Goal: Information Seeking & Learning: Learn about a topic

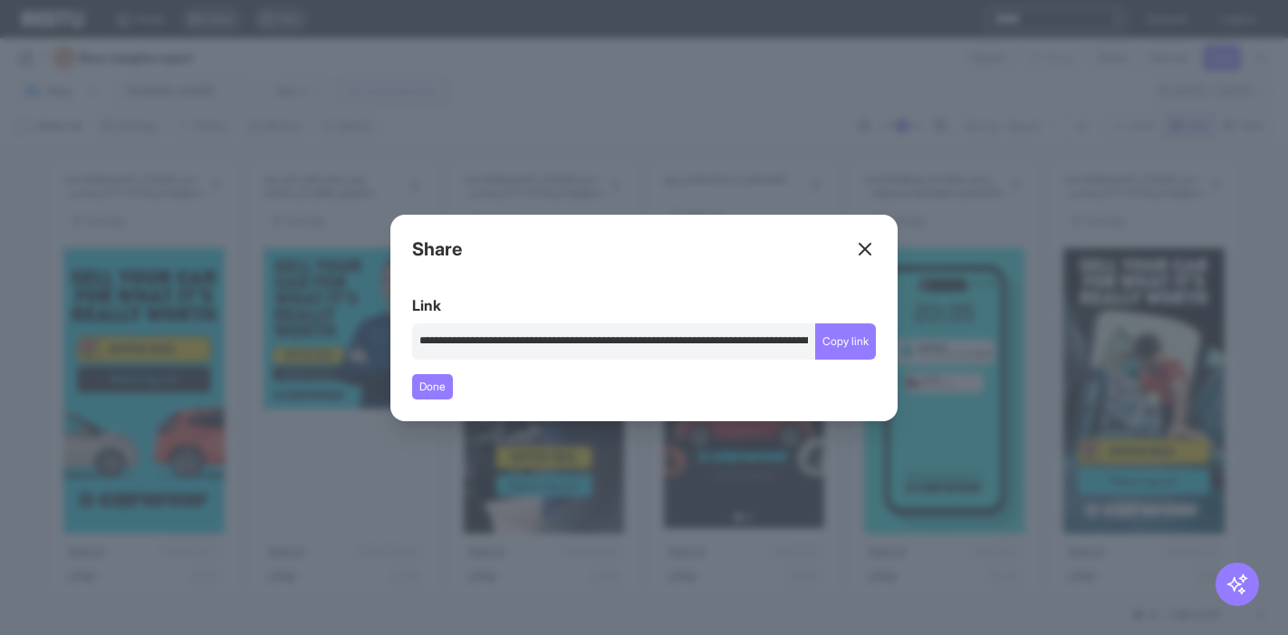
select select "**"
click at [849, 246] on header "Share" at bounding box center [644, 254] width 464 height 36
click at [862, 246] on line at bounding box center [865, 249] width 11 height 11
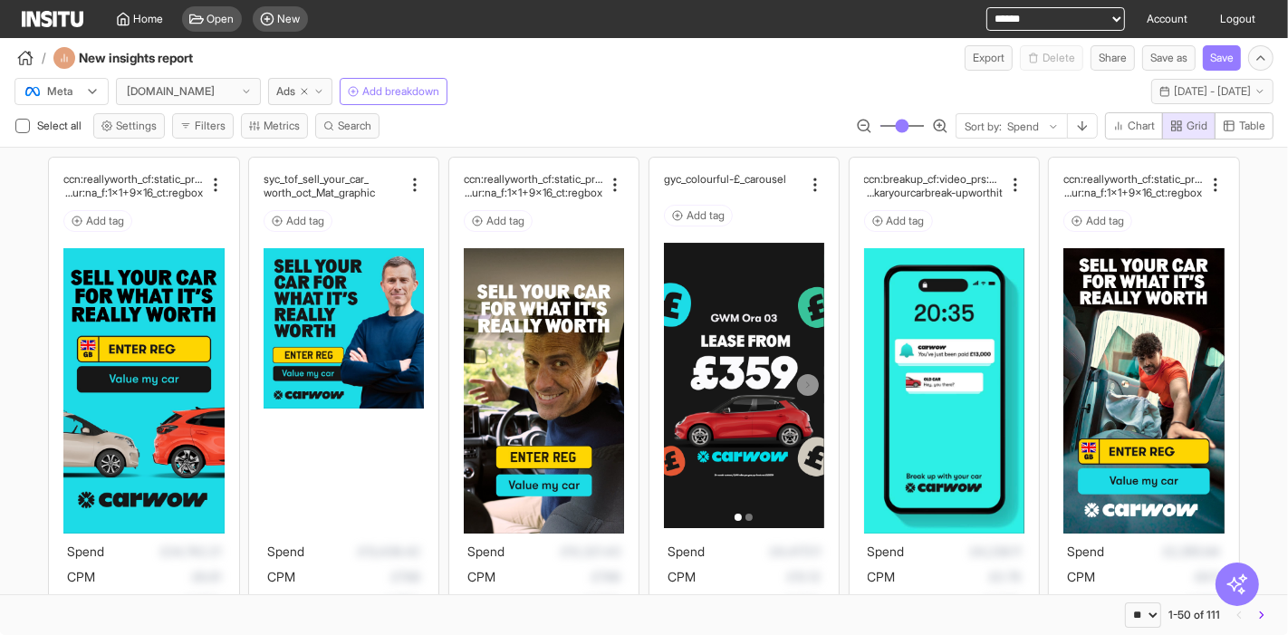
click at [1025, 24] on select "**********" at bounding box center [1055, 19] width 139 height 24
select select "**********"
click at [986, 7] on select "**********" at bounding box center [1055, 19] width 139 height 24
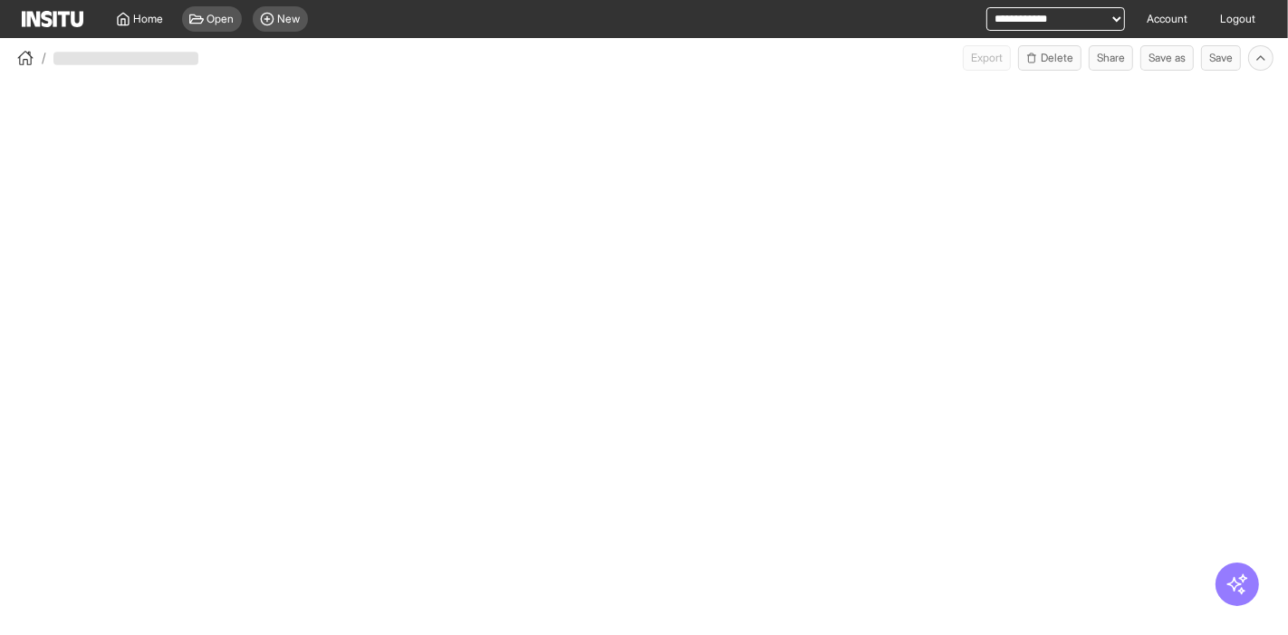
select select "**"
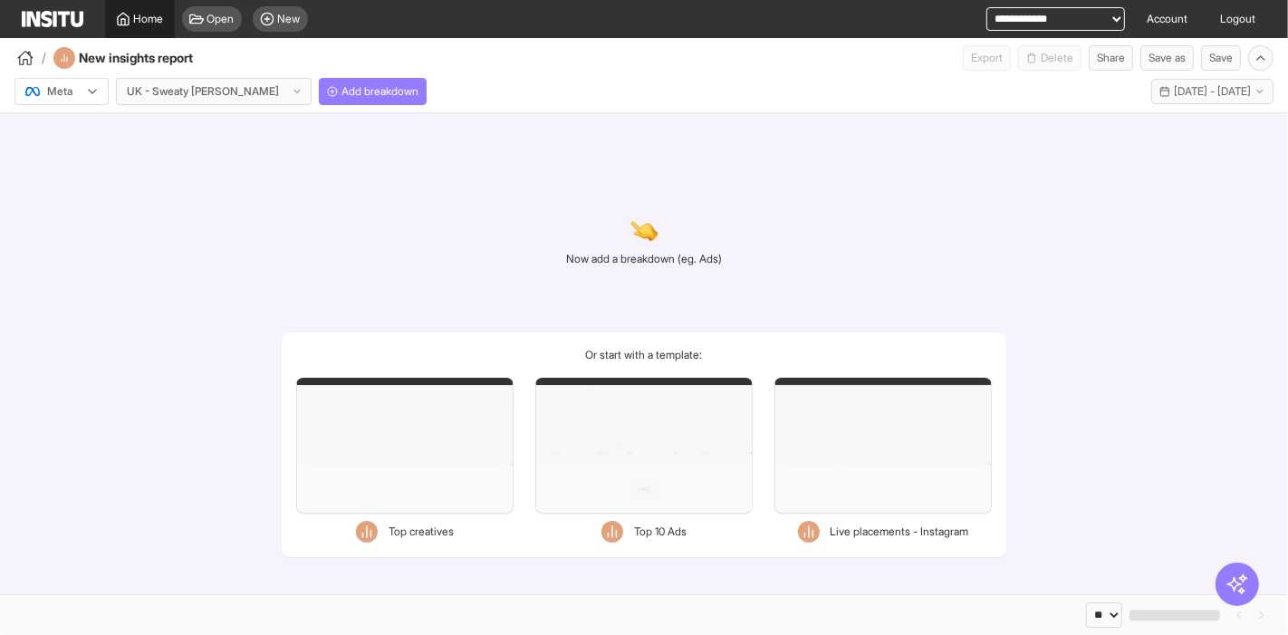
click at [121, 16] on icon at bounding box center [123, 19] width 14 height 14
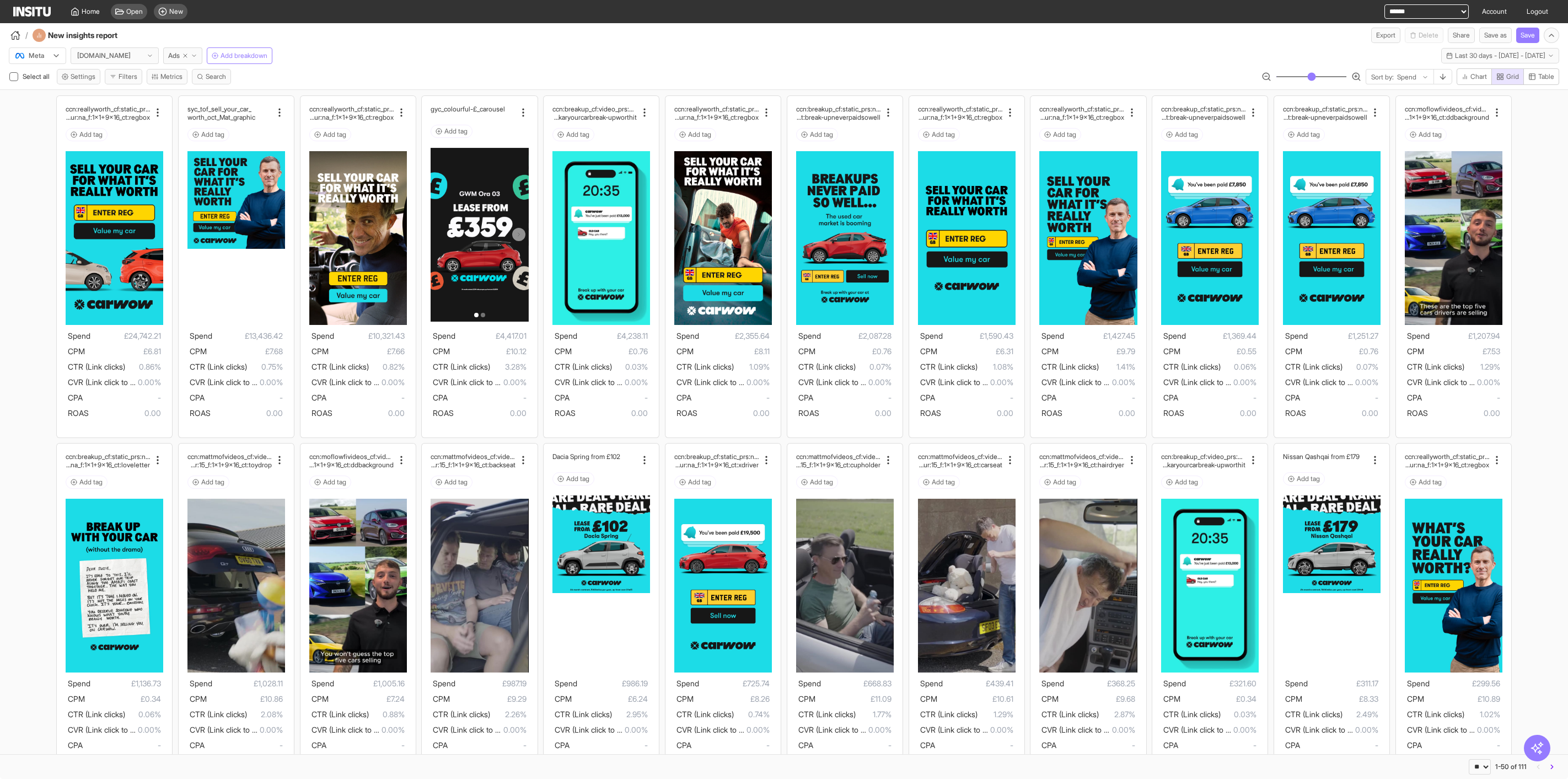
select select "**"
click at [180, 57] on button "Ads" at bounding box center [183, 55] width 39 height 16
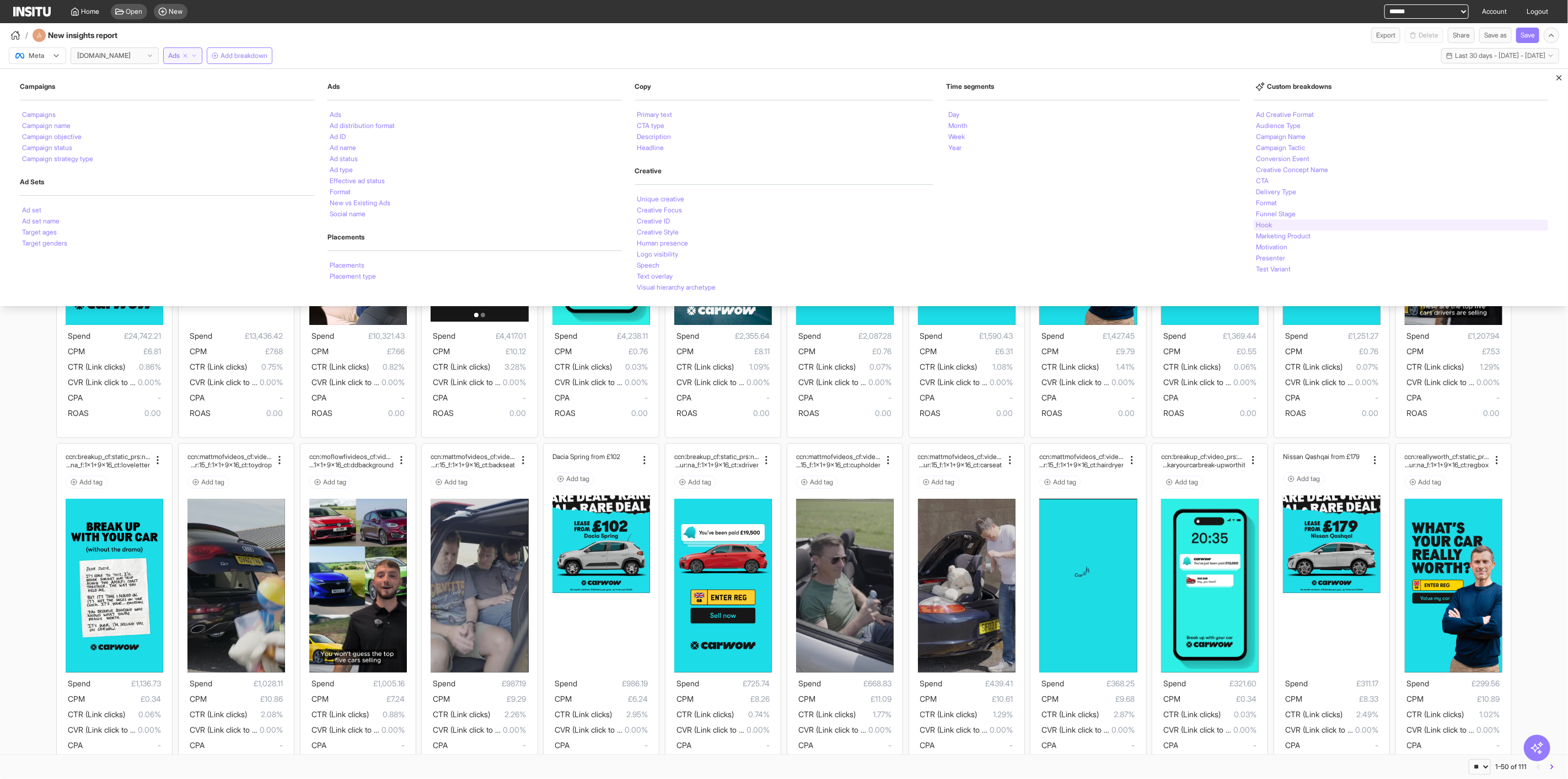
click at [1300, 223] on div "Hook" at bounding box center [1401, 225] width 295 height 11
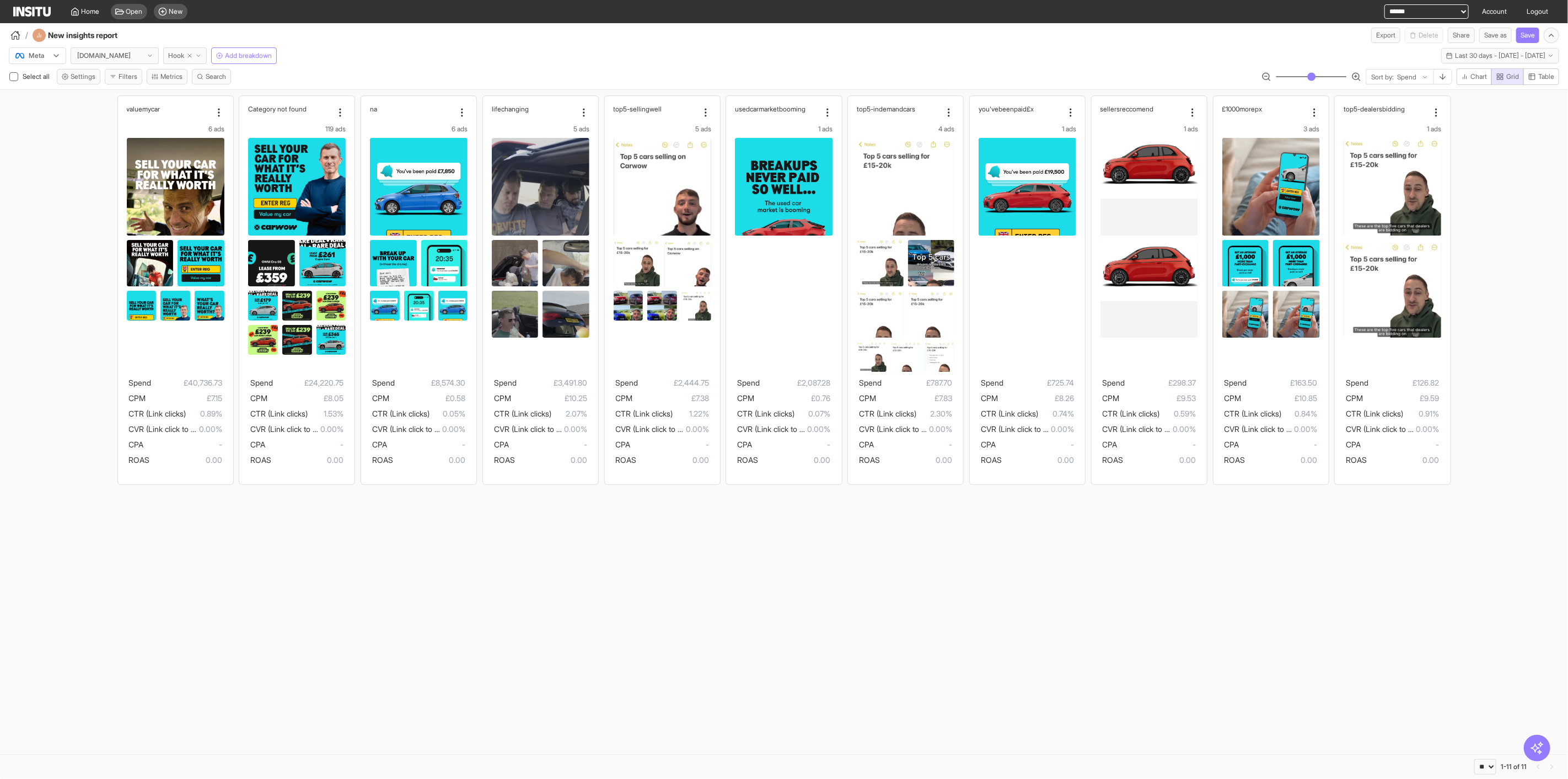
click at [178, 51] on span "Hook" at bounding box center [176, 55] width 16 height 9
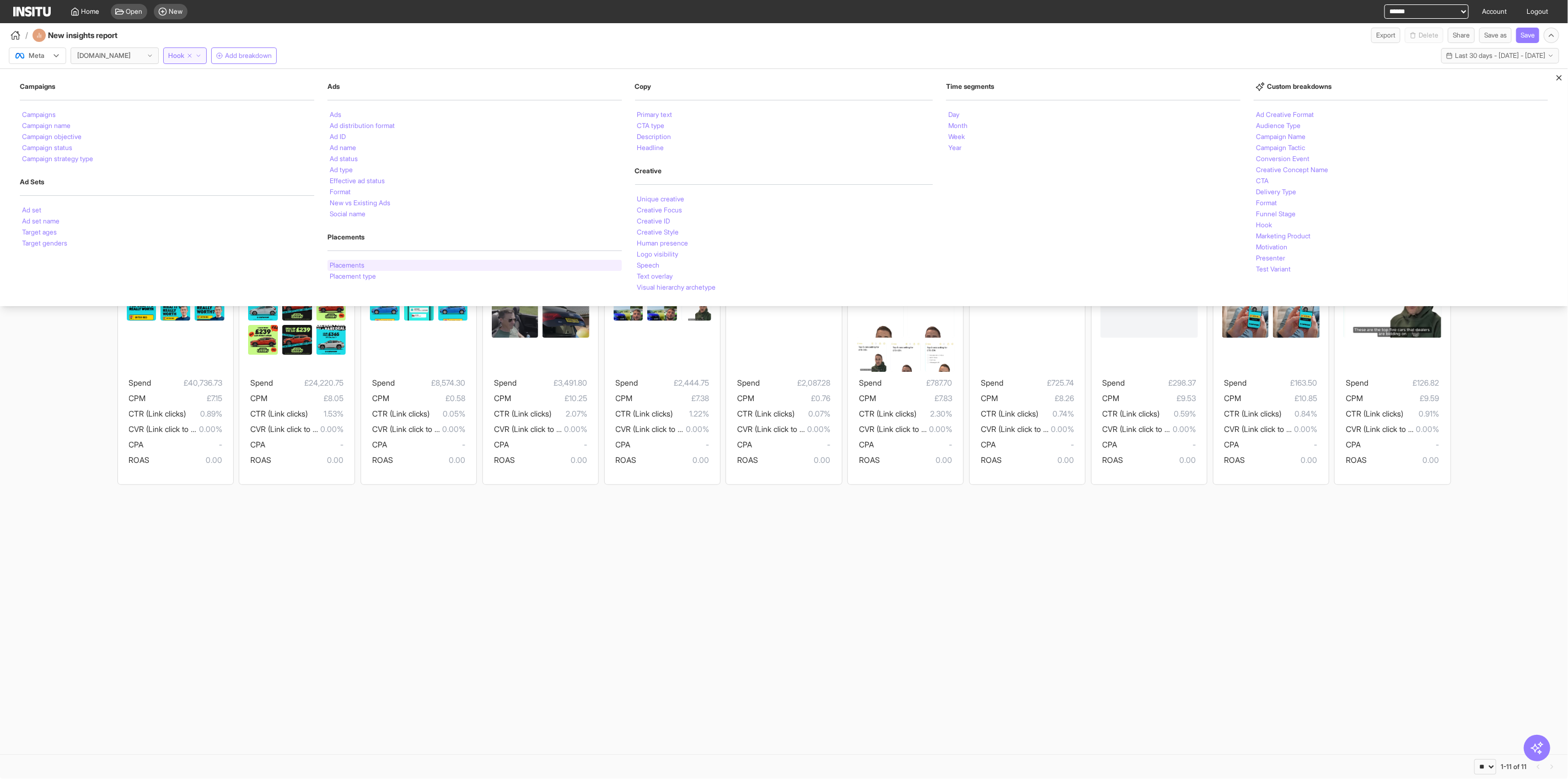
click at [360, 267] on li "Placements" at bounding box center [347, 265] width 35 height 7
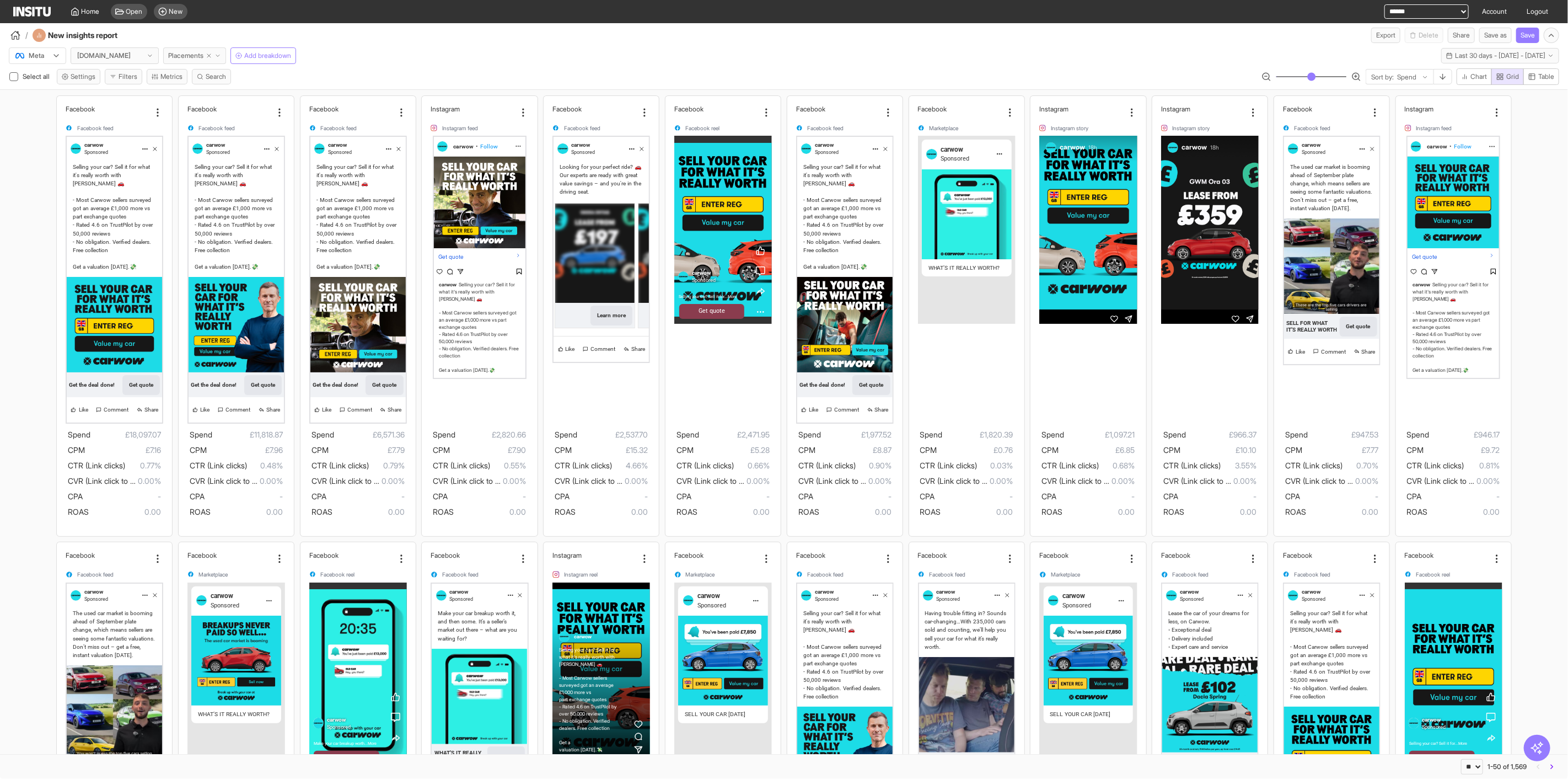
click at [182, 55] on span "Placements" at bounding box center [186, 55] width 35 height 9
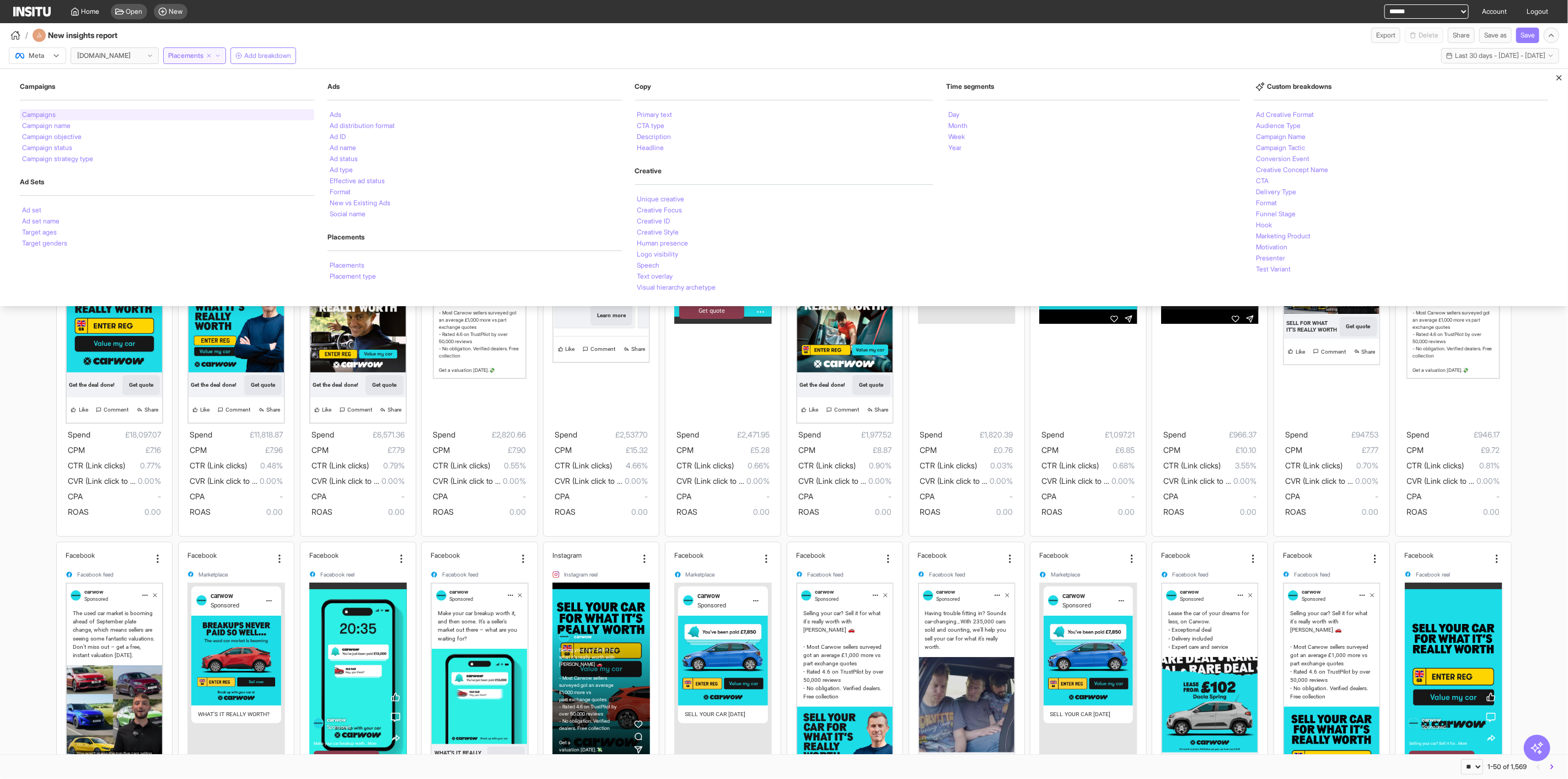
click at [122, 116] on div "Campaigns" at bounding box center [167, 115] width 295 height 11
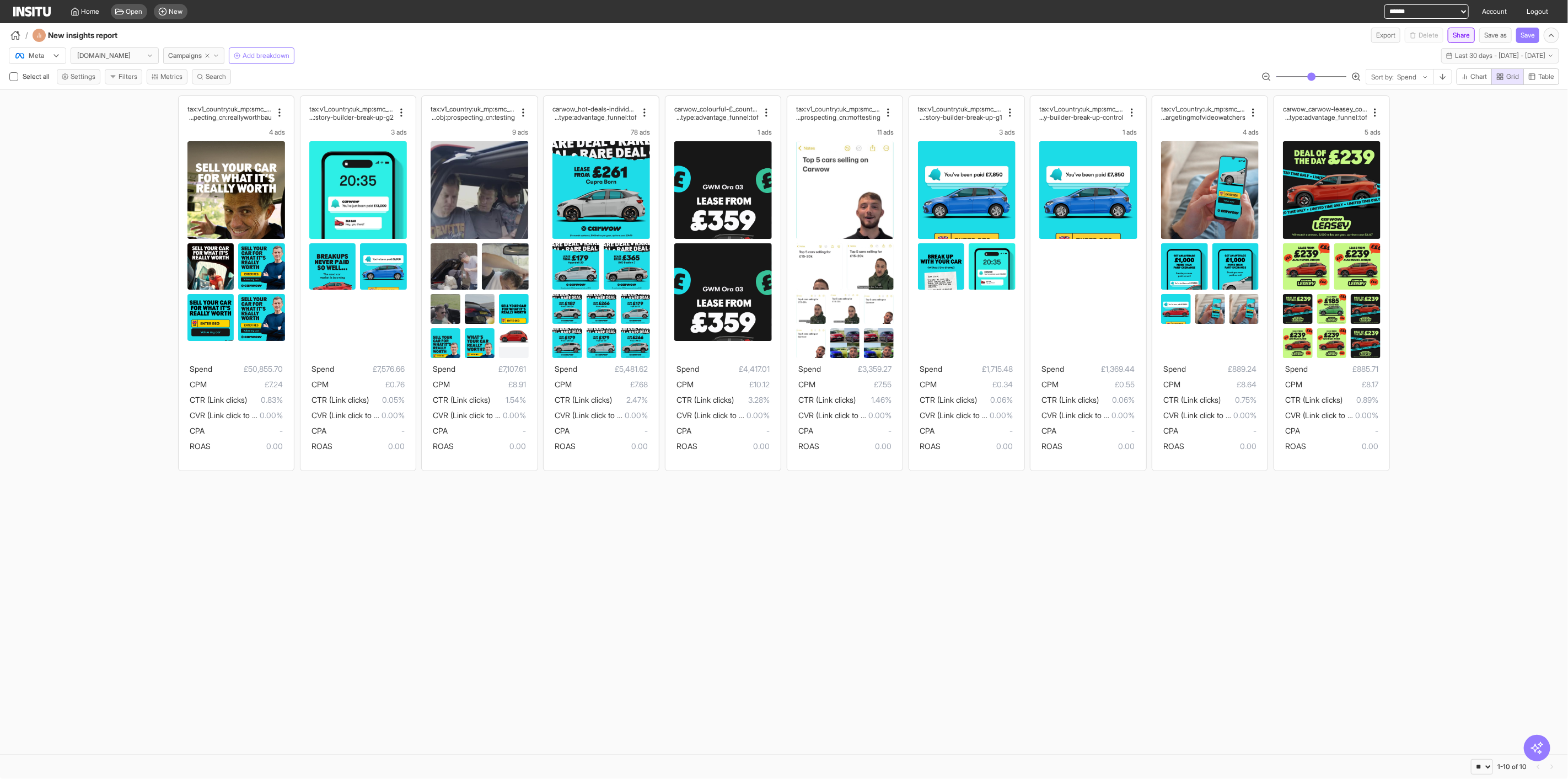
click at [1461, 37] on button "Share" at bounding box center [1461, 35] width 27 height 15
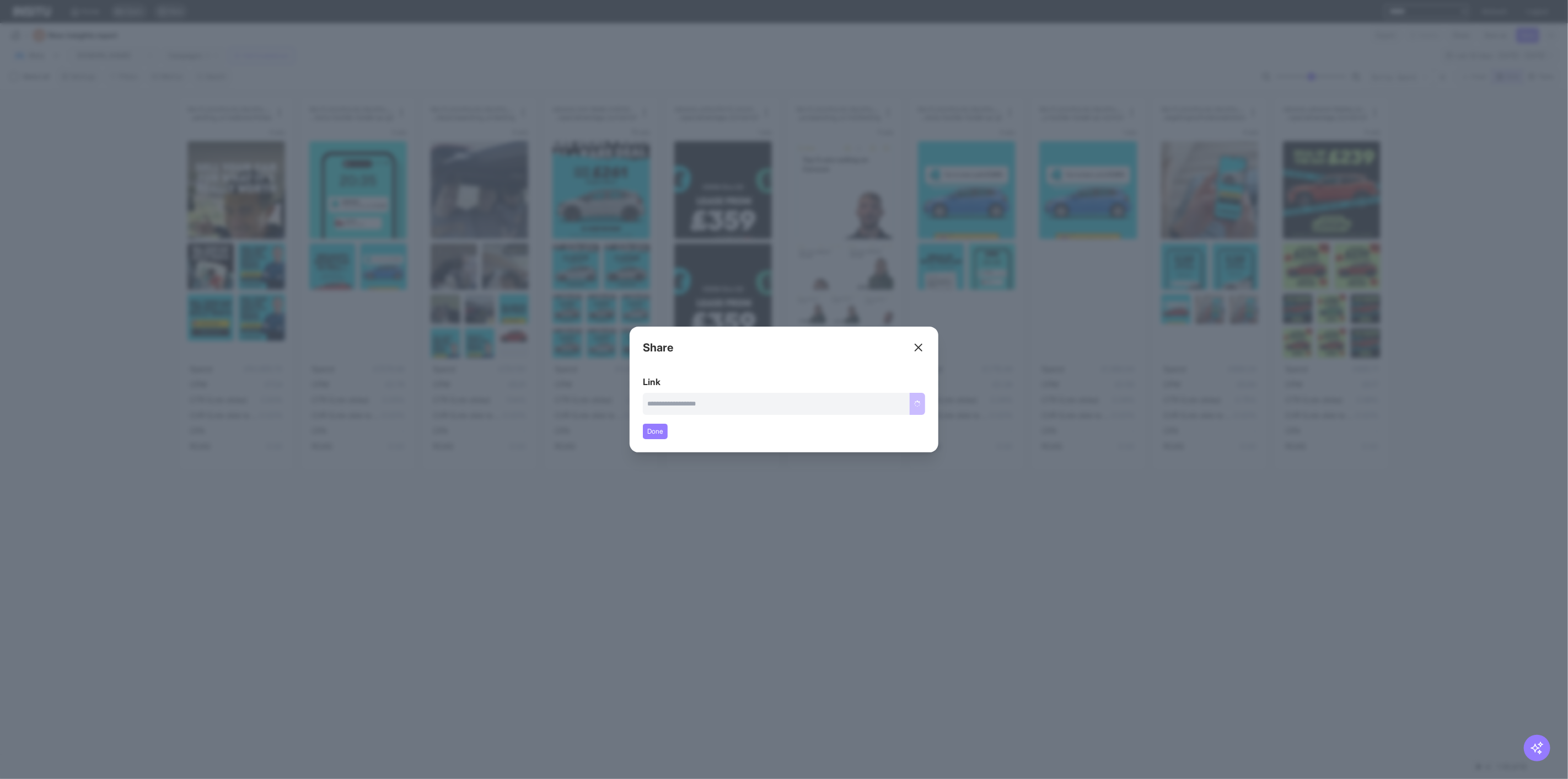
type input "**********"
click at [918, 406] on button "Copy link" at bounding box center [906, 404] width 37 height 22
click at [1099, 577] on div "Close overlay" at bounding box center [784, 389] width 1568 height 779
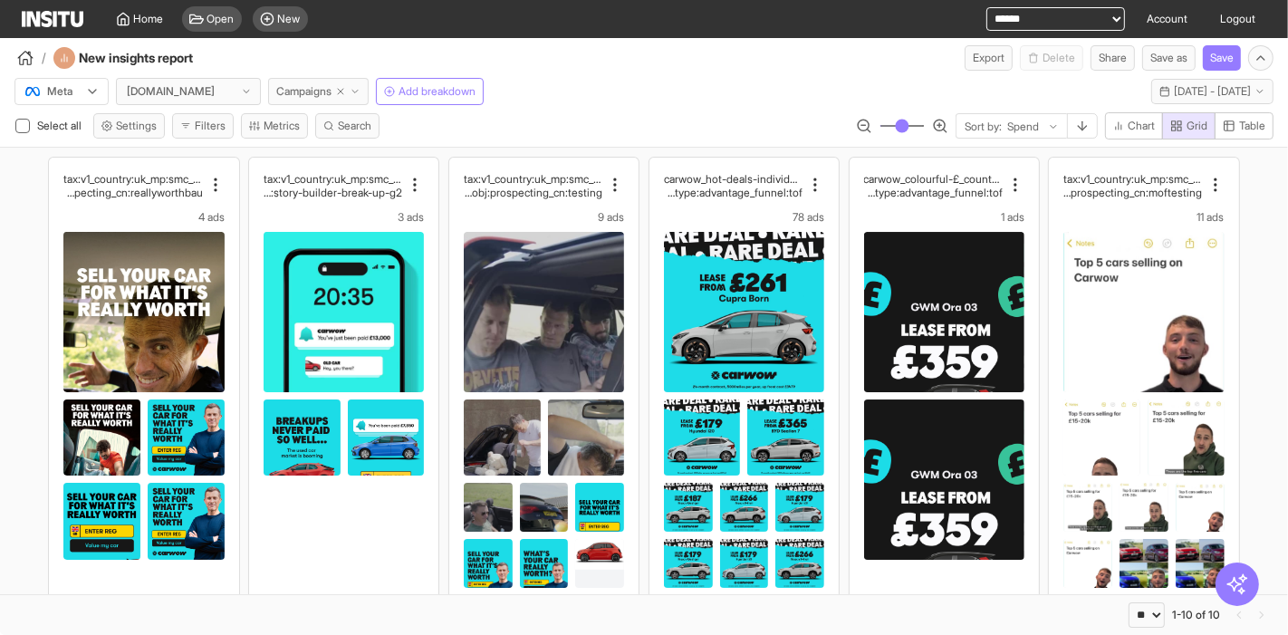
click at [320, 86] on span "Campaigns" at bounding box center [303, 91] width 55 height 14
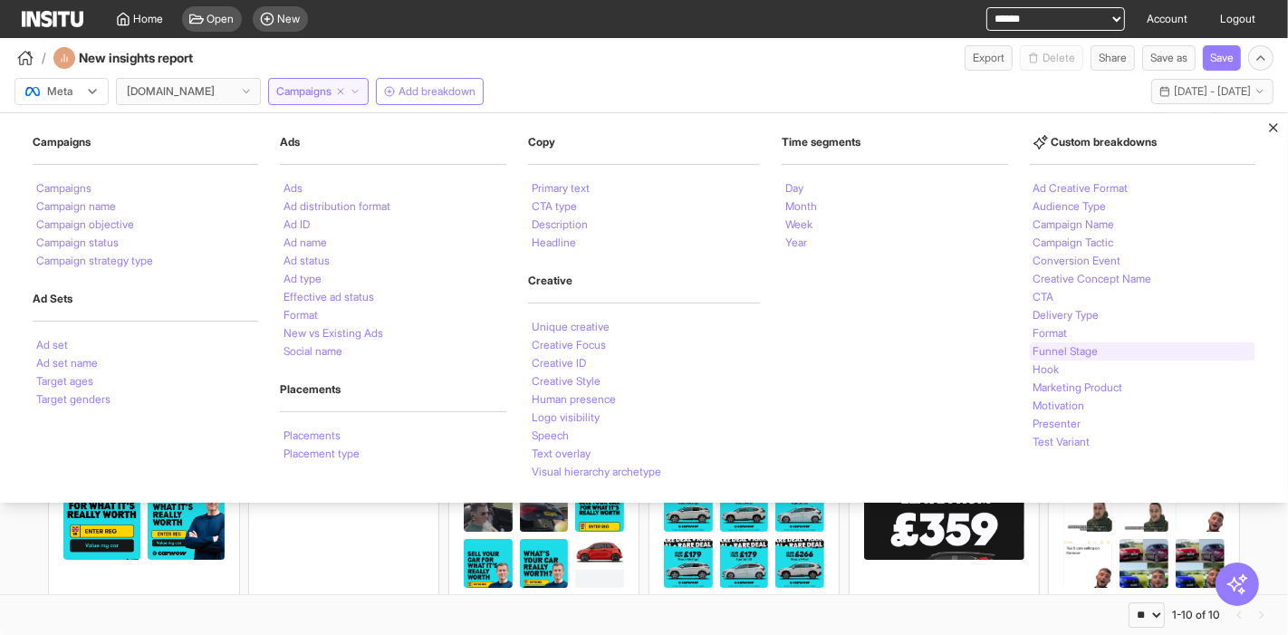
click at [1093, 353] on li "Funnel Stage" at bounding box center [1065, 351] width 65 height 11
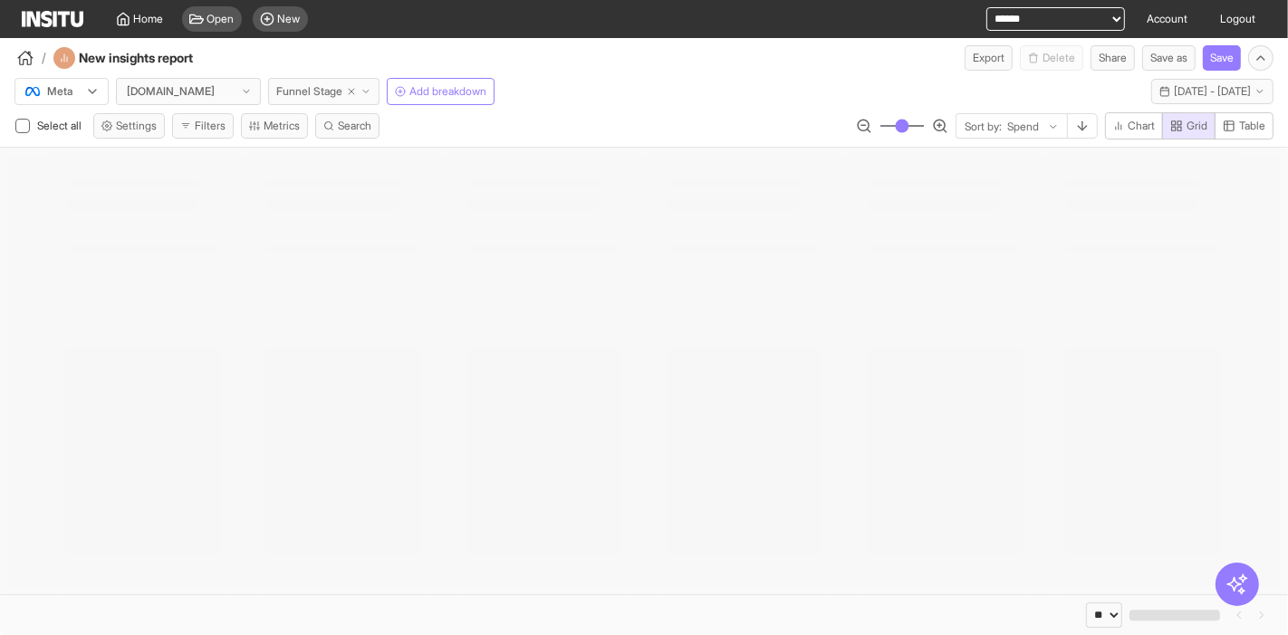
click at [307, 88] on span "Funnel Stage" at bounding box center [309, 91] width 66 height 14
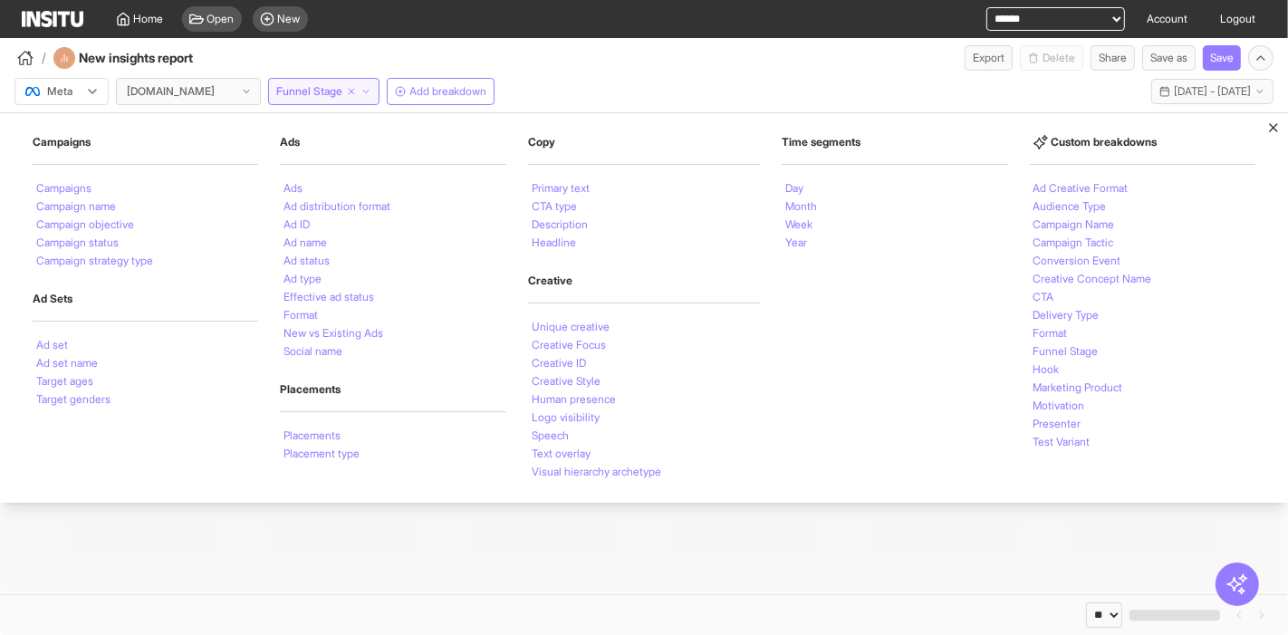
click at [1023, 29] on select "**********" at bounding box center [1055, 19] width 139 height 24
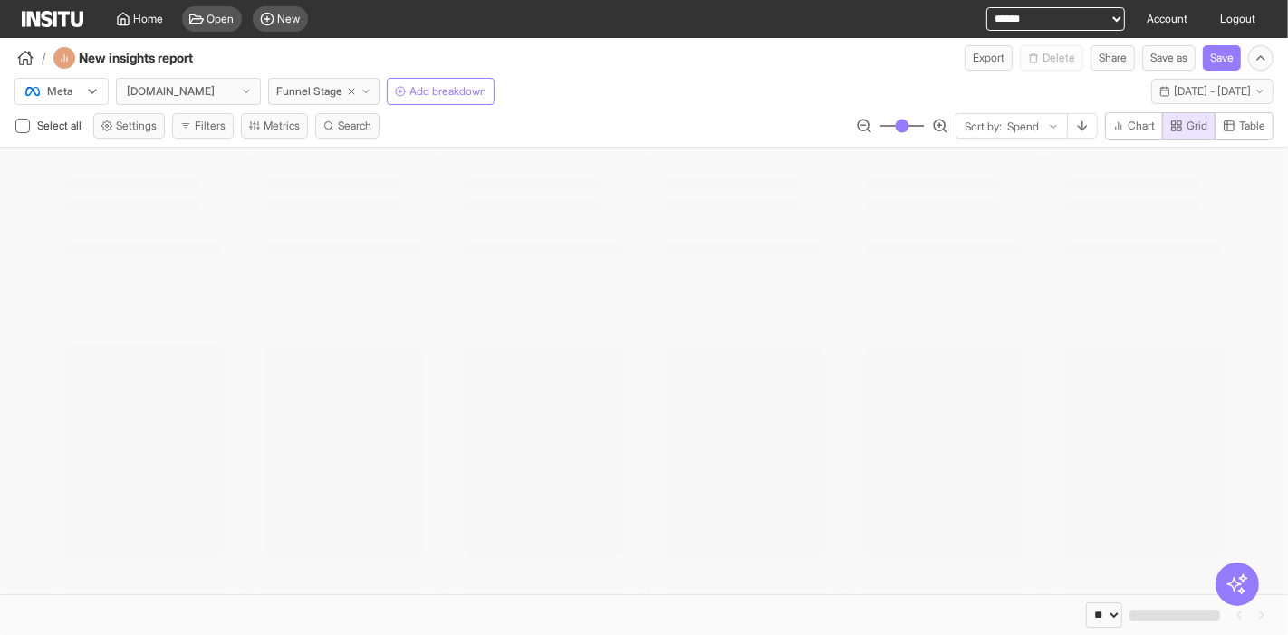
select select "**********"
click at [986, 7] on select "**********" at bounding box center [1055, 19] width 139 height 24
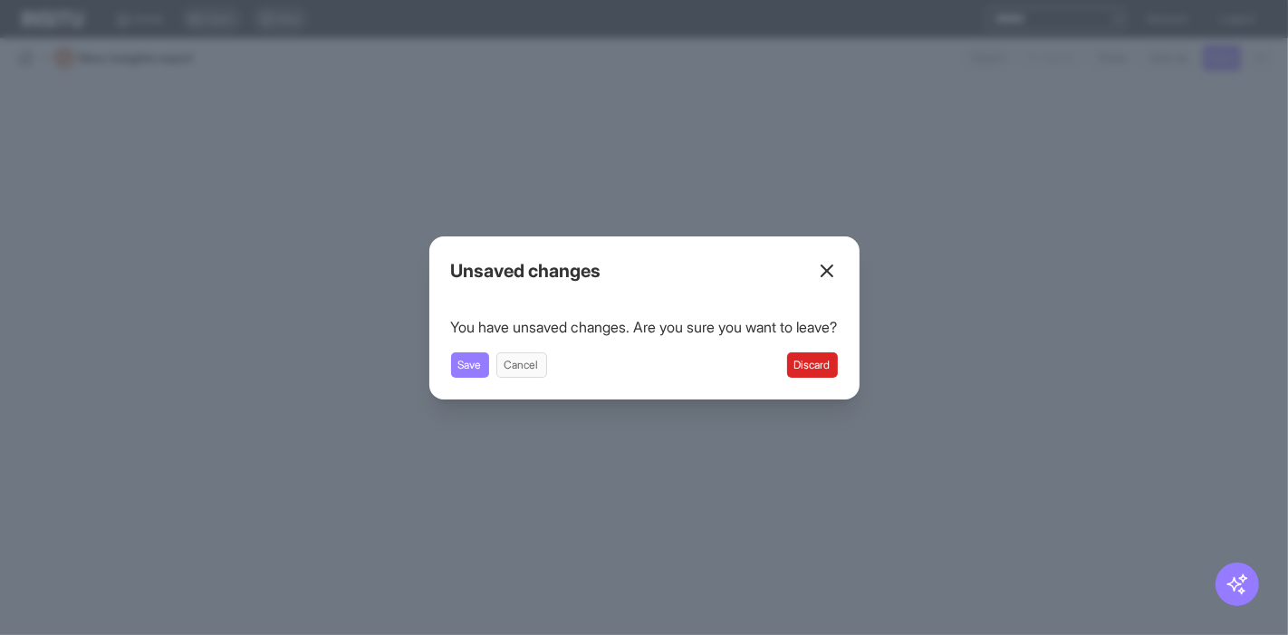
click at [826, 386] on div "Unsaved changes You have unsaved changes. Are you sure you want to leave? Save …" at bounding box center [644, 317] width 430 height 163
click at [821, 365] on button "Discard" at bounding box center [812, 364] width 51 height 25
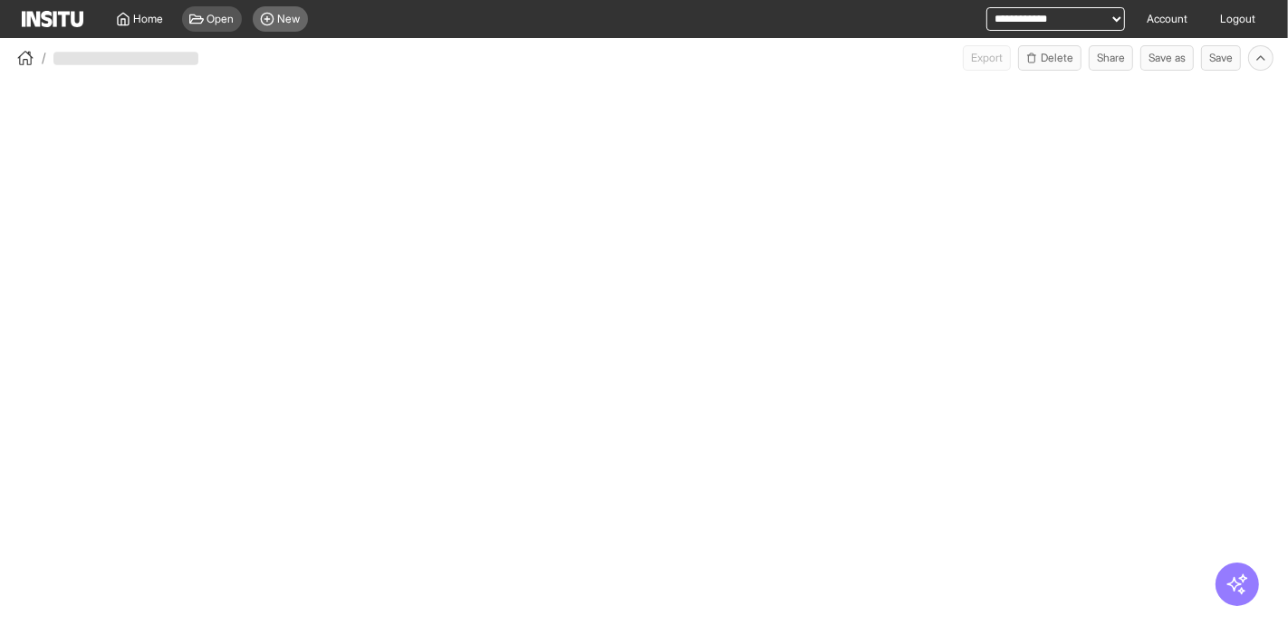
select select "**"
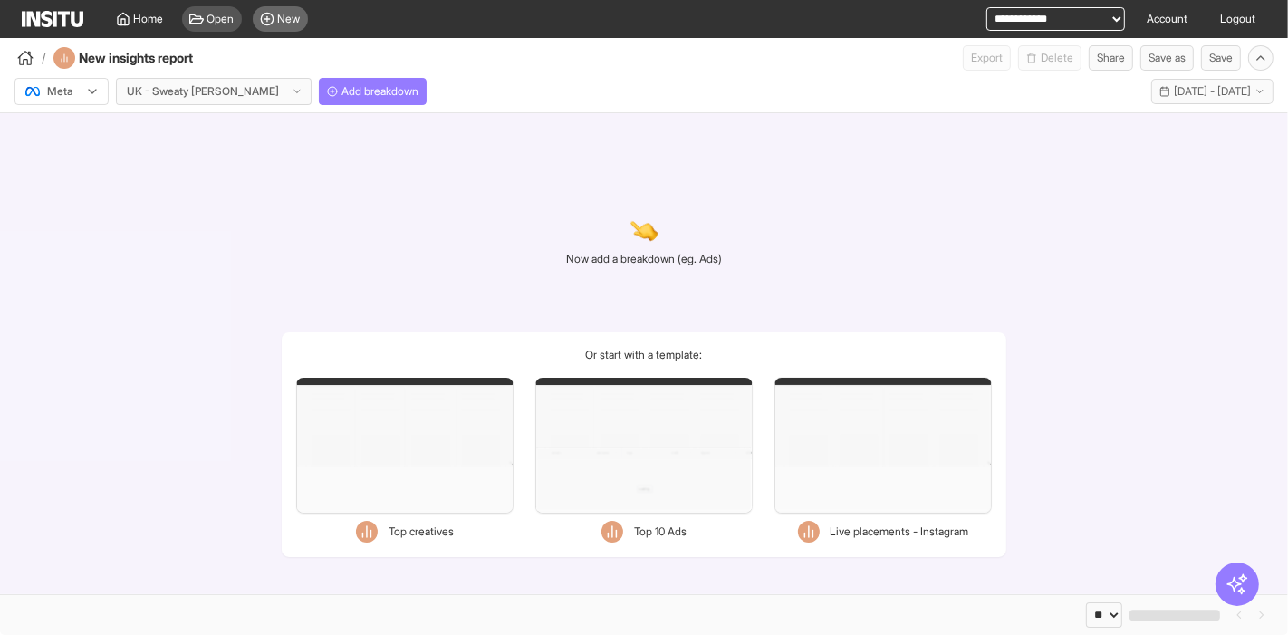
click at [285, 16] on span "New" at bounding box center [289, 19] width 23 height 14
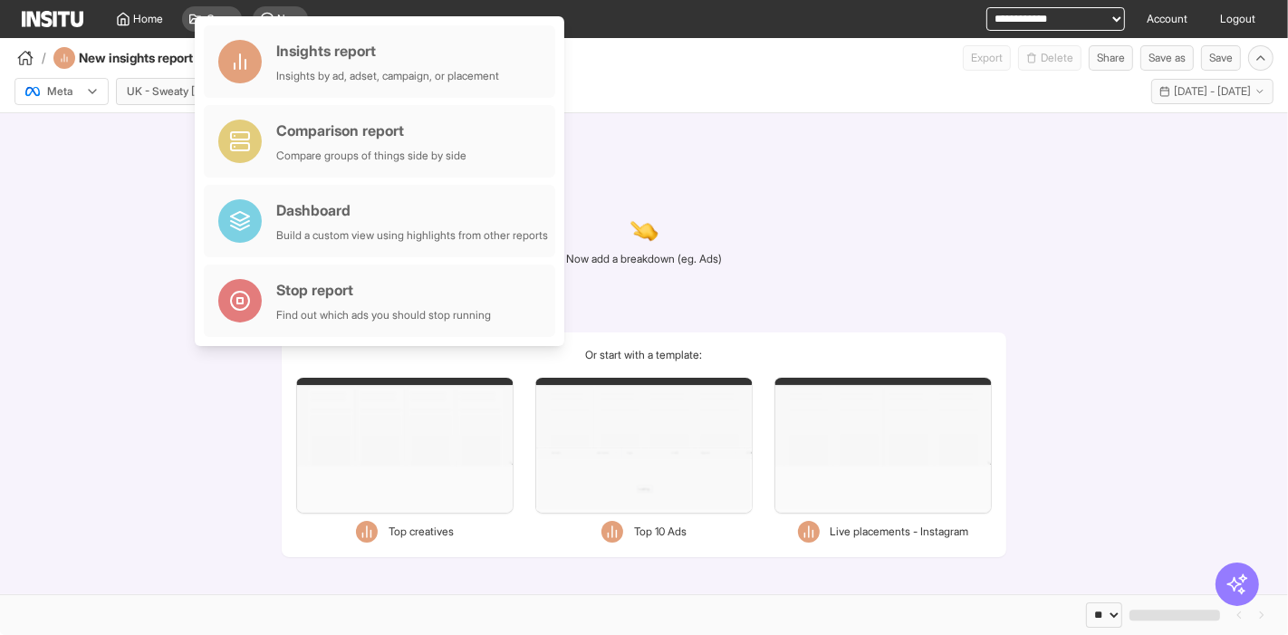
click at [813, 62] on div "/ New insights report Export Delete Share Save as Save" at bounding box center [644, 54] width 1288 height 33
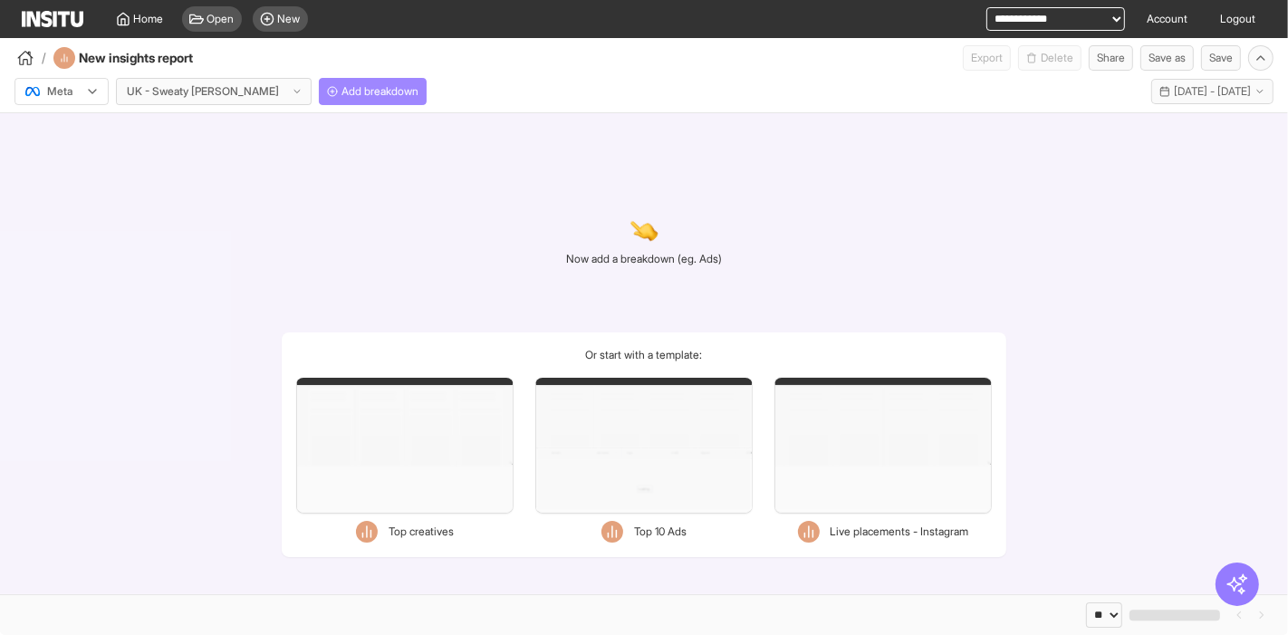
click at [322, 79] on button "Add breakdown" at bounding box center [373, 91] width 108 height 27
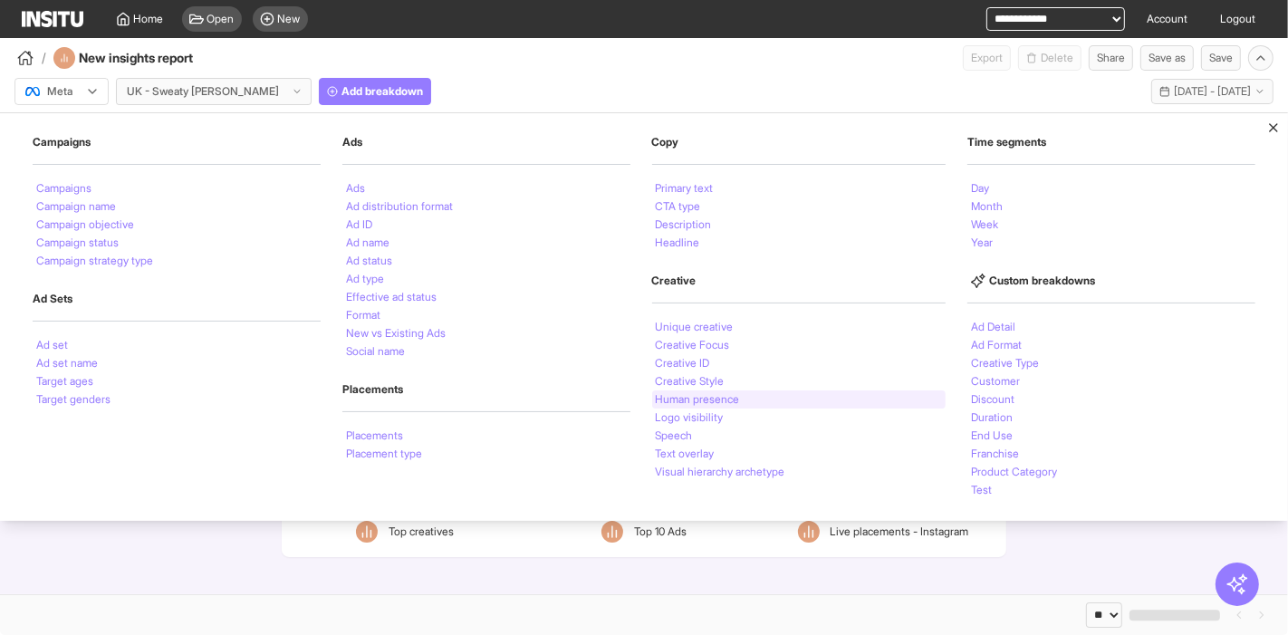
click at [736, 399] on li "Human presence" at bounding box center [698, 399] width 84 height 11
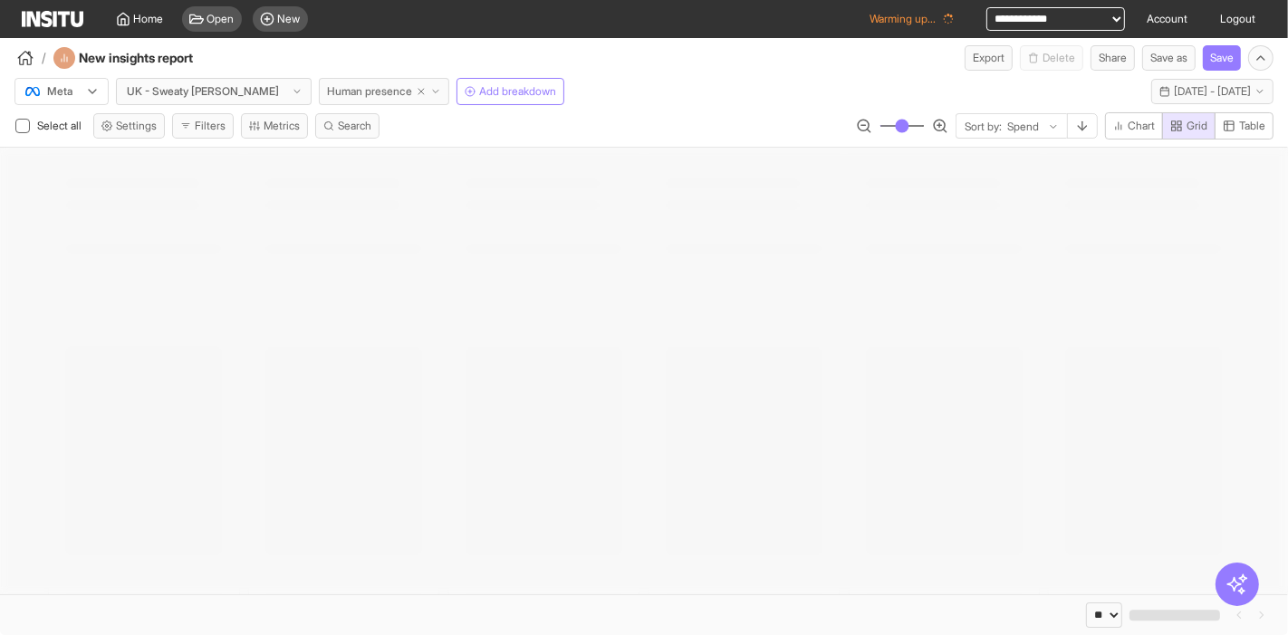
click at [327, 94] on span "Human presence" at bounding box center [369, 91] width 85 height 14
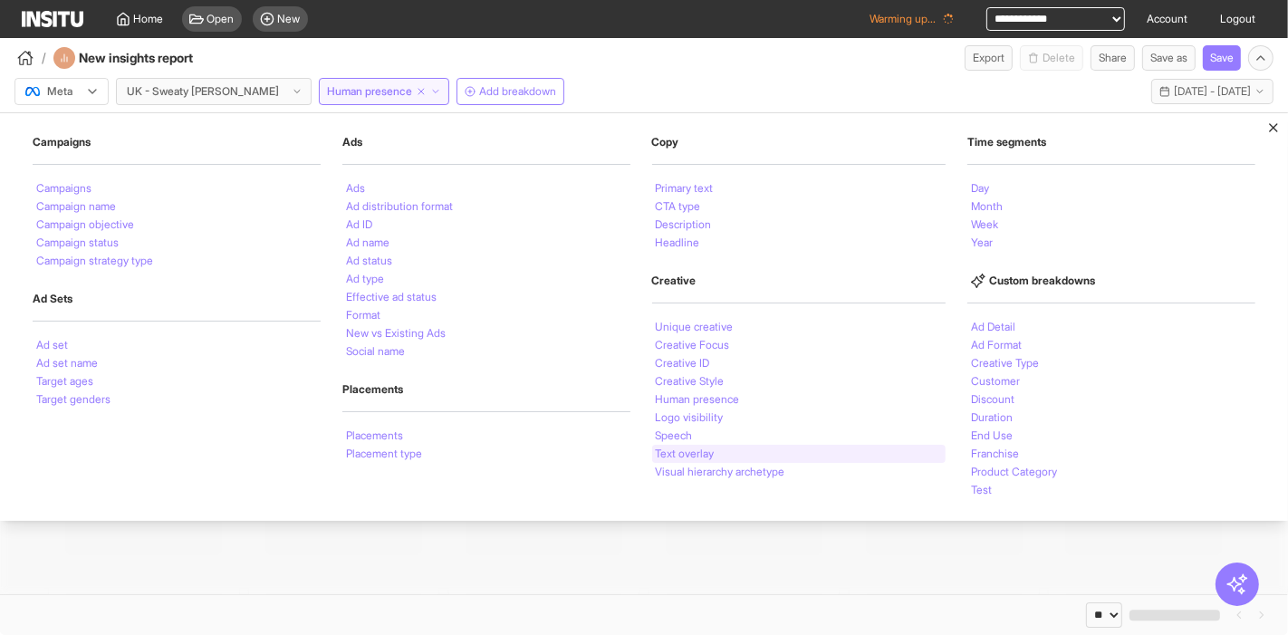
click at [767, 457] on div "Text overlay" at bounding box center [799, 454] width 294 height 18
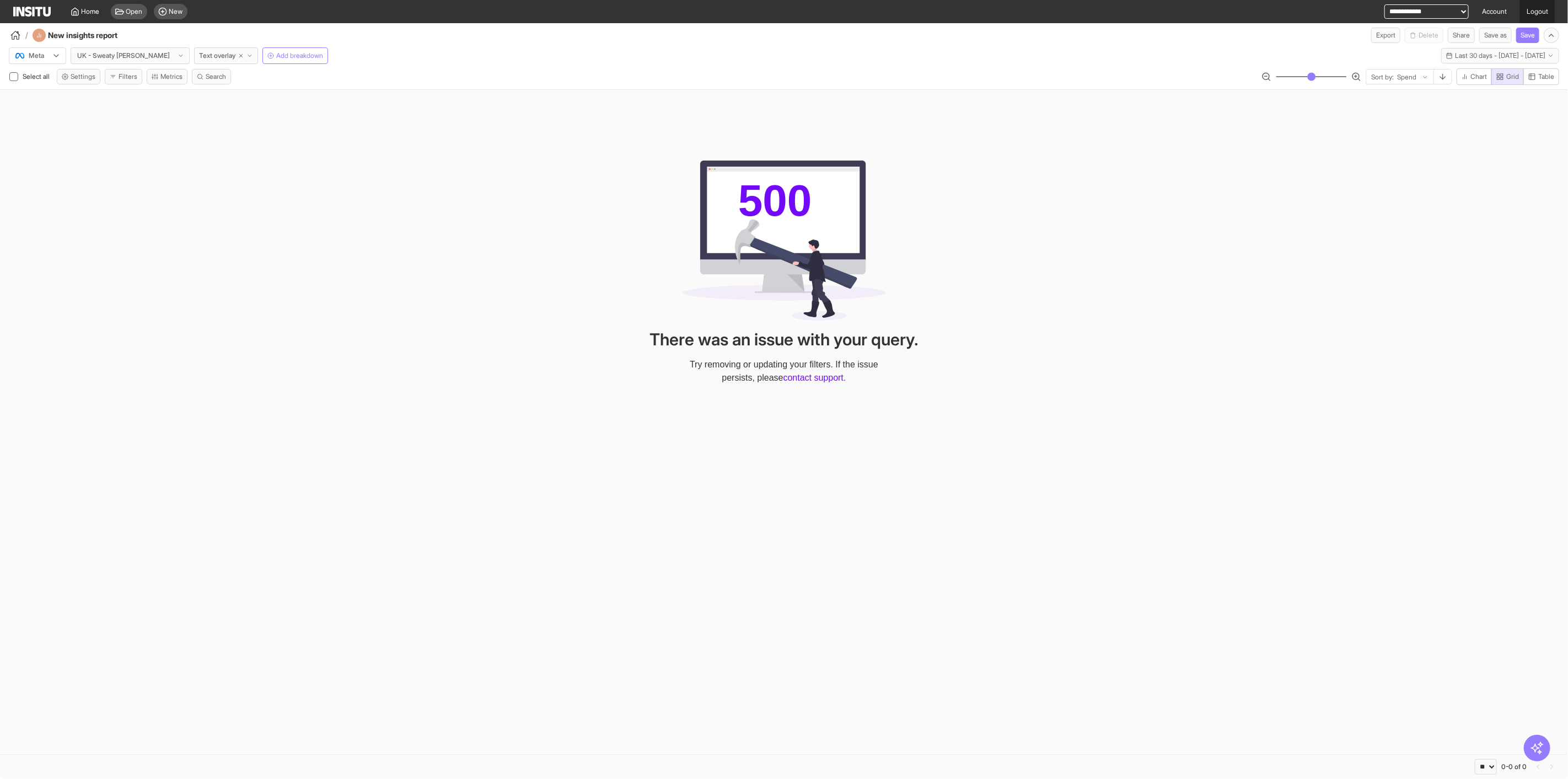
click at [783, 9] on link "Logout" at bounding box center [1537, 12] width 35 height 23
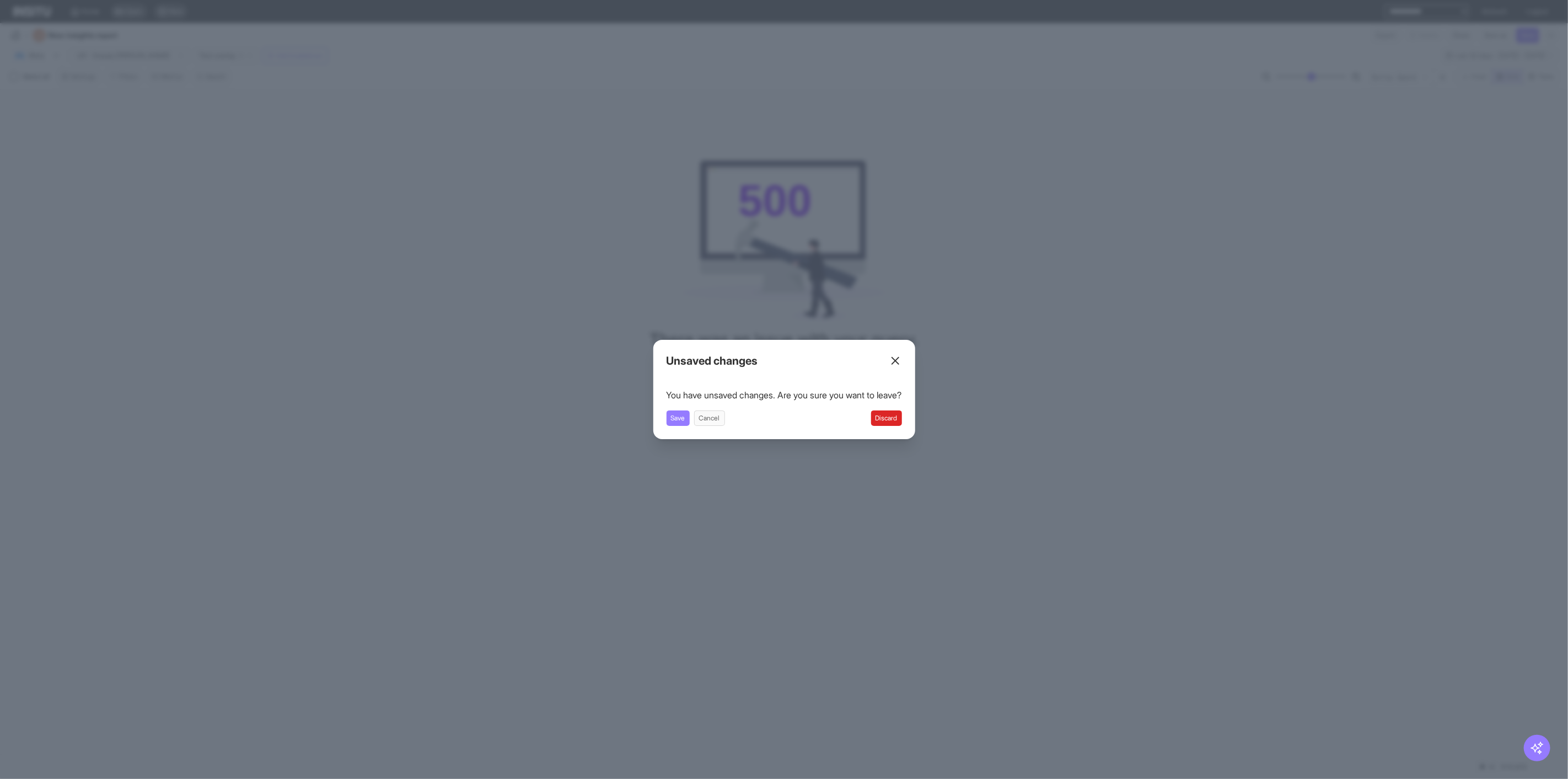
click at [783, 386] on div "You have unsaved changes. Are you sure you want to leave? Save Cancel Discard" at bounding box center [784, 407] width 236 height 38
click at [783, 386] on button "Discard" at bounding box center [886, 418] width 31 height 15
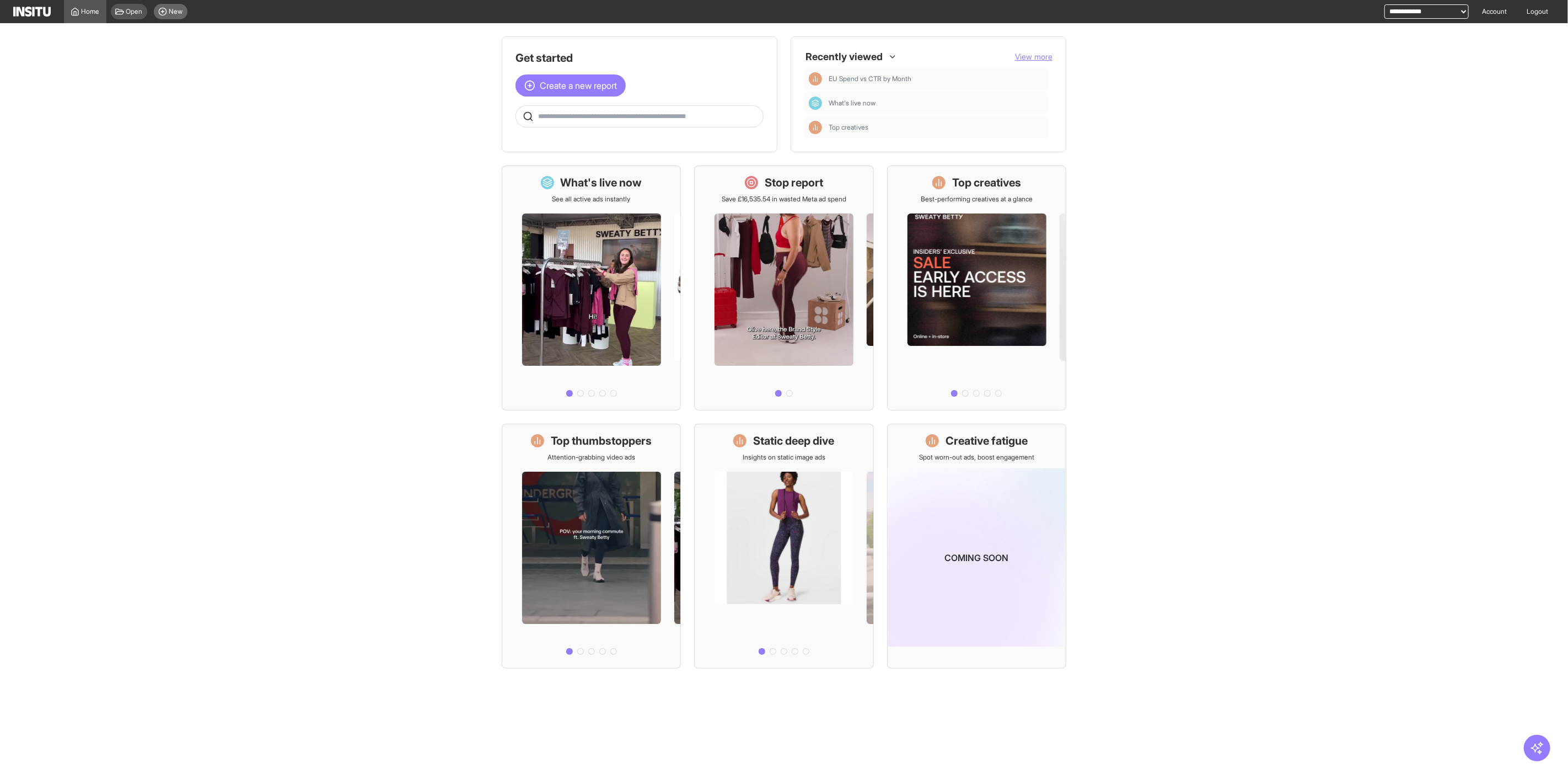
click at [179, 16] on div "New" at bounding box center [170, 11] width 33 height 15
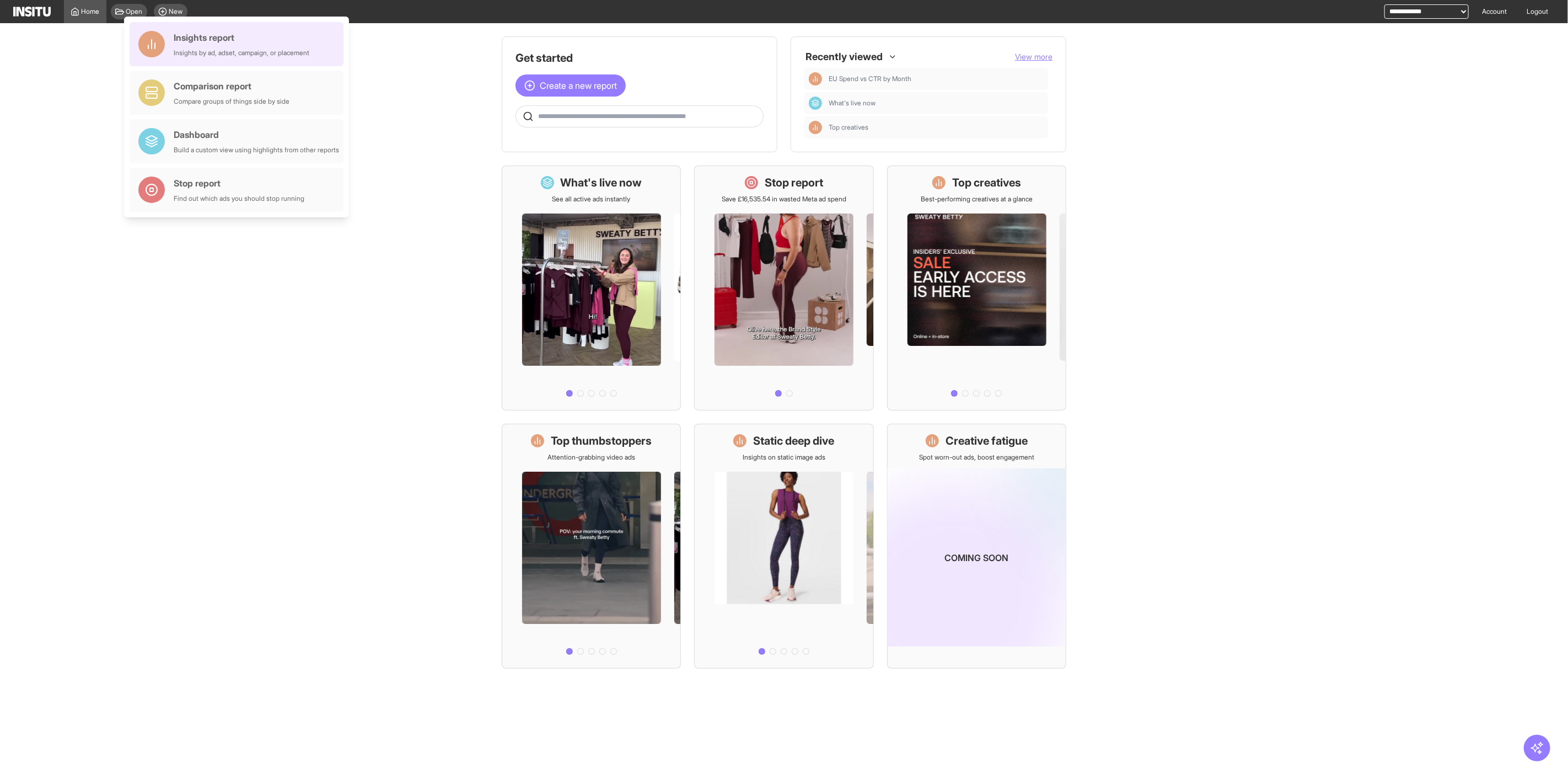
click at [231, 44] on div "Insights report Insights by ad, adset, campaign, or placement" at bounding box center [241, 44] width 136 height 26
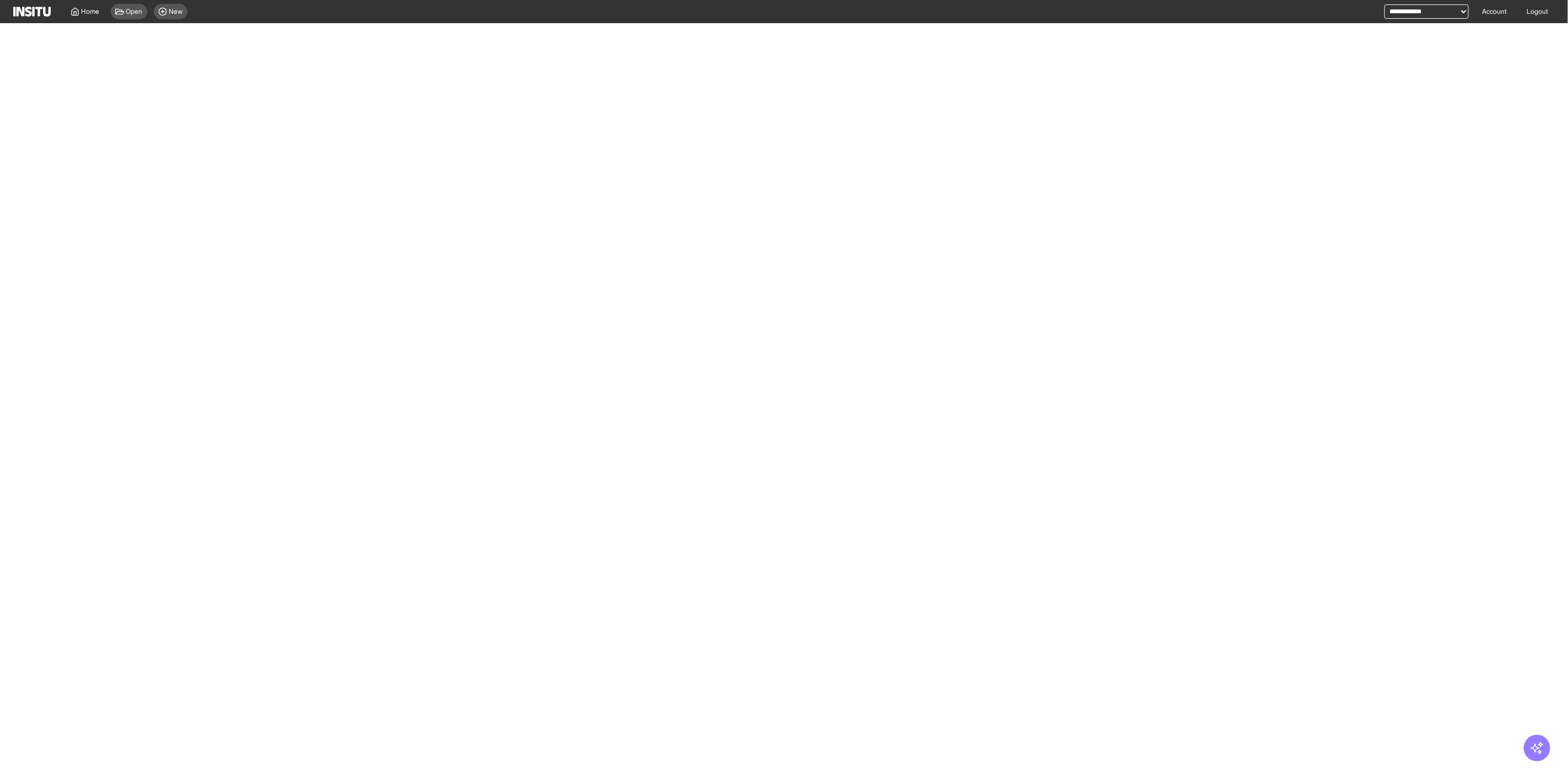
select select "**"
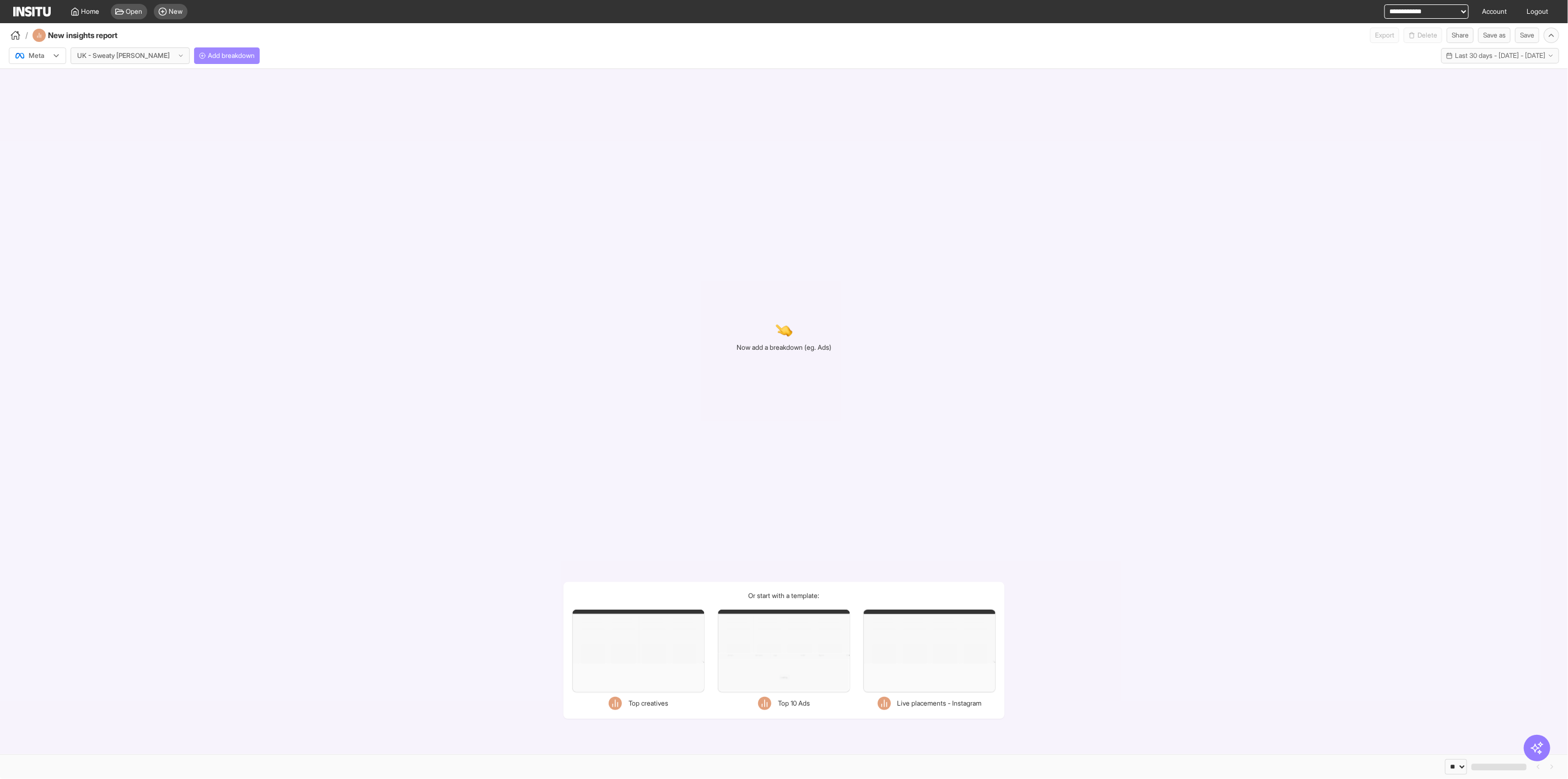
click at [208, 56] on span "Add breakdown" at bounding box center [231, 55] width 47 height 9
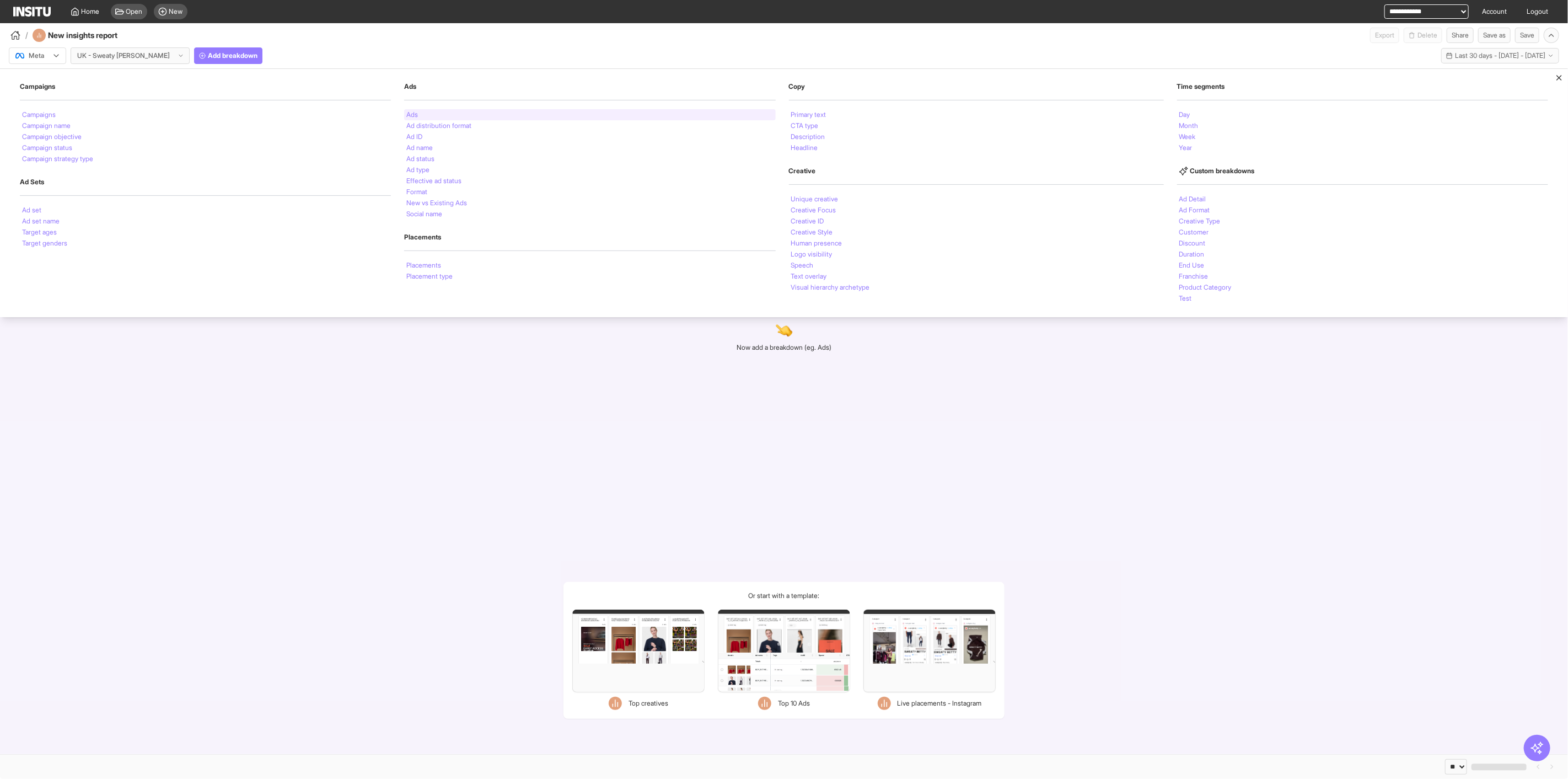
click at [427, 111] on div "Ads" at bounding box center [590, 115] width 371 height 11
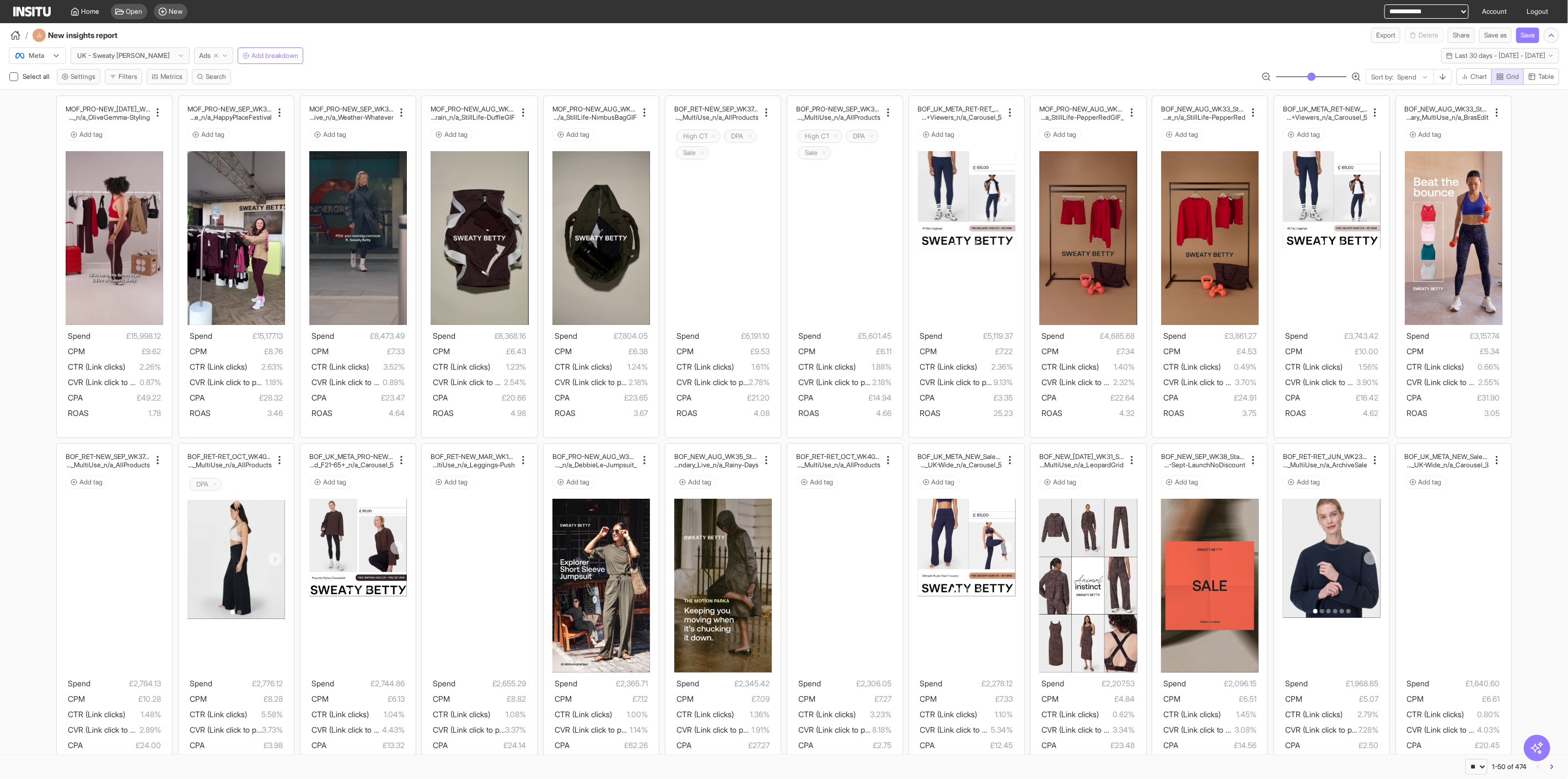
click at [199, 55] on span "Ads" at bounding box center [205, 55] width 12 height 9
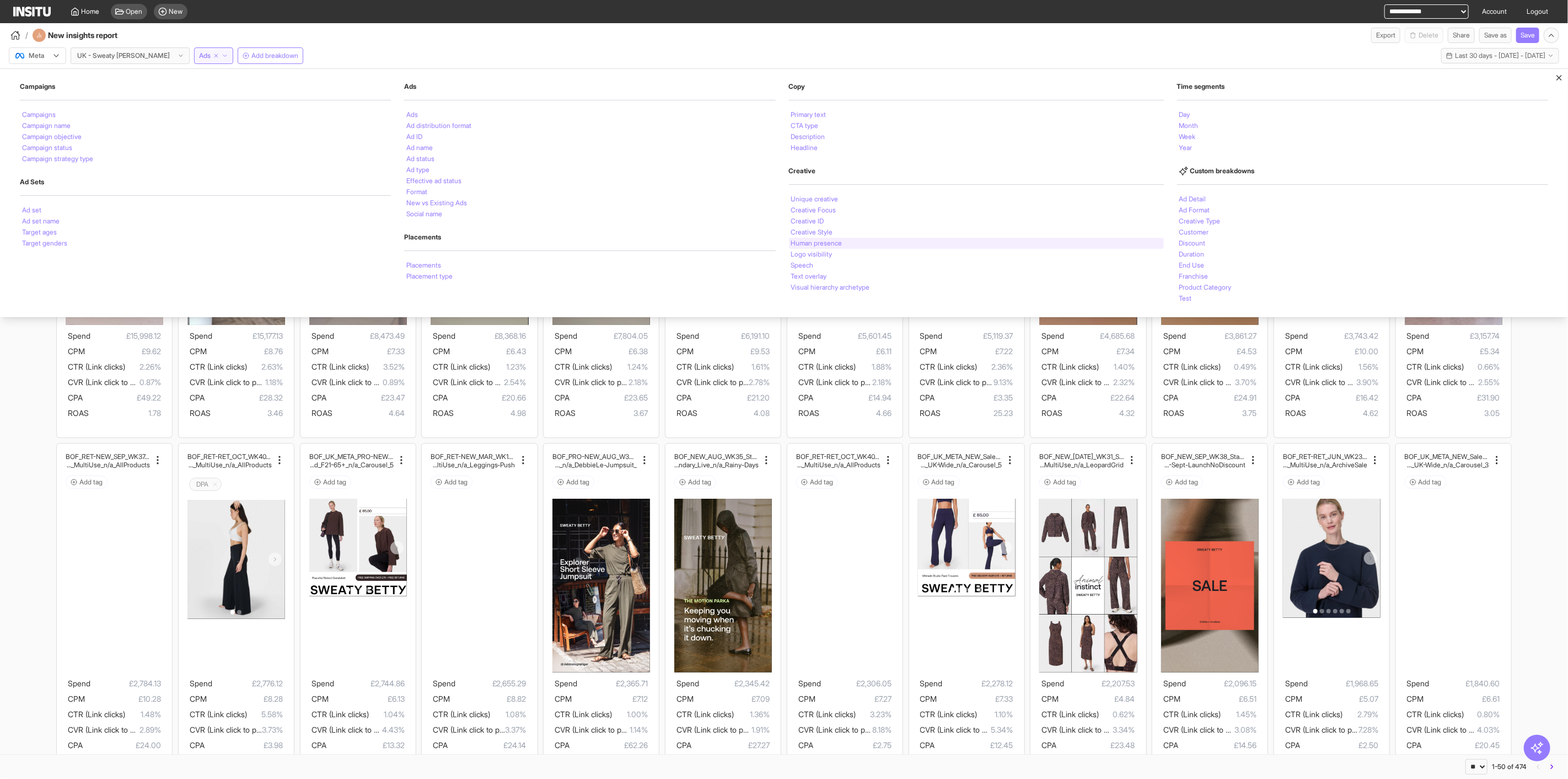
click at [830, 242] on li "Human presence" at bounding box center [817, 243] width 51 height 7
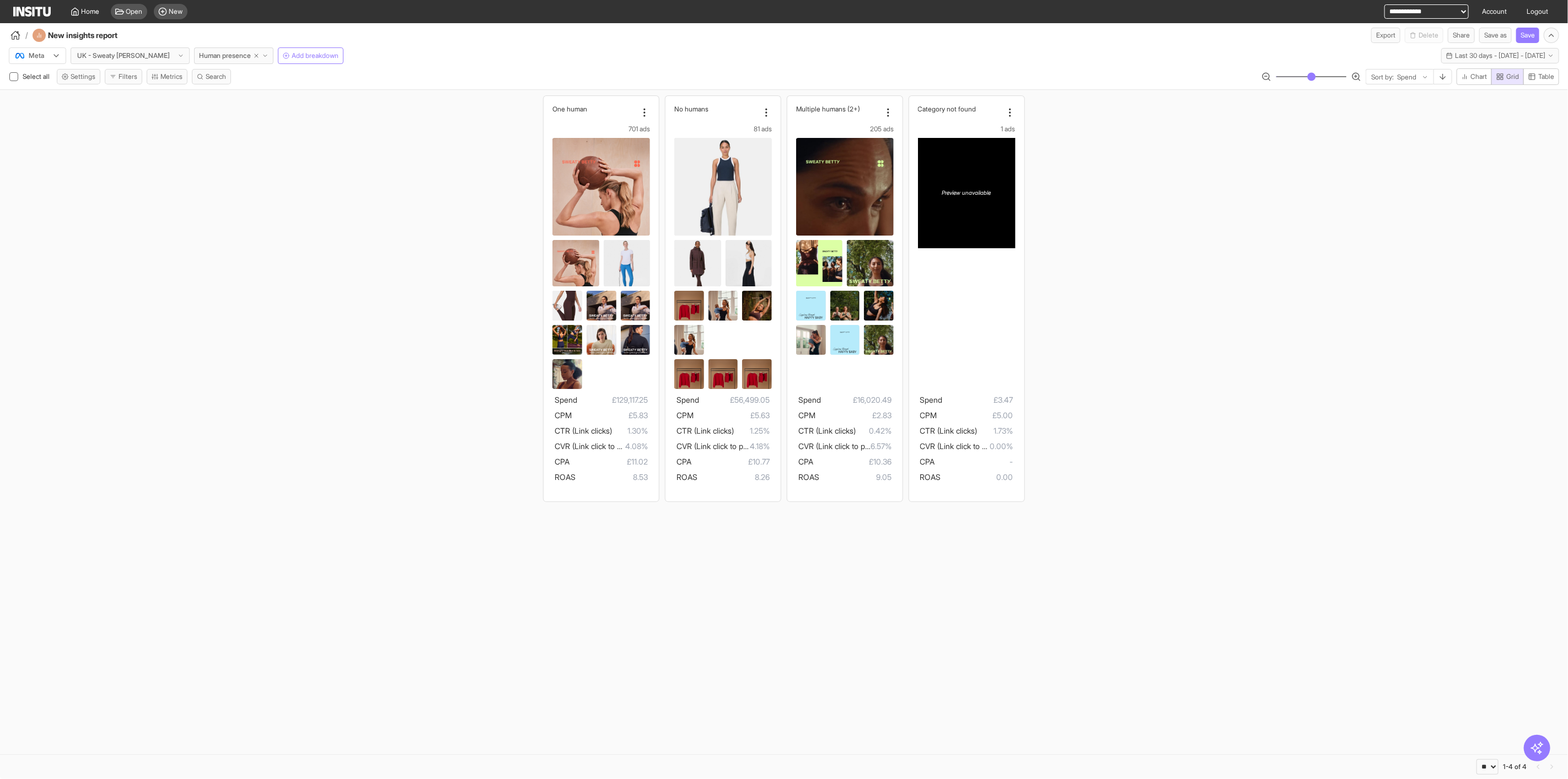
click at [484, 661] on section "One human 701 ads Spend £129,117.25 CPM £5.83 CTR (Link clicks) 1.30% CVR (Link…" at bounding box center [784, 422] width 1568 height 664
click at [199, 51] on span "Human presence" at bounding box center [225, 55] width 52 height 9
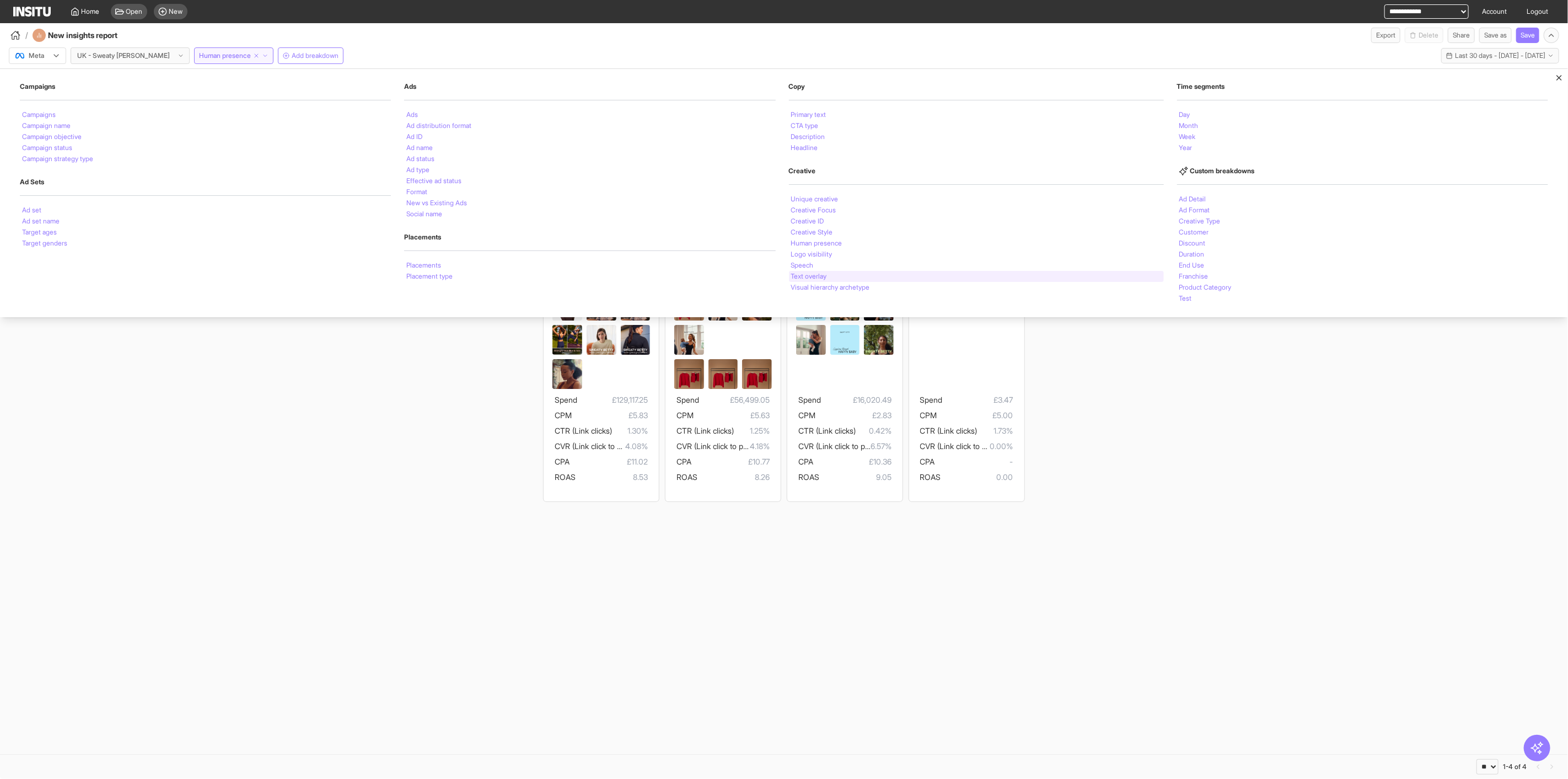
click at [825, 273] on li "Text overlay" at bounding box center [809, 276] width 36 height 7
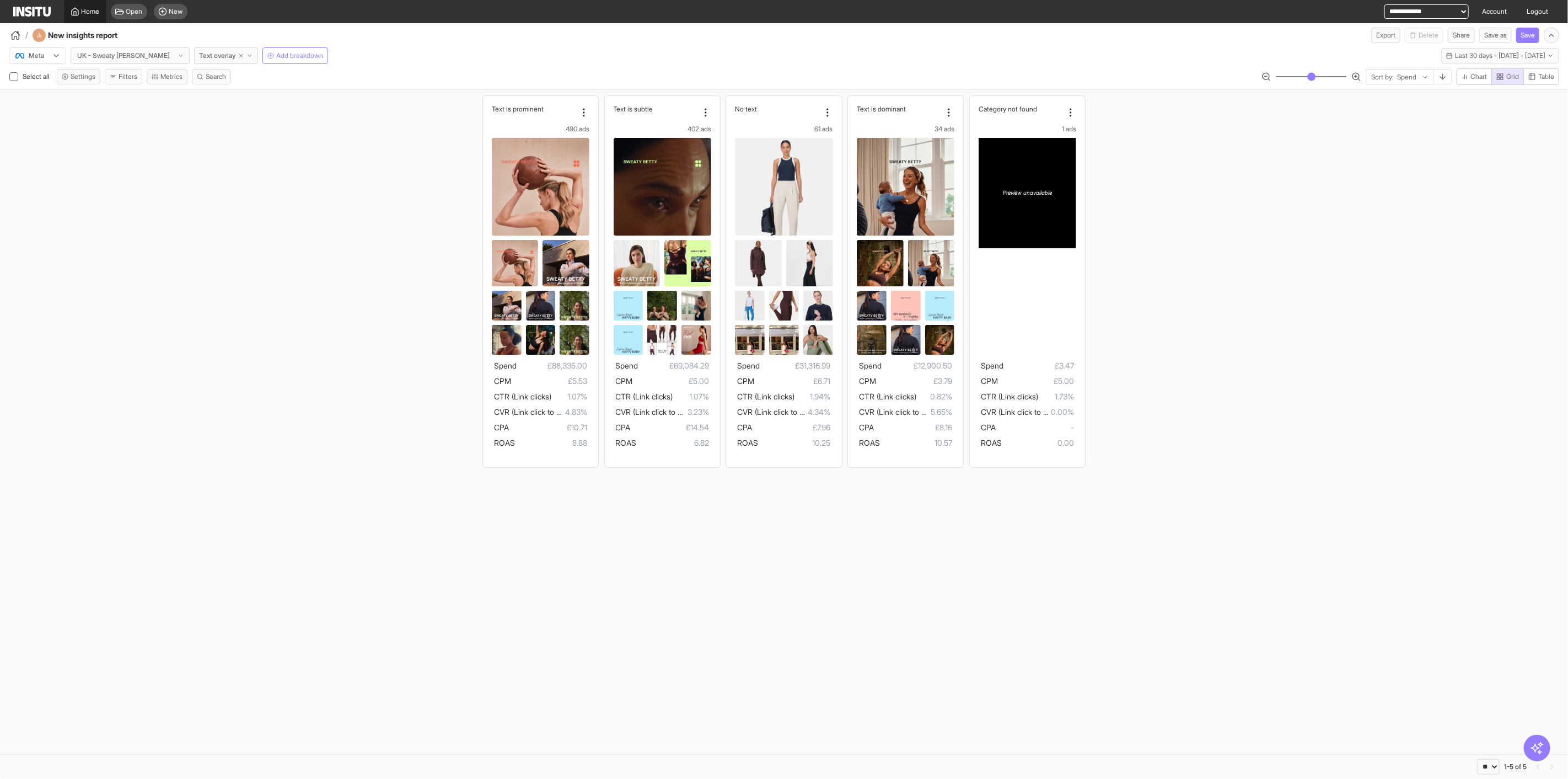
click at [78, 9] on icon at bounding box center [75, 12] width 9 height 9
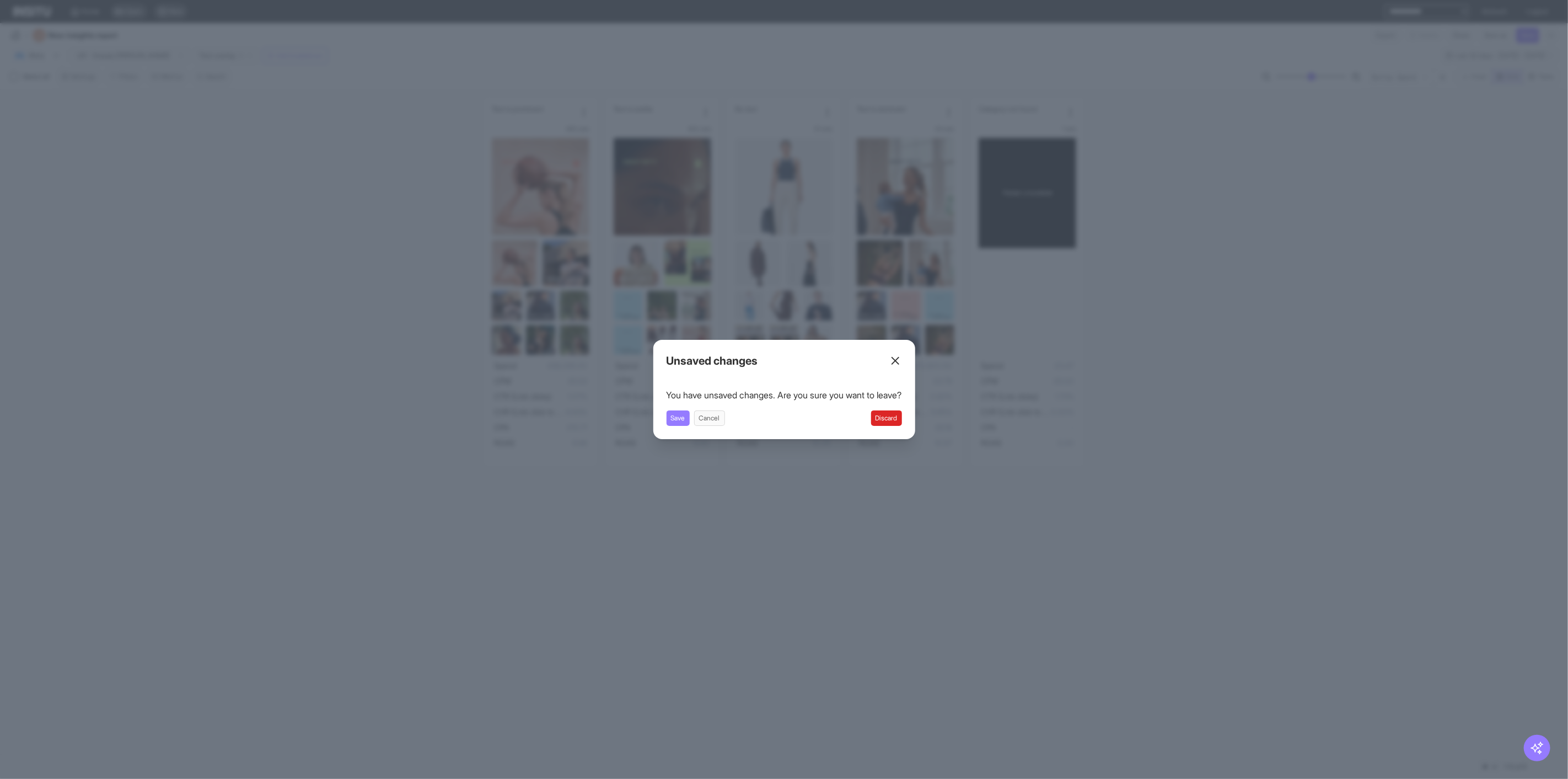
click at [882, 415] on button "Discard" at bounding box center [886, 418] width 31 height 15
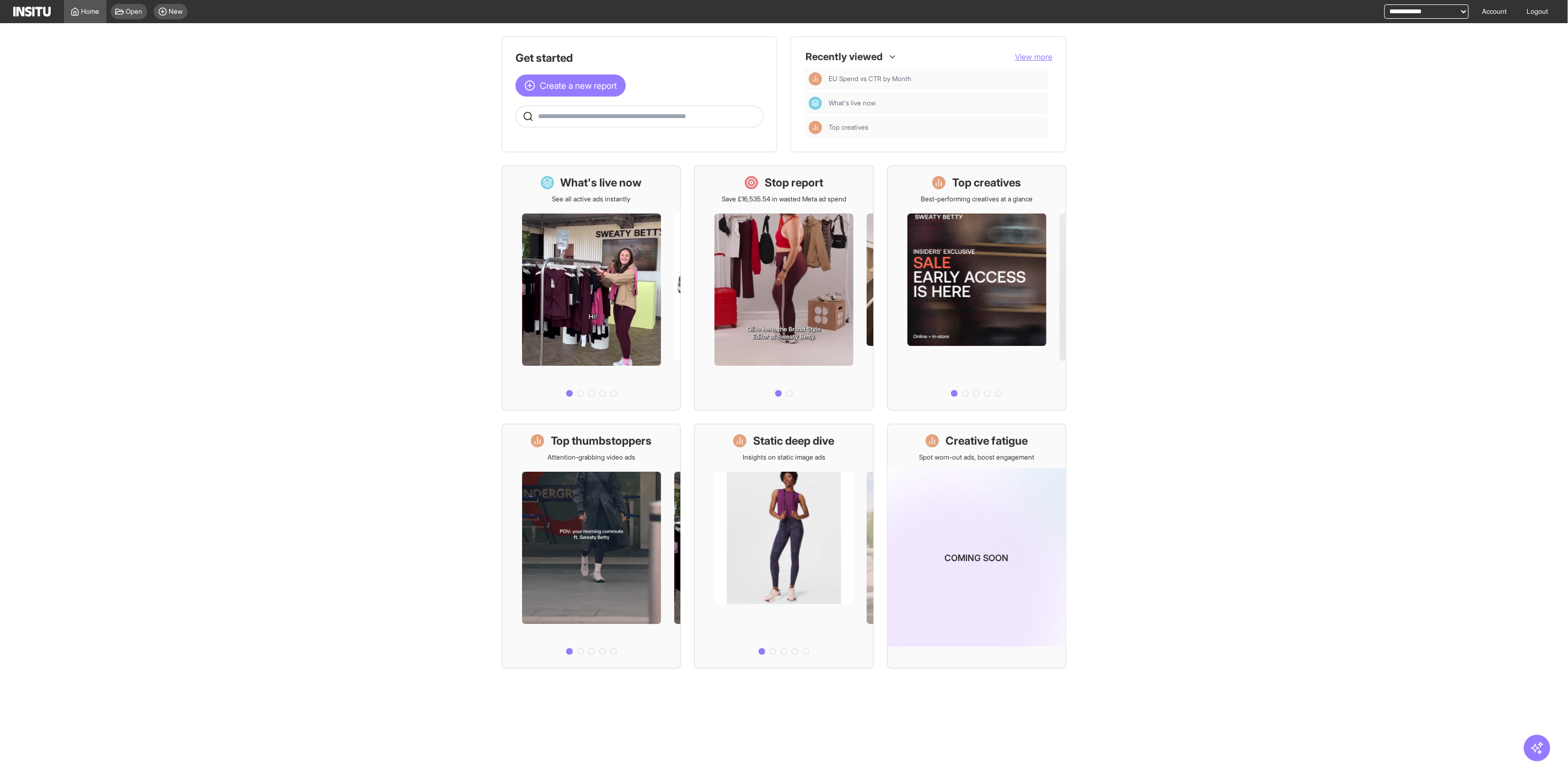
click at [1200, 262] on main "Get started Create a new report Ask questions like: Which campaigns had the hig…" at bounding box center [784, 365] width 1568 height 685
click at [1188, 605] on main "Get started Create a new report Ask questions like: Which campaigns had the hig…" at bounding box center [784, 365] width 1568 height 685
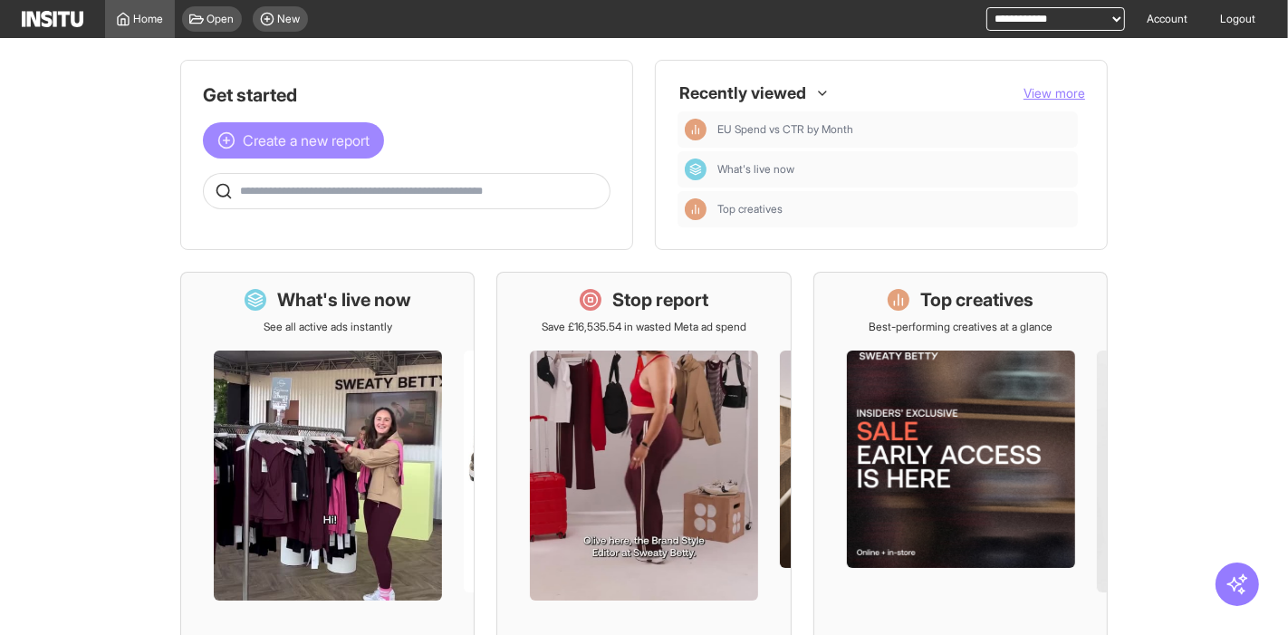
click at [354, 140] on span "Create a new report" at bounding box center [306, 141] width 127 height 22
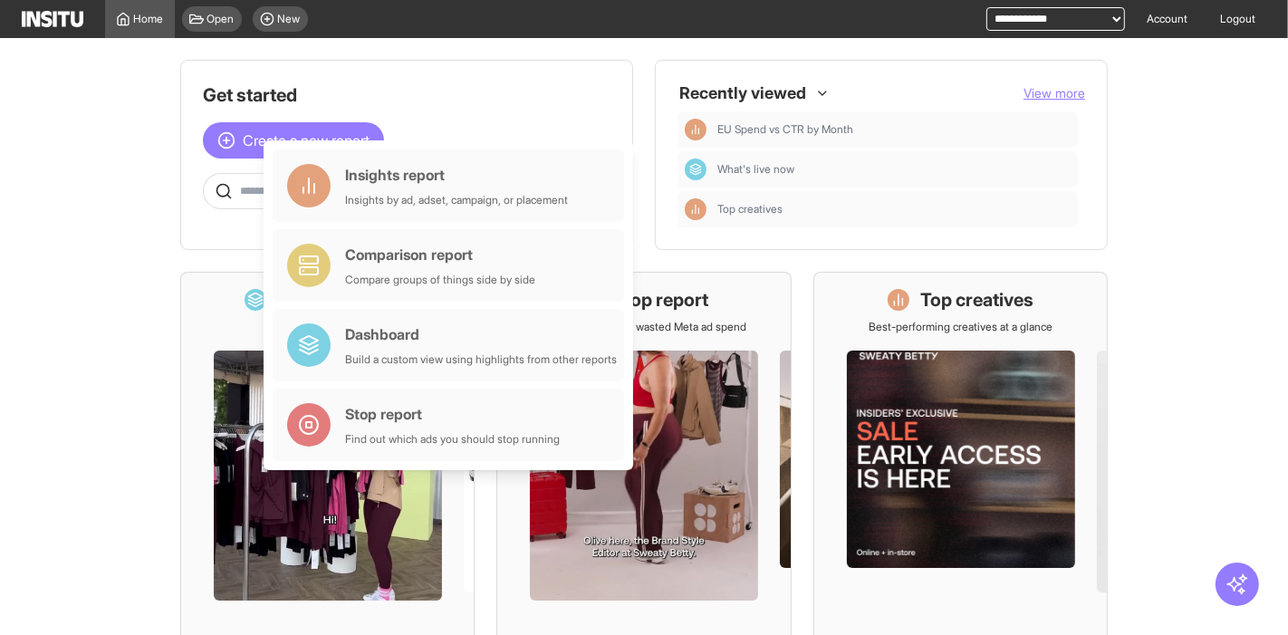
click at [86, 304] on main "Get started Create a new report Ask questions like: Which campaigns had the hig…" at bounding box center [644, 336] width 1288 height 597
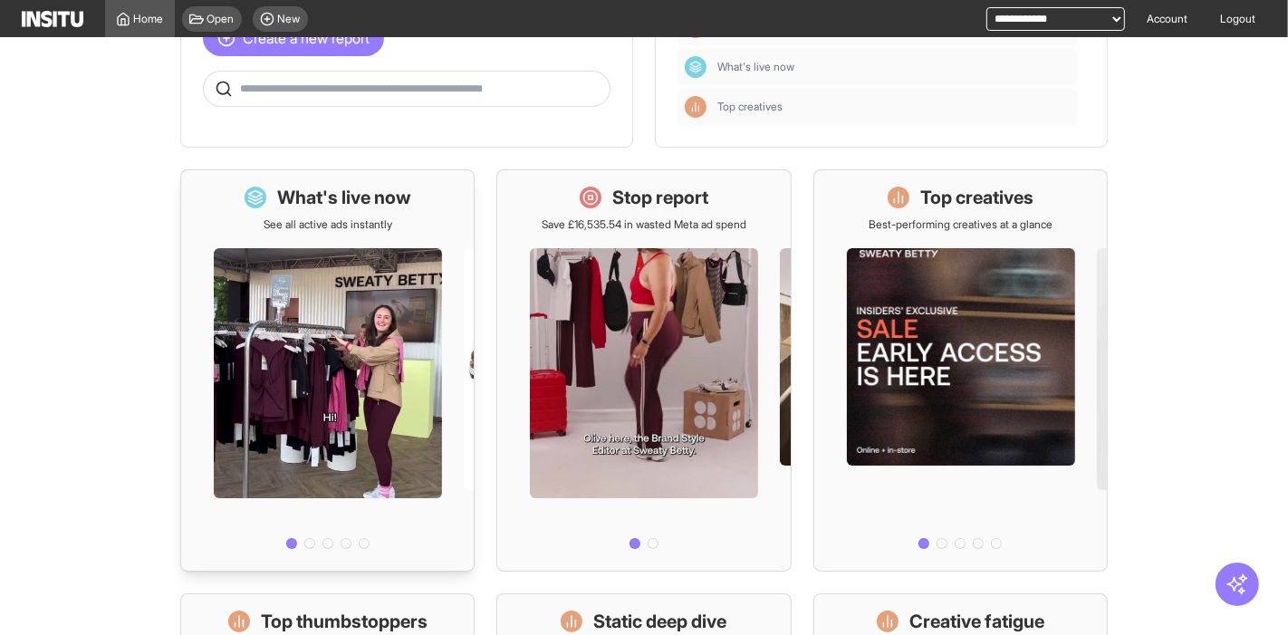
scroll to position [201, 0]
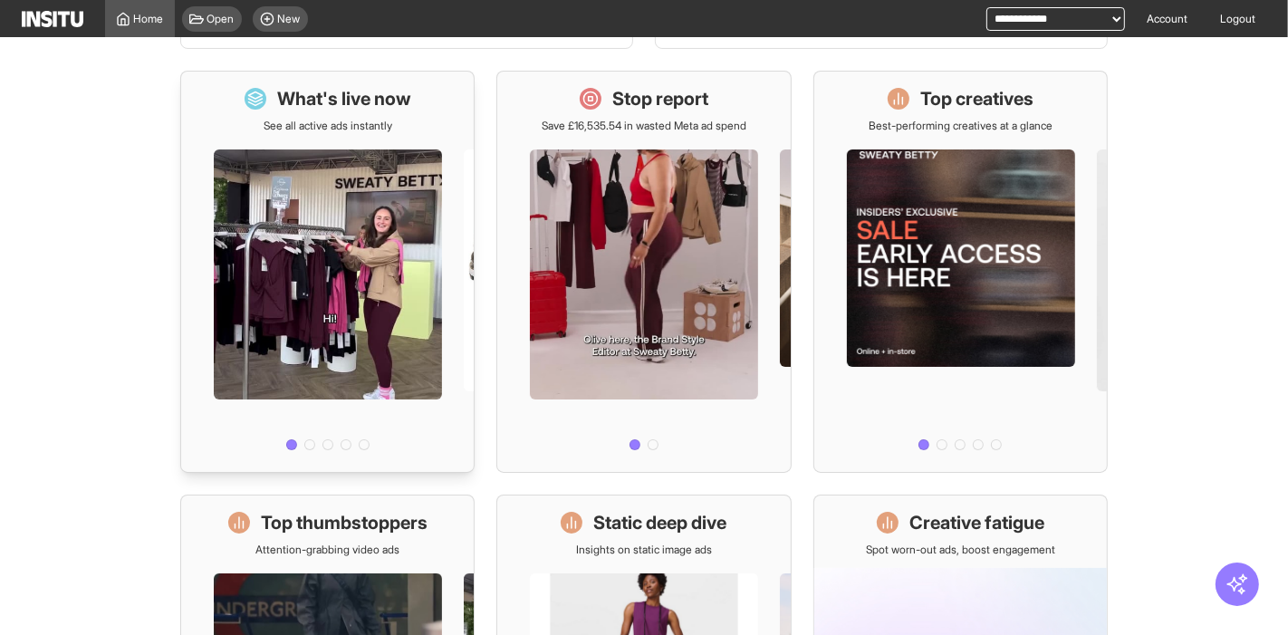
click at [318, 201] on div at bounding box center [327, 295] width 293 height 324
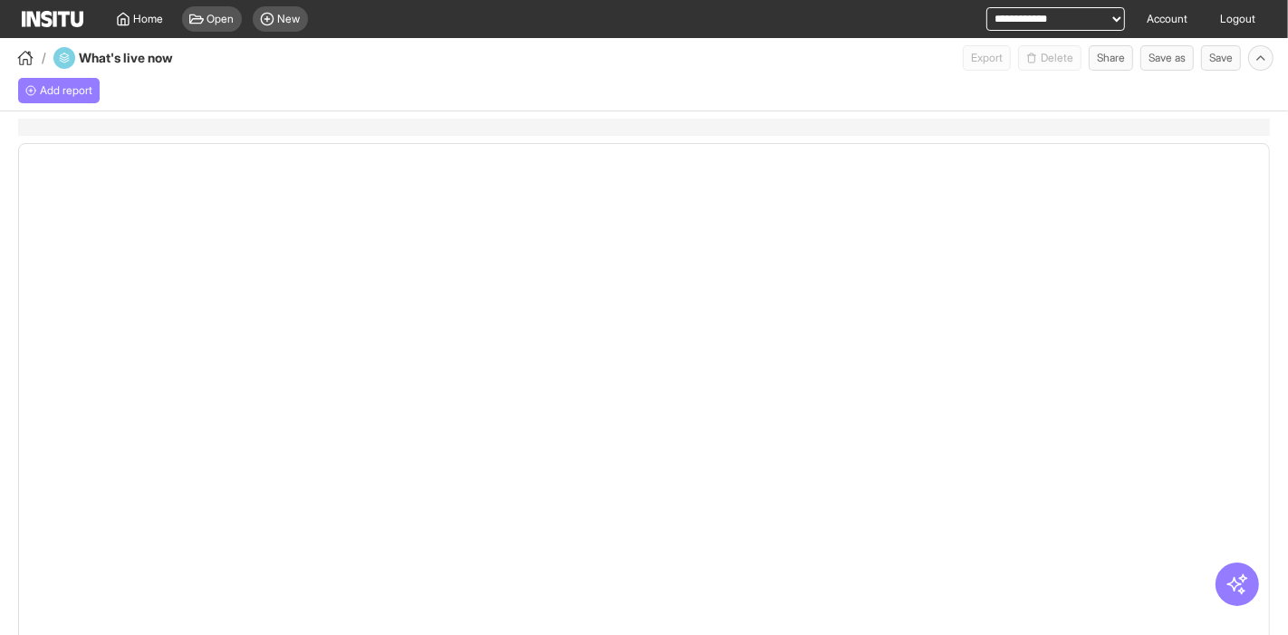
select select "**"
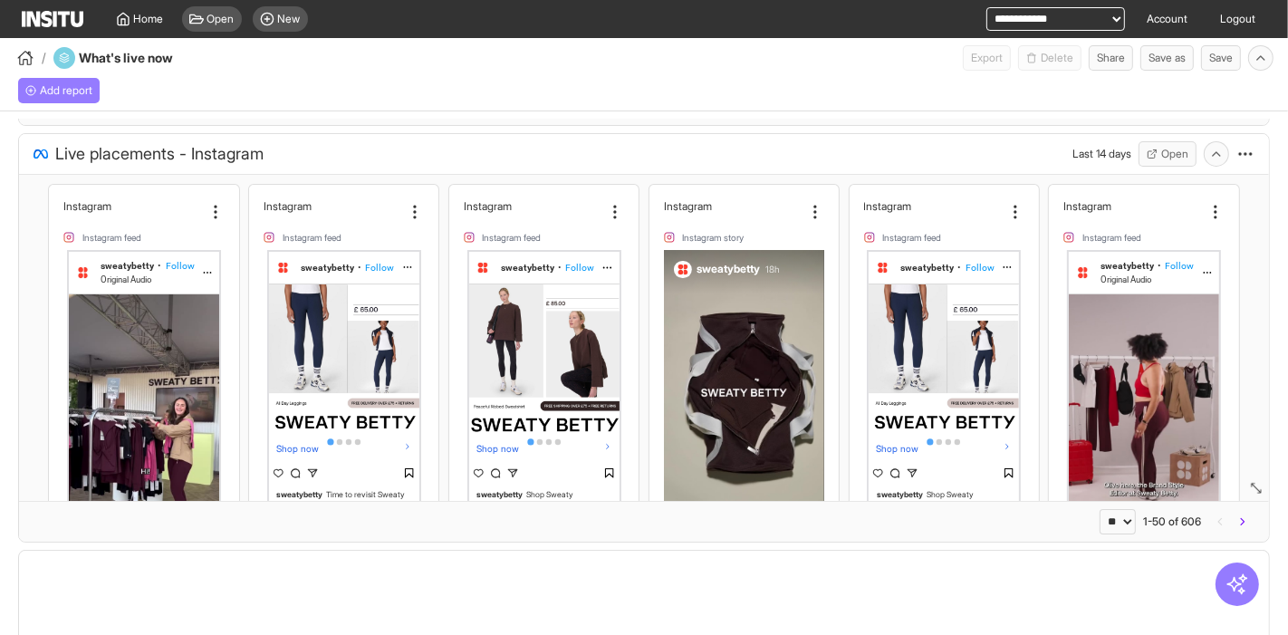
select select "**"
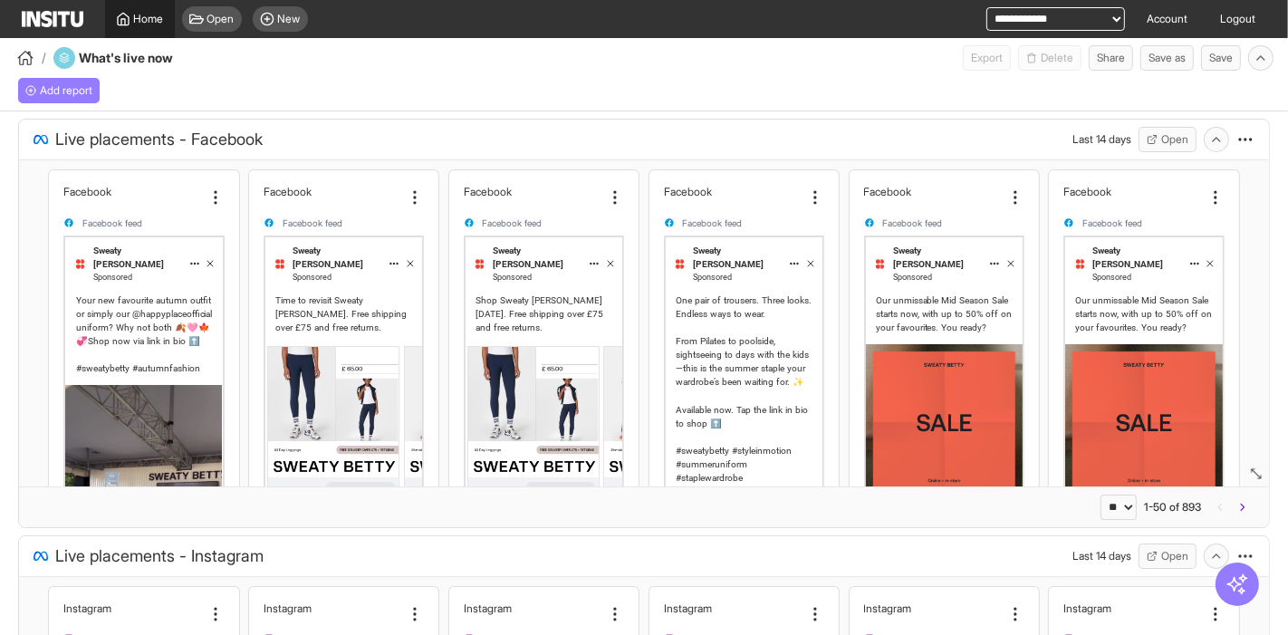
click at [147, 27] on link "Home" at bounding box center [140, 19] width 70 height 38
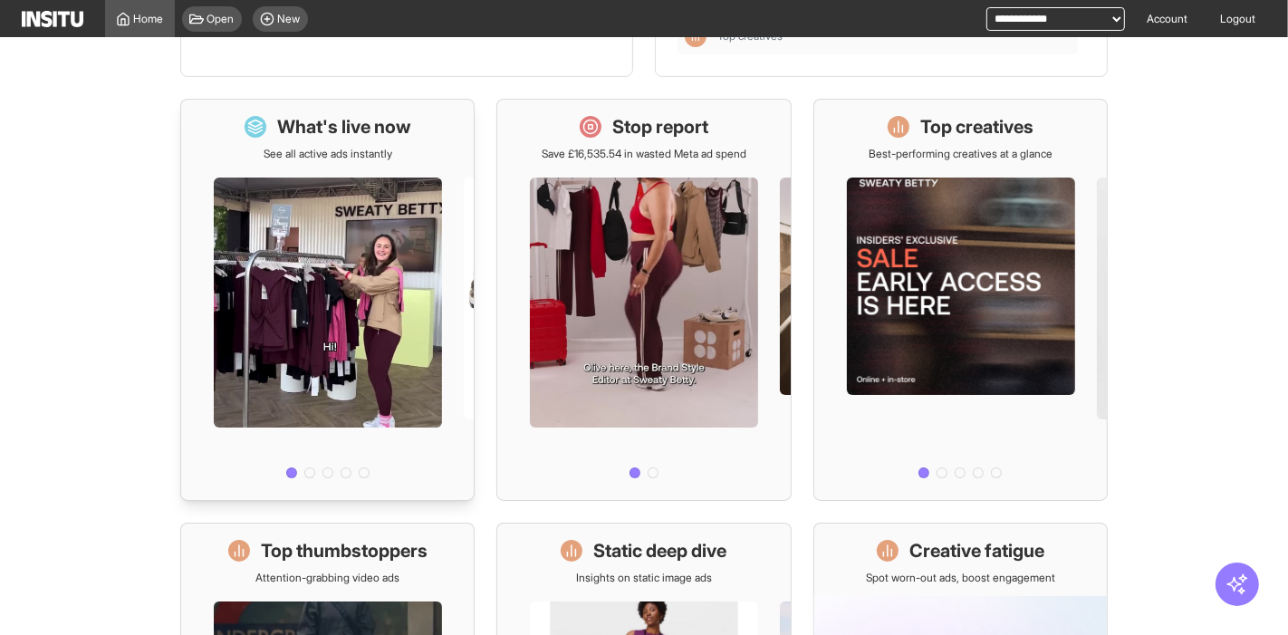
scroll to position [201, 0]
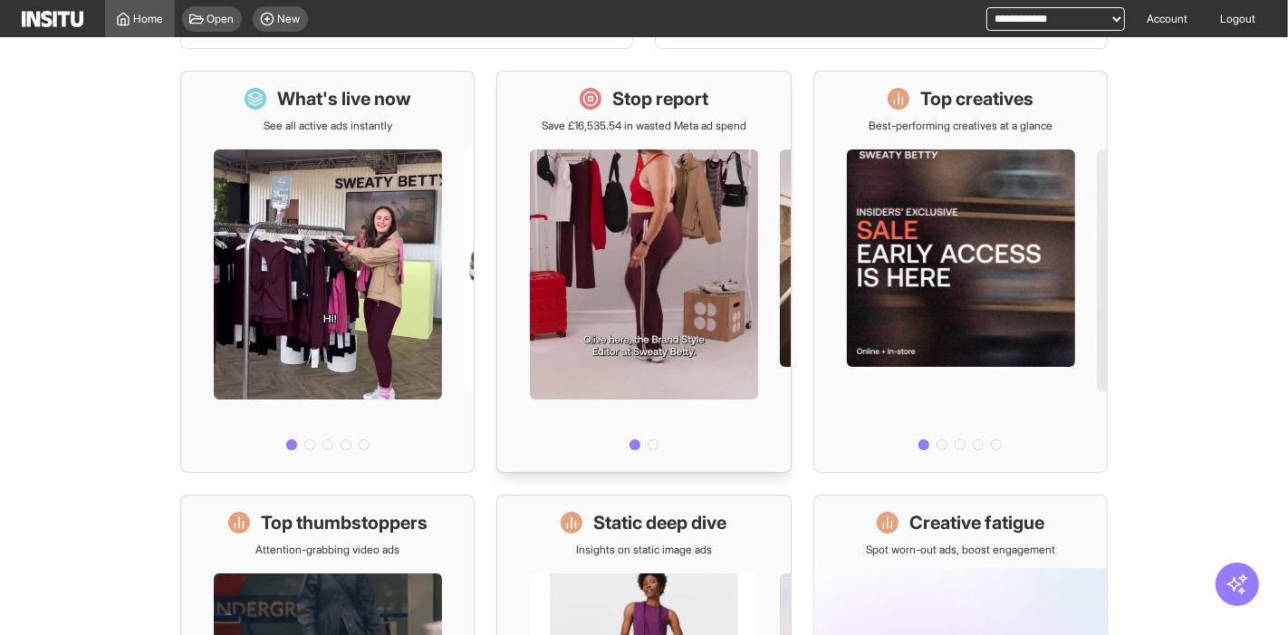
click at [586, 163] on div at bounding box center [643, 295] width 293 height 324
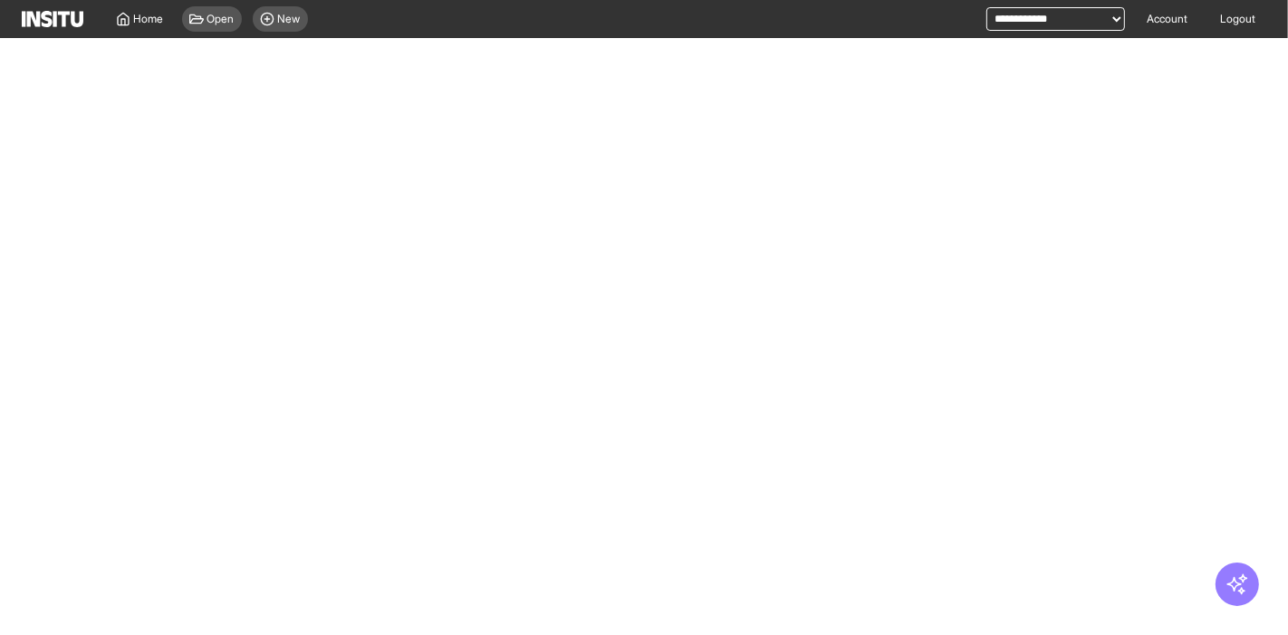
select select "**"
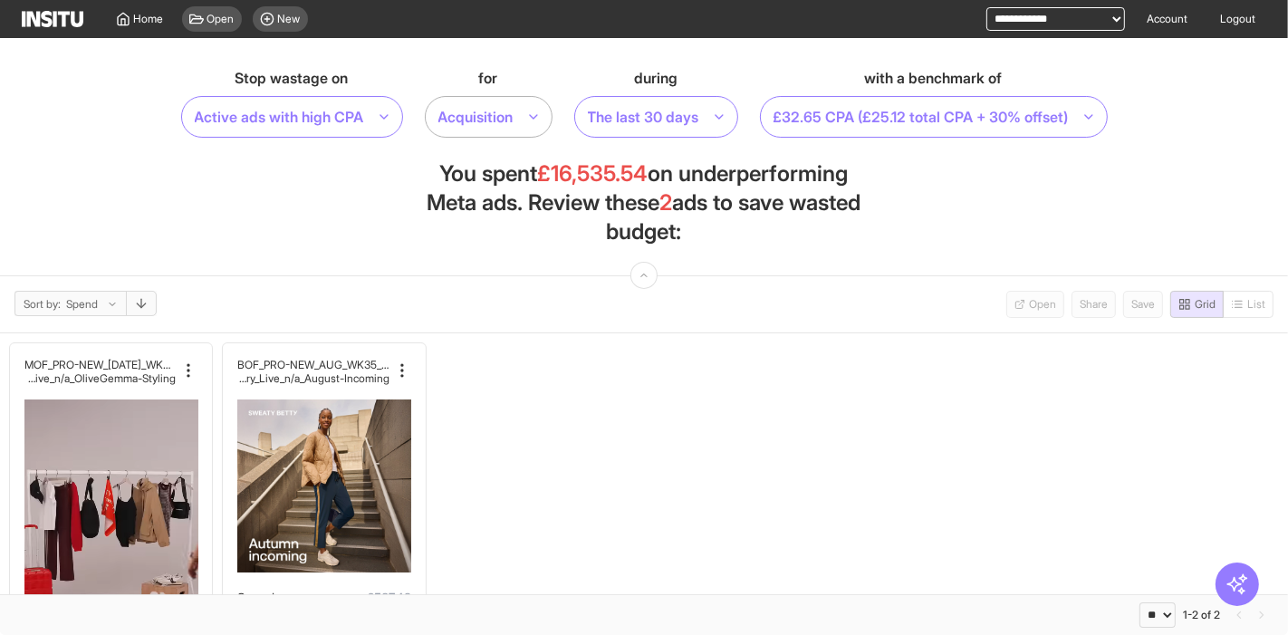
click at [503, 120] on div at bounding box center [476, 116] width 79 height 25
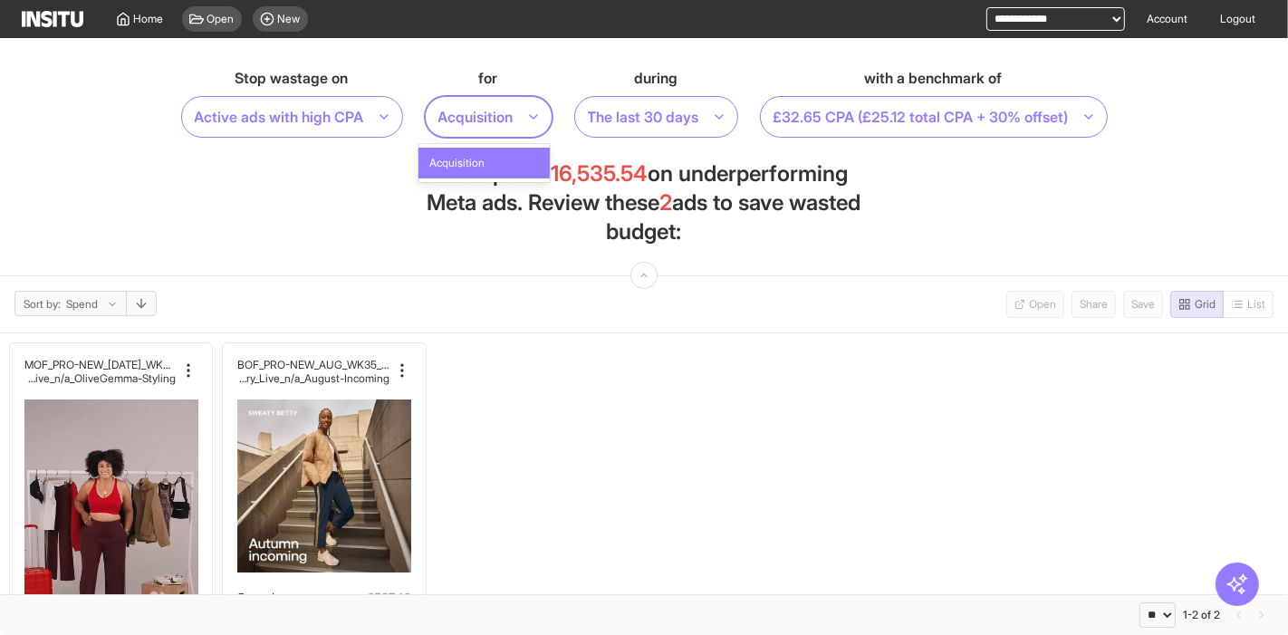
click at [503, 118] on div at bounding box center [476, 116] width 79 height 25
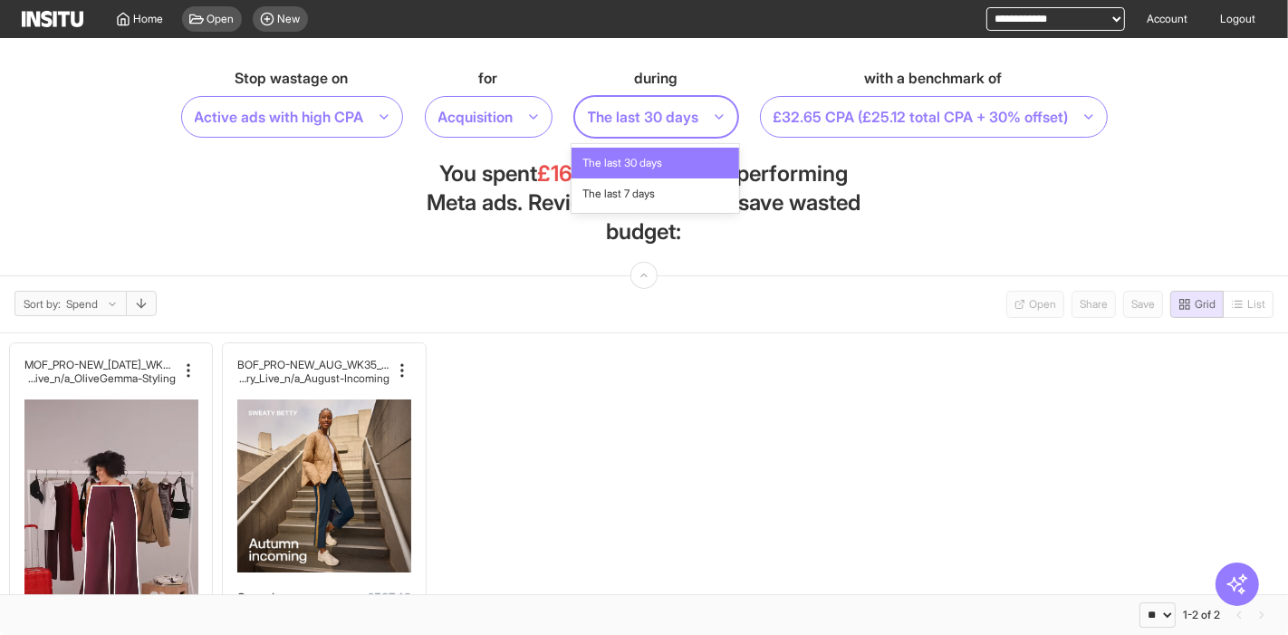
click at [683, 113] on div at bounding box center [643, 116] width 115 height 25
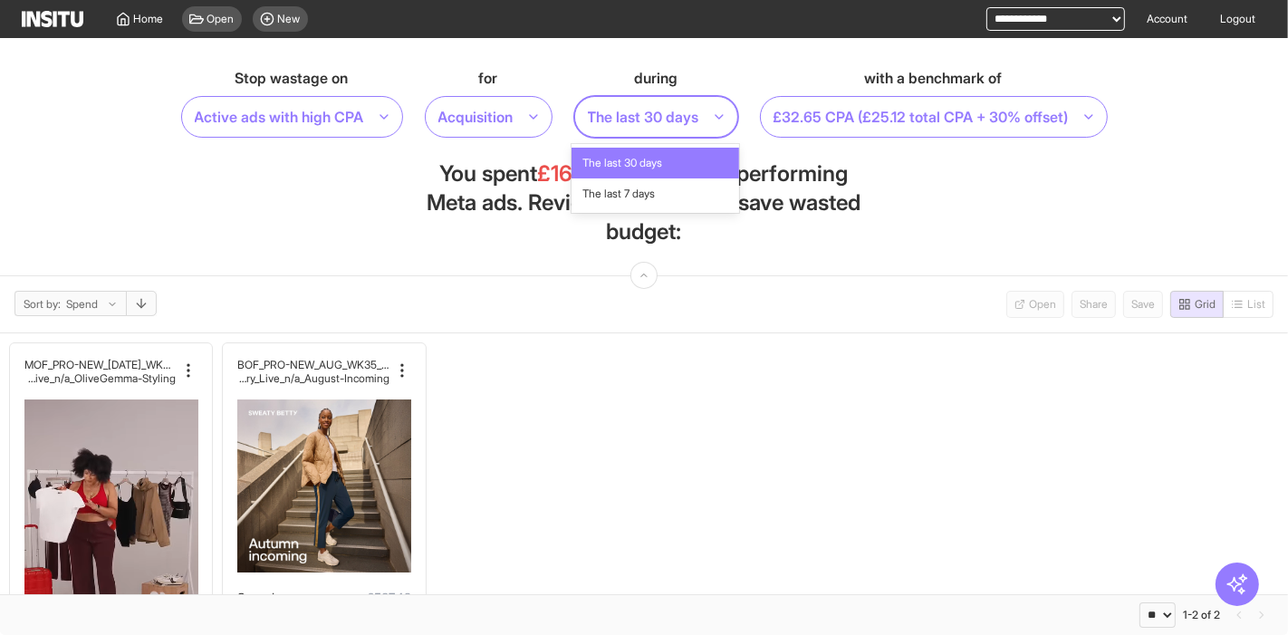
click at [683, 113] on div at bounding box center [643, 116] width 115 height 25
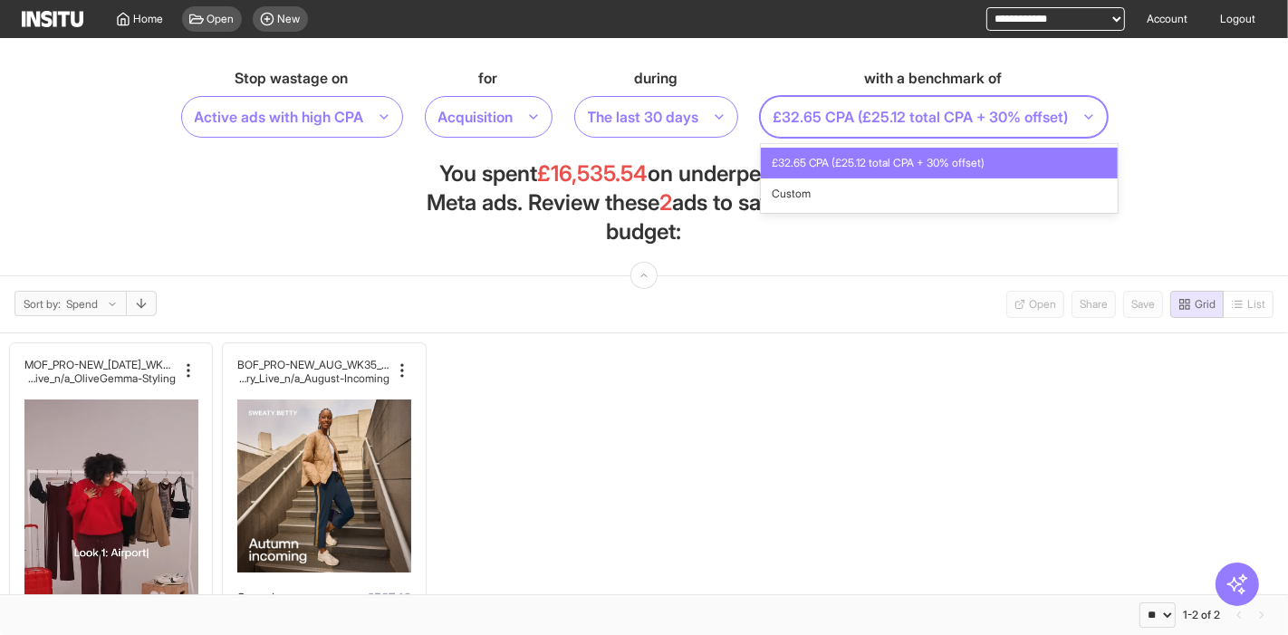
click at [897, 115] on div at bounding box center [921, 116] width 299 height 25
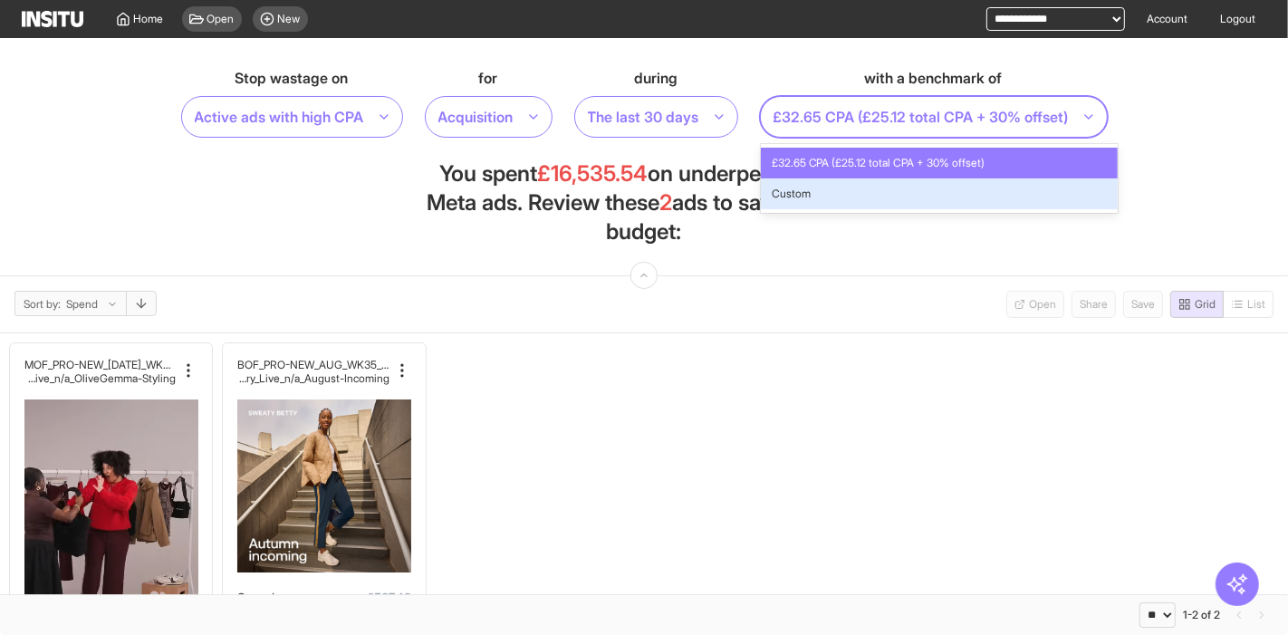
click at [378, 208] on section "Stop wastage on Active ads with high CPA for Acquisition during The last 30 day…" at bounding box center [644, 157] width 1288 height 238
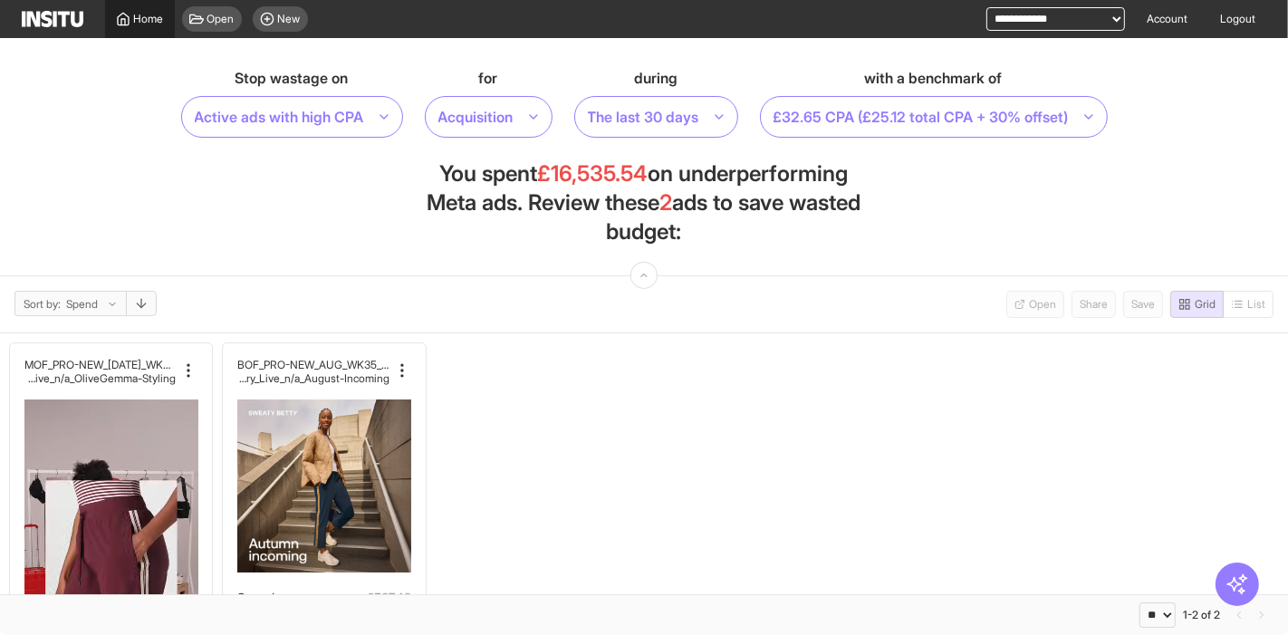
click at [135, 16] on span "Home" at bounding box center [149, 19] width 30 height 14
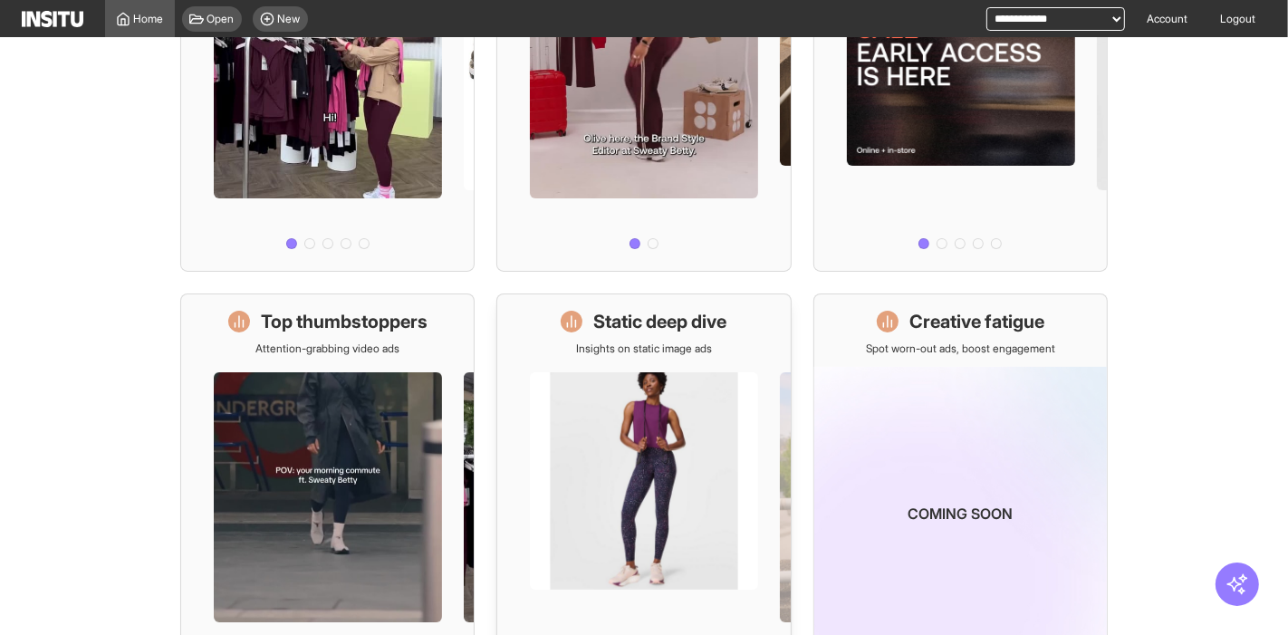
scroll to position [503, 0]
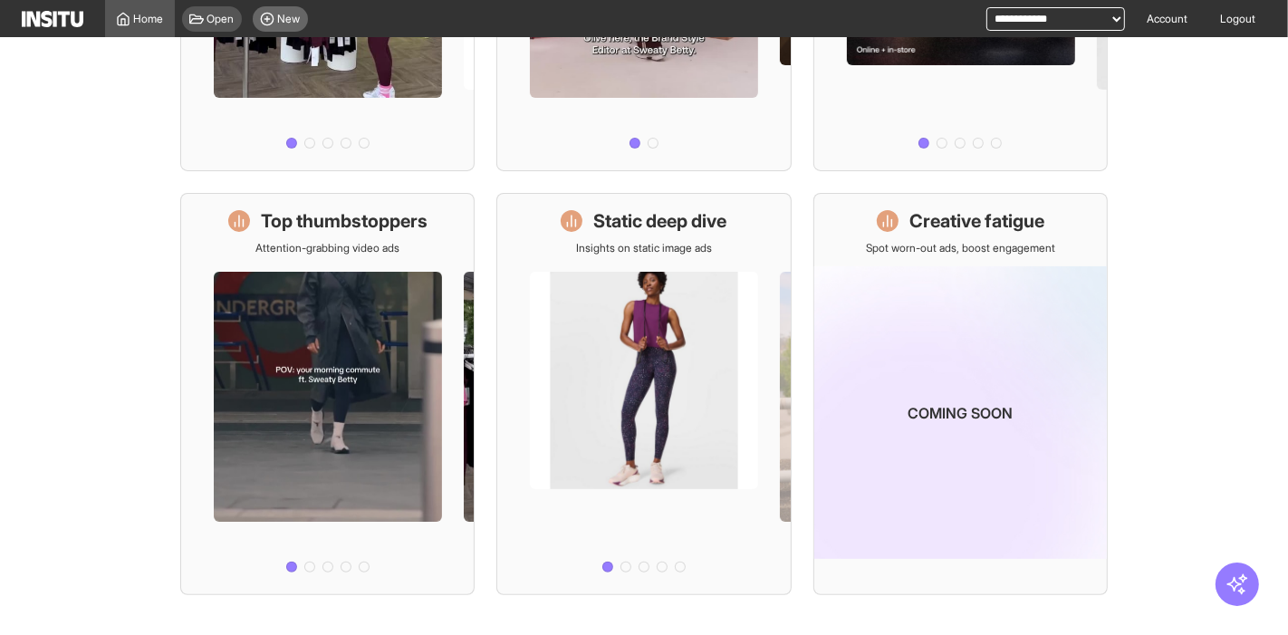
click at [274, 23] on icon at bounding box center [267, 19] width 14 height 14
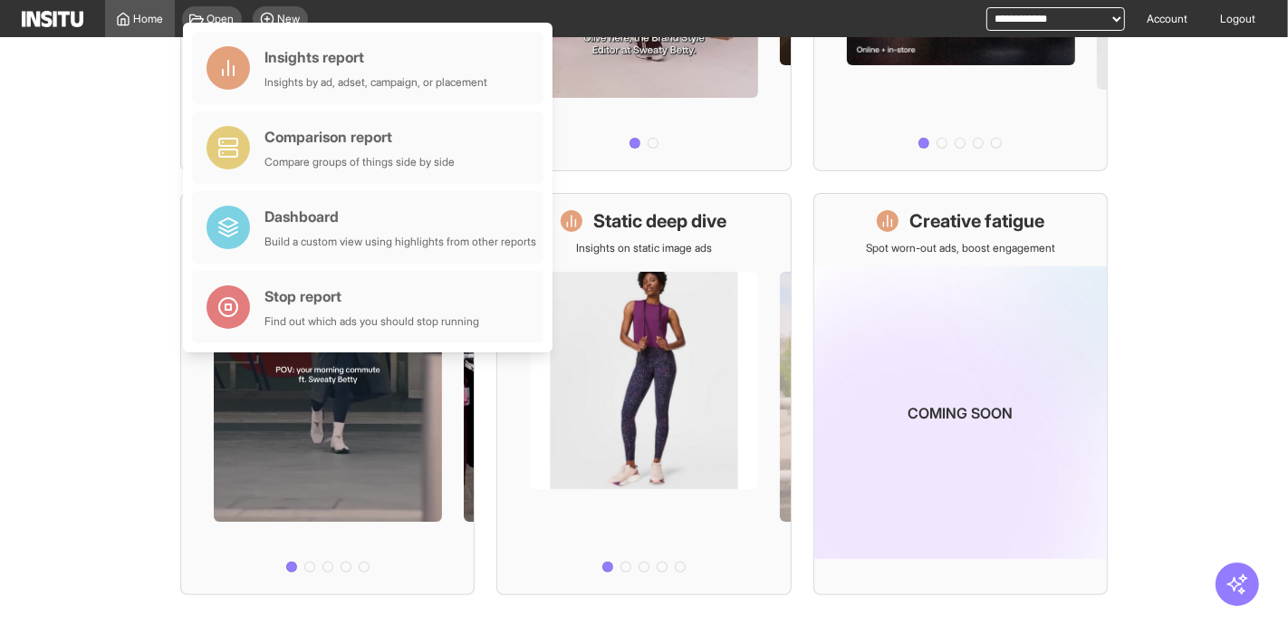
click at [132, 344] on main "Get started Create a new report Ask questions like: Which campaigns had the hig…" at bounding box center [644, 336] width 1288 height 597
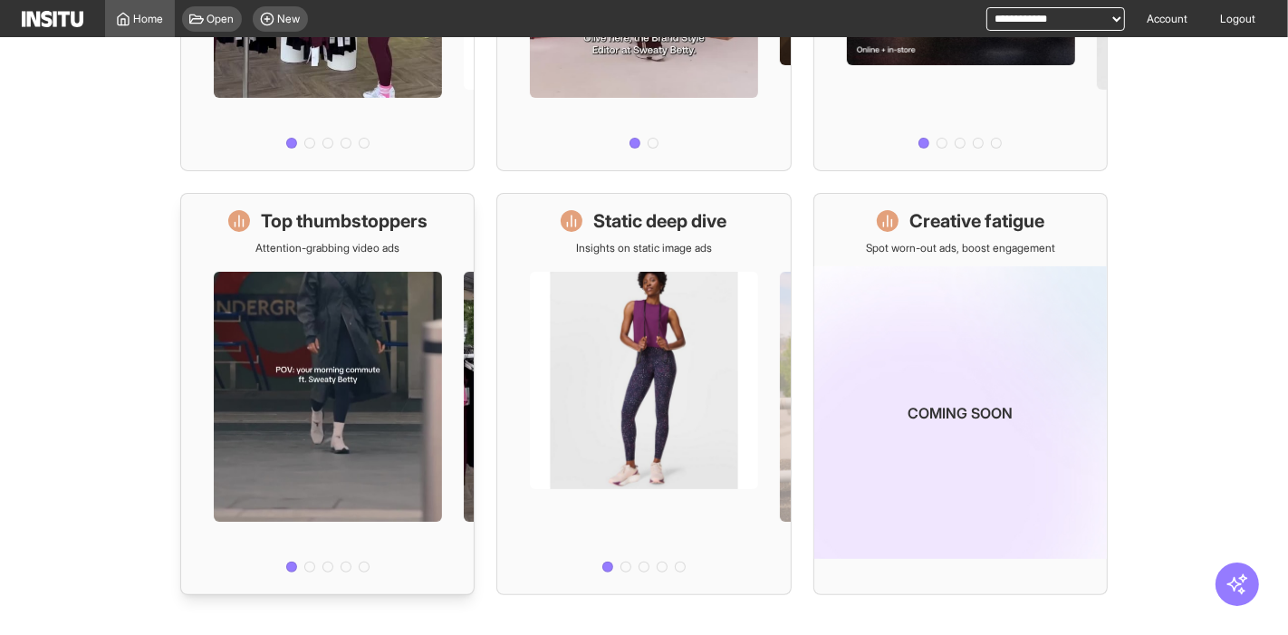
click at [335, 221] on h1 "Top thumbstoppers" at bounding box center [344, 220] width 167 height 25
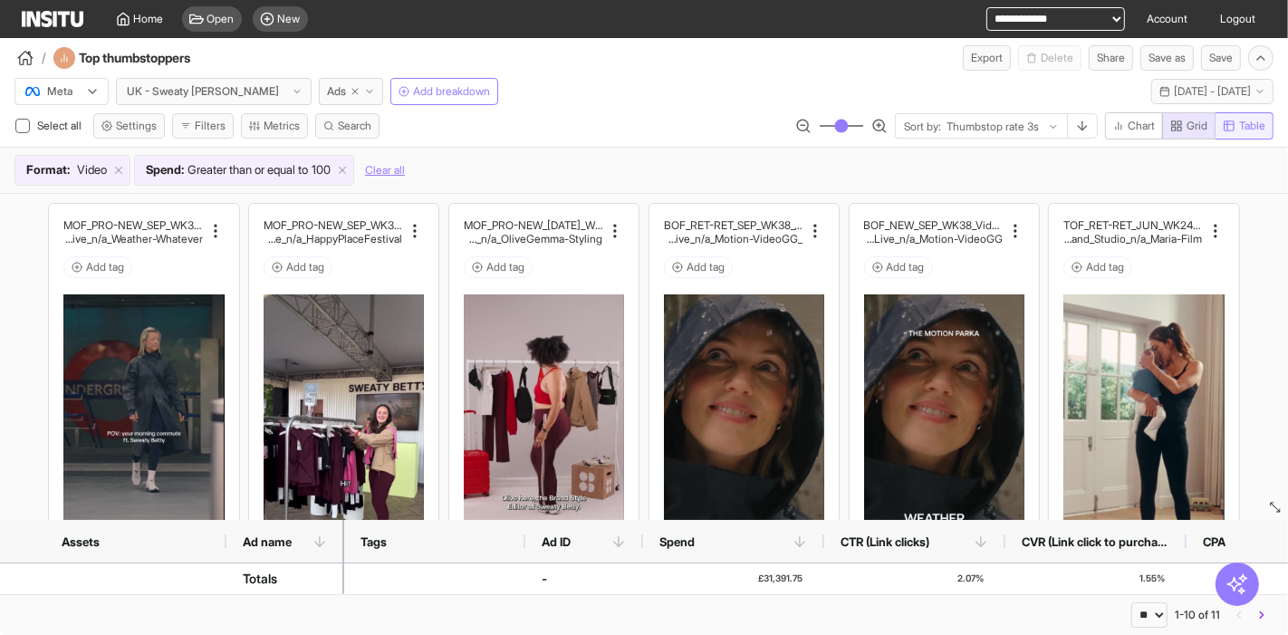
click at [1255, 130] on span "Table" at bounding box center [1252, 126] width 26 height 14
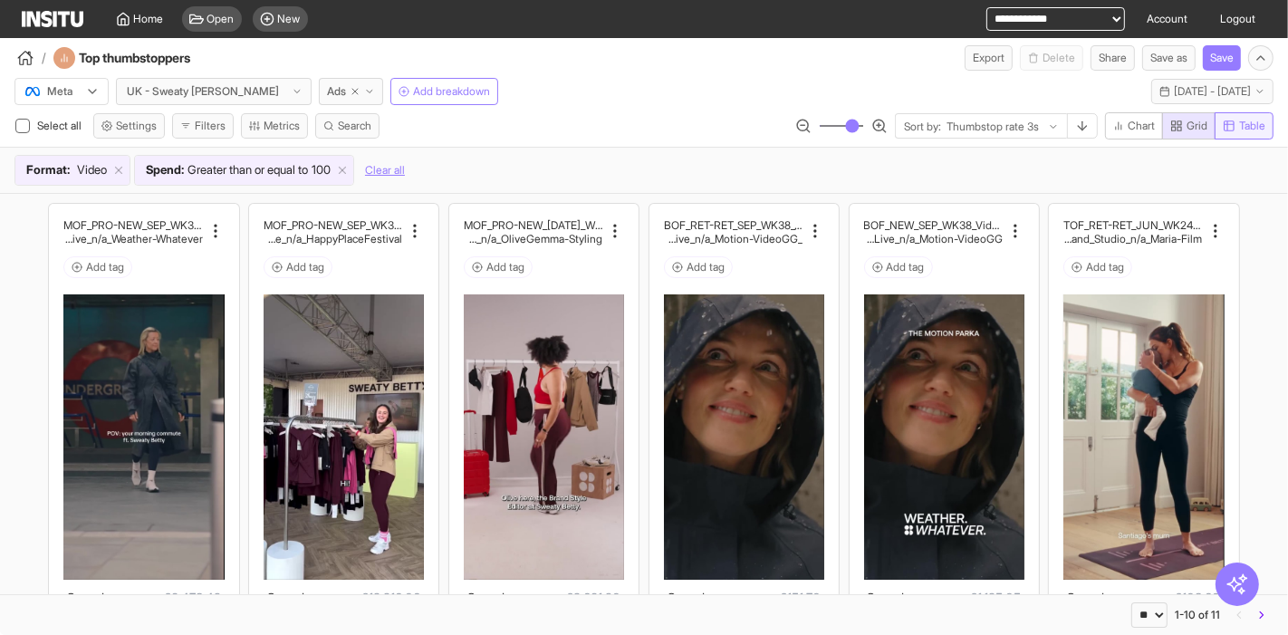
click at [1239, 125] on span "Table" at bounding box center [1252, 126] width 26 height 14
click at [1177, 122] on rect "button" at bounding box center [1179, 123] width 4 height 4
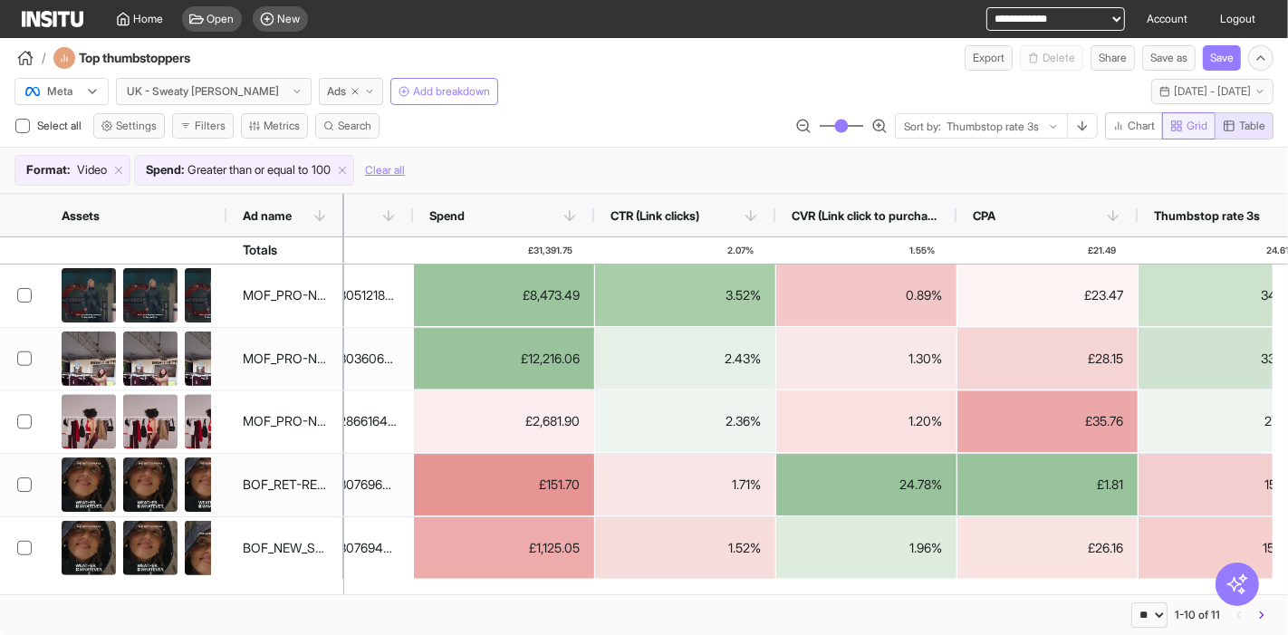
click at [1187, 130] on span "Grid" at bounding box center [1197, 126] width 21 height 14
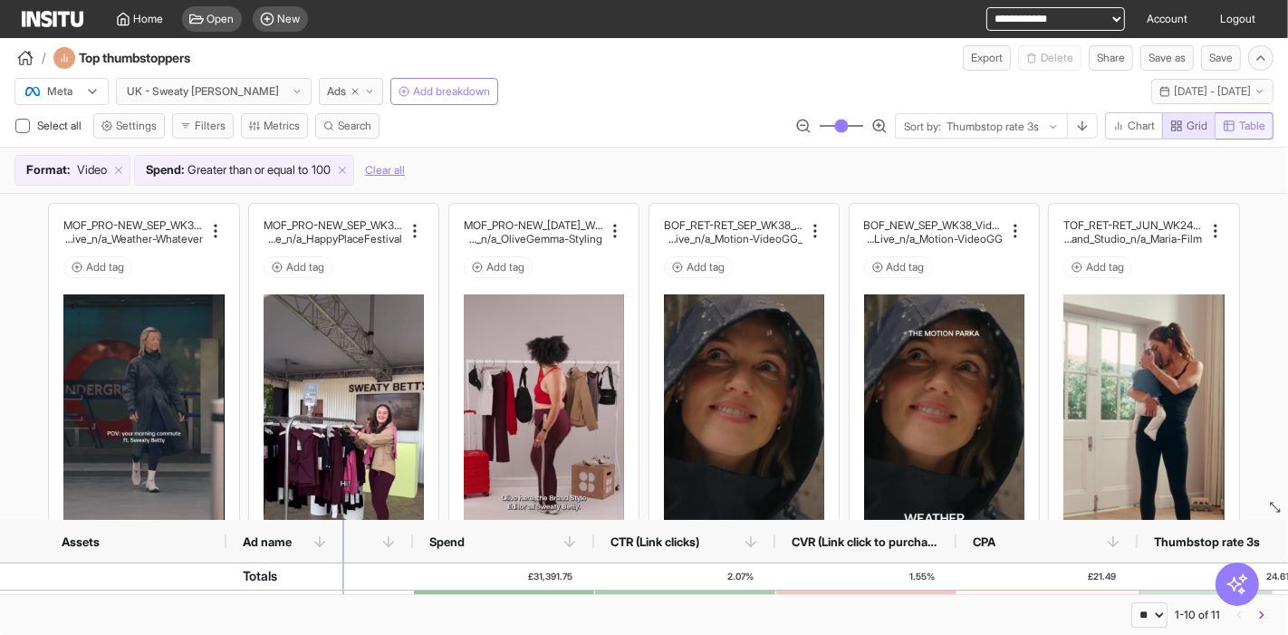
click at [1260, 128] on span "Table" at bounding box center [1252, 126] width 26 height 14
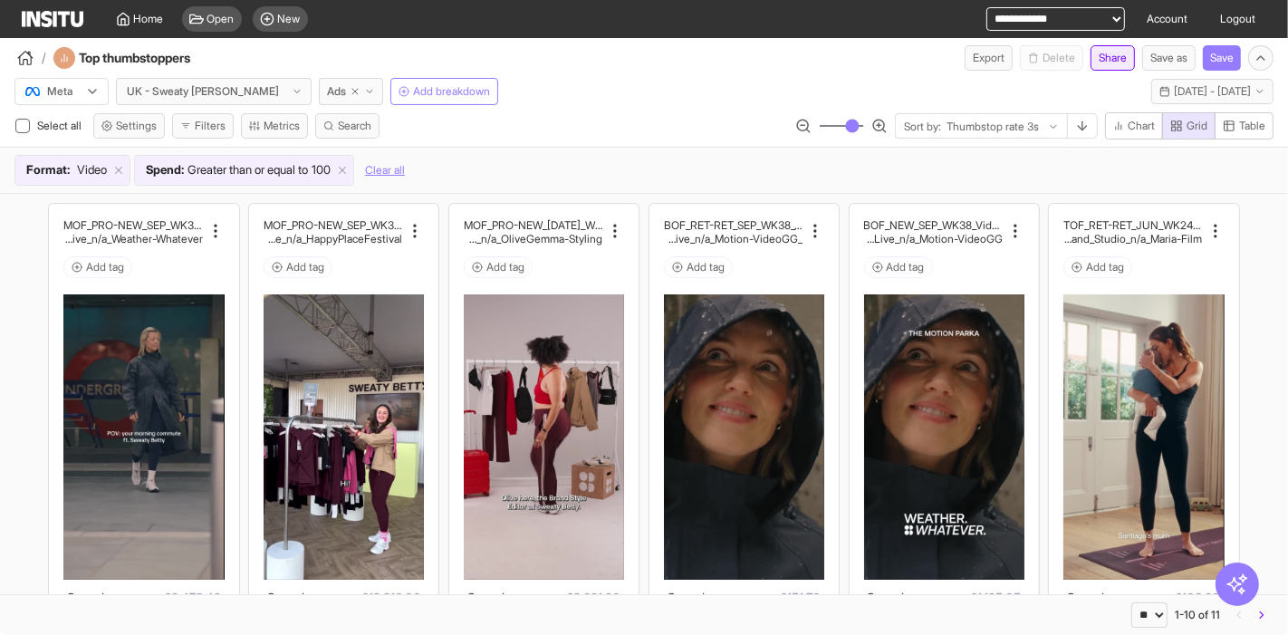
click at [1104, 63] on button "Share" at bounding box center [1113, 57] width 44 height 25
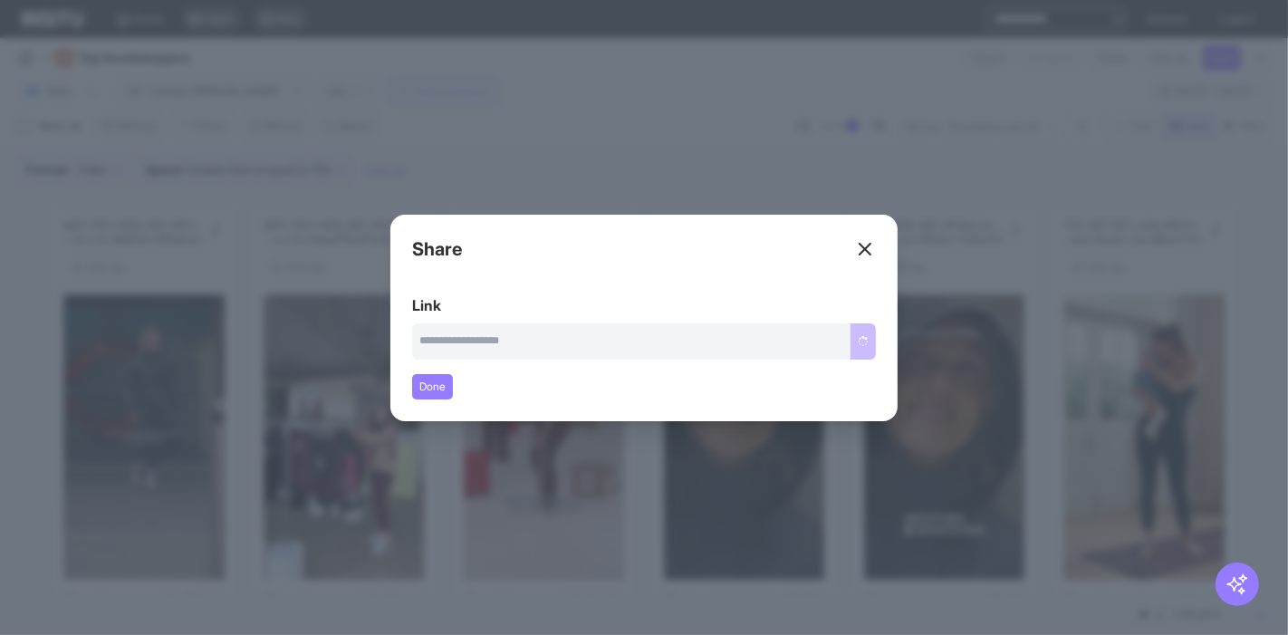
type input "**********"
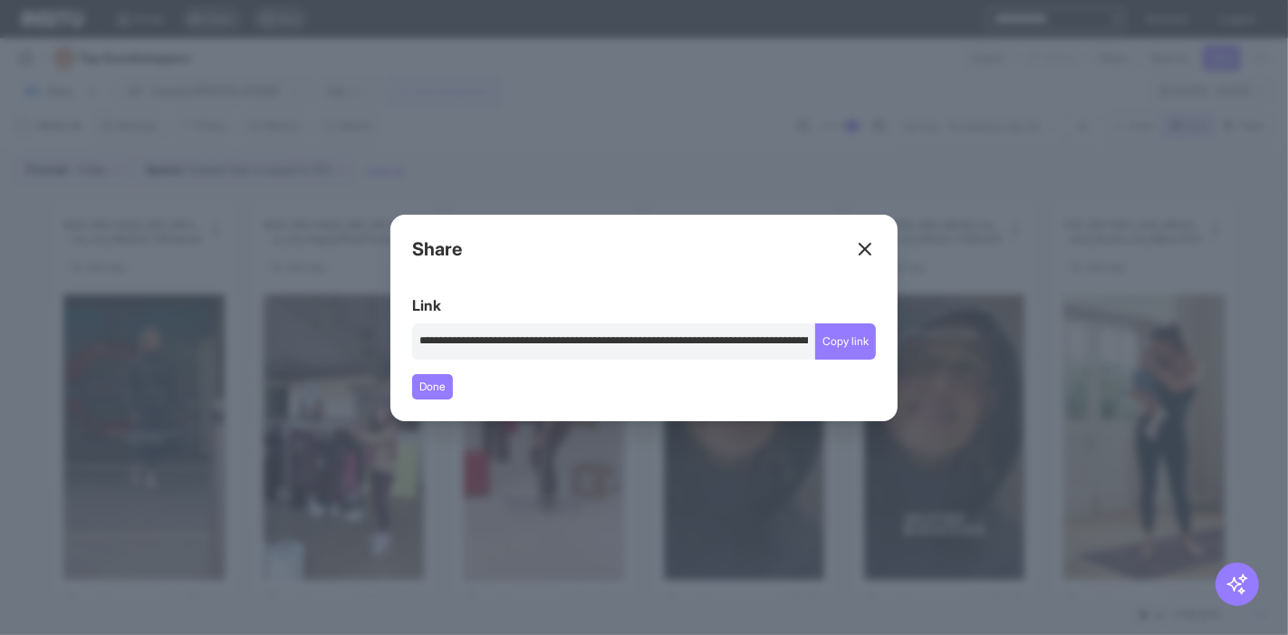
click at [864, 249] on line at bounding box center [865, 249] width 11 height 11
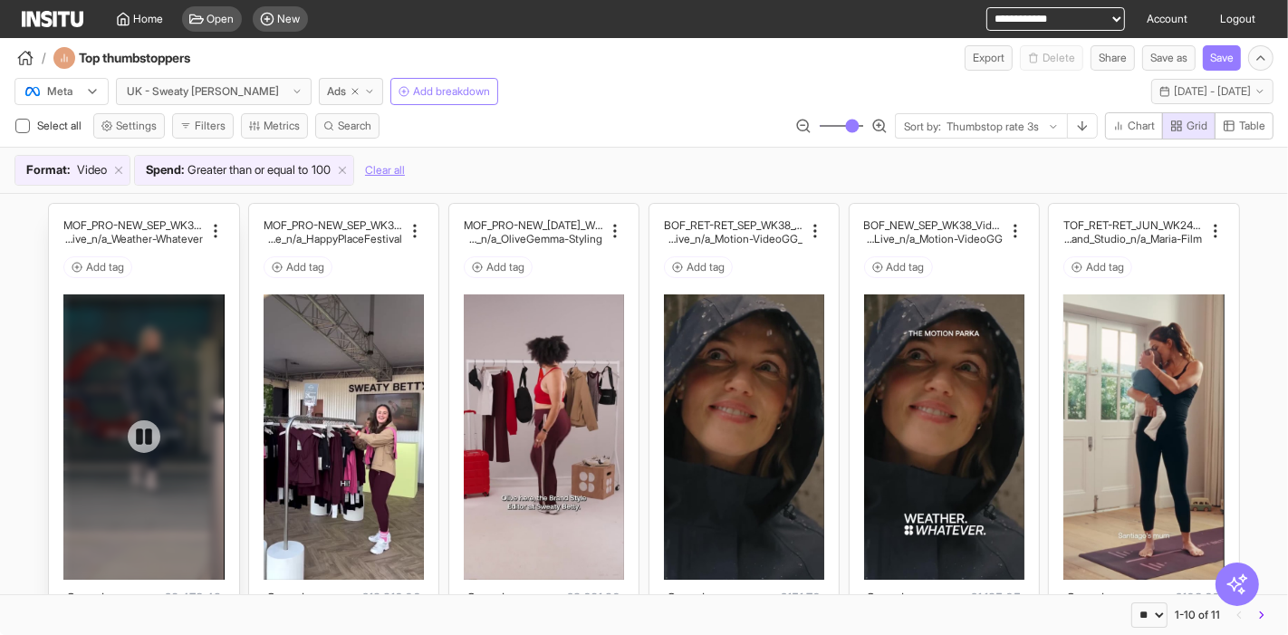
click at [180, 299] on div at bounding box center [143, 436] width 160 height 285
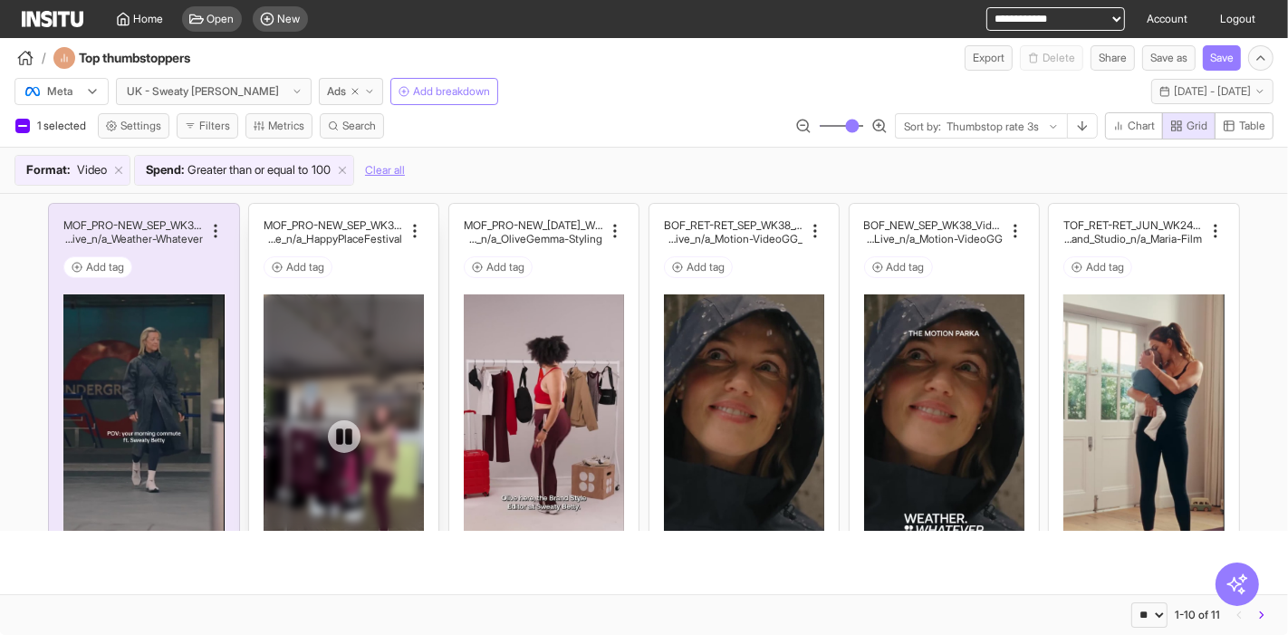
click at [367, 316] on div at bounding box center [344, 436] width 160 height 285
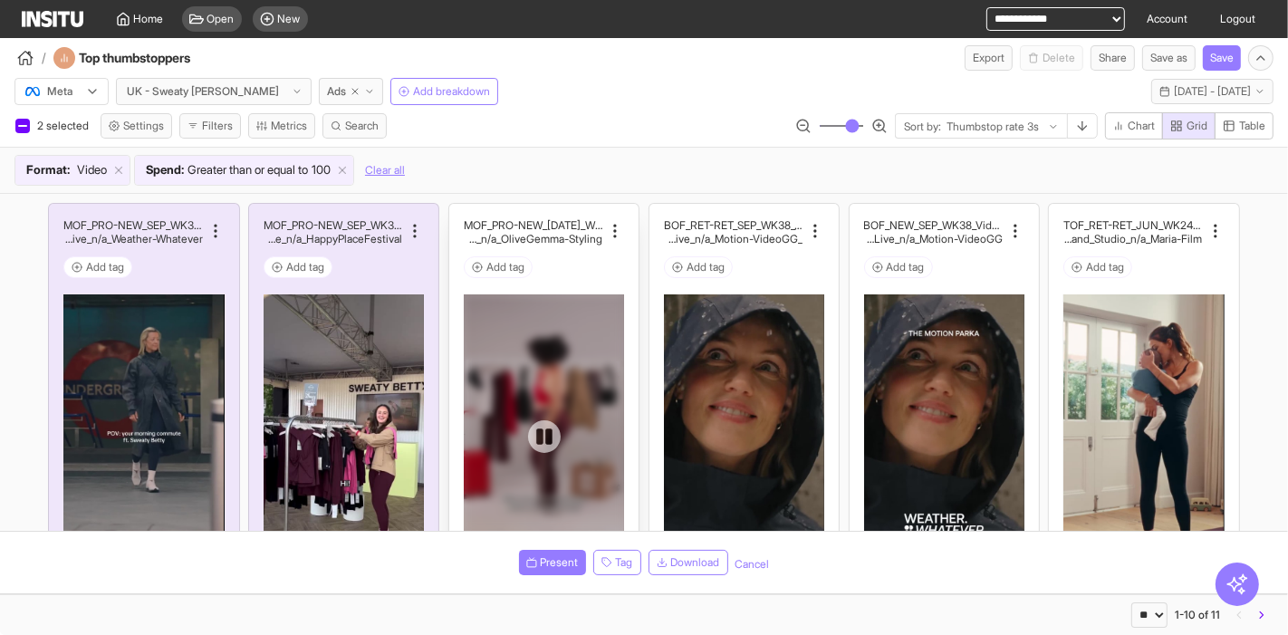
click at [535, 305] on div at bounding box center [544, 436] width 160 height 285
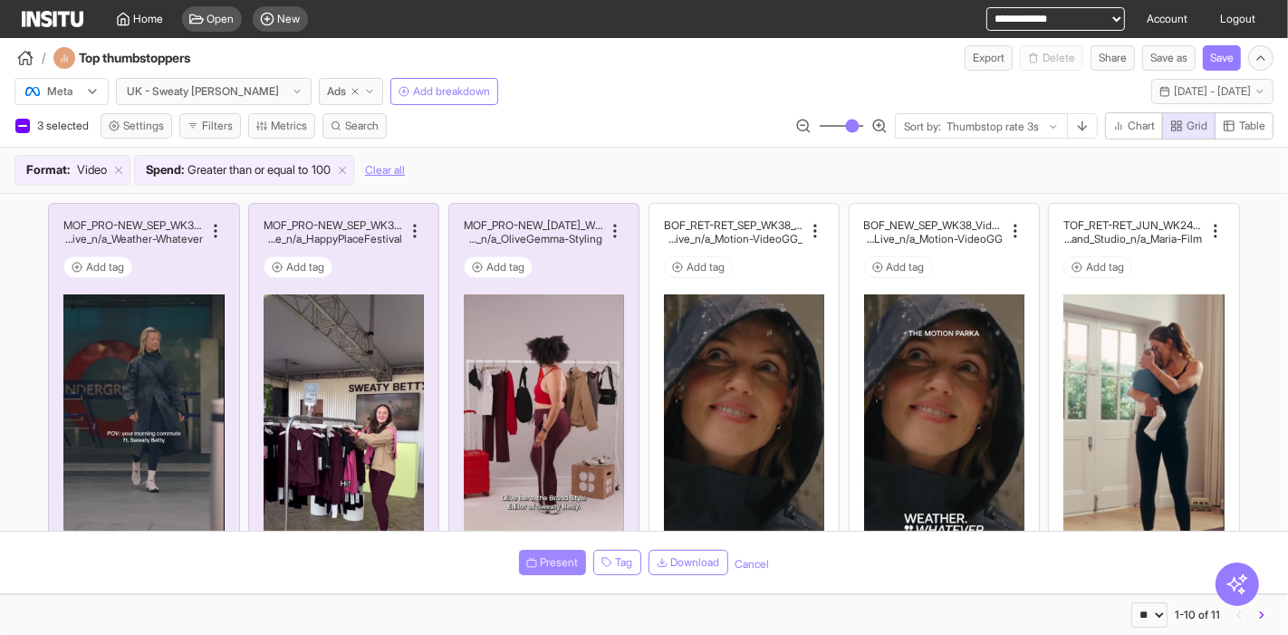
click at [543, 562] on span "Present" at bounding box center [560, 562] width 38 height 14
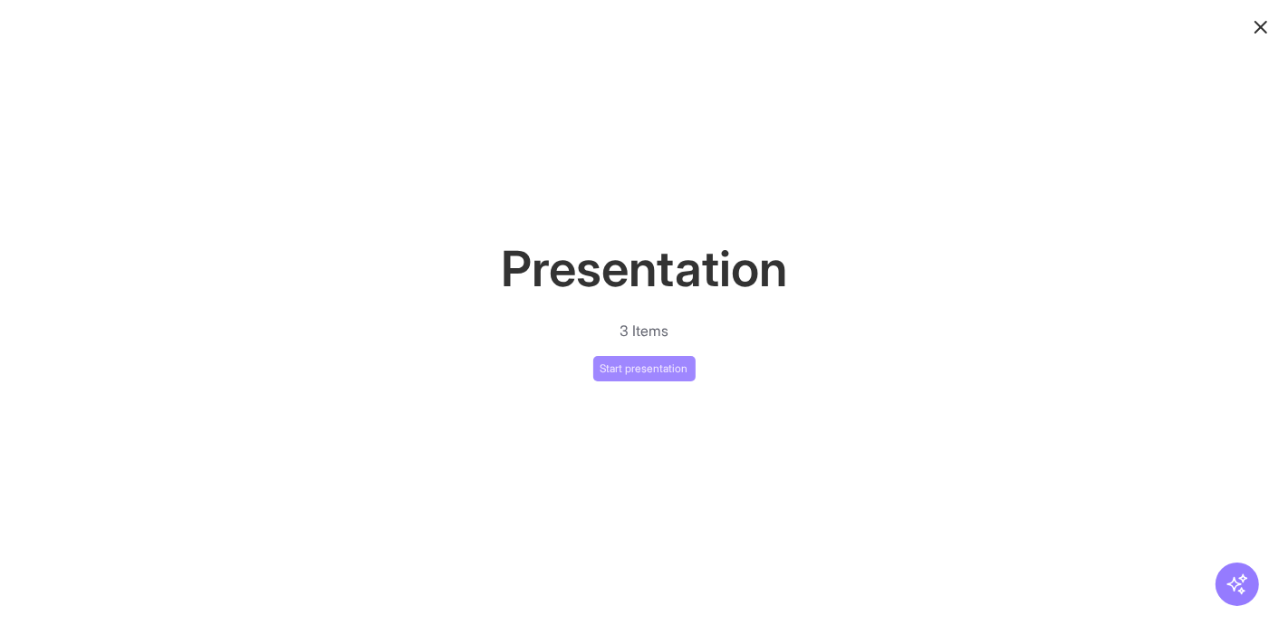
click at [649, 370] on button "Start presentation" at bounding box center [644, 368] width 102 height 25
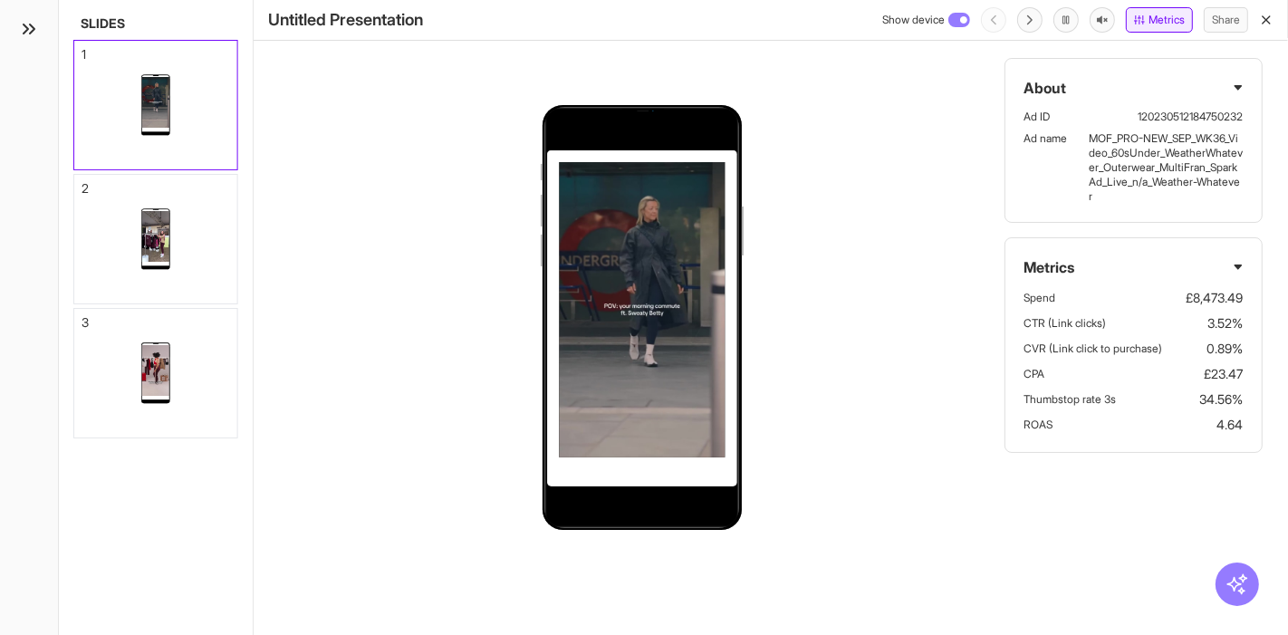
click at [1173, 21] on button "Metrics" at bounding box center [1159, 19] width 67 height 25
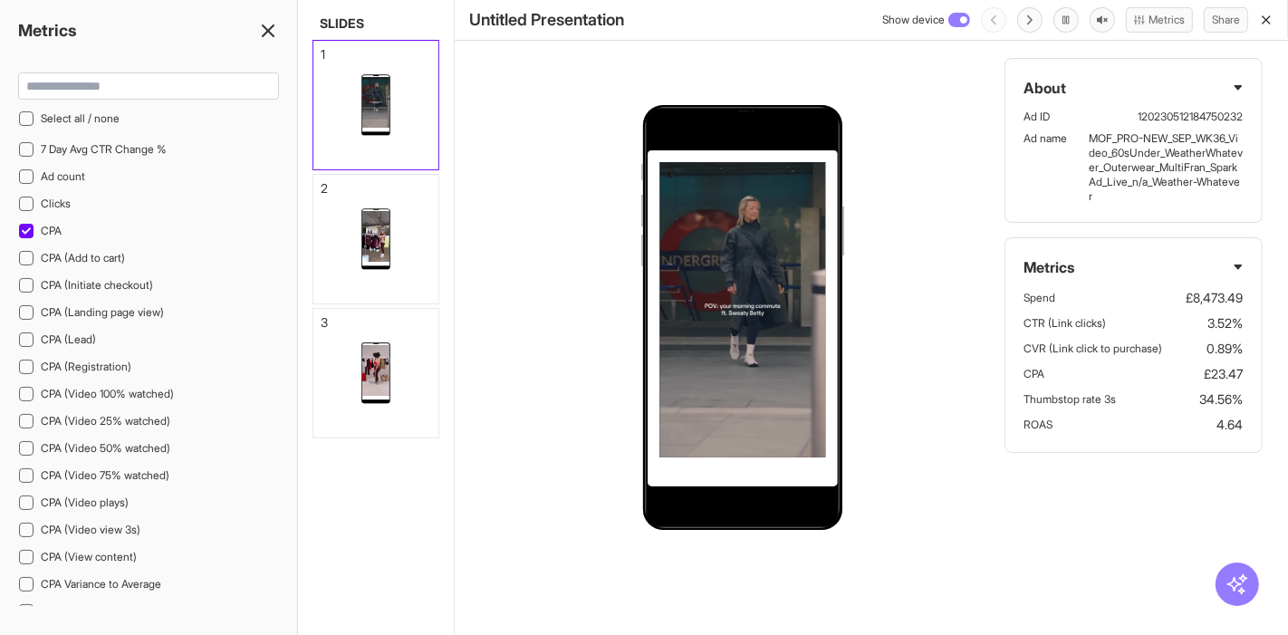
click at [273, 25] on line at bounding box center [268, 30] width 11 height 11
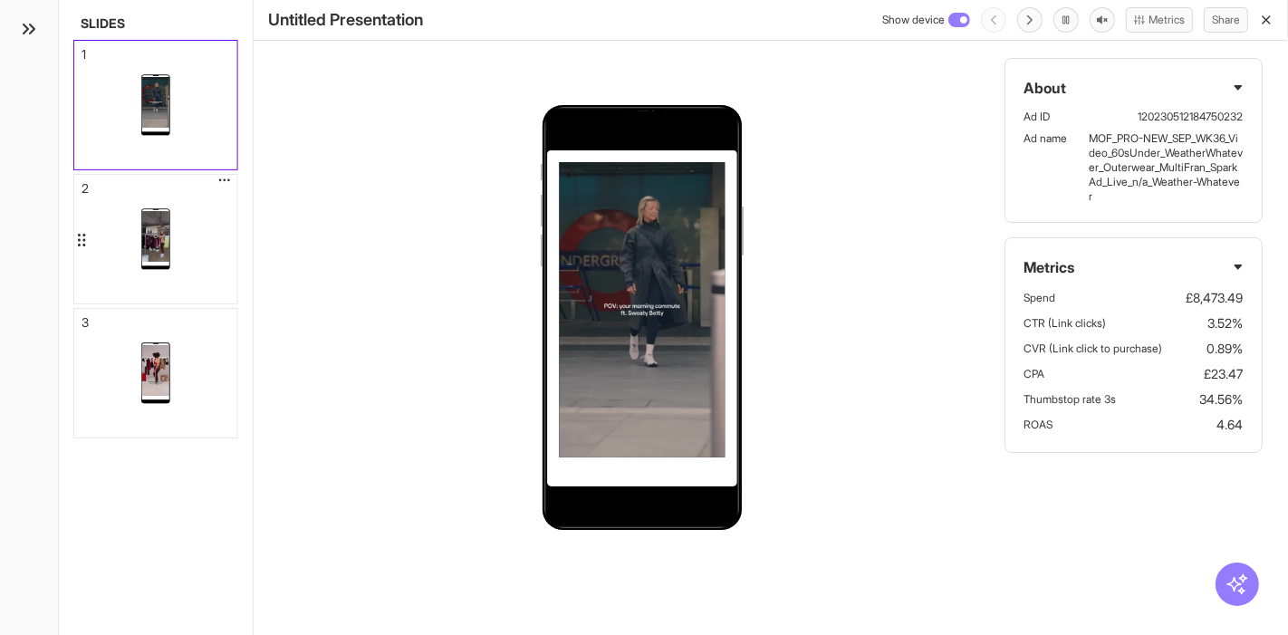
click at [183, 231] on div at bounding box center [155, 239] width 163 height 129
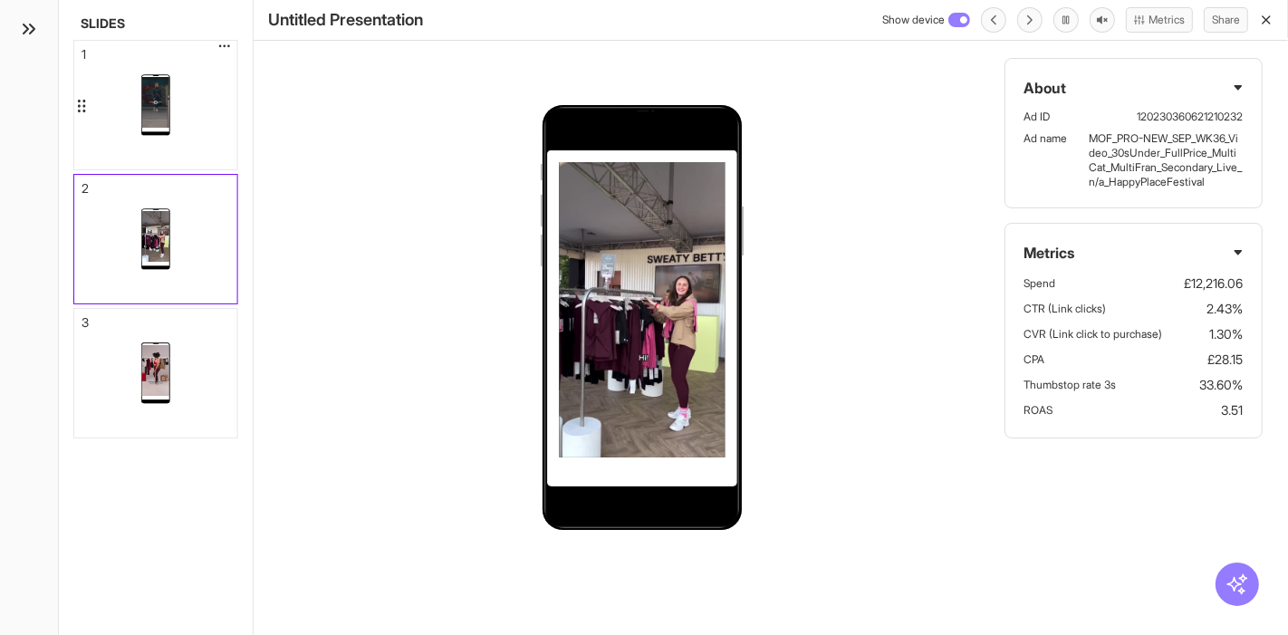
click at [174, 106] on div at bounding box center [155, 105] width 163 height 129
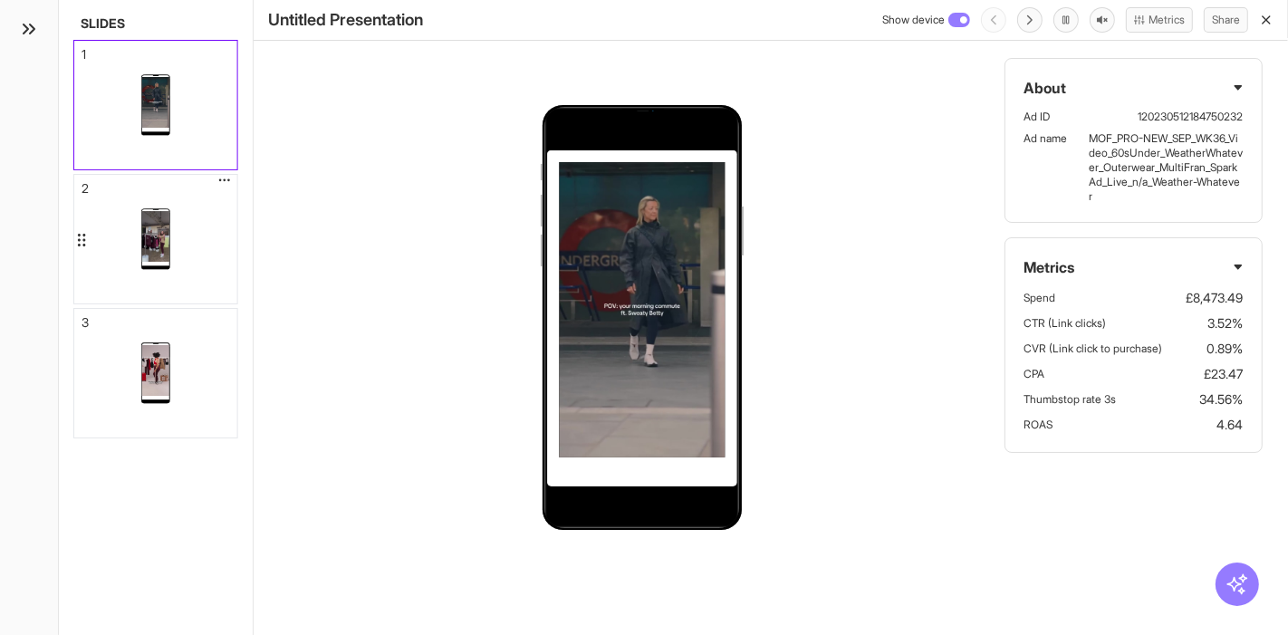
click at [186, 216] on div at bounding box center [155, 239] width 163 height 129
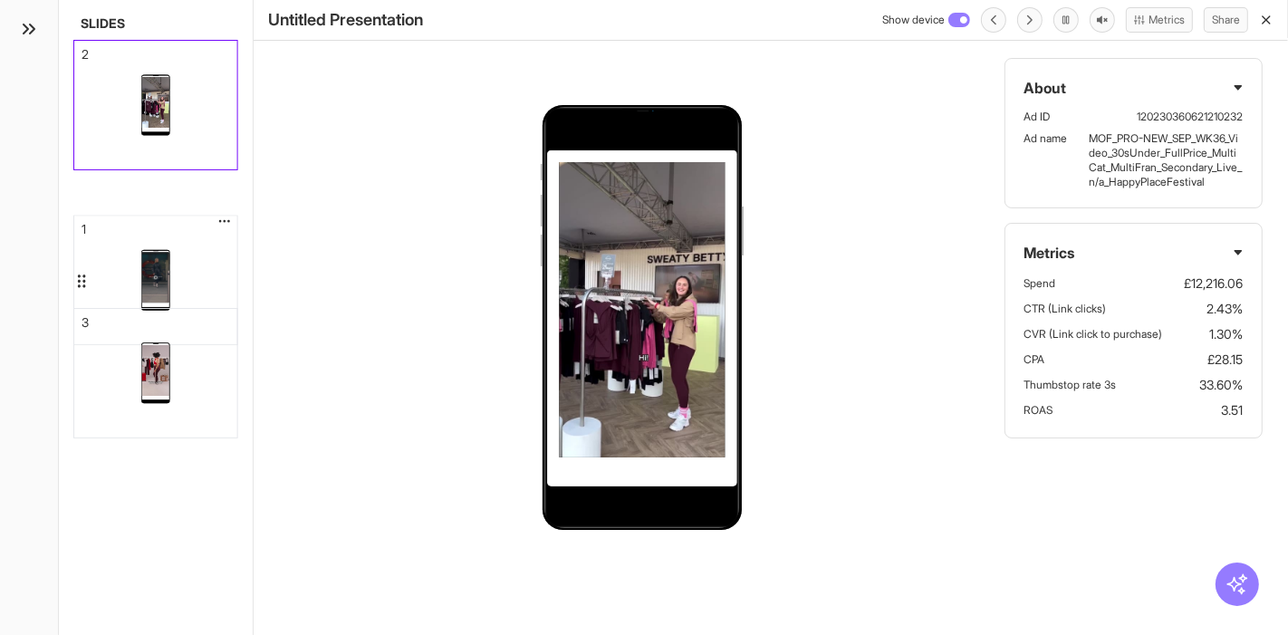
drag, startPoint x: 187, startPoint y: 79, endPoint x: 192, endPoint y: 245, distance: 166.7
click at [1226, 22] on button "Share" at bounding box center [1226, 19] width 44 height 25
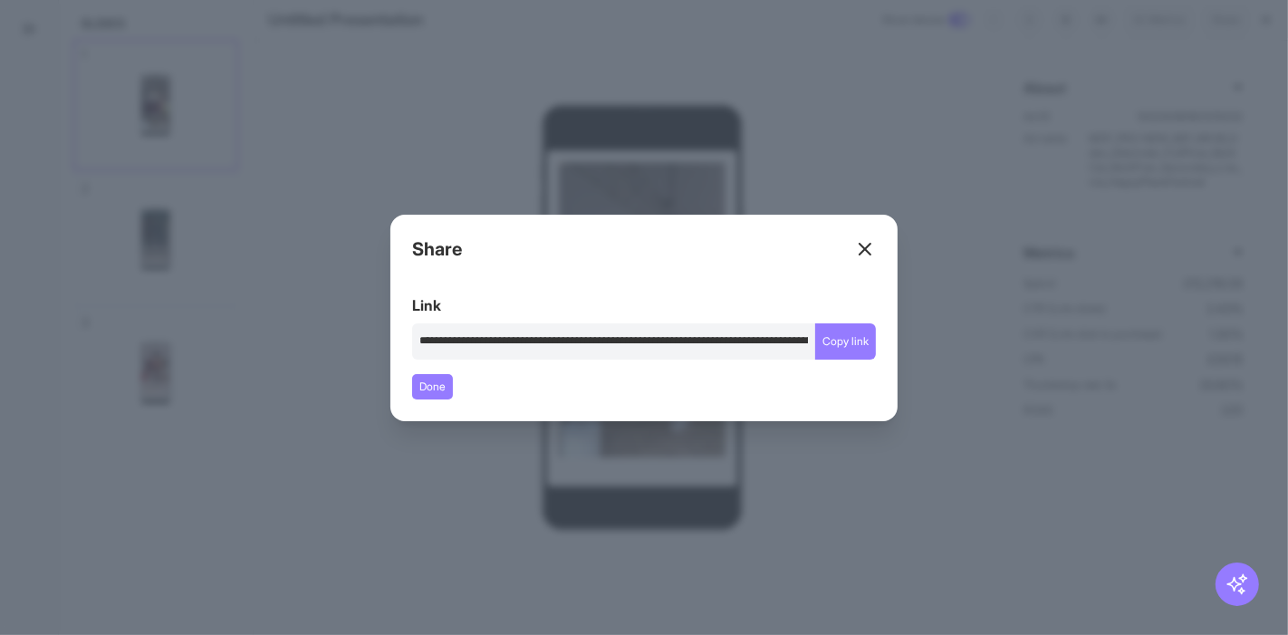
type input "**********"
click at [864, 247] on line at bounding box center [865, 249] width 11 height 11
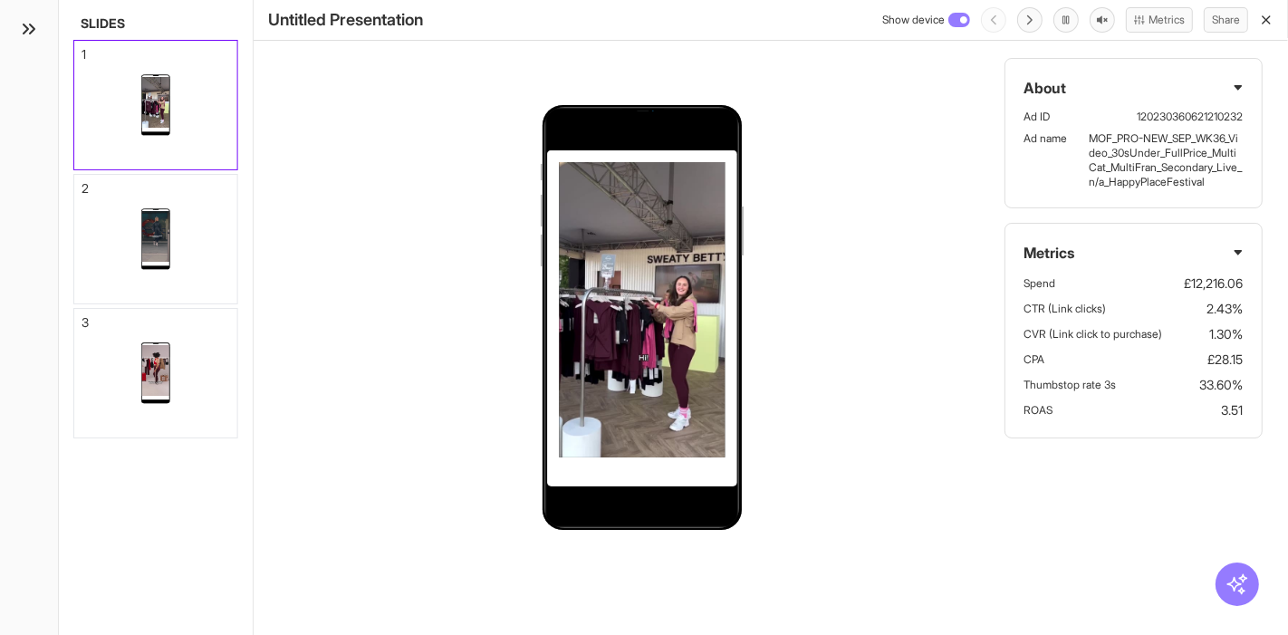
click at [949, 20] on rect at bounding box center [959, 20] width 20 height 13
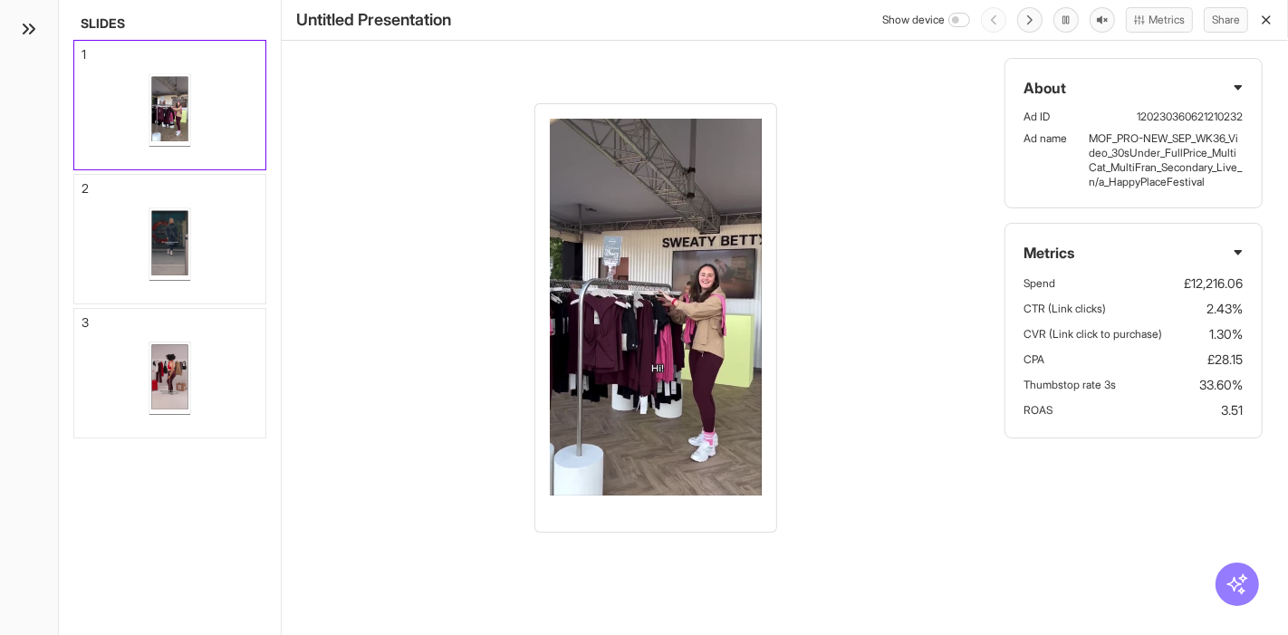
click at [953, 18] on circle at bounding box center [956, 20] width 6 height 6
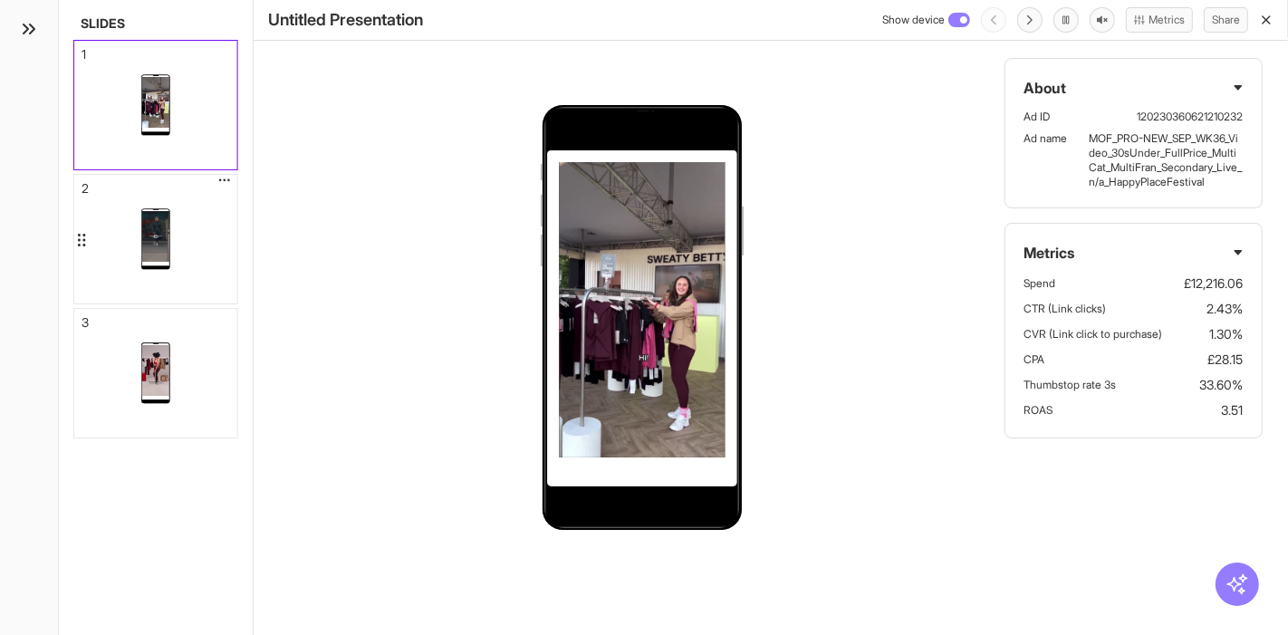
click at [209, 231] on div at bounding box center [155, 239] width 163 height 129
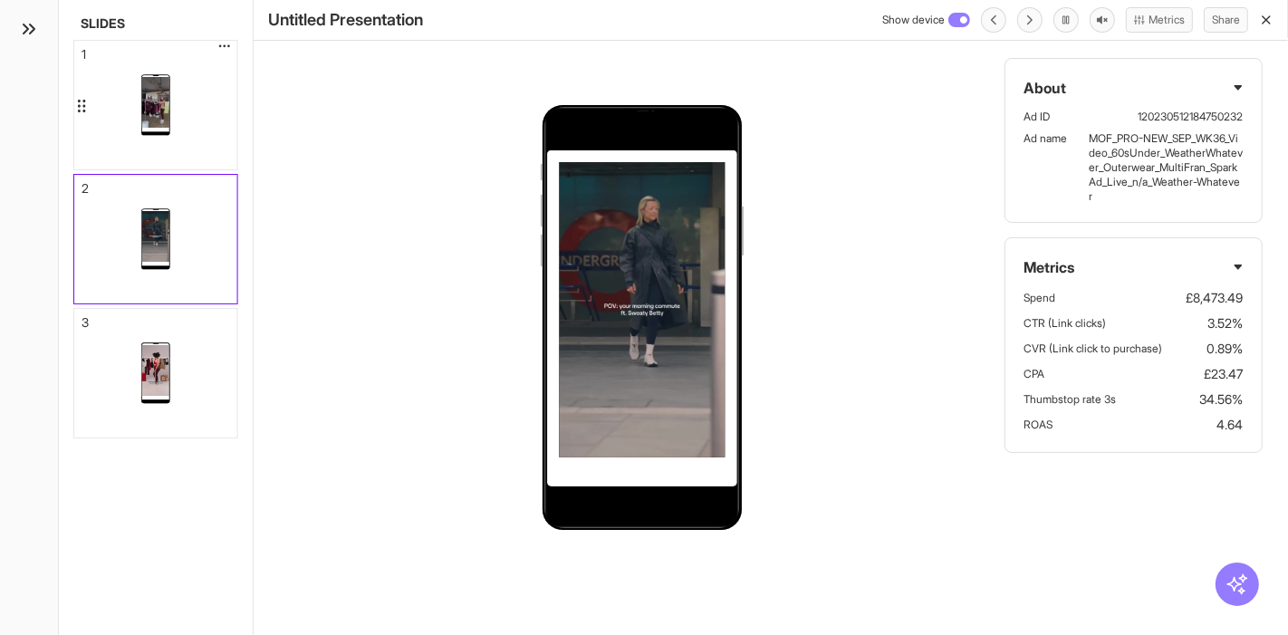
click at [211, 103] on div at bounding box center [155, 105] width 163 height 129
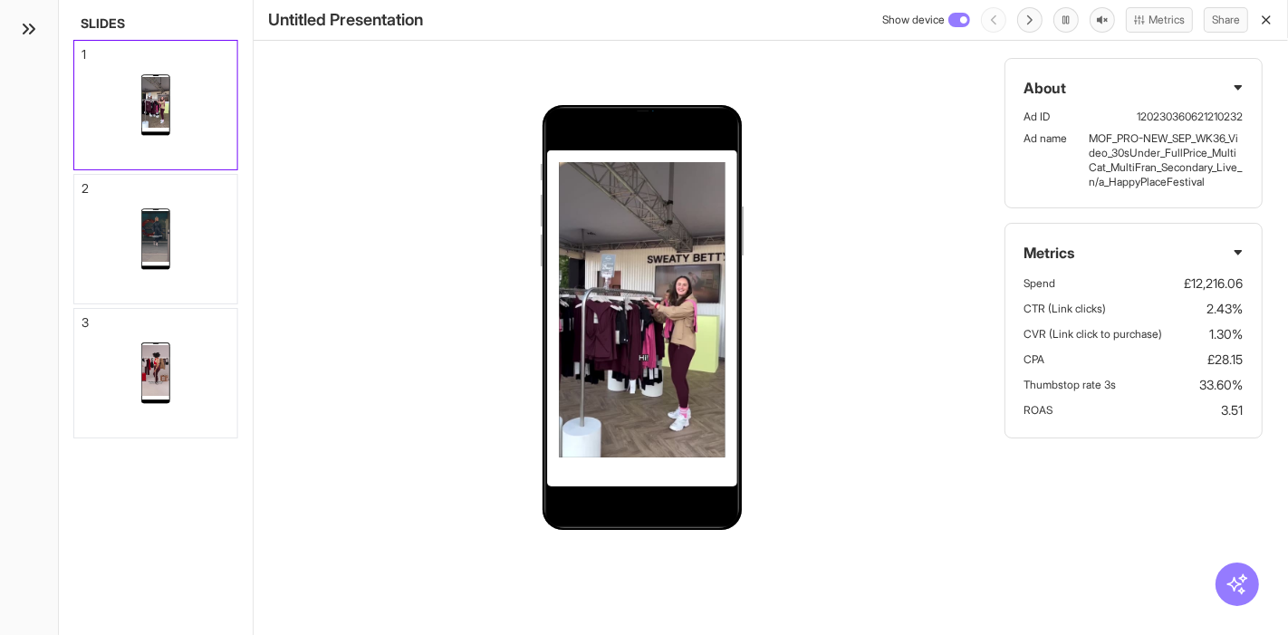
click at [1268, 18] on line "button" at bounding box center [1266, 19] width 7 height 7
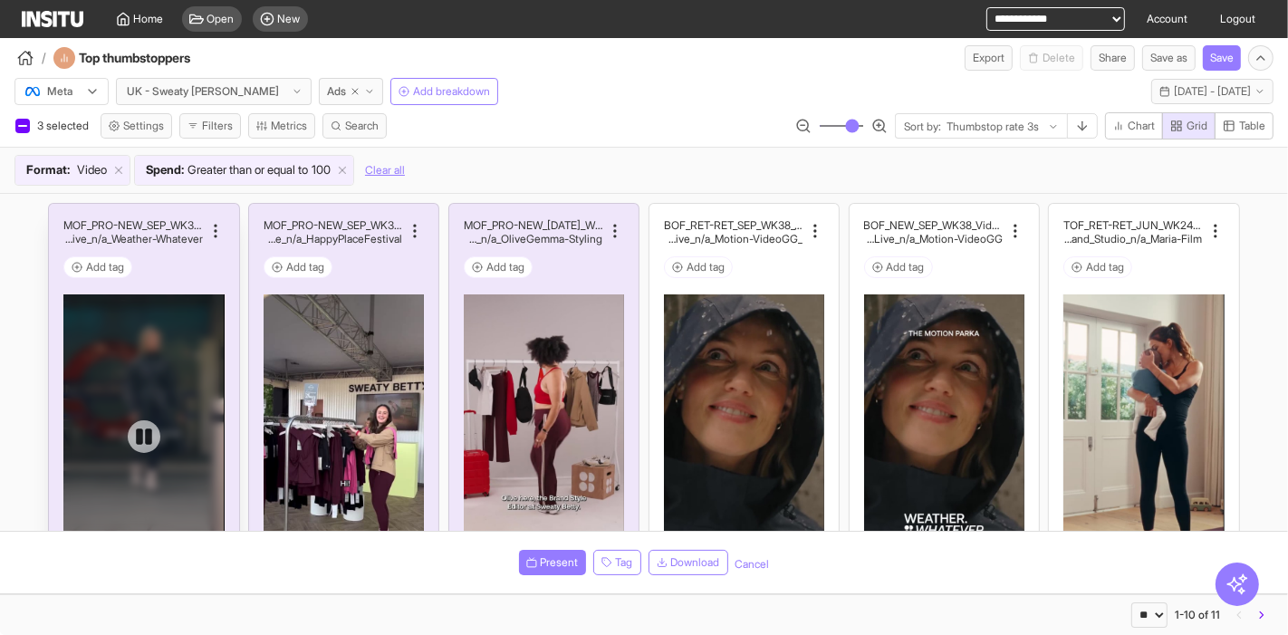
click at [113, 358] on div at bounding box center [143, 436] width 160 height 285
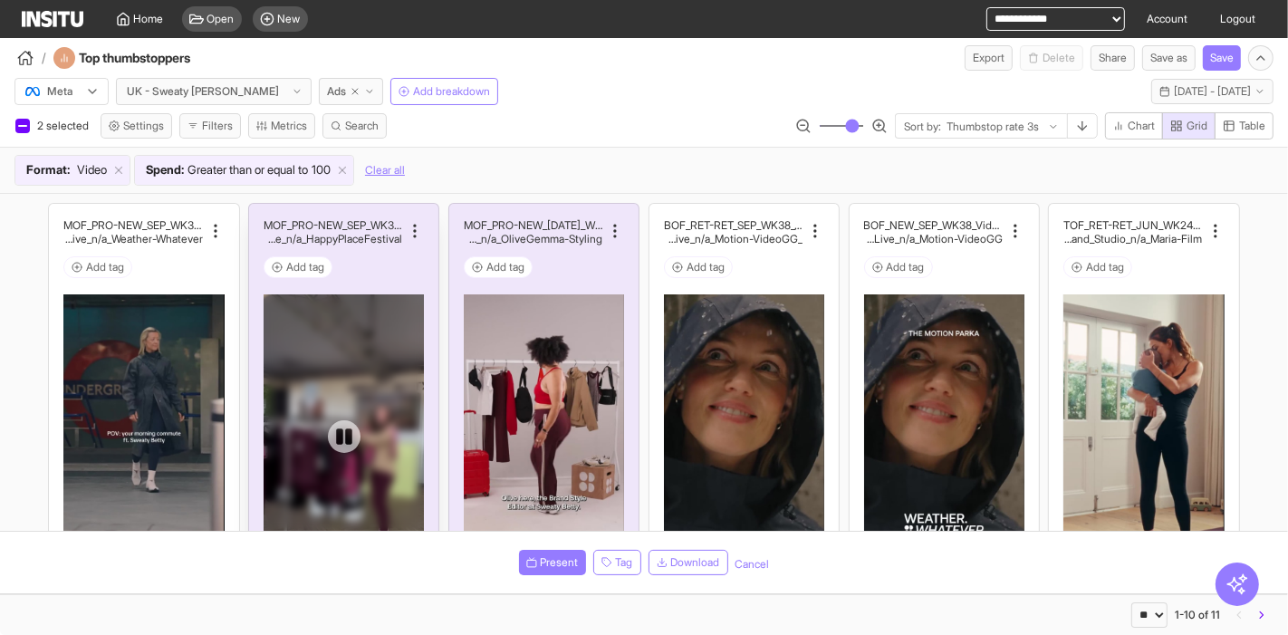
drag, startPoint x: 366, startPoint y: 328, endPoint x: 390, endPoint y: 325, distance: 24.6
click at [368, 328] on div at bounding box center [344, 436] width 160 height 285
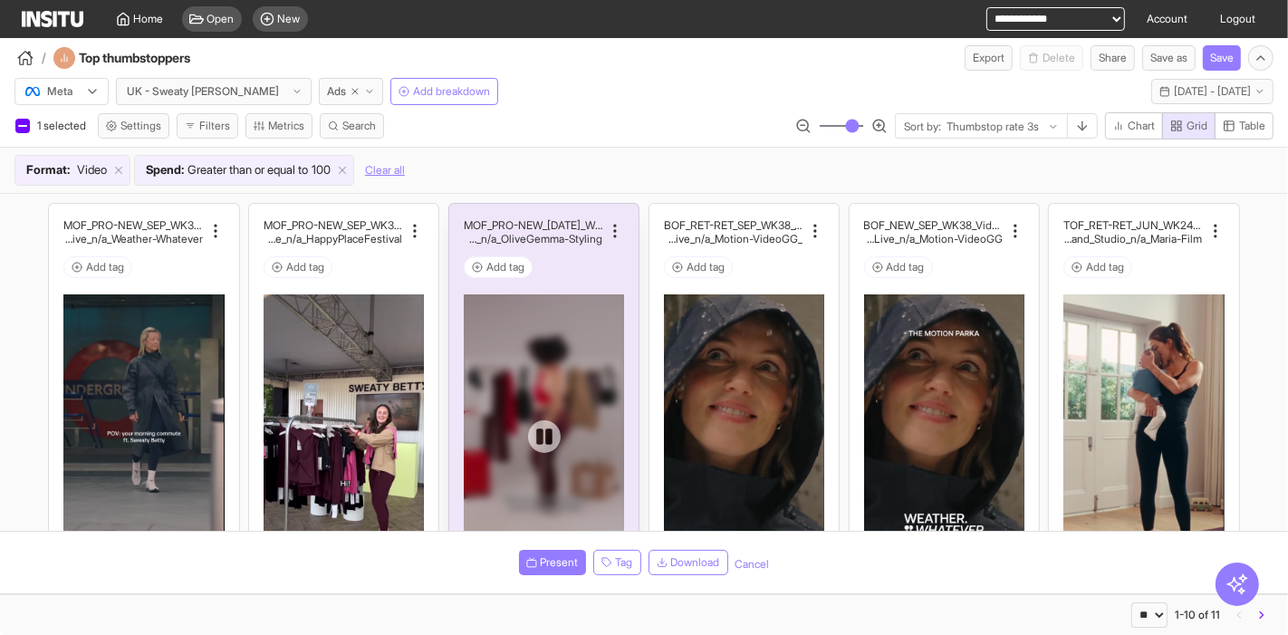
click at [549, 312] on div at bounding box center [544, 436] width 160 height 285
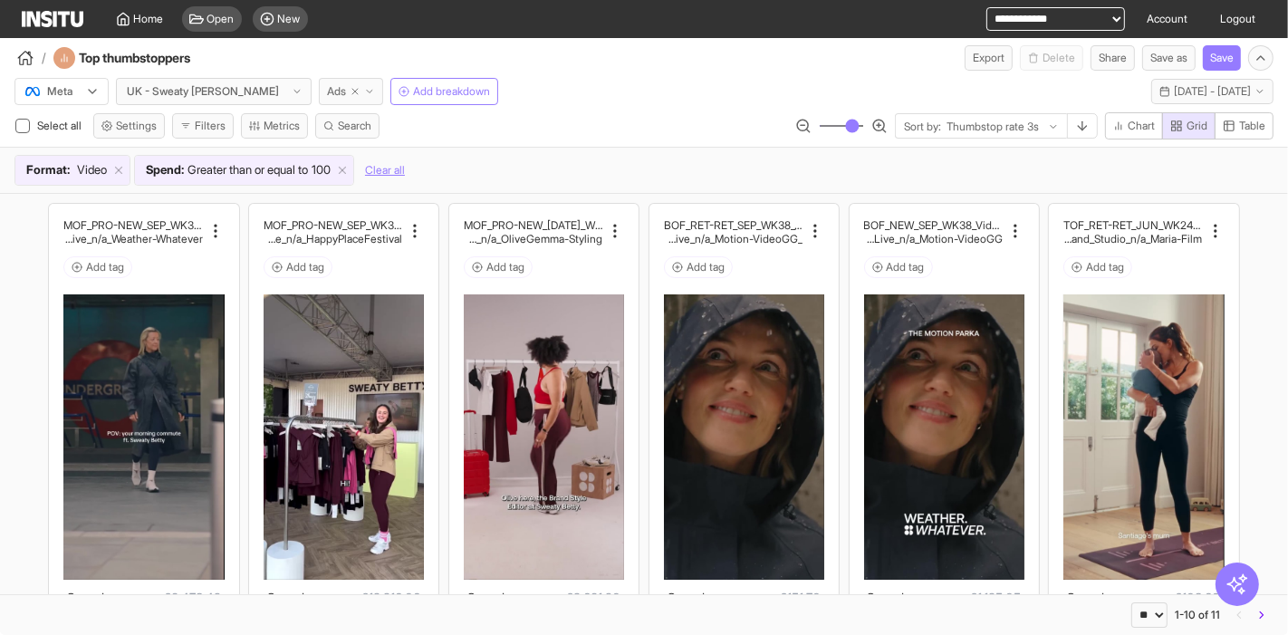
click at [327, 89] on span "Ads" at bounding box center [336, 91] width 19 height 14
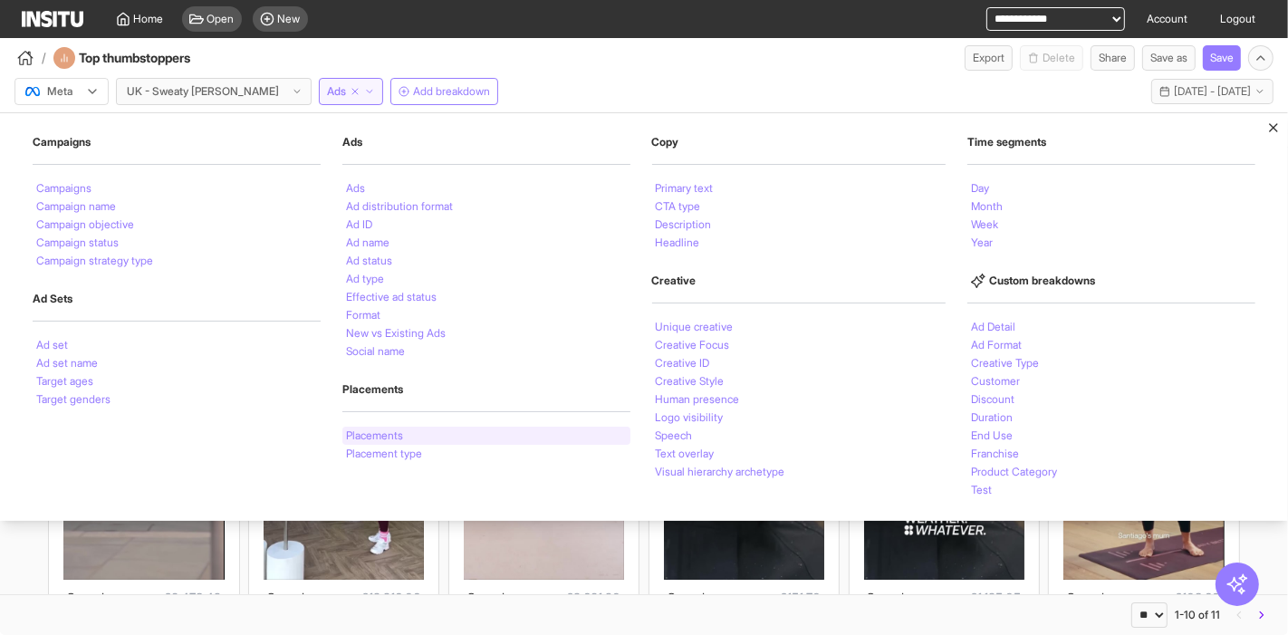
click at [383, 434] on li "Placements" at bounding box center [374, 435] width 57 height 11
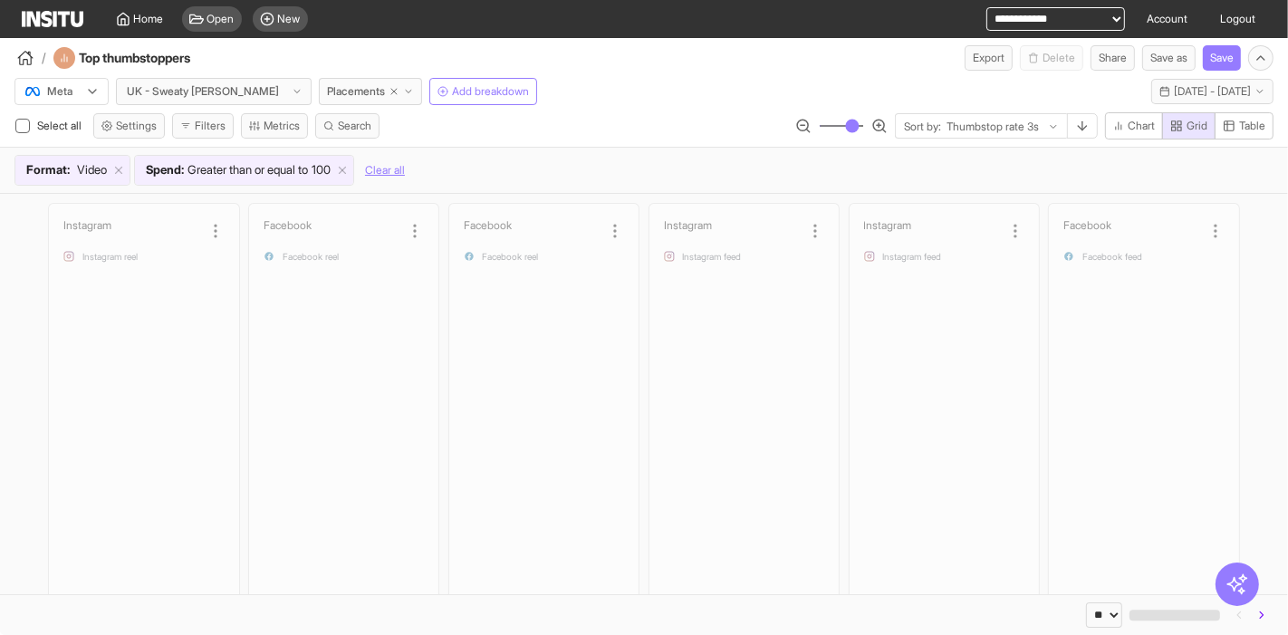
click at [590, 81] on div "Meta UK - Sweaty Betty Placements Add breakdown Last 14 days - Thu 4 - Wed 17 S…" at bounding box center [644, 88] width 1288 height 34
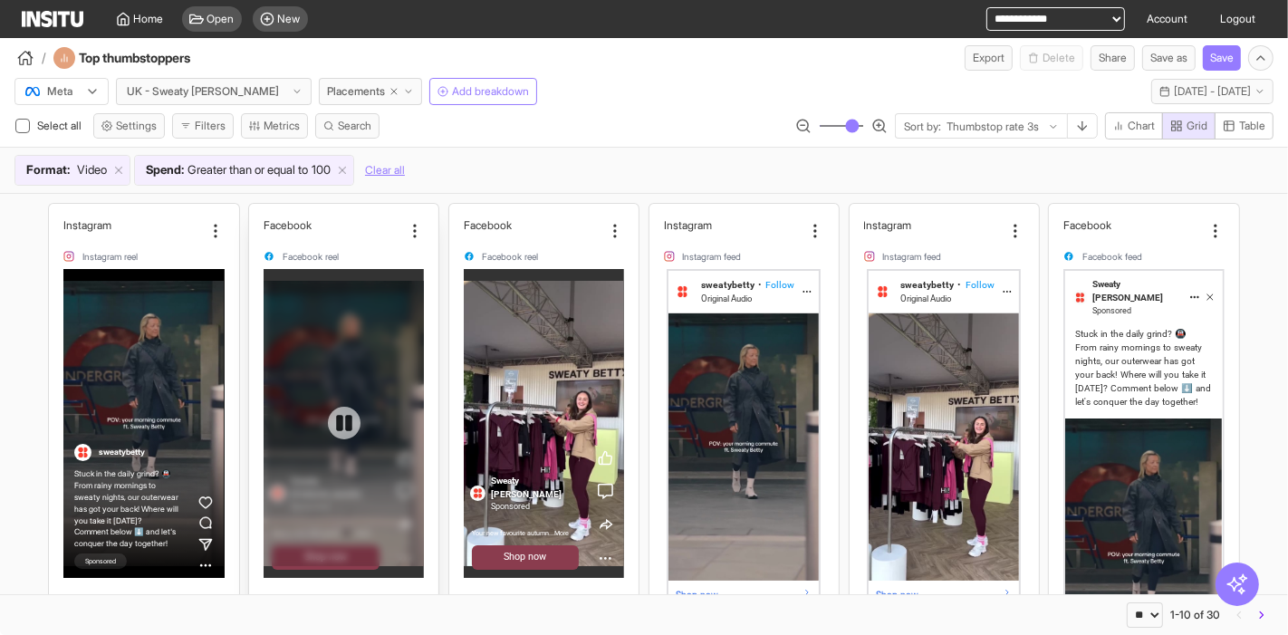
click at [371, 281] on div at bounding box center [344, 423] width 160 height 285
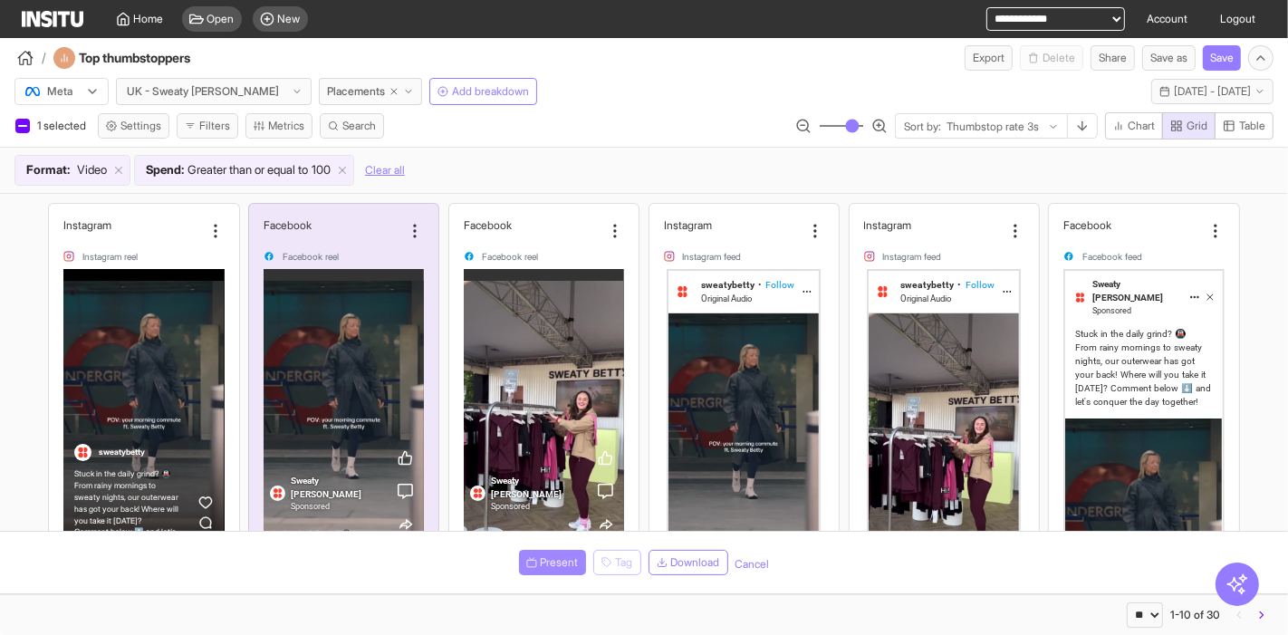
click at [557, 563] on span "Present" at bounding box center [560, 562] width 38 height 14
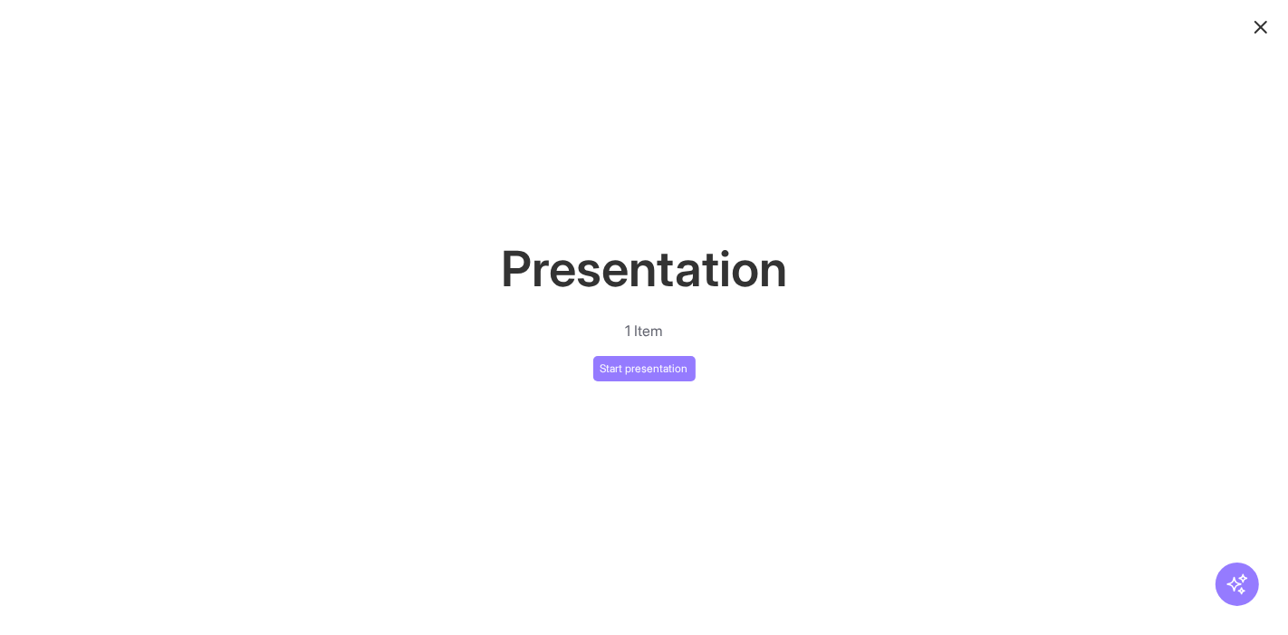
click at [630, 387] on div "Presentation 1 Item Start presentation" at bounding box center [644, 317] width 1288 height 635
click at [631, 369] on button "Start presentation" at bounding box center [644, 368] width 102 height 25
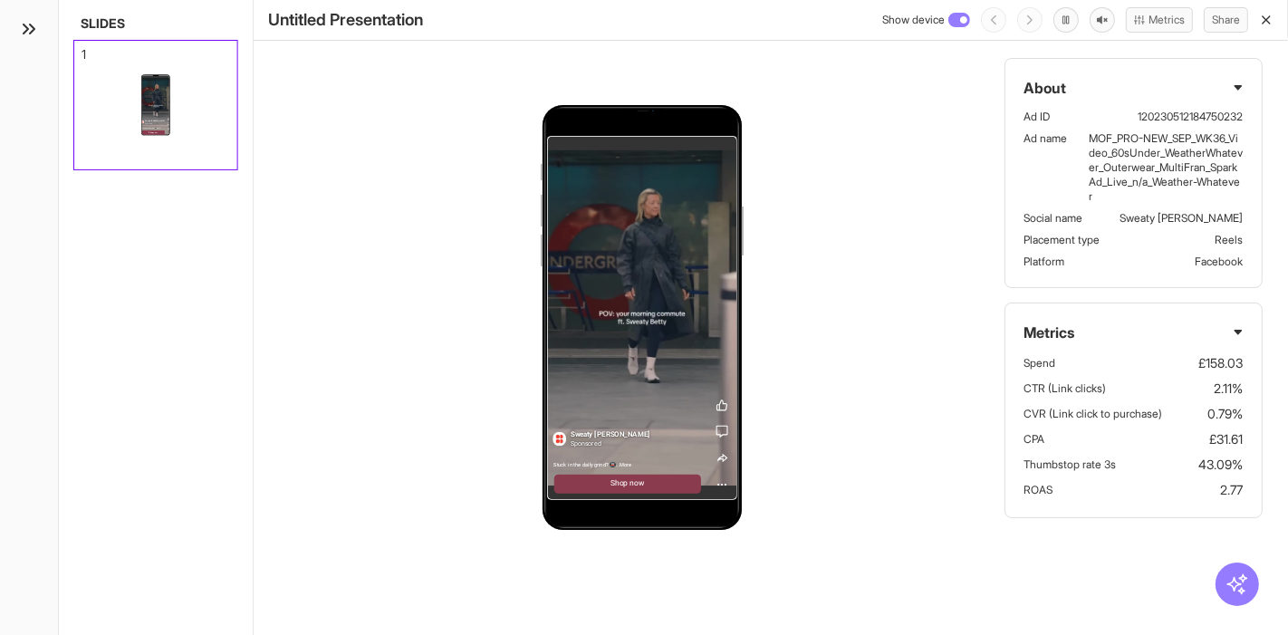
click at [1265, 24] on icon "button" at bounding box center [1266, 20] width 14 height 14
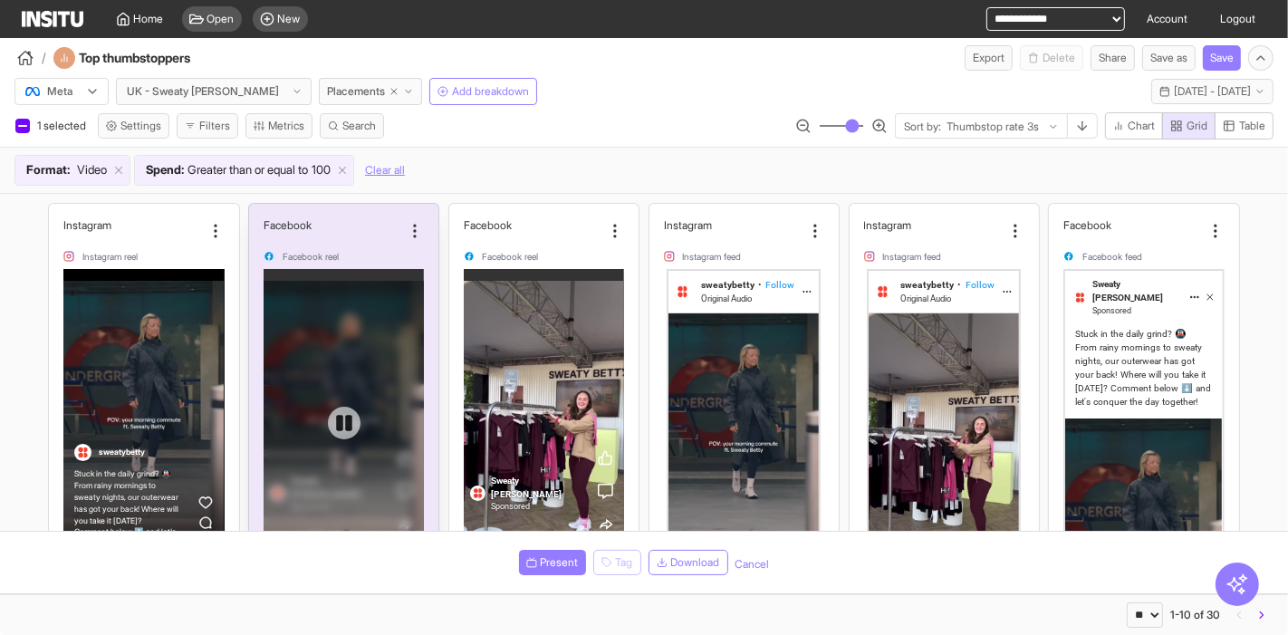
click at [285, 309] on div at bounding box center [344, 423] width 160 height 285
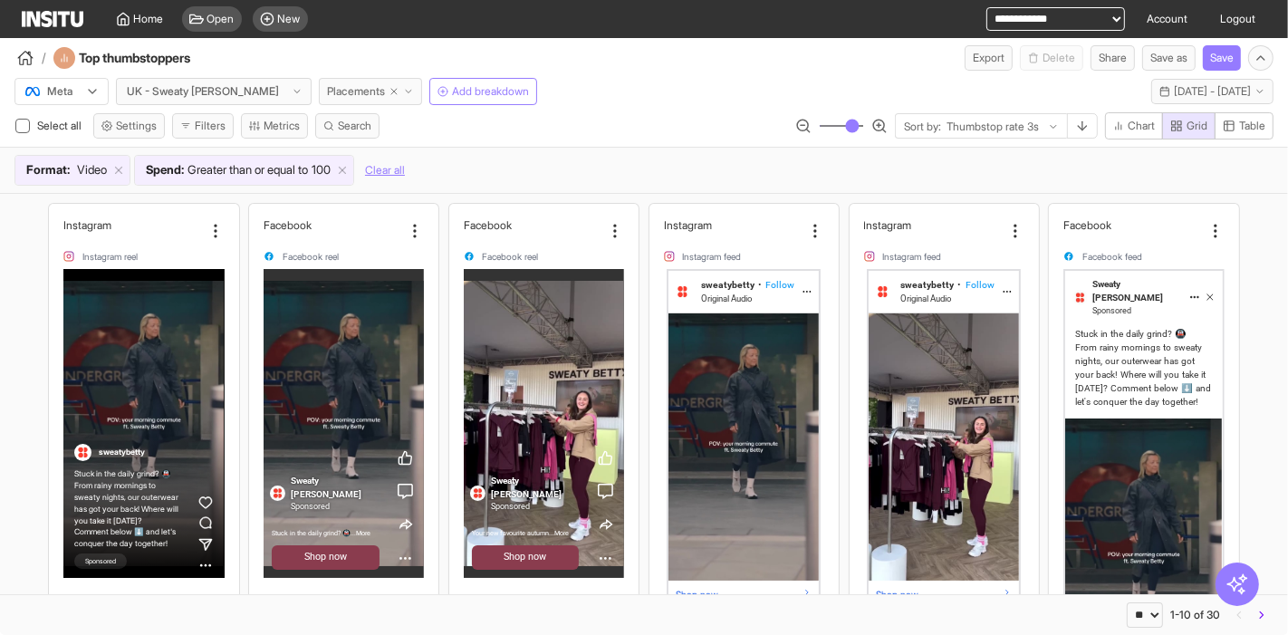
click at [327, 86] on span "Placements" at bounding box center [356, 91] width 58 height 14
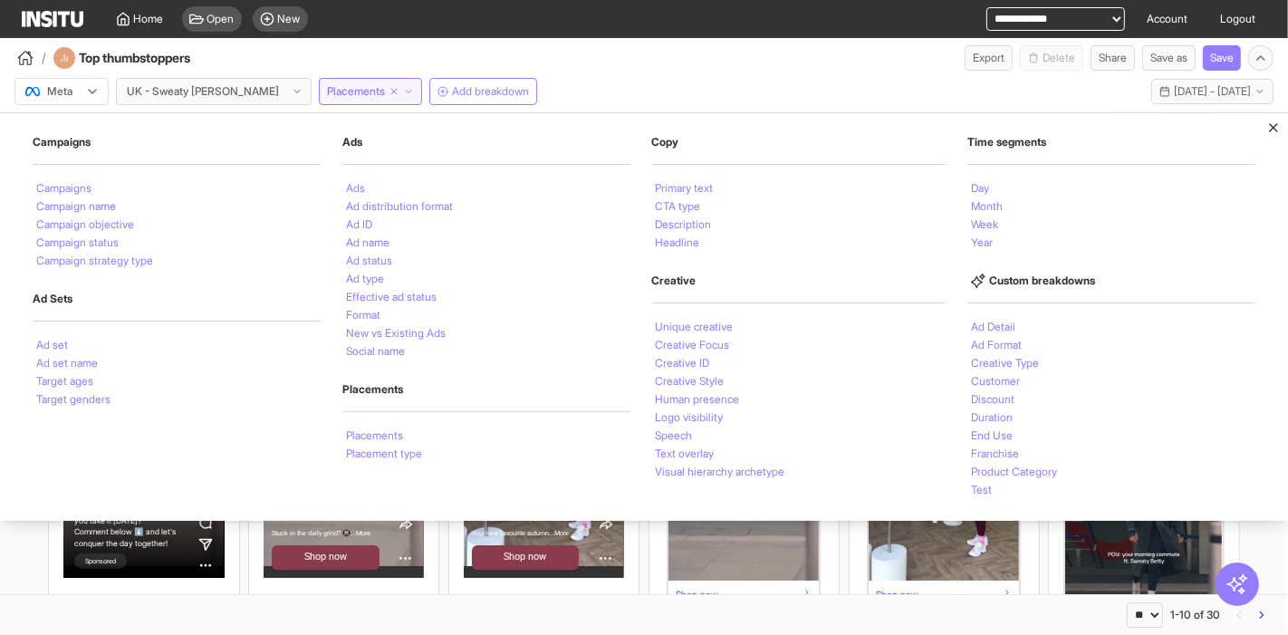
click at [969, 614] on div "** ** ** *** *** *** **** 1-10 of 30" at bounding box center [644, 614] width 1288 height 41
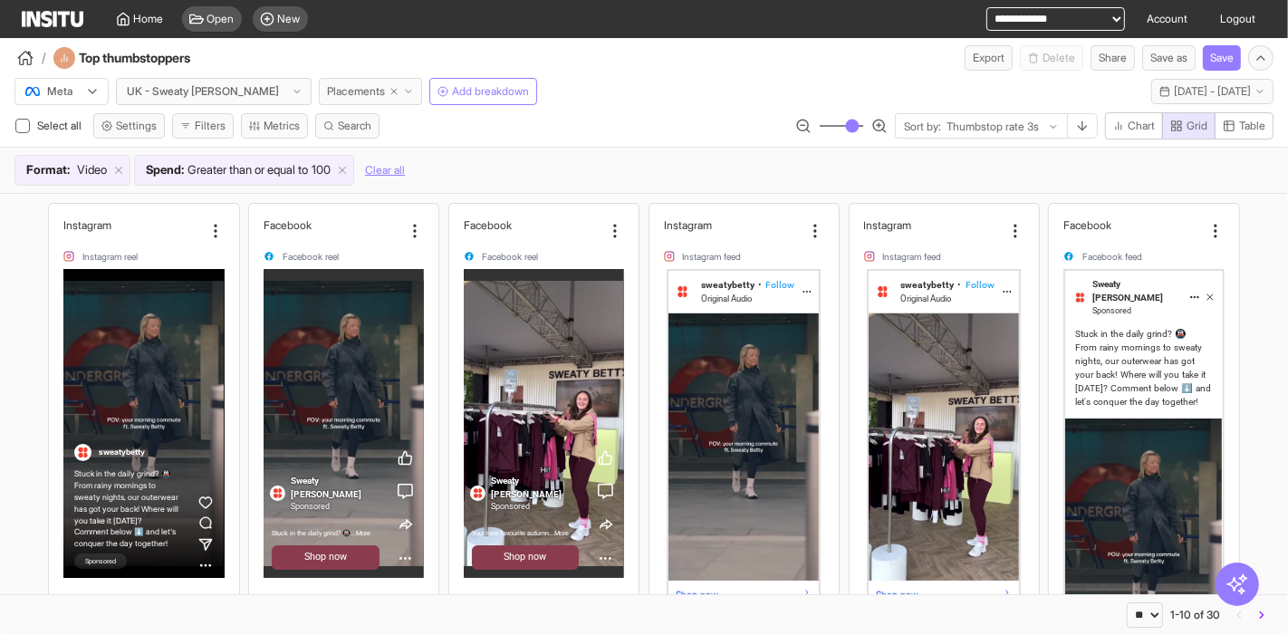
click at [327, 89] on span "Placements" at bounding box center [356, 91] width 58 height 14
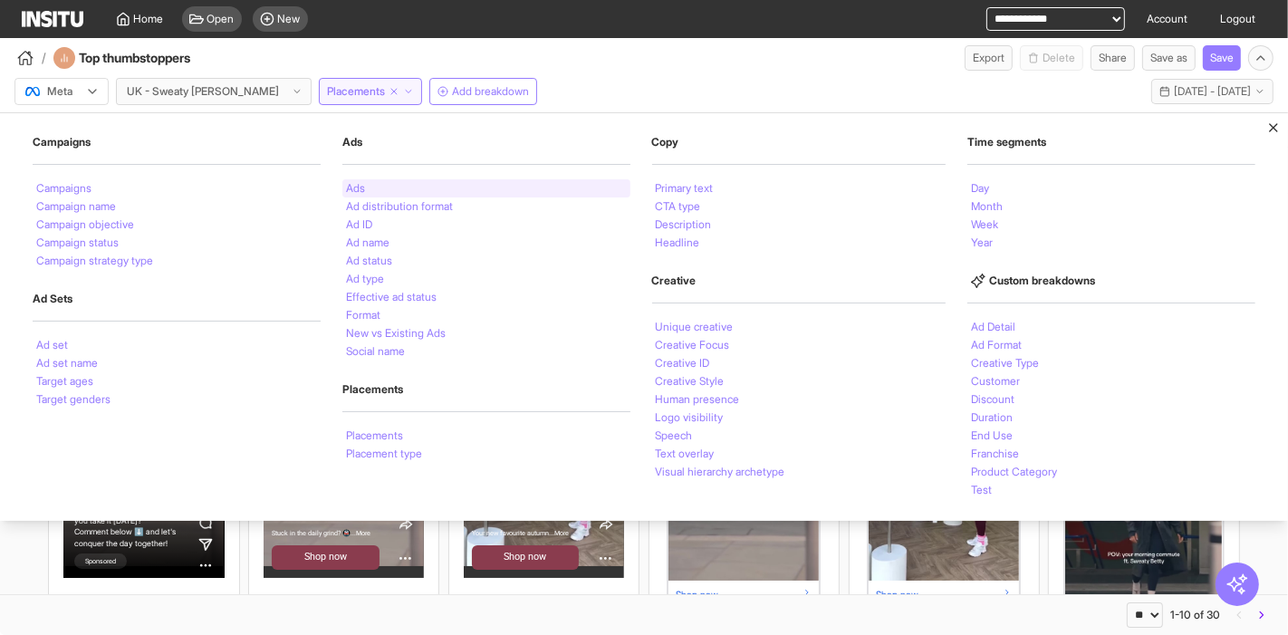
click at [369, 190] on div "Ads" at bounding box center [486, 188] width 288 height 18
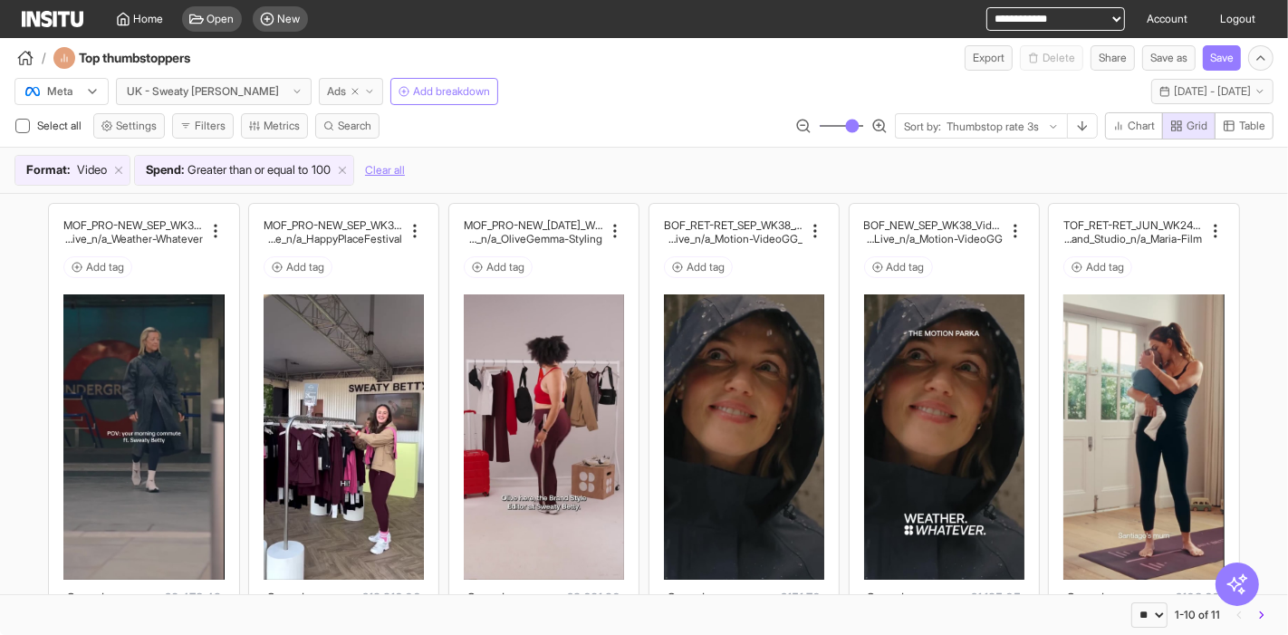
click at [327, 92] on span "Ads" at bounding box center [336, 91] width 19 height 14
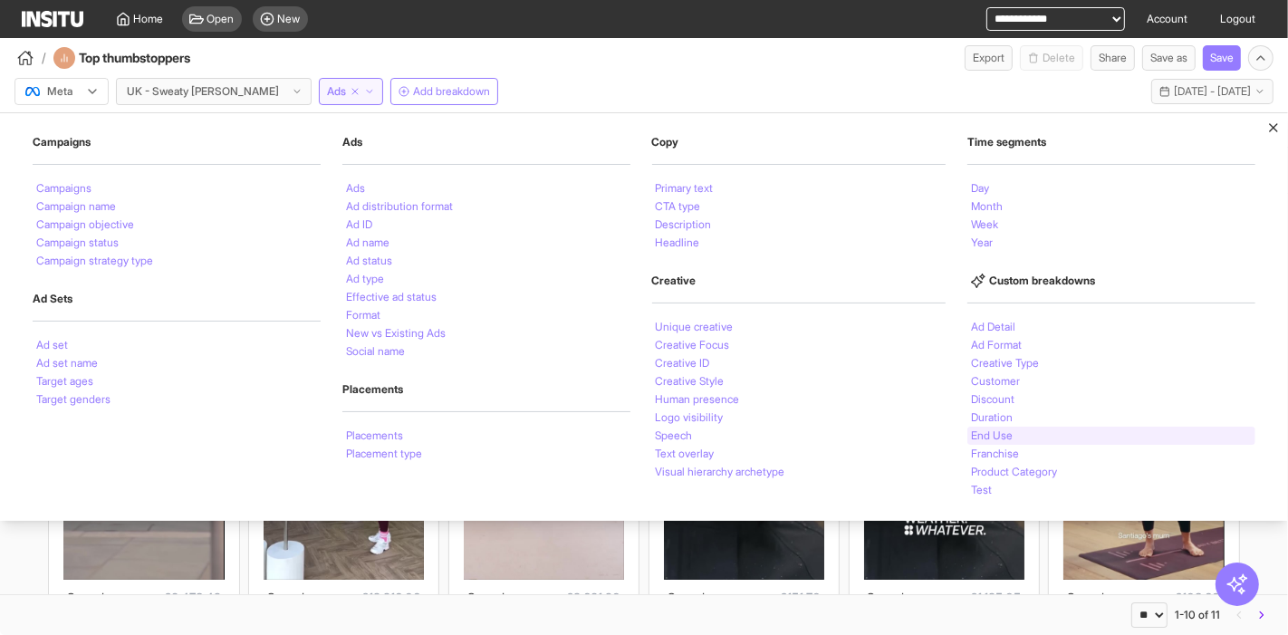
click at [1040, 436] on div "End Use" at bounding box center [1111, 436] width 288 height 18
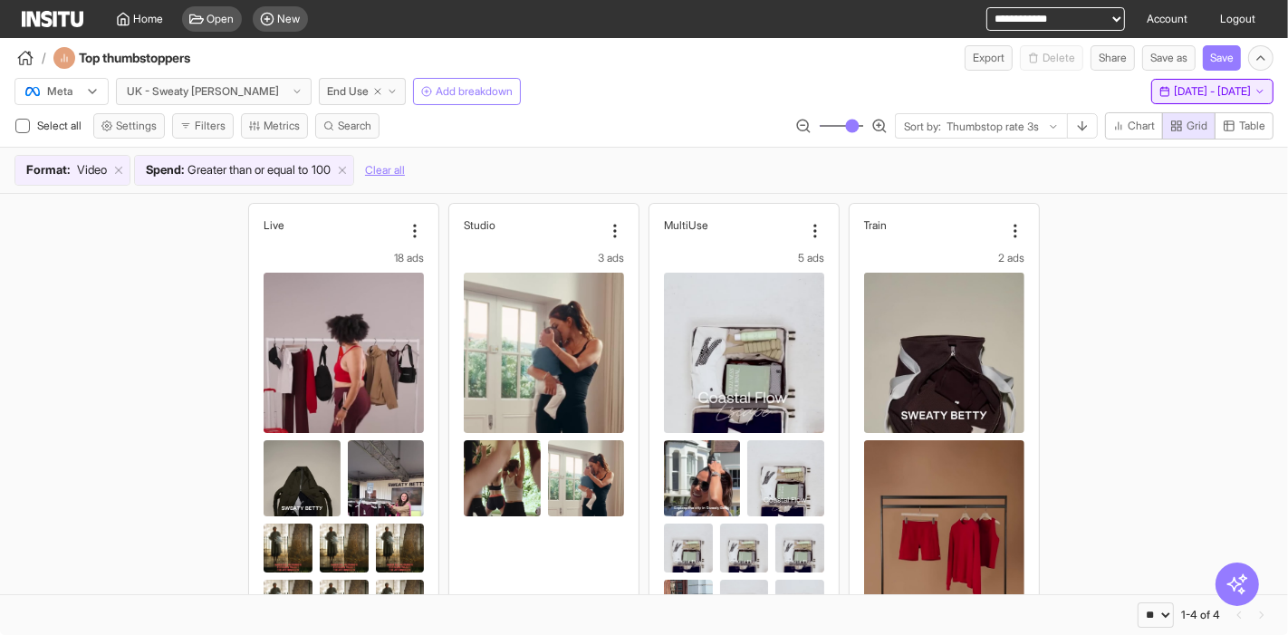
click at [1202, 86] on span "4 Sep 25 - 17 Sep 25" at bounding box center [1212, 91] width 77 height 14
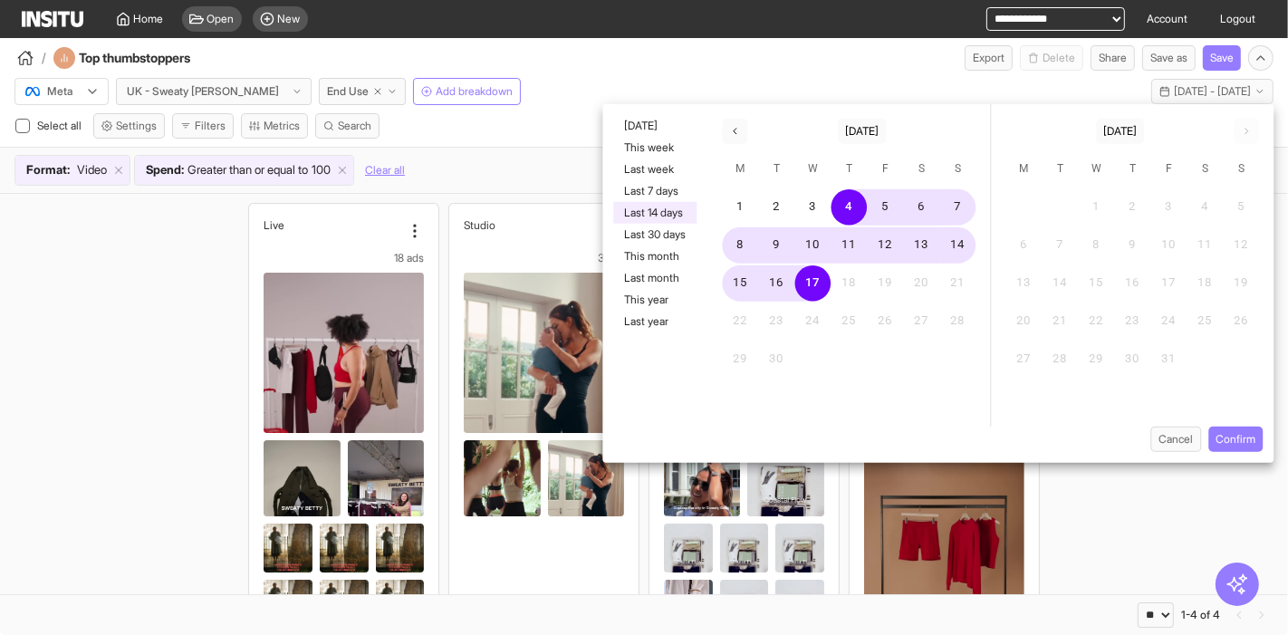
click at [662, 299] on button "This year" at bounding box center [654, 300] width 83 height 22
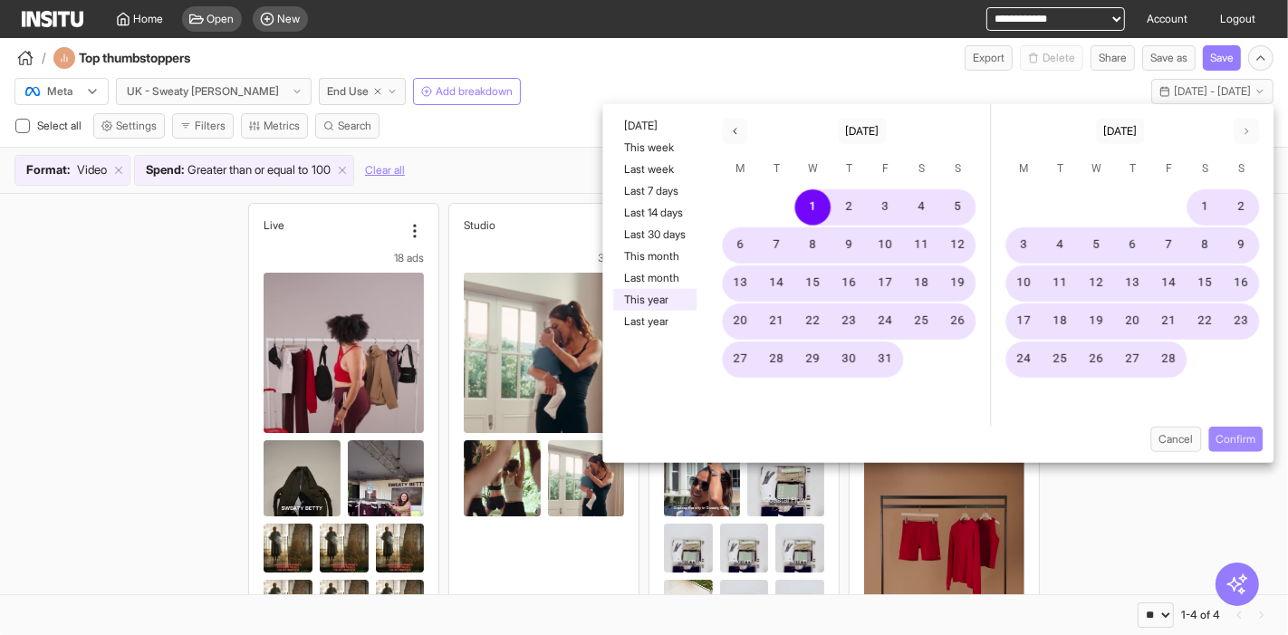
click at [1257, 444] on button "Confirm" at bounding box center [1235, 439] width 54 height 25
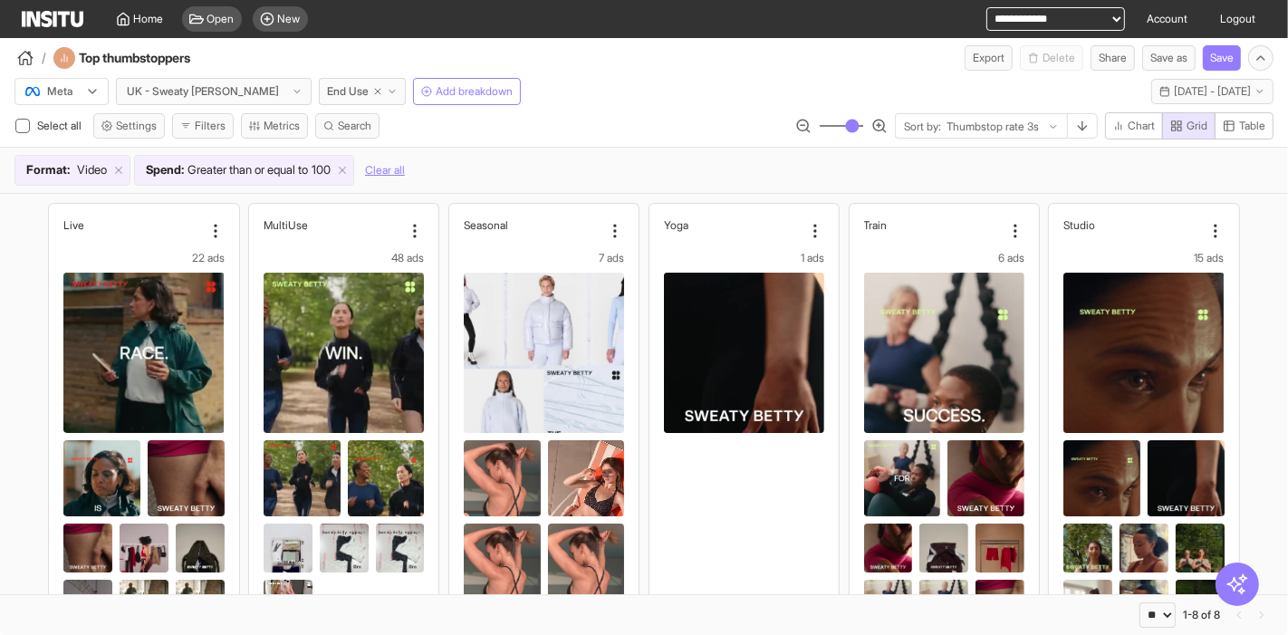
click at [215, 123] on button "Filters" at bounding box center [203, 125] width 62 height 25
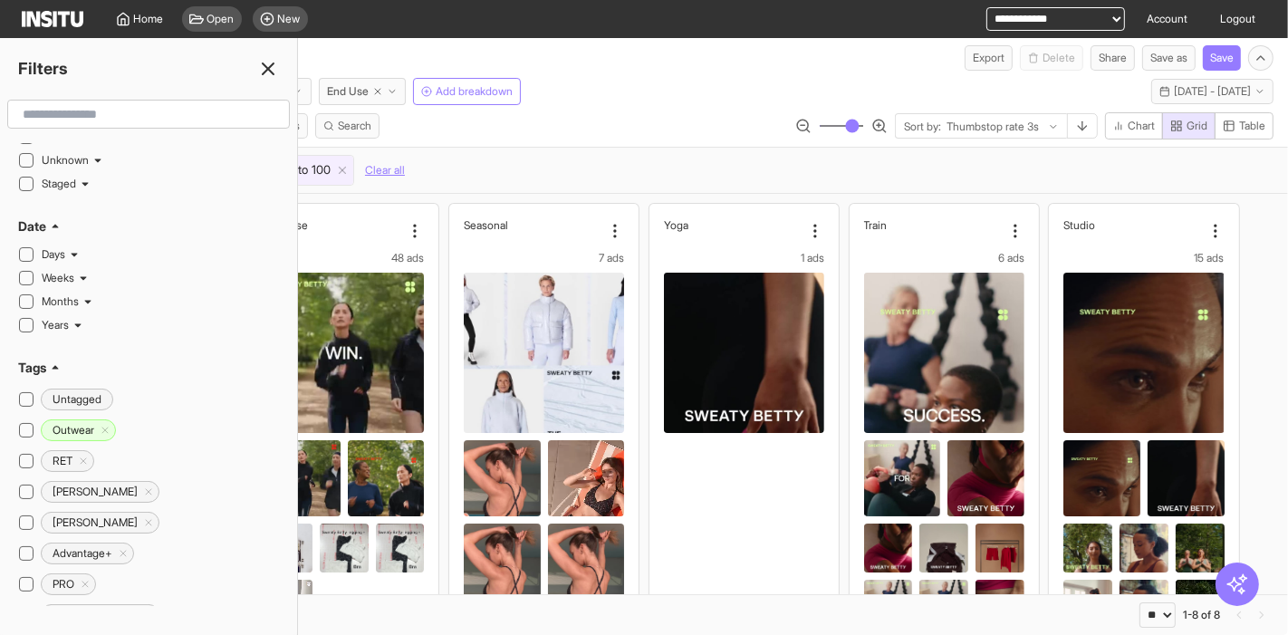
scroll to position [302, 0]
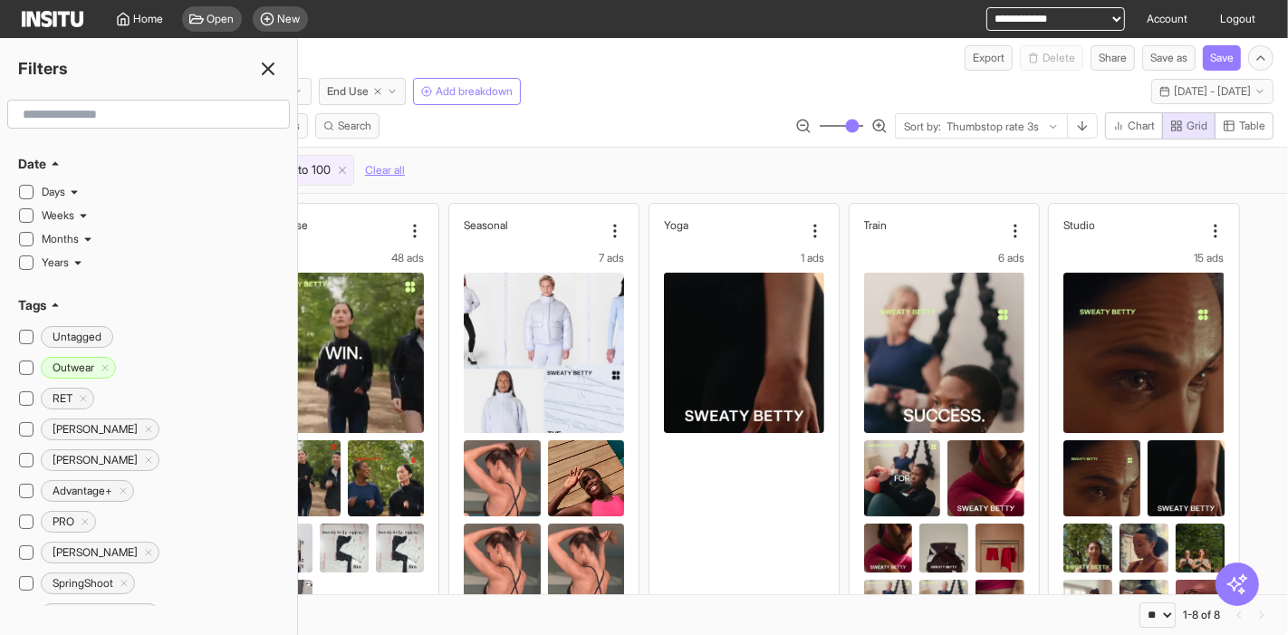
click at [52, 300] on icon at bounding box center [55, 305] width 11 height 11
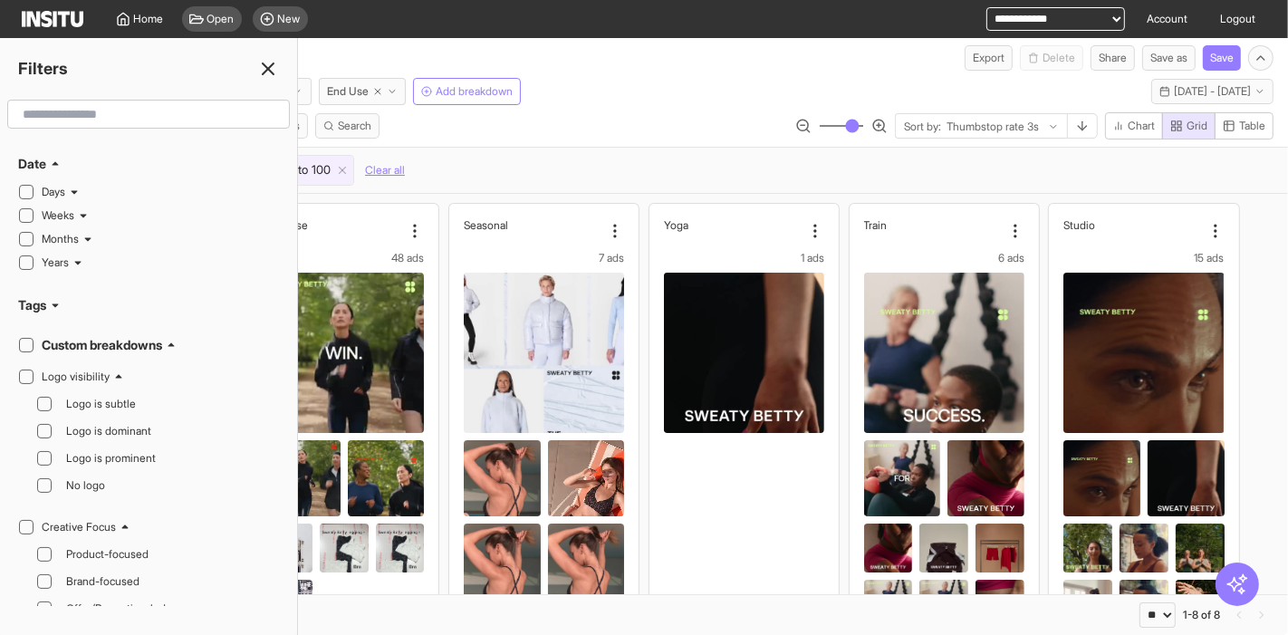
click at [109, 337] on h2 "Custom breakdowns" at bounding box center [102, 345] width 120 height 18
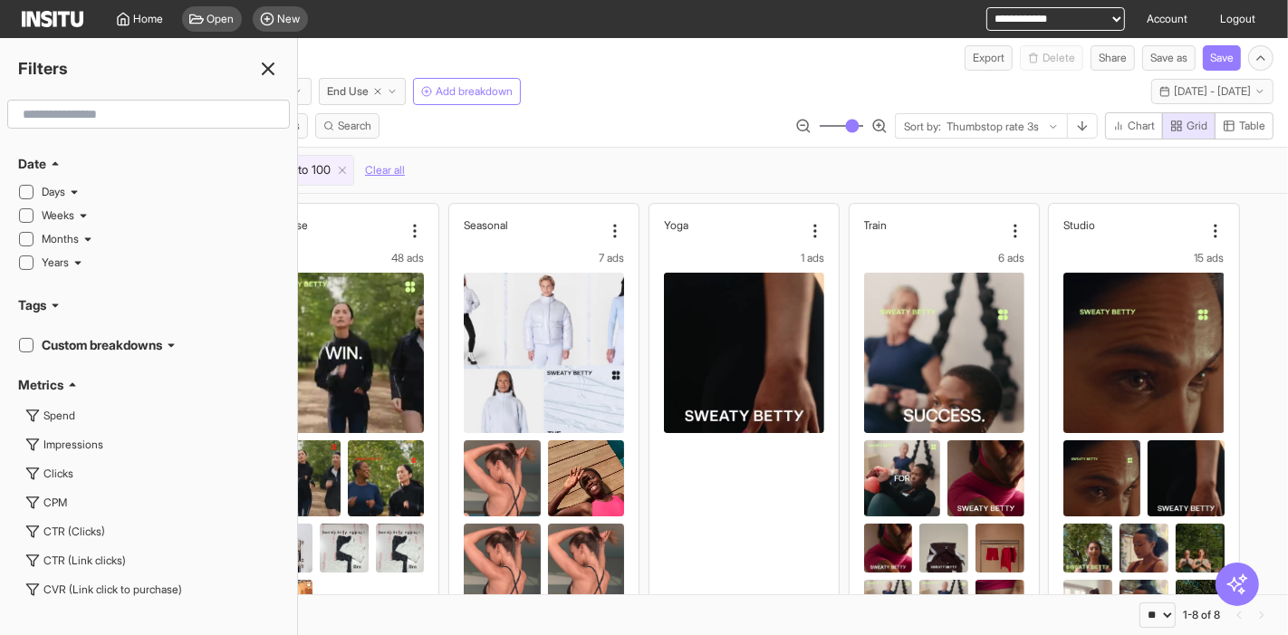
click at [101, 340] on h2 "Custom breakdowns" at bounding box center [102, 345] width 120 height 18
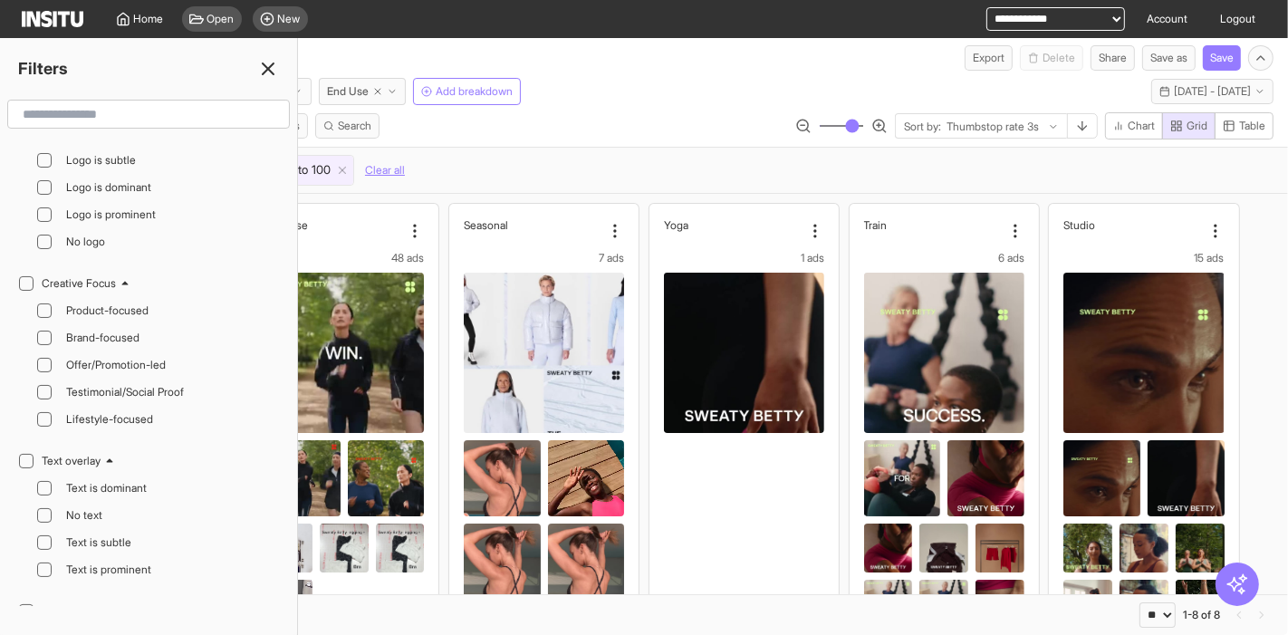
scroll to position [402, 0]
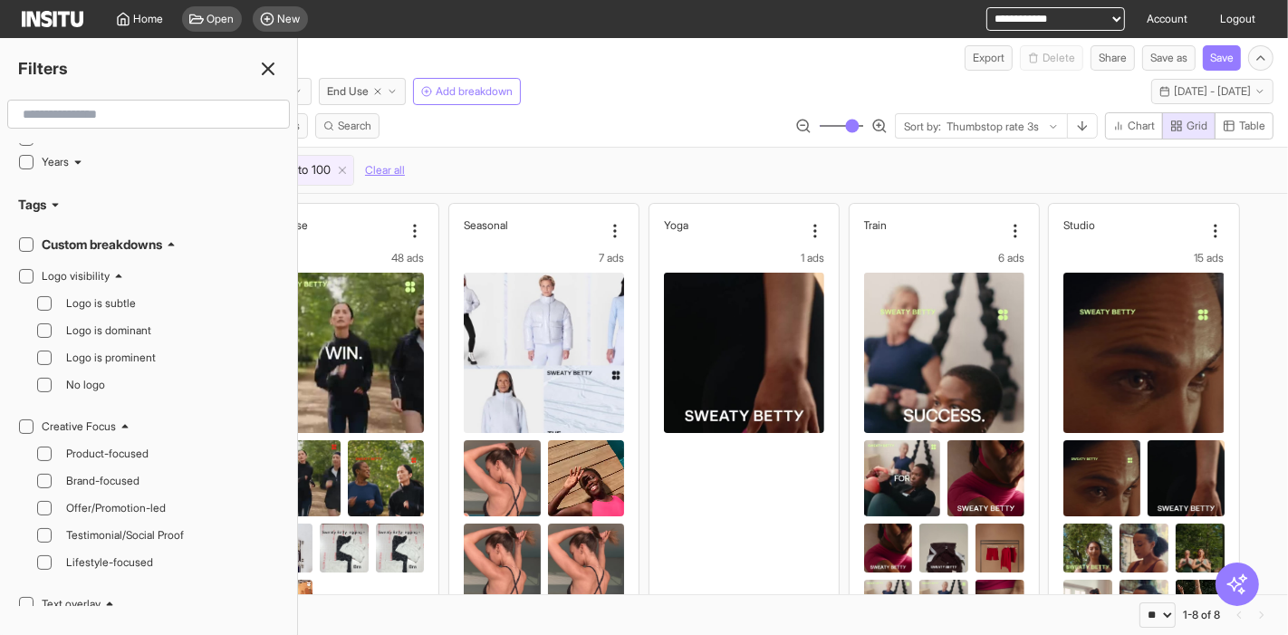
click at [269, 66] on line at bounding box center [268, 68] width 11 height 11
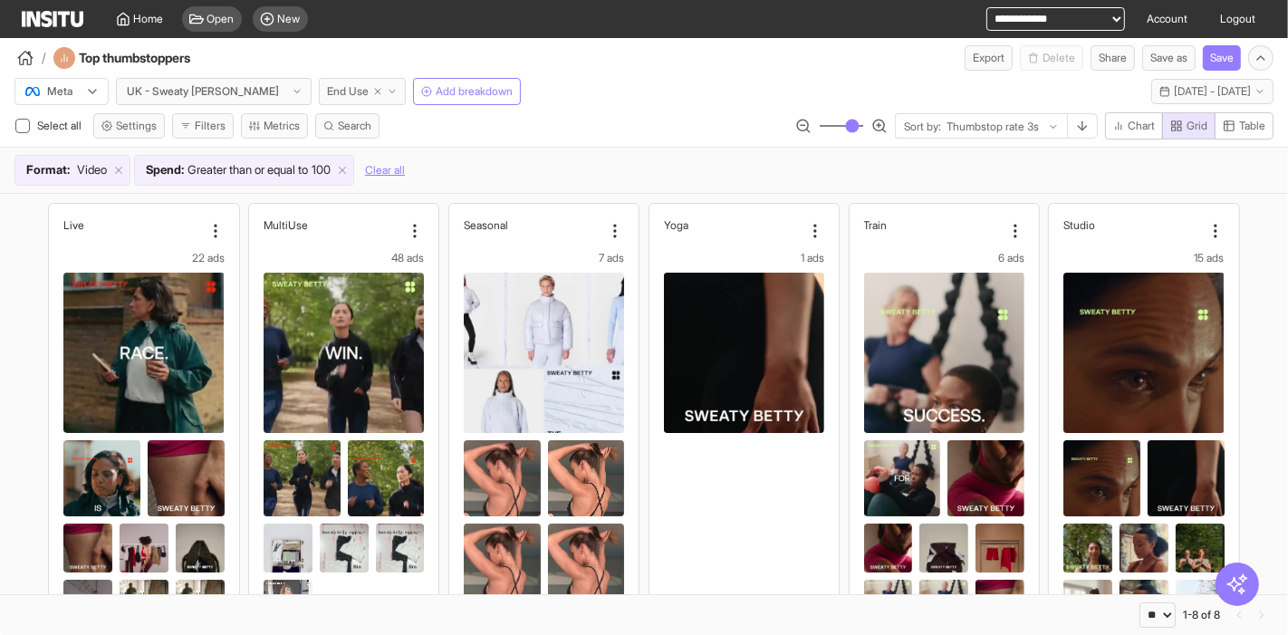
click at [327, 91] on span "End Use" at bounding box center [348, 91] width 42 height 14
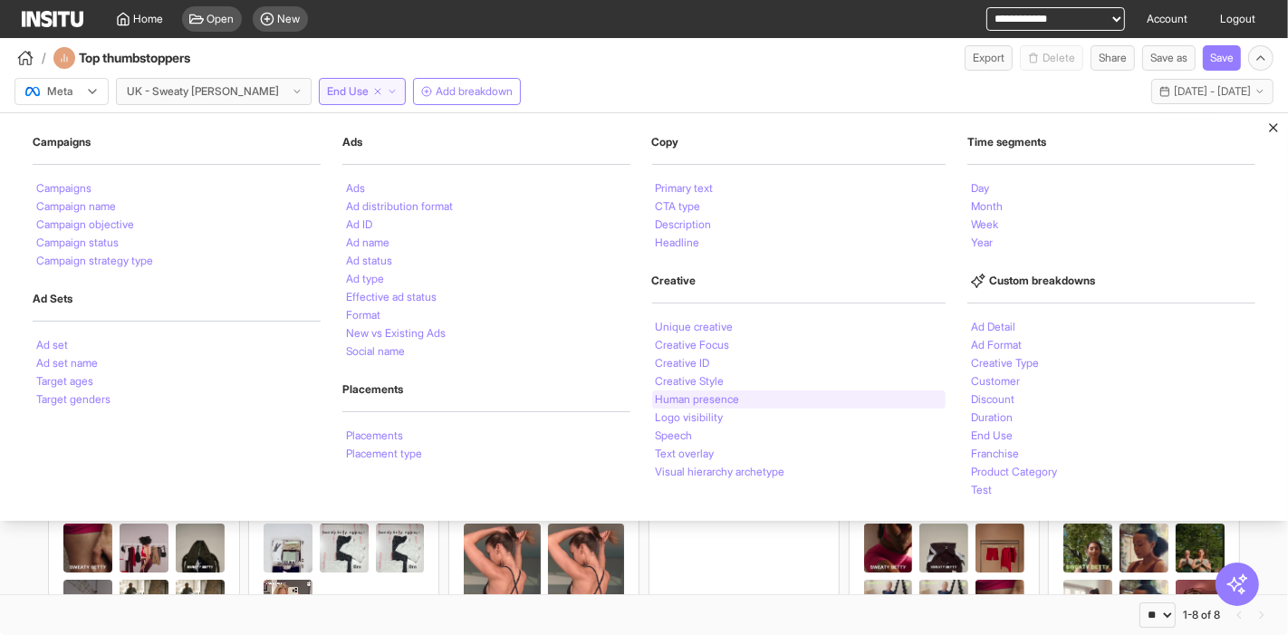
click at [724, 394] on li "Human presence" at bounding box center [698, 399] width 84 height 11
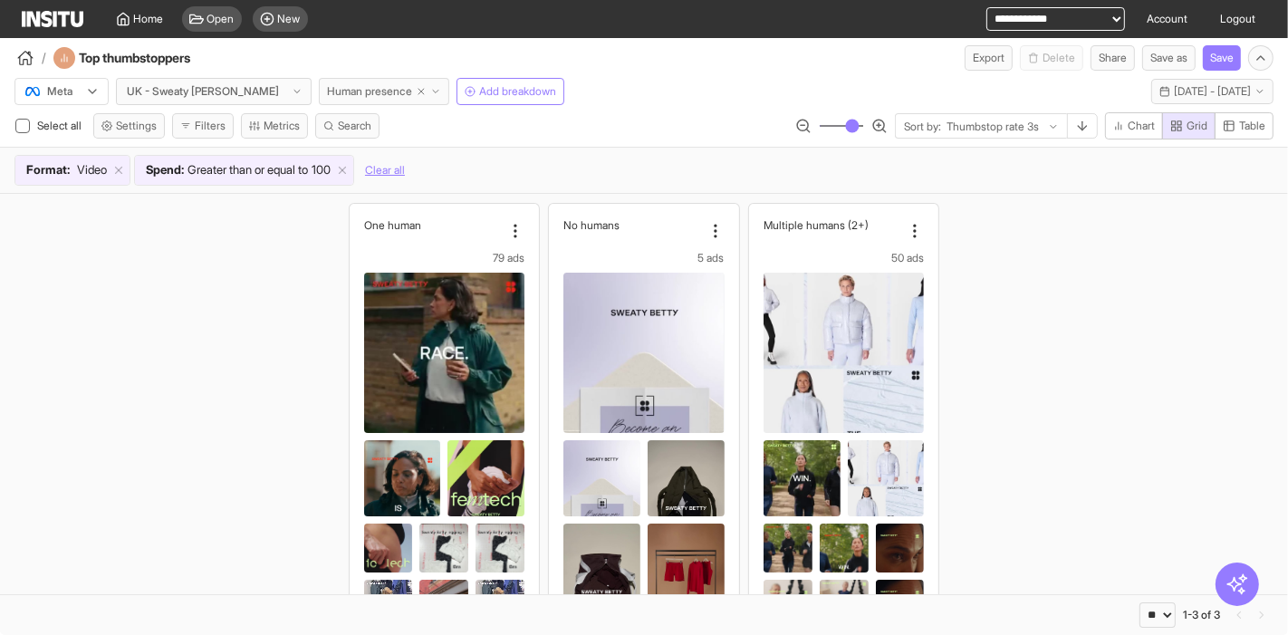
click at [327, 87] on span "Human presence" at bounding box center [369, 91] width 85 height 14
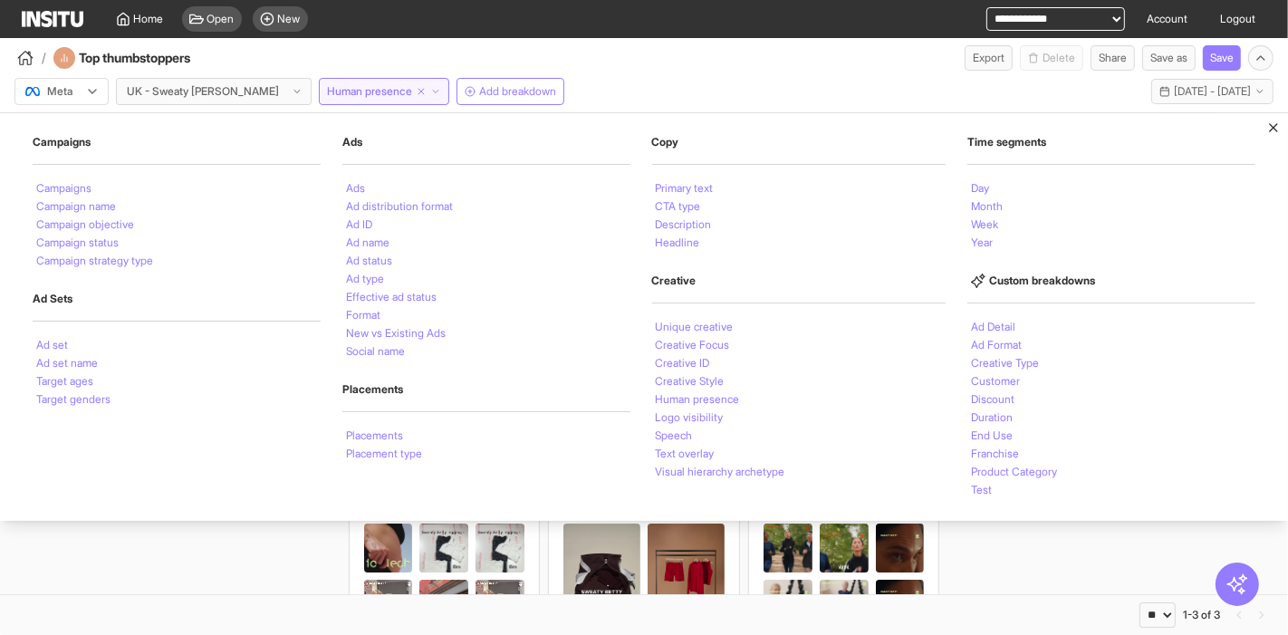
click at [243, 540] on div "One human 79 ads Spend £102,483.00 CTR (Link clicks) 0.89% CVR (Link click to p…" at bounding box center [644, 508] width 1288 height 629
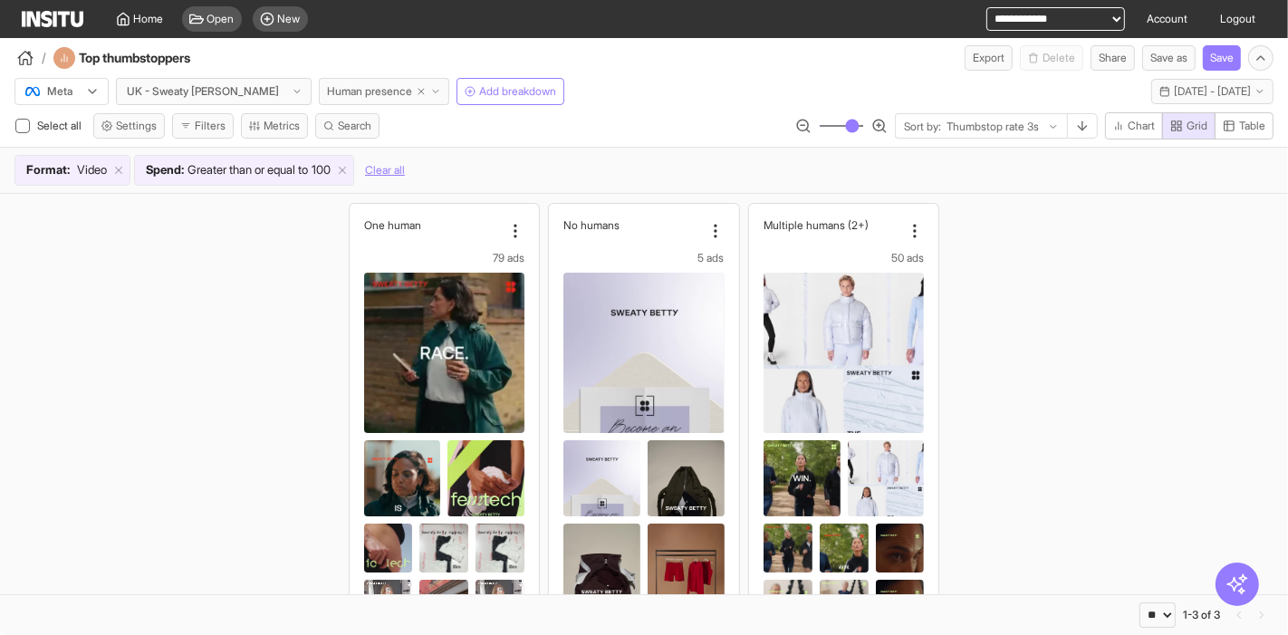
click at [327, 86] on span "Human presence" at bounding box center [369, 91] width 85 height 14
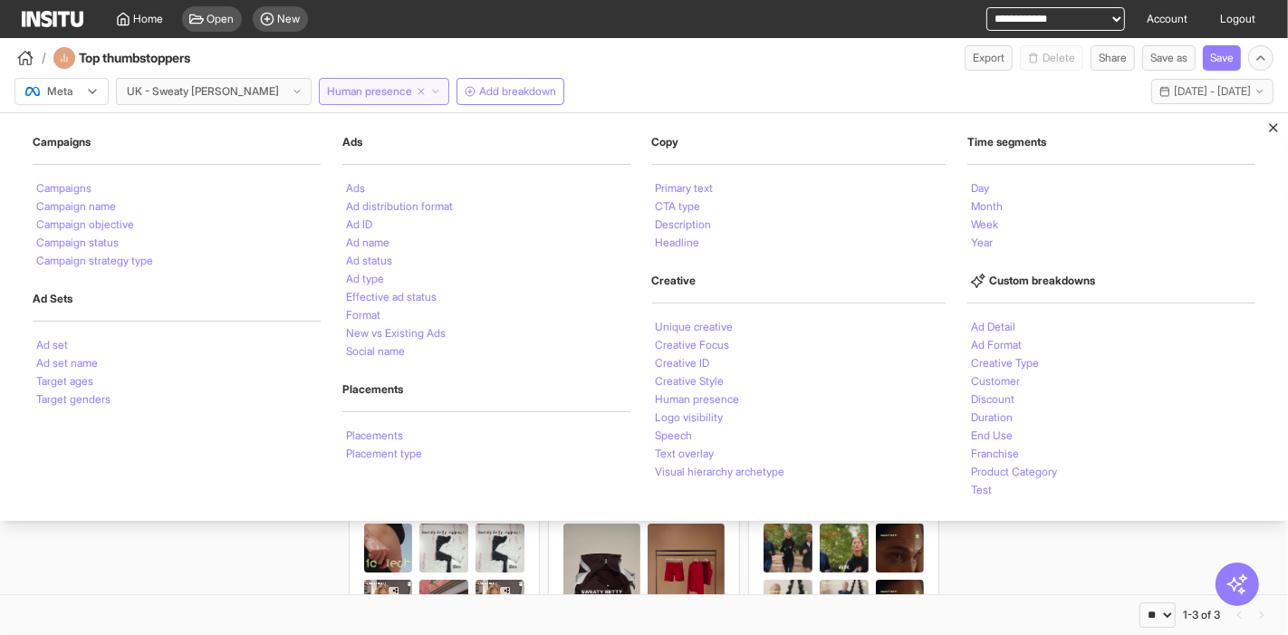
click at [327, 86] on span "Human presence" at bounding box center [369, 91] width 85 height 14
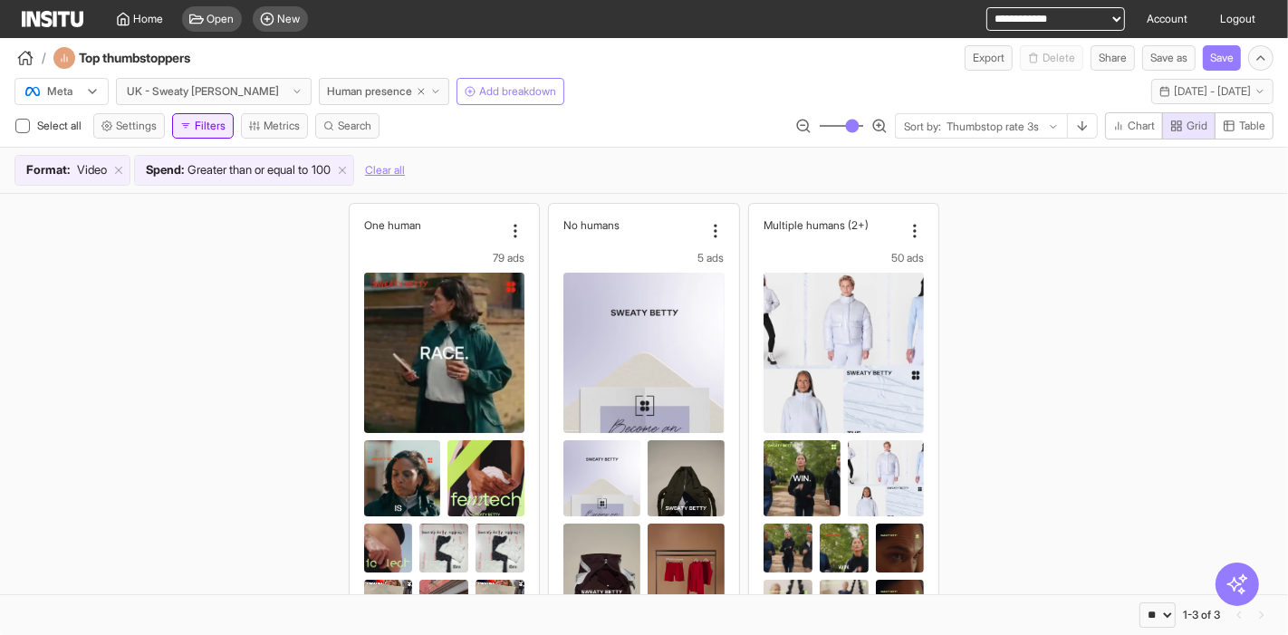
click at [216, 128] on button "Filters" at bounding box center [203, 125] width 62 height 25
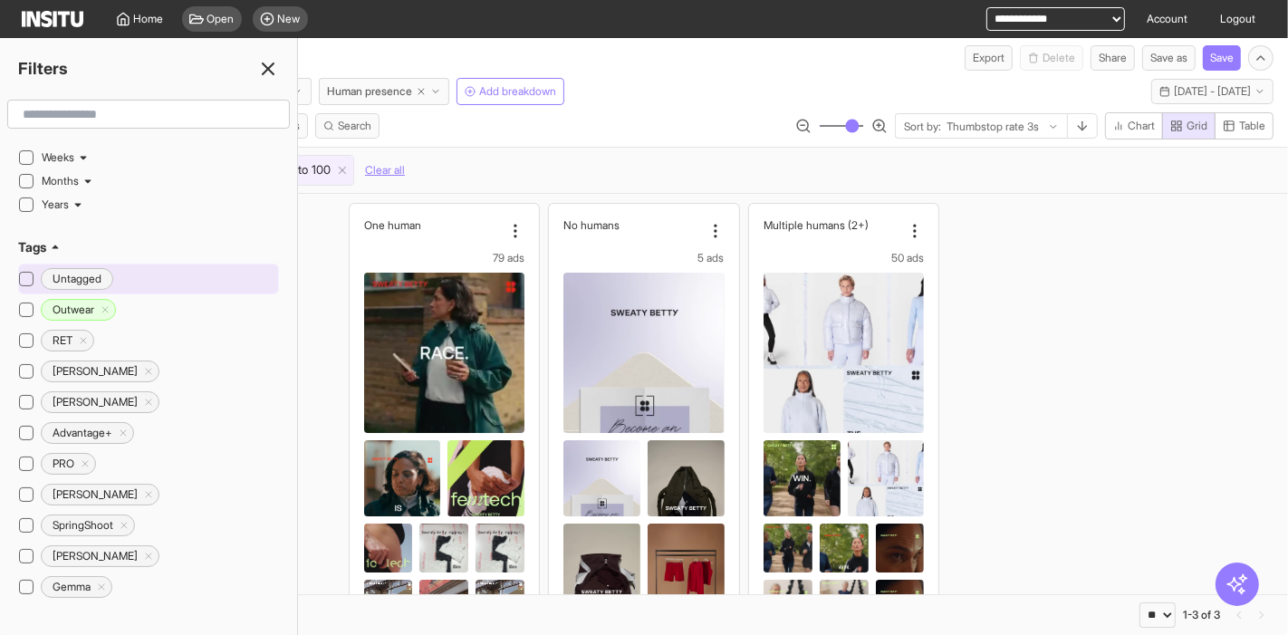
scroll to position [402, 0]
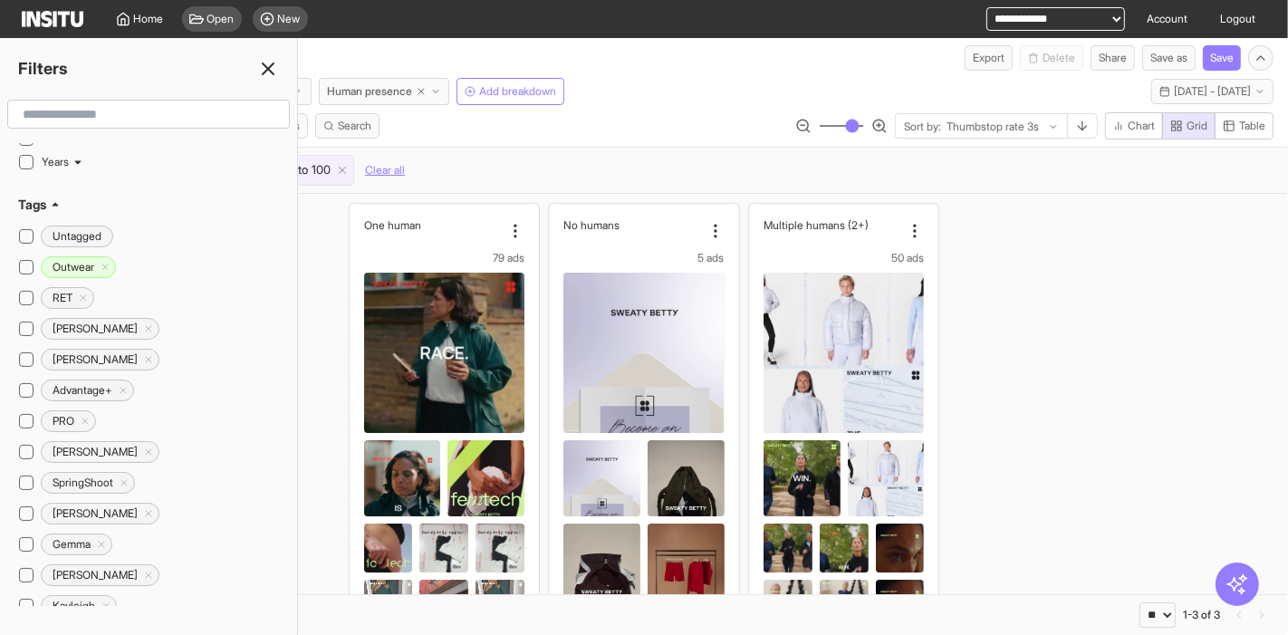
click at [57, 199] on icon at bounding box center [55, 204] width 11 height 11
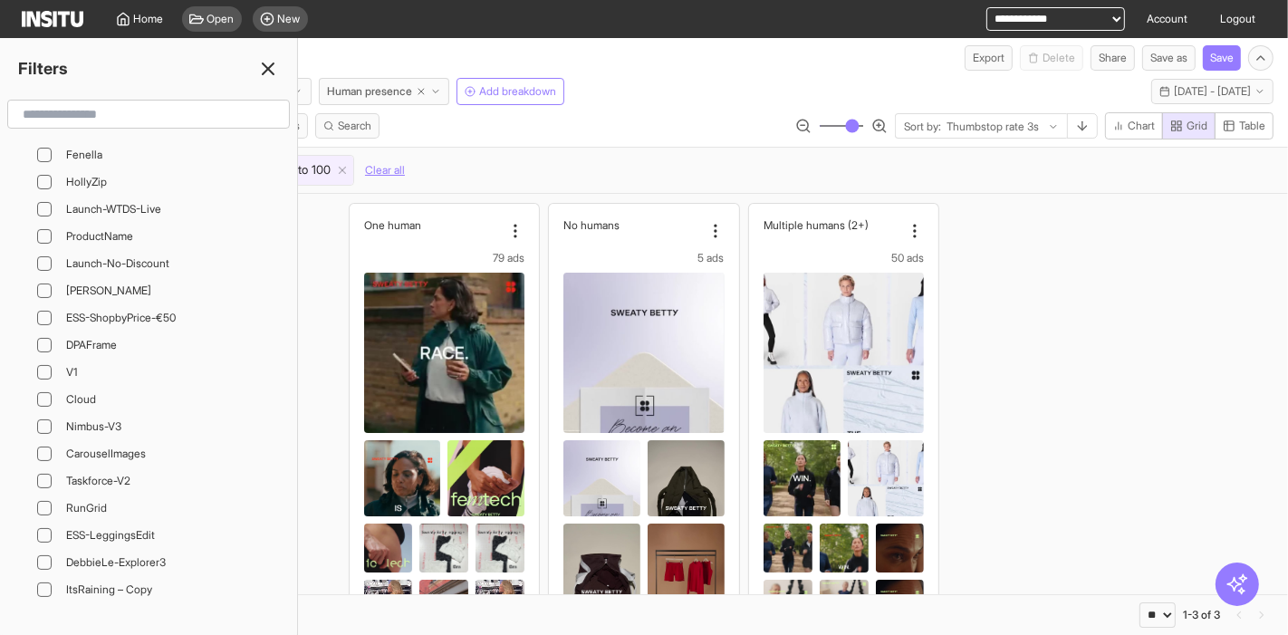
scroll to position [1912, 0]
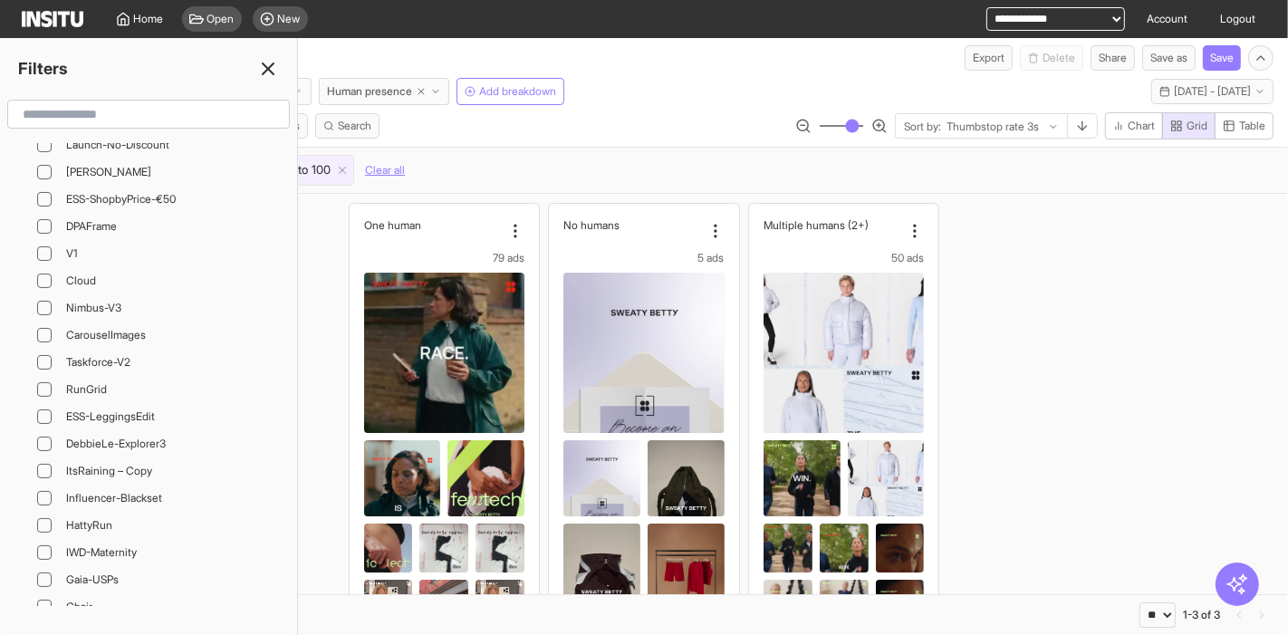
click at [113, 112] on input "text" at bounding box center [148, 114] width 266 height 33
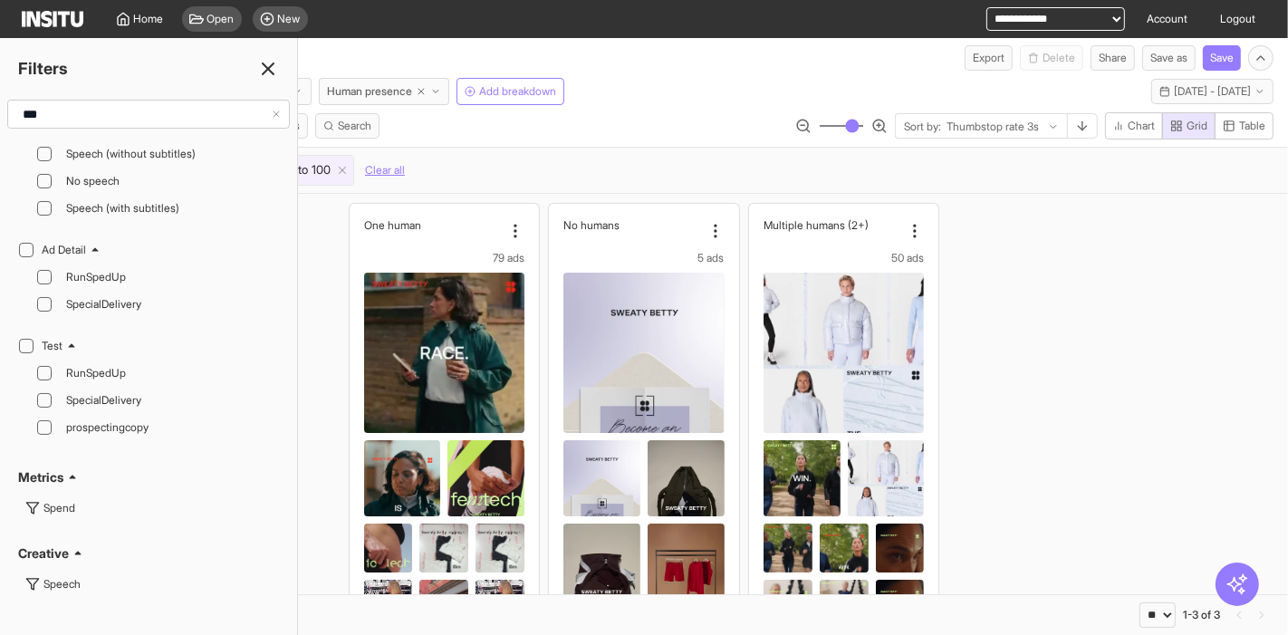
scroll to position [0, 0]
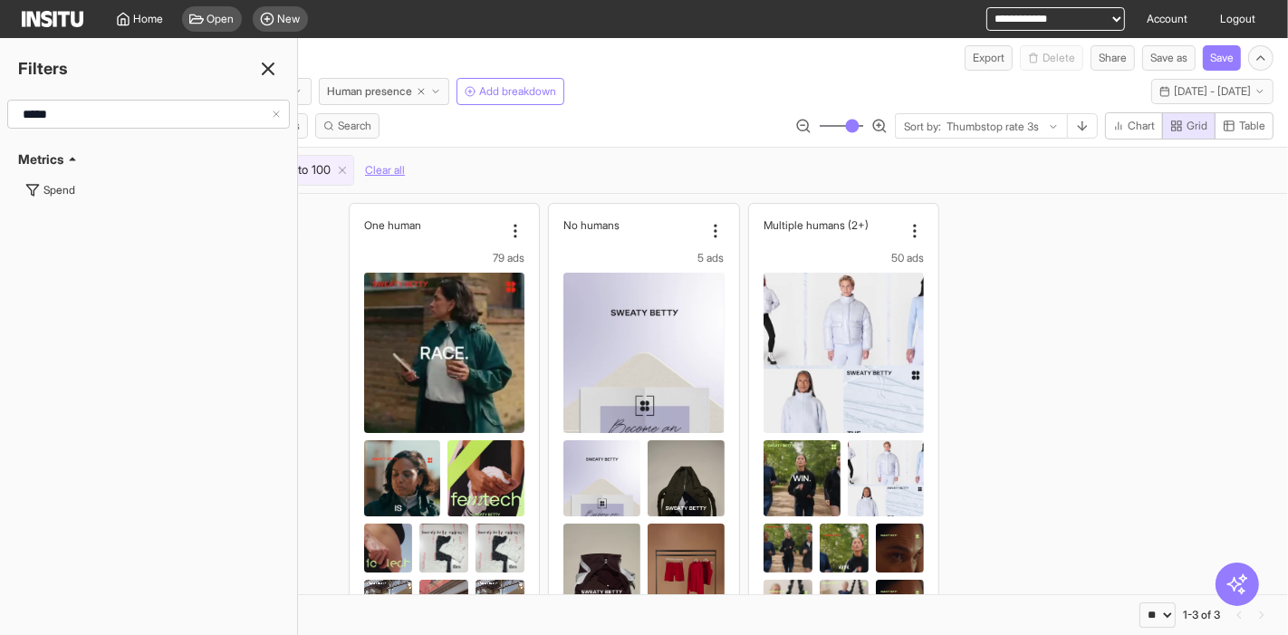
type input "*****"
click at [269, 72] on icon at bounding box center [268, 69] width 22 height 22
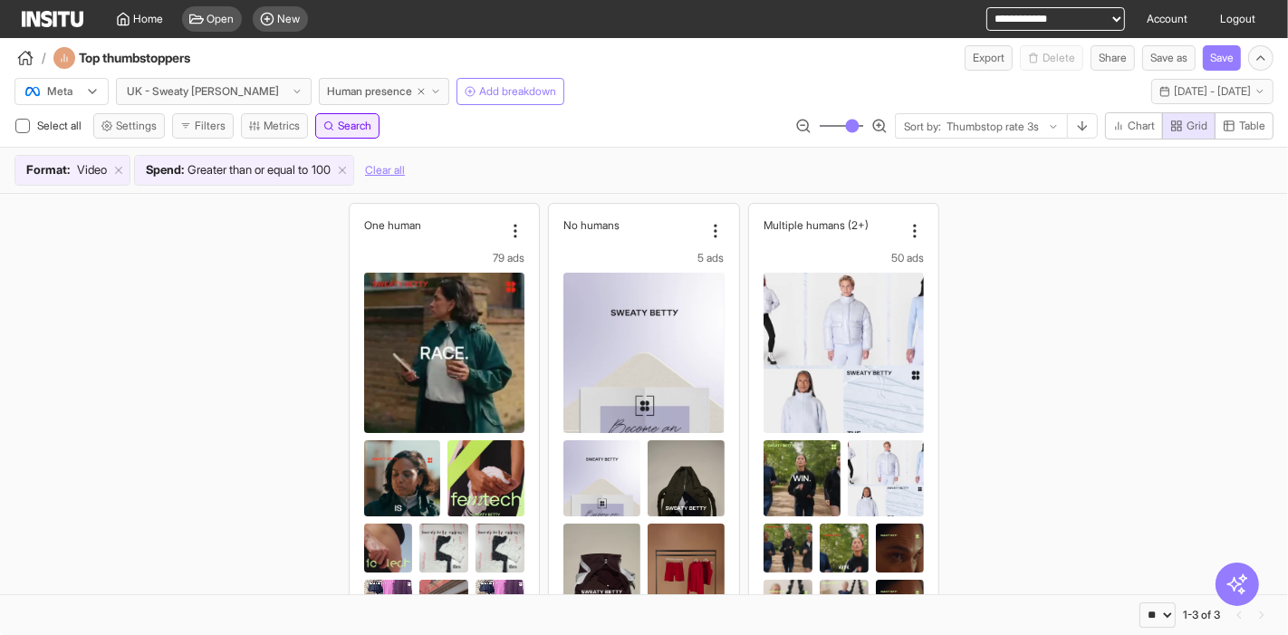
click at [358, 133] on button "Search" at bounding box center [347, 125] width 64 height 25
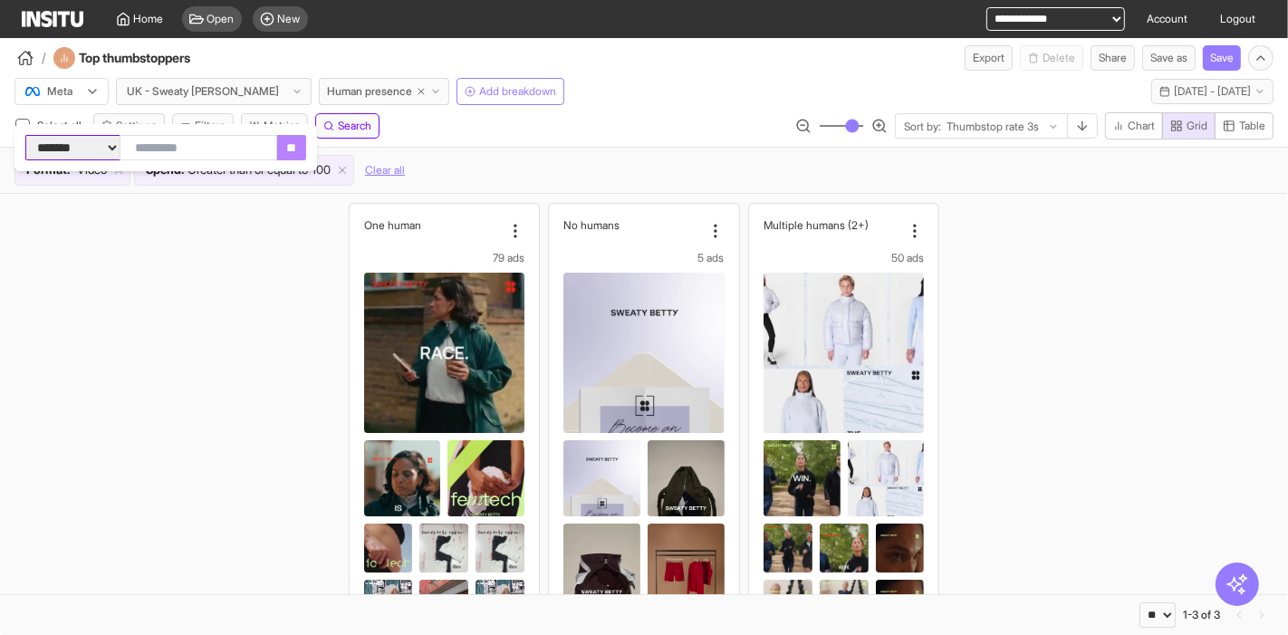
click at [91, 151] on select "**********" at bounding box center [72, 147] width 94 height 25
click at [25, 135] on select "**********" at bounding box center [72, 147] width 94 height 25
click at [213, 282] on div "One human 79 ads Spend £102,483.00 CTR (Link clicks) 0.89% CVR (Link click to p…" at bounding box center [644, 508] width 1288 height 629
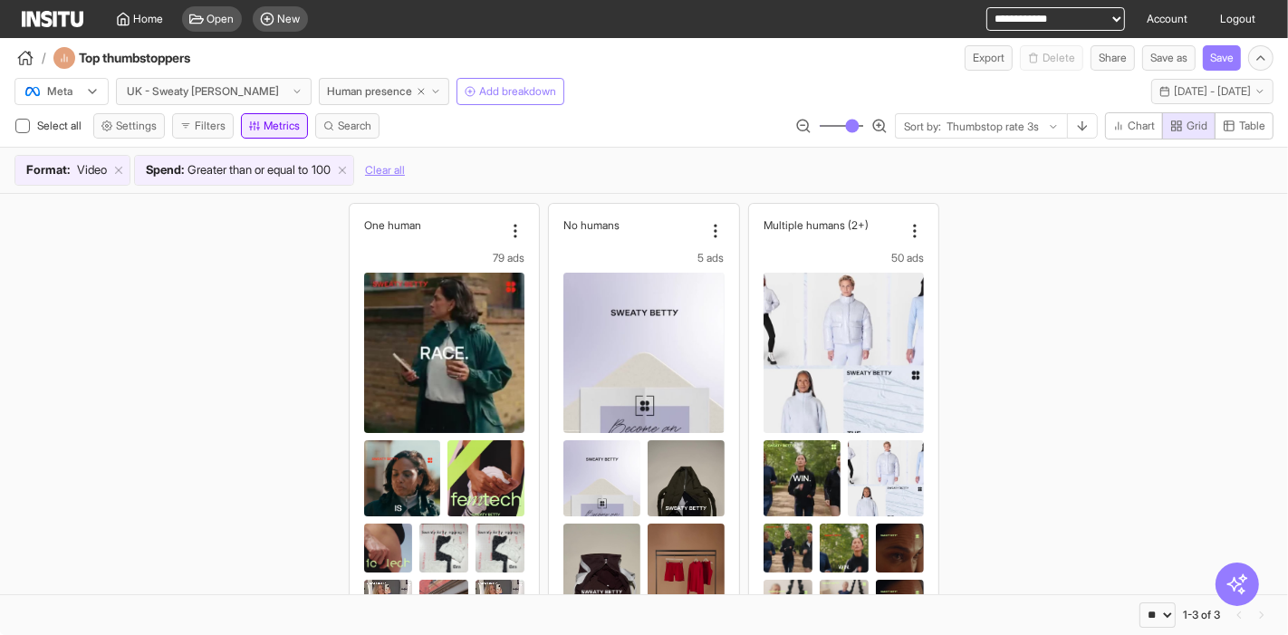
click at [271, 128] on button "Metrics" at bounding box center [274, 125] width 67 height 25
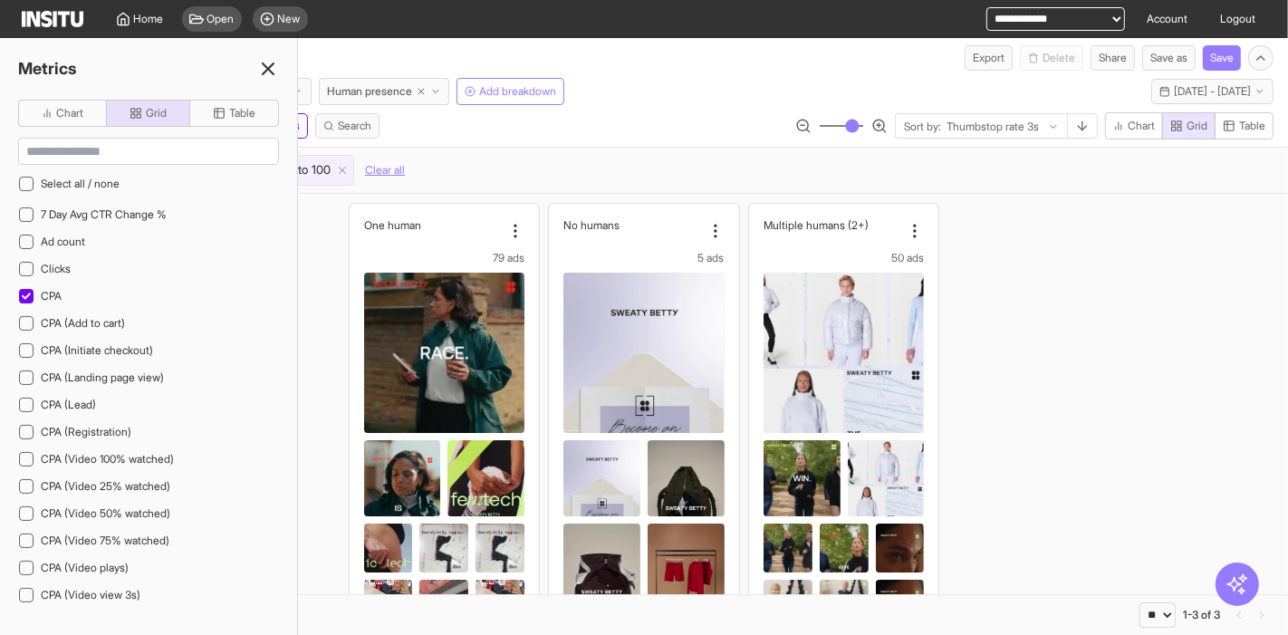
click at [269, 67] on line at bounding box center [268, 68] width 11 height 11
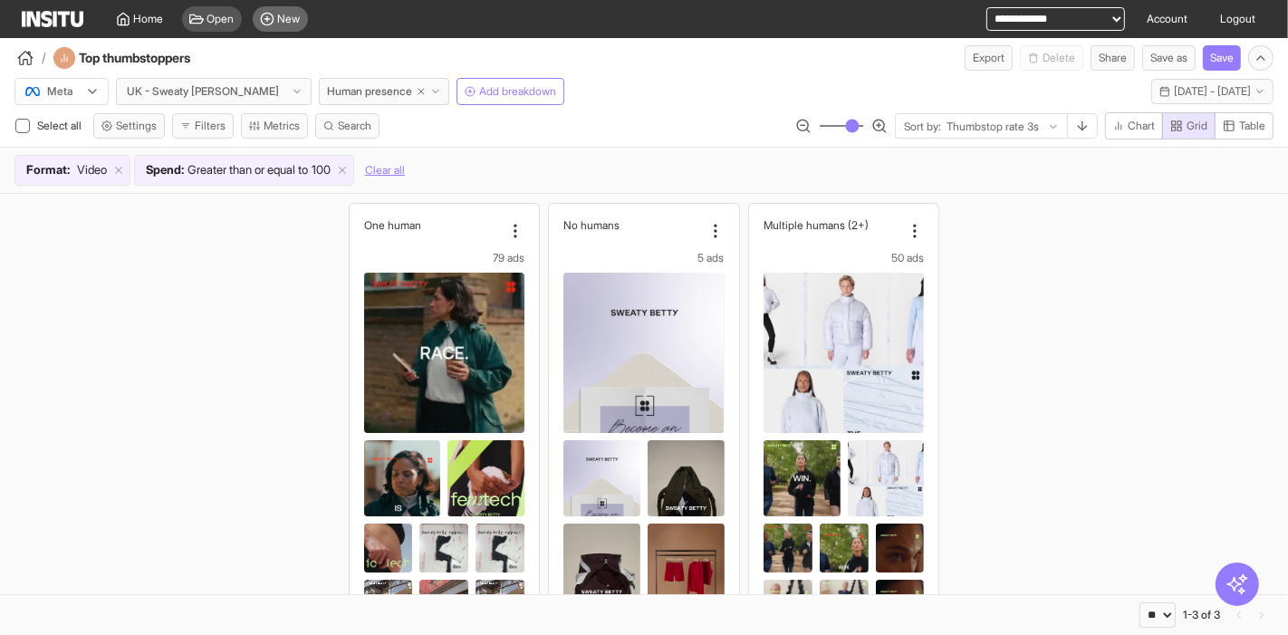
click at [284, 12] on span "New" at bounding box center [289, 19] width 23 height 14
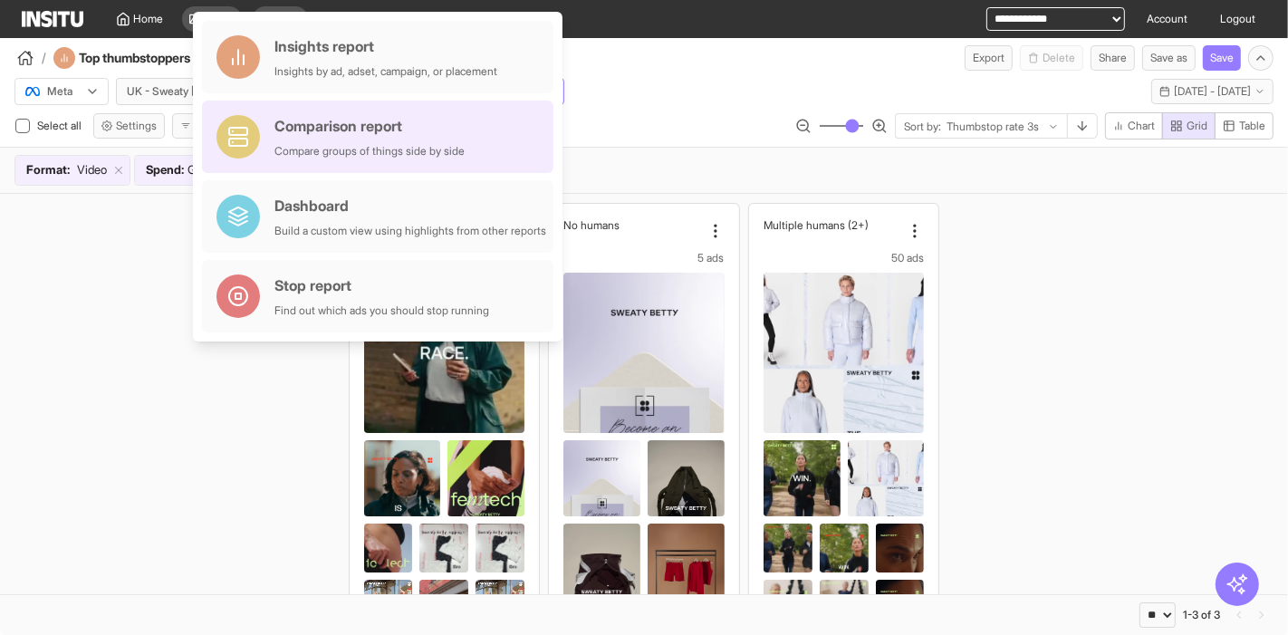
click at [326, 136] on div "Comparison report" at bounding box center [369, 126] width 190 height 22
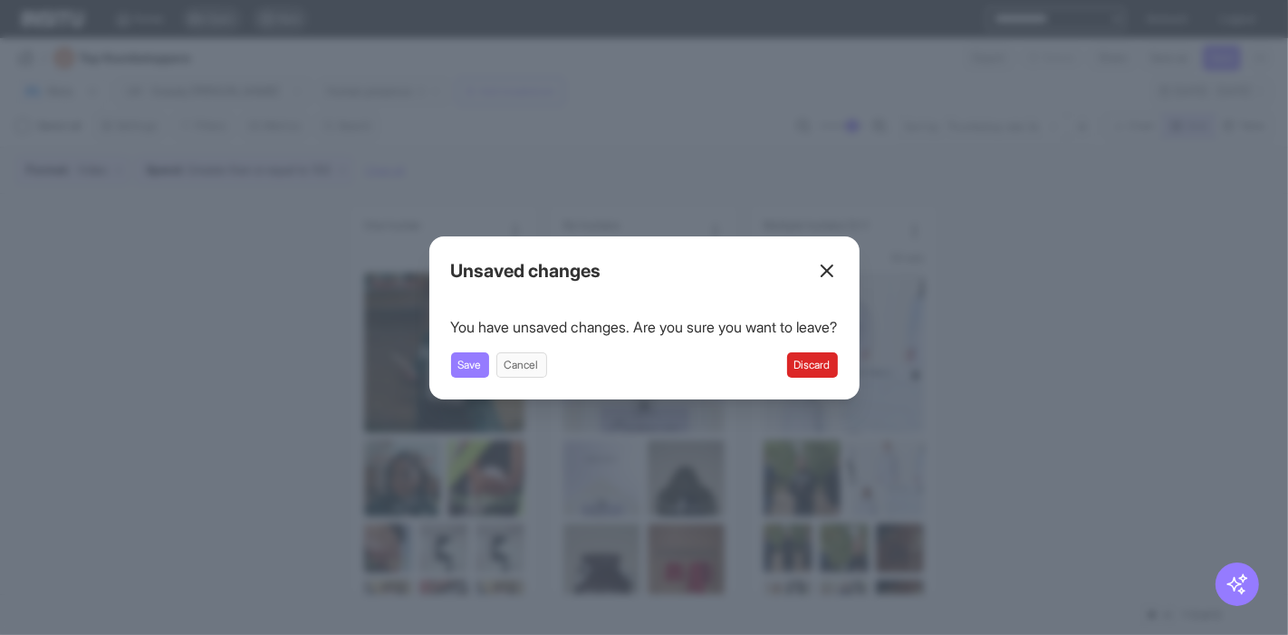
click at [815, 366] on button "Discard" at bounding box center [812, 364] width 51 height 25
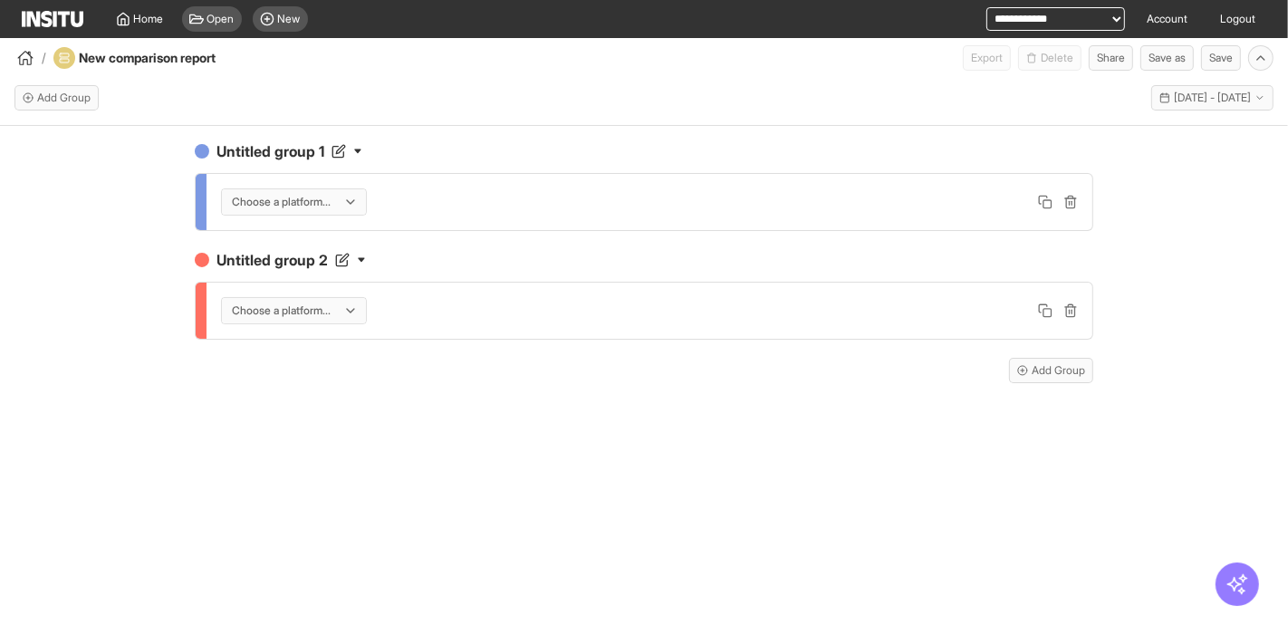
click at [293, 207] on div at bounding box center [281, 202] width 102 height 18
click at [308, 245] on span "Meta" at bounding box center [297, 240] width 128 height 16
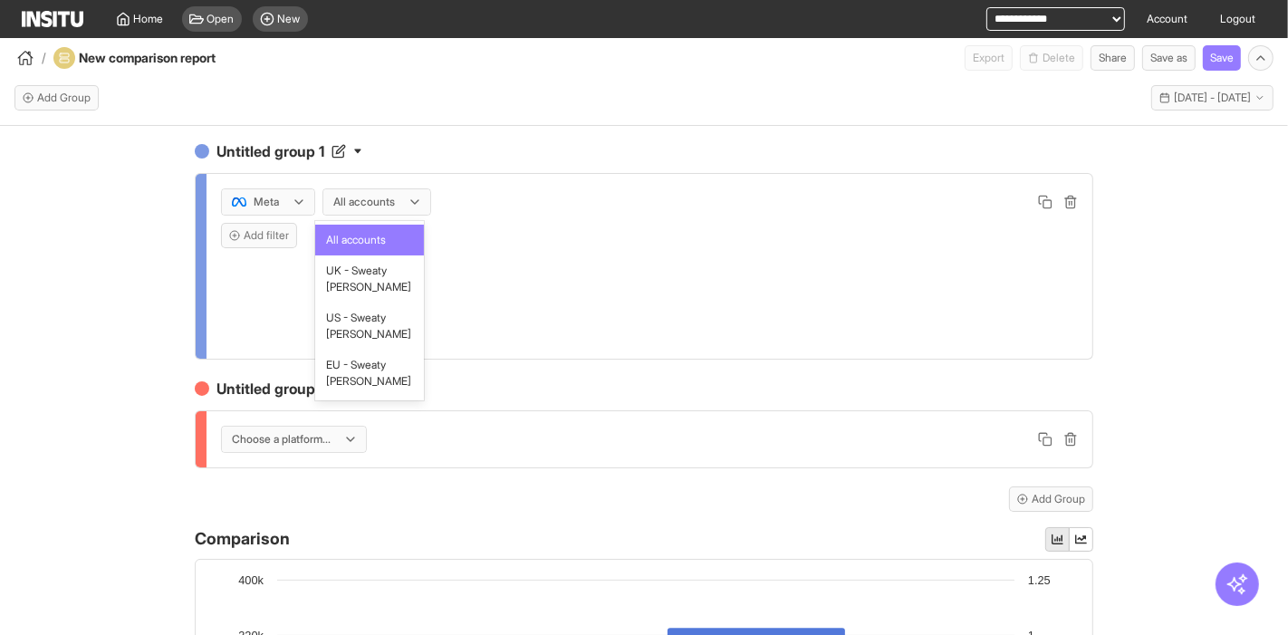
click at [378, 200] on div at bounding box center [364, 202] width 65 height 18
click at [380, 291] on span "UK - Sweaty [PERSON_NAME]" at bounding box center [369, 279] width 87 height 33
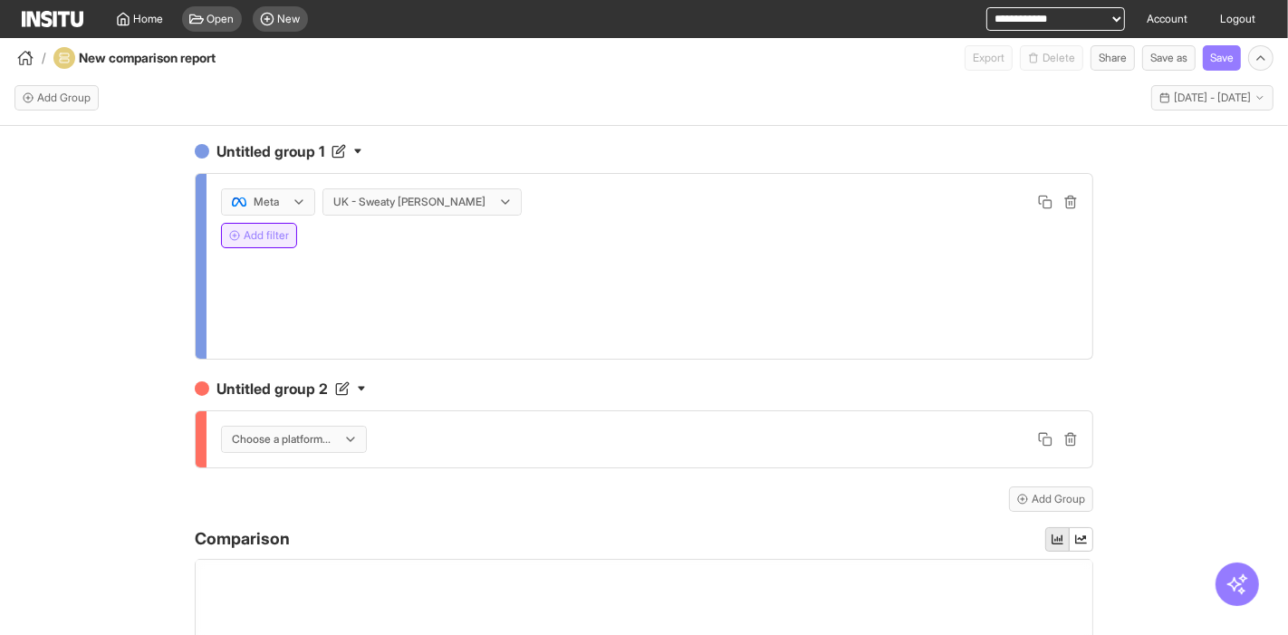
click at [276, 236] on button "Add filter" at bounding box center [259, 235] width 76 height 25
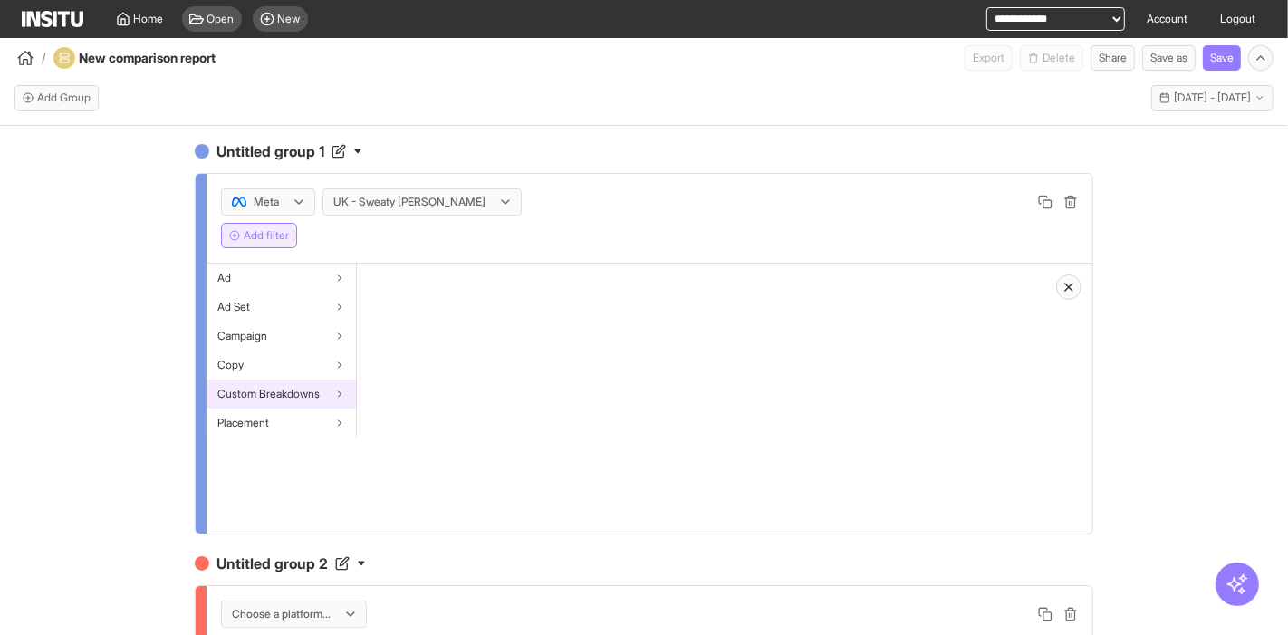
click at [292, 394] on span "Custom Breakdowns" at bounding box center [268, 394] width 102 height 14
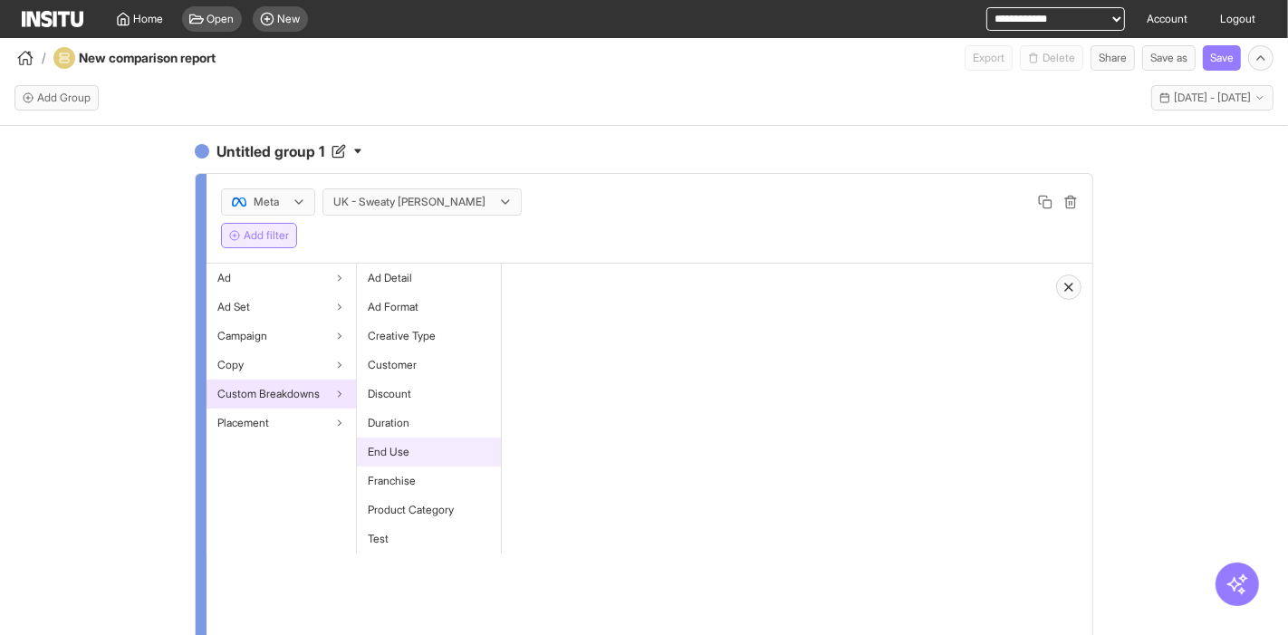
click at [400, 449] on span "End Use" at bounding box center [389, 452] width 42 height 14
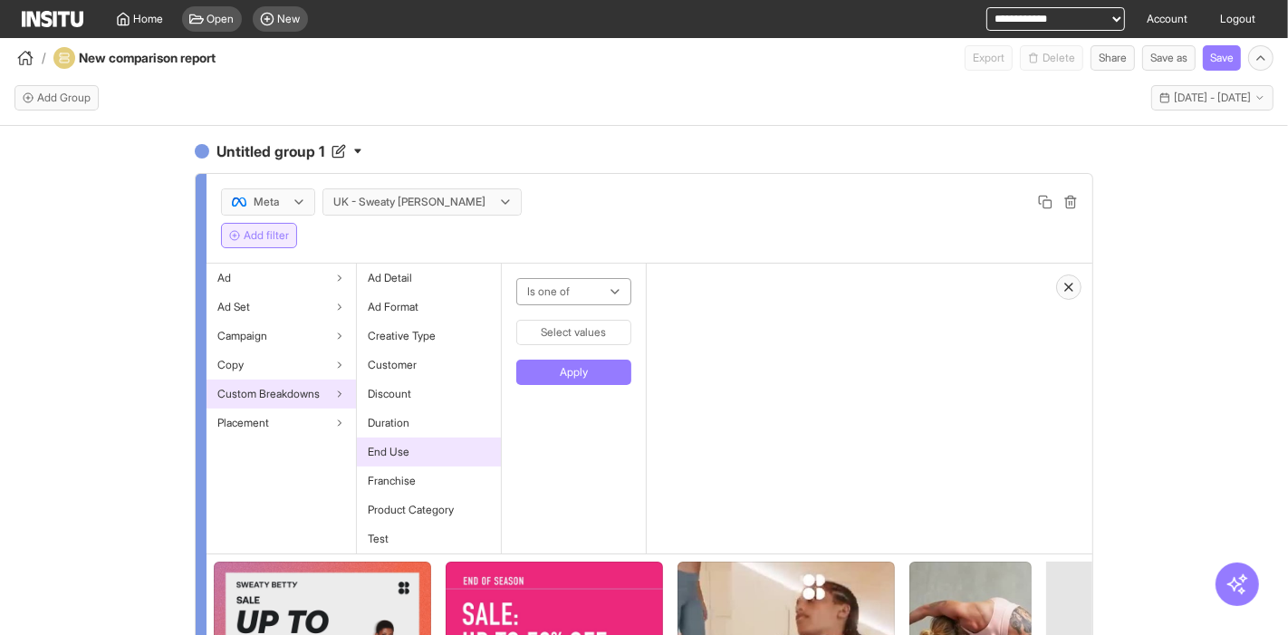
click at [557, 335] on button "Select values" at bounding box center [573, 332] width 115 height 25
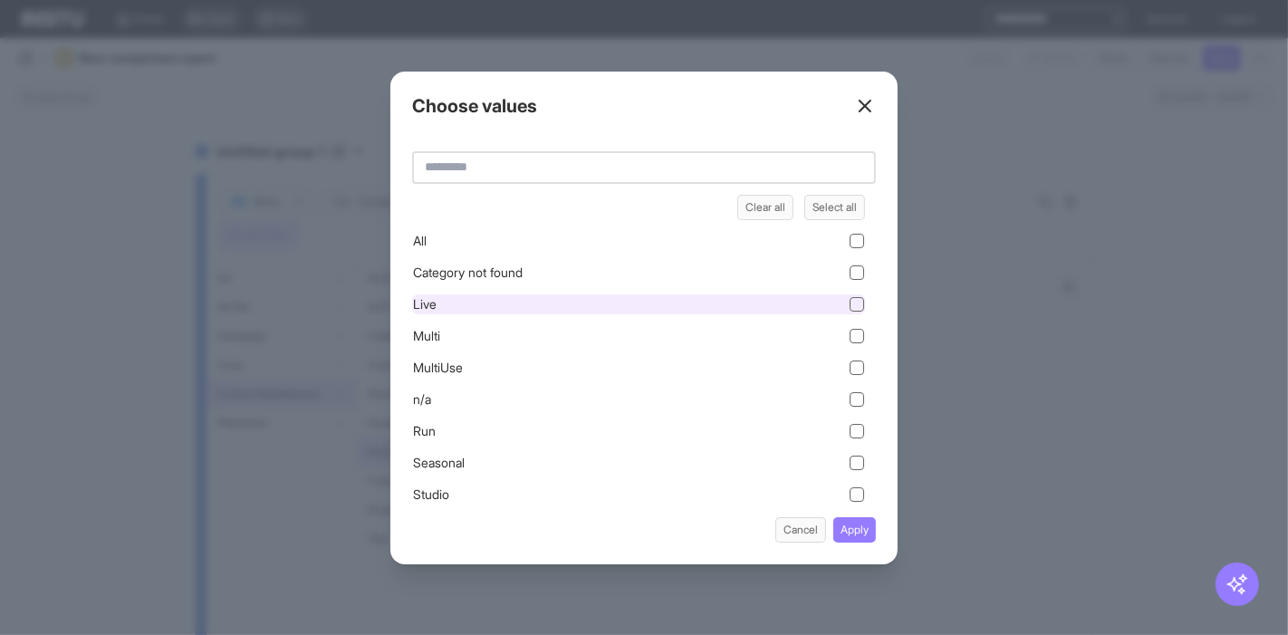
click at [494, 295] on div "Live" at bounding box center [638, 304] width 453 height 20
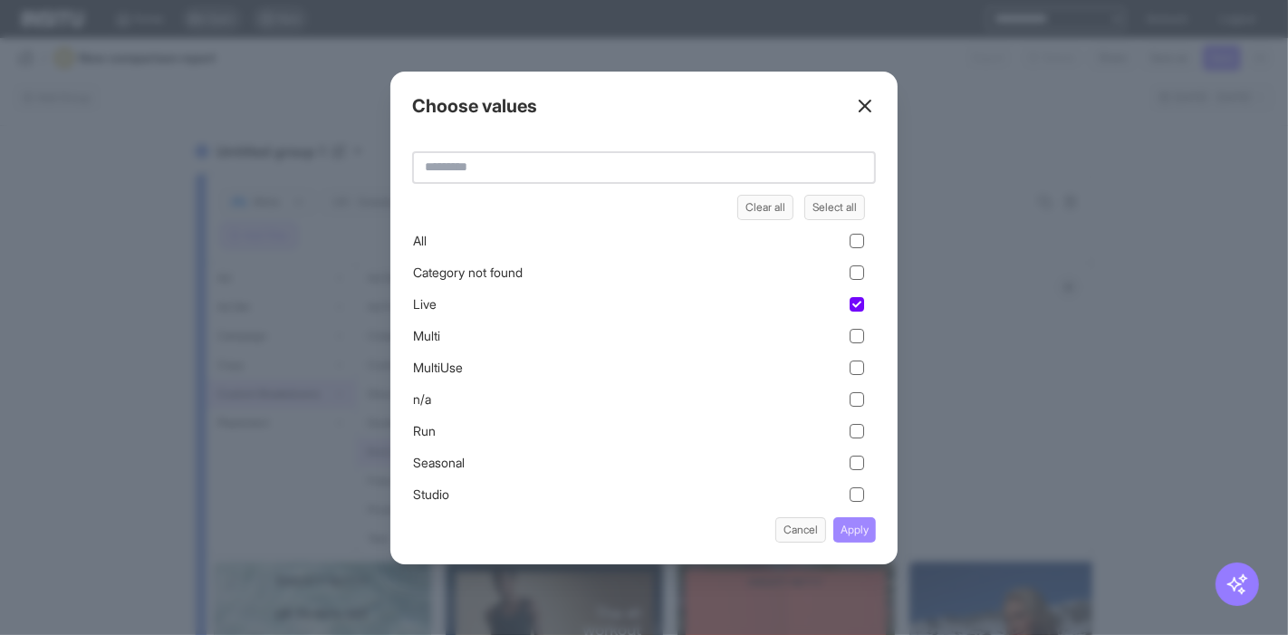
click at [869, 531] on button "Apply" at bounding box center [854, 529] width 43 height 25
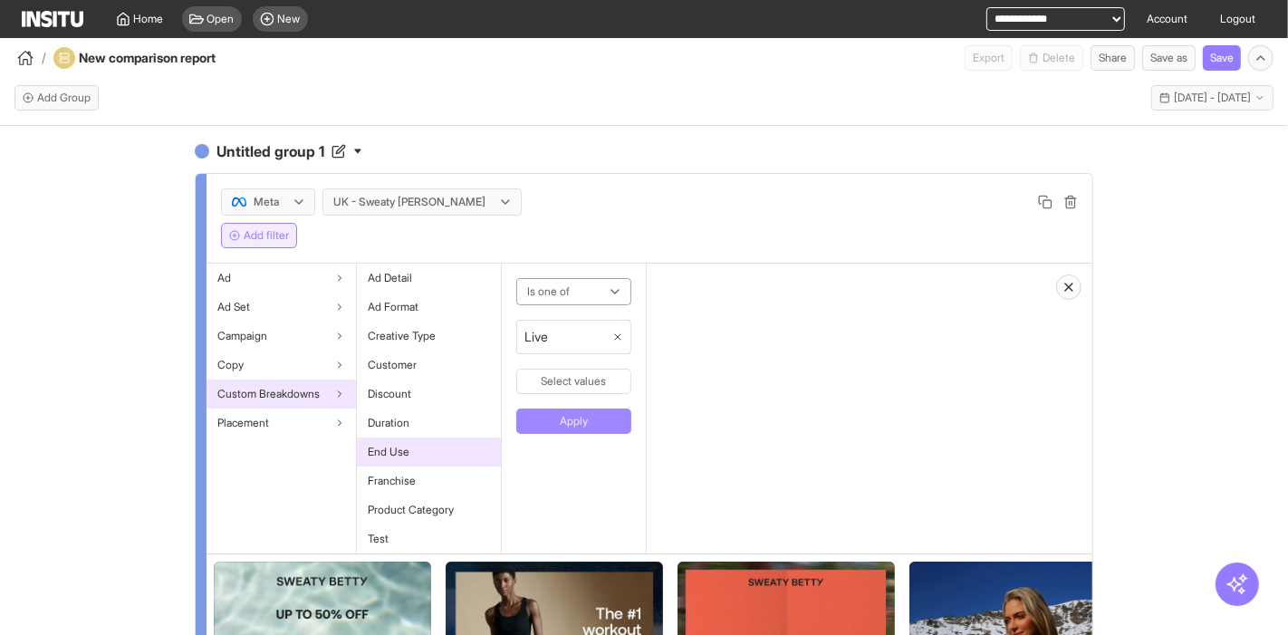
click at [586, 426] on button "Apply" at bounding box center [573, 421] width 115 height 25
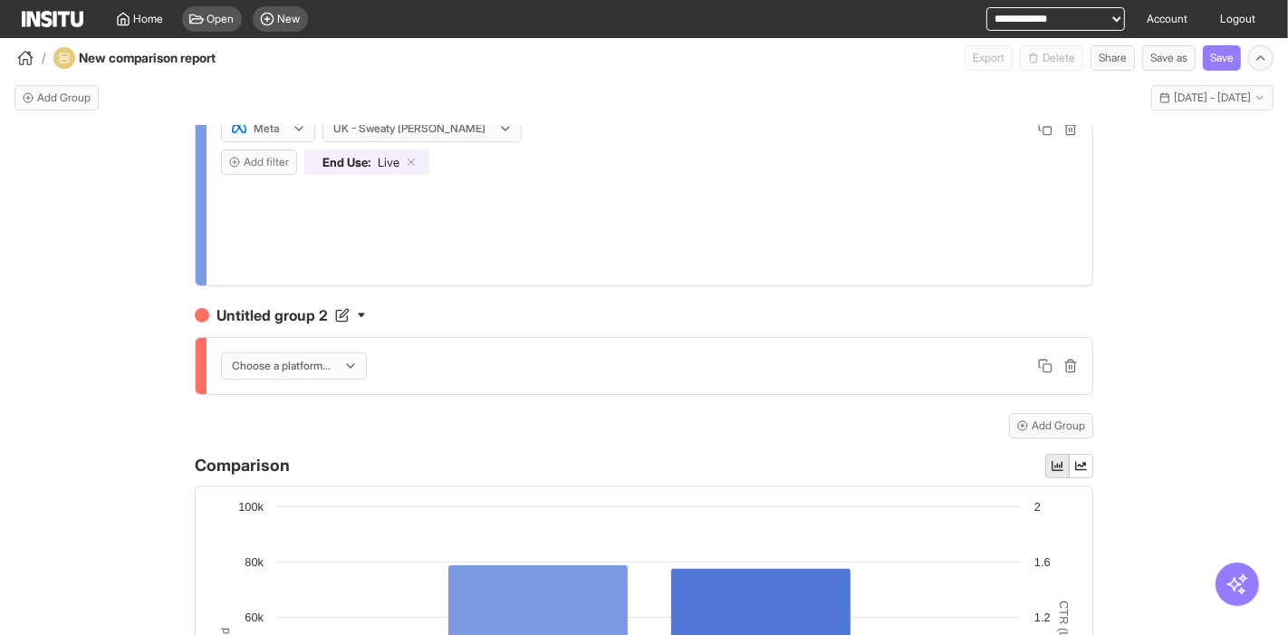
scroll to position [101, 0]
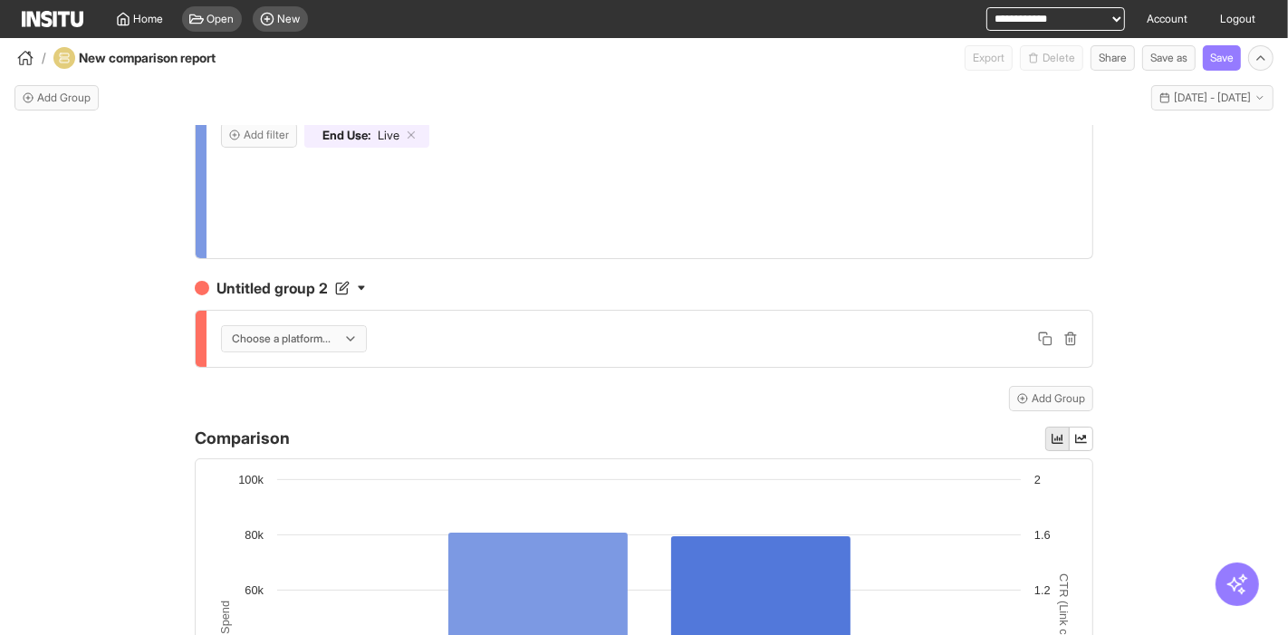
click at [283, 341] on div at bounding box center [281, 339] width 102 height 18
click at [294, 377] on span "Meta" at bounding box center [289, 376] width 128 height 16
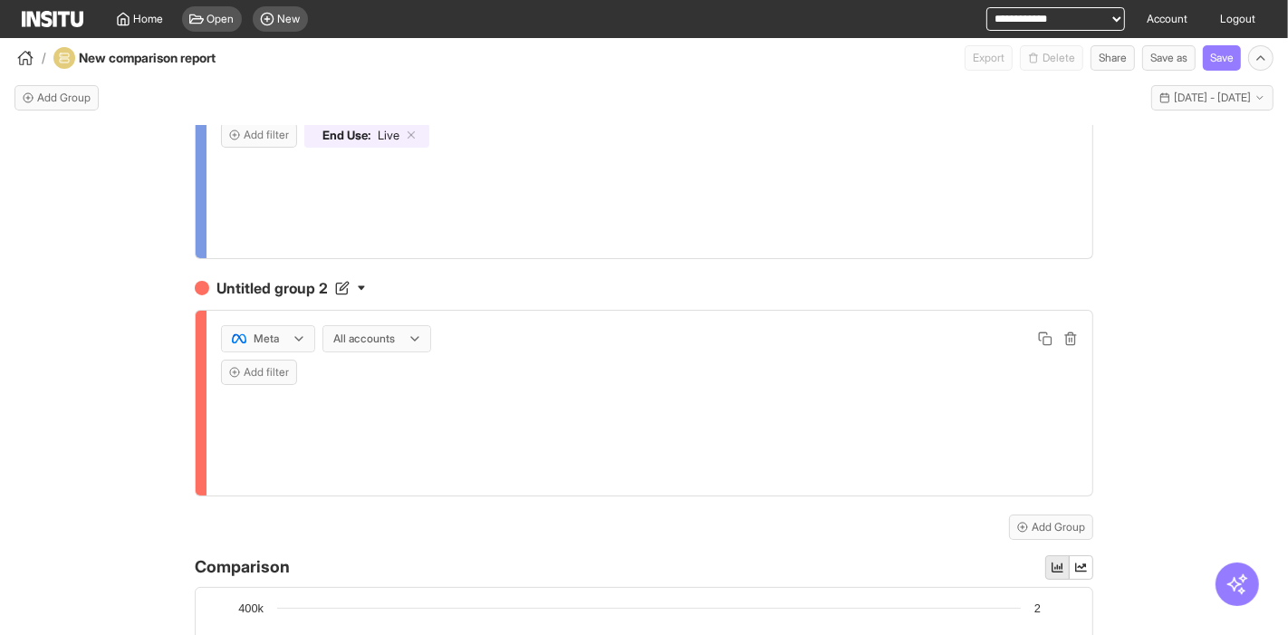
click at [390, 340] on div at bounding box center [364, 339] width 65 height 18
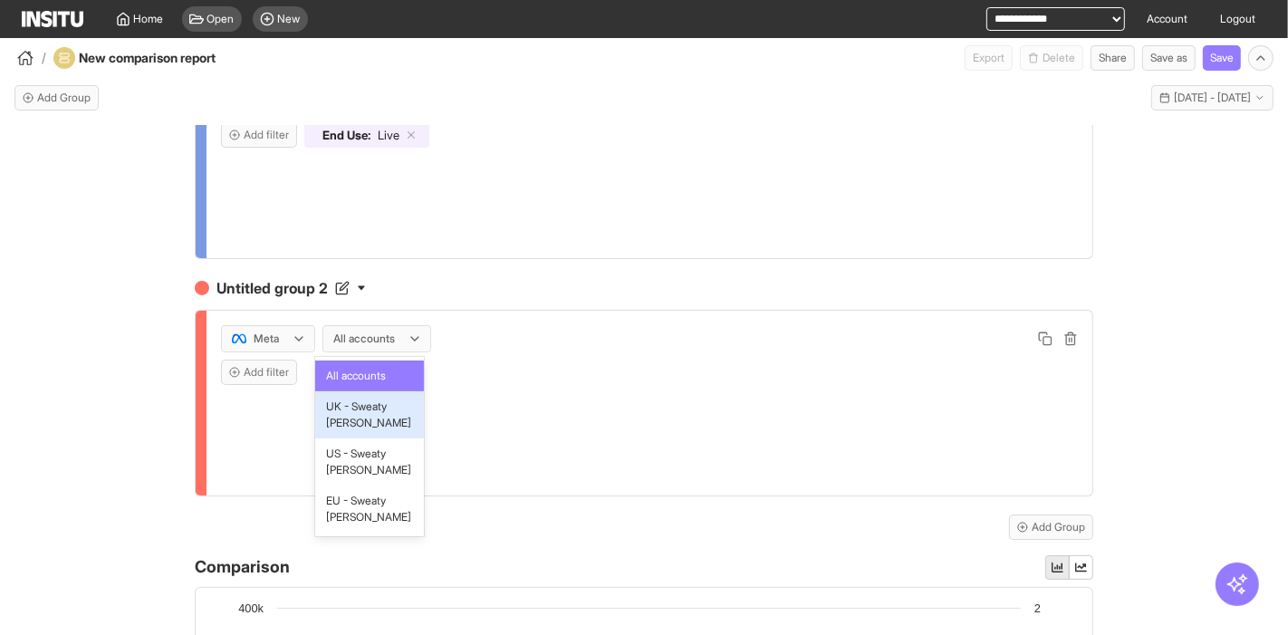
click at [373, 413] on span "UK - Sweaty [PERSON_NAME]" at bounding box center [369, 415] width 87 height 33
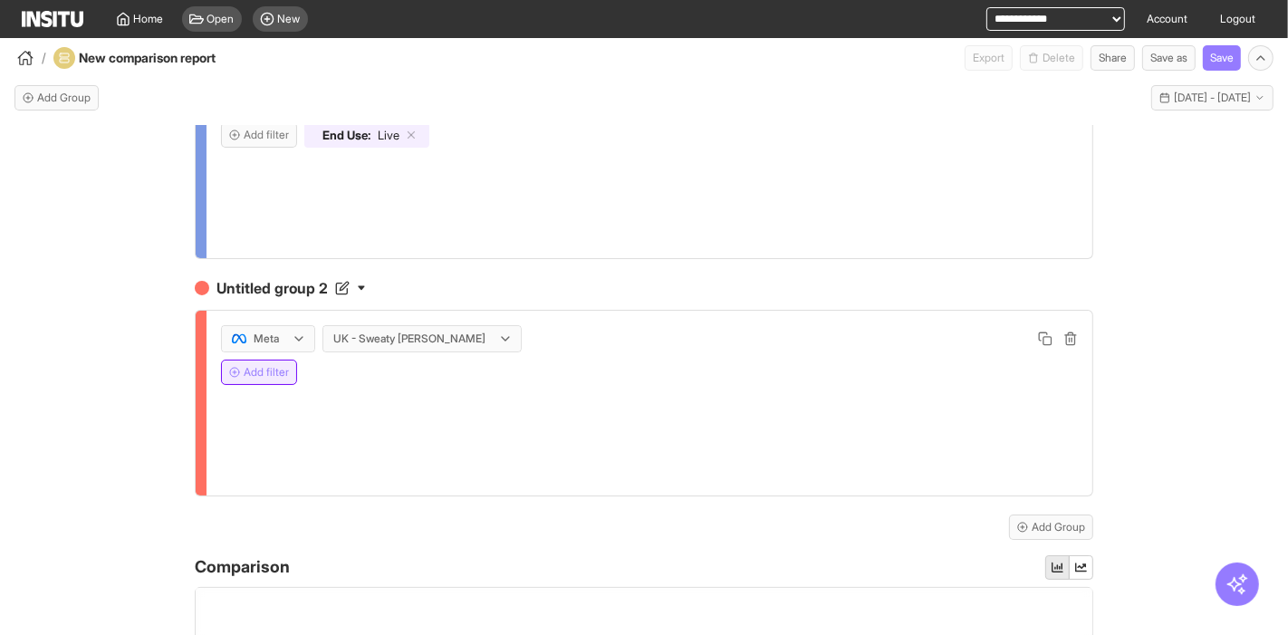
click at [259, 370] on button "Add filter" at bounding box center [259, 372] width 76 height 25
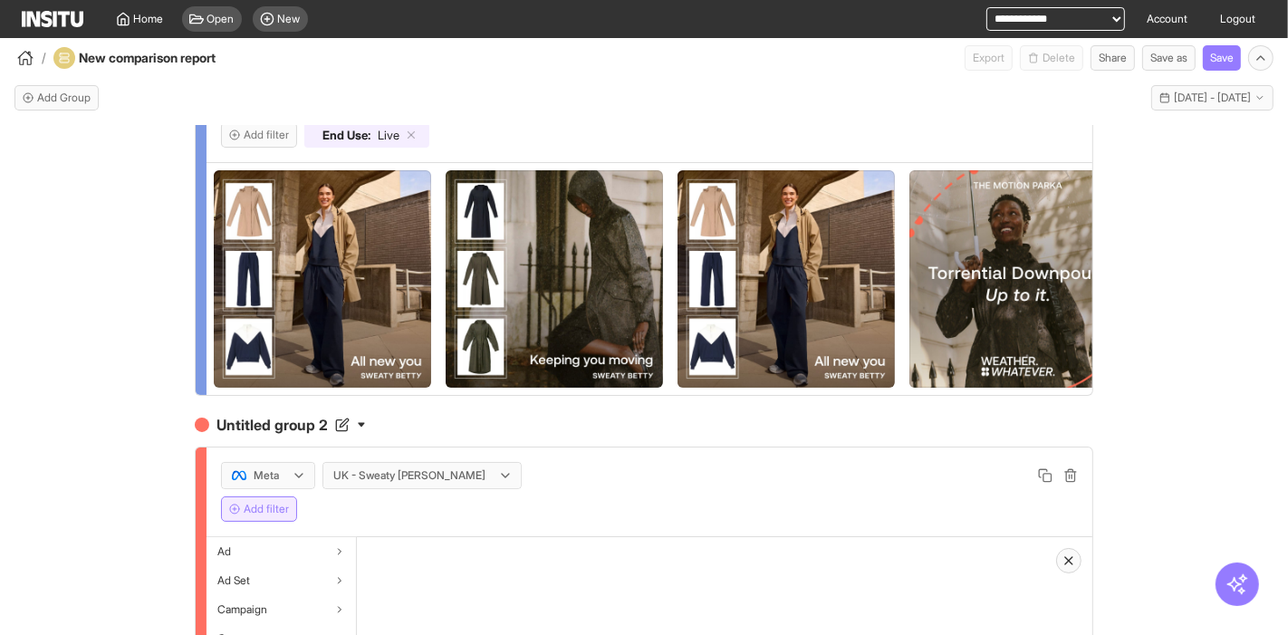
click at [293, 522] on div "Add filter" at bounding box center [649, 508] width 857 height 25
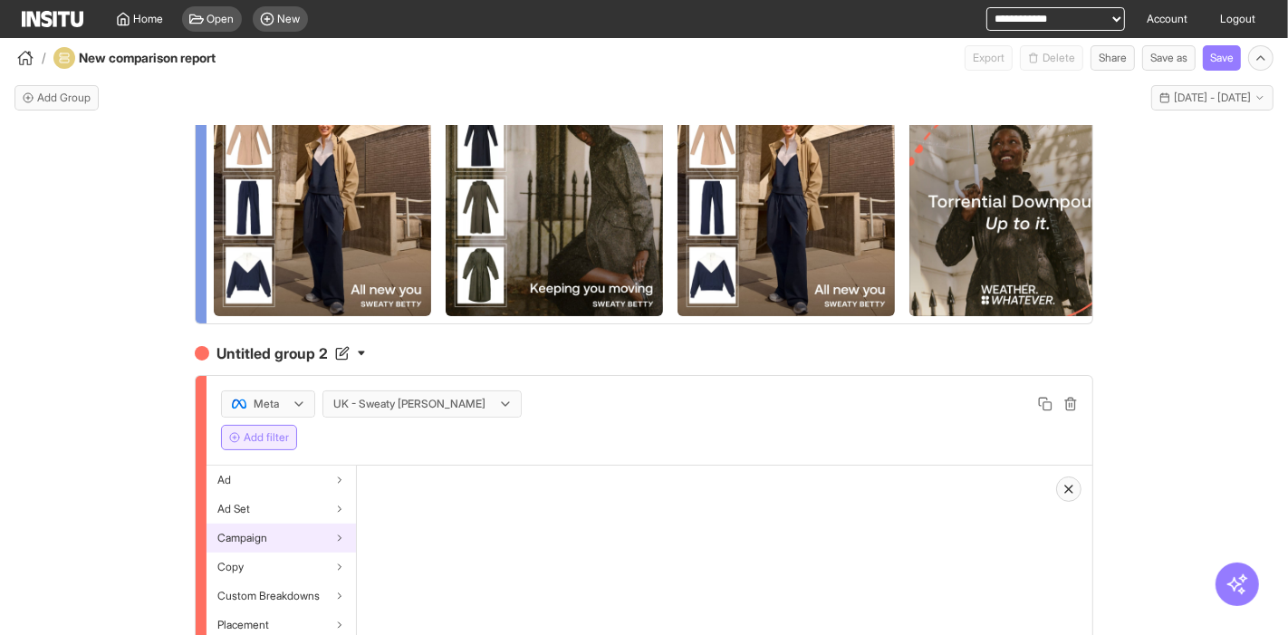
scroll to position [201, 0]
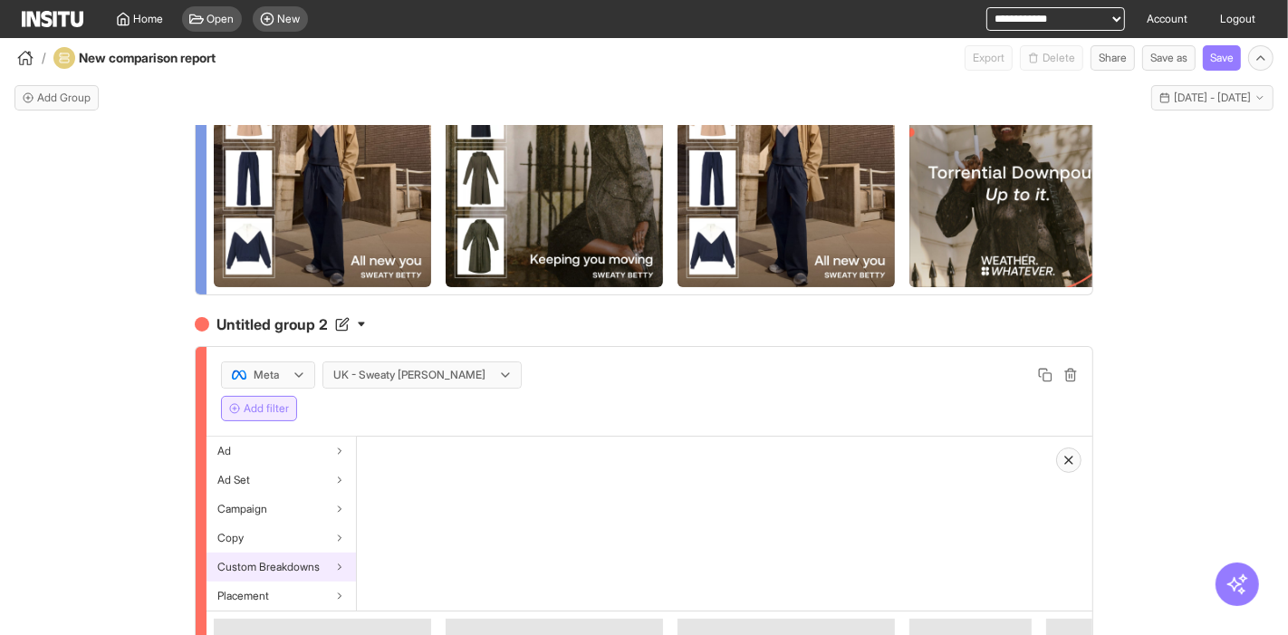
click at [278, 574] on span "Custom Breakdowns" at bounding box center [268, 567] width 102 height 14
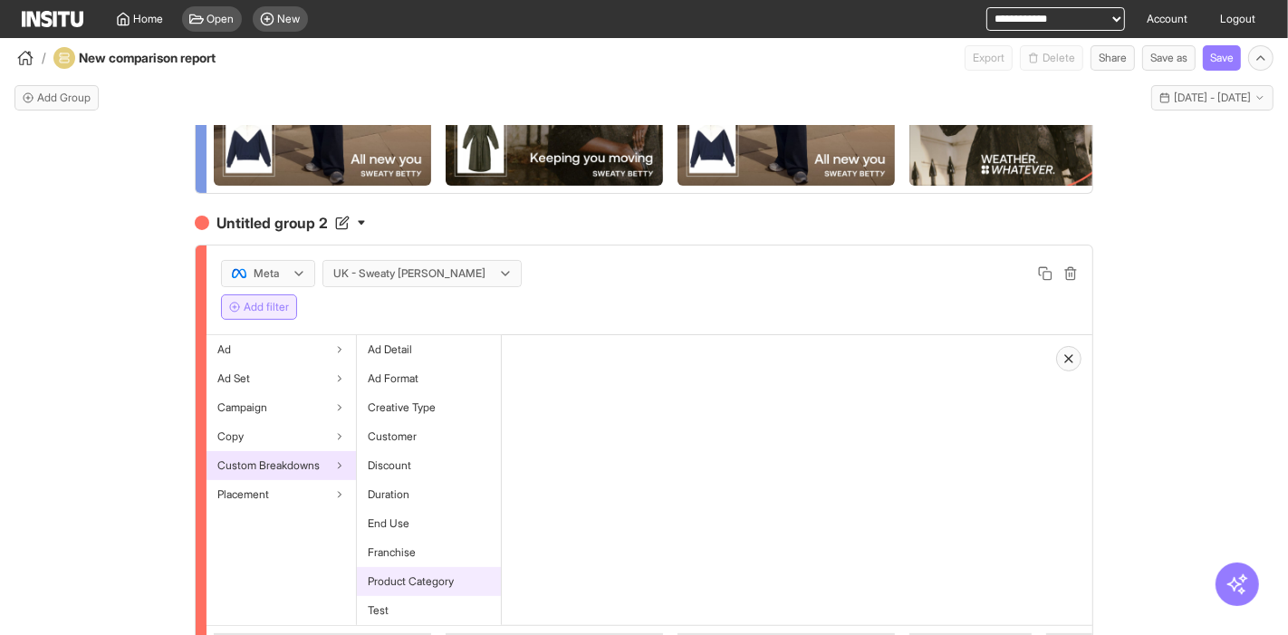
scroll to position [402, 0]
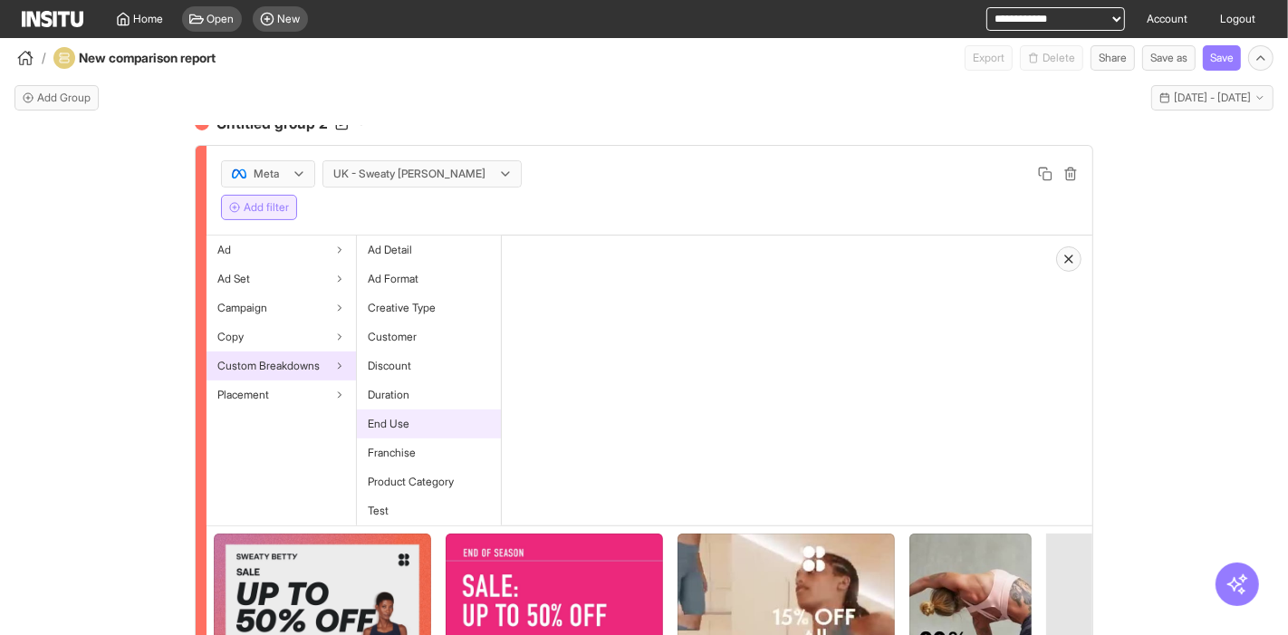
click at [404, 431] on span "End Use" at bounding box center [389, 424] width 42 height 14
click at [573, 317] on button "Select values" at bounding box center [573, 304] width 115 height 25
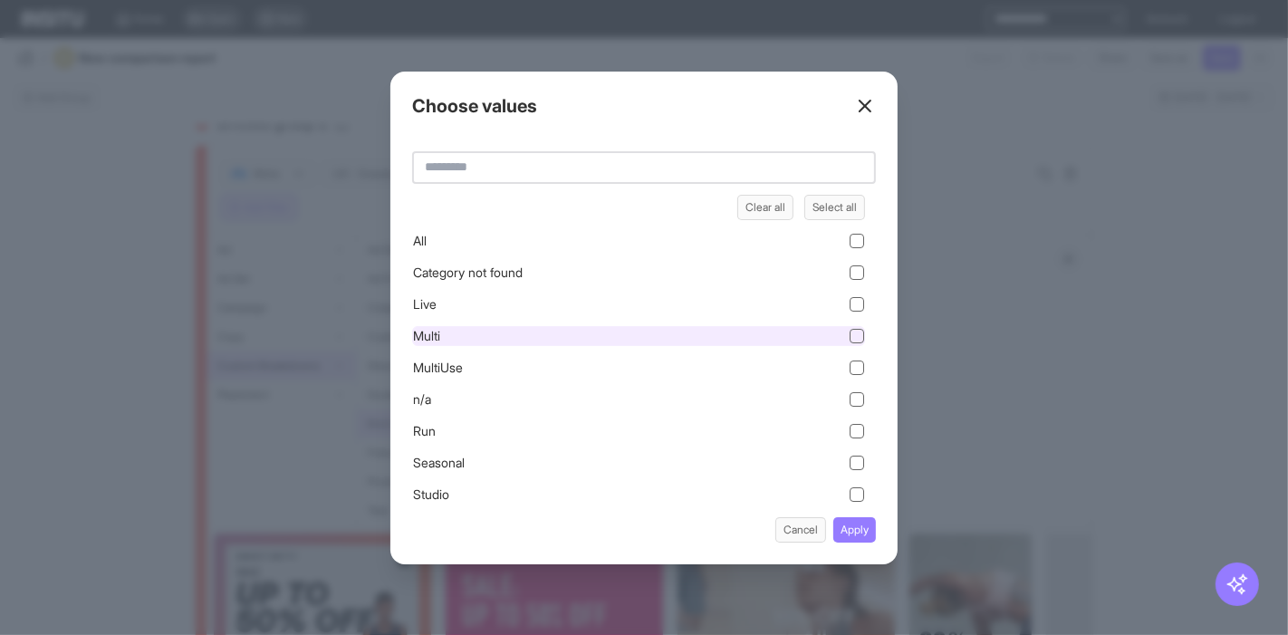
click at [507, 324] on div "Live" at bounding box center [638, 310] width 453 height 32
click at [734, 339] on div "Multi" at bounding box center [638, 336] width 453 height 20
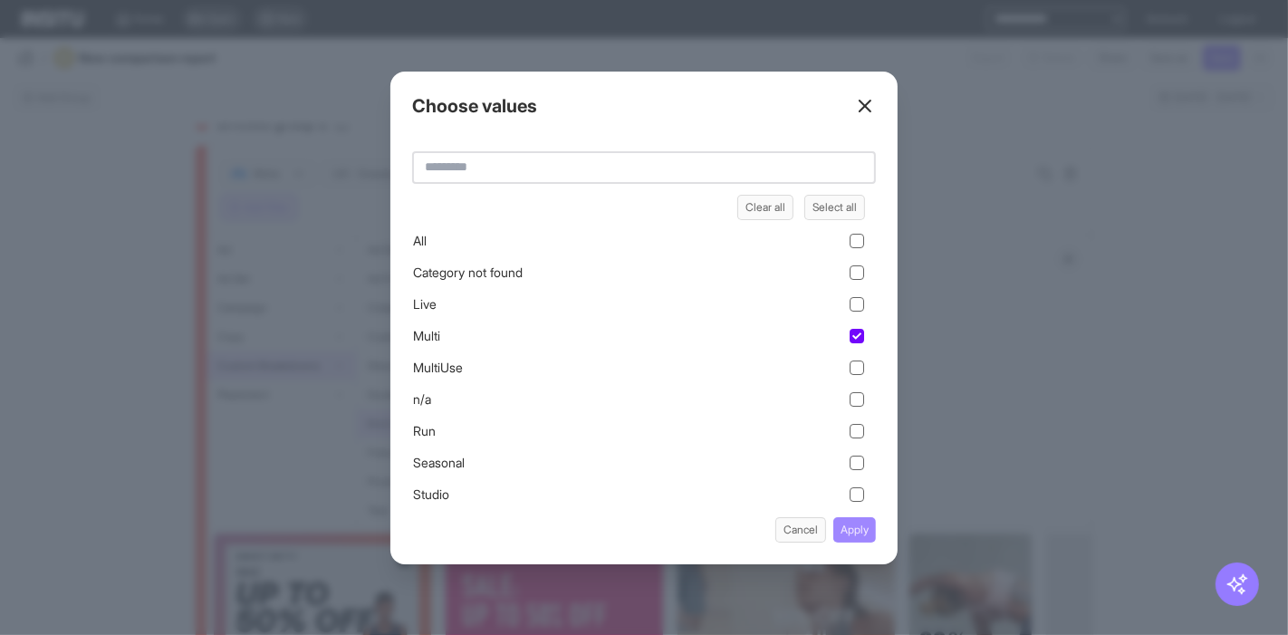
click at [861, 531] on button "Apply" at bounding box center [854, 529] width 43 height 25
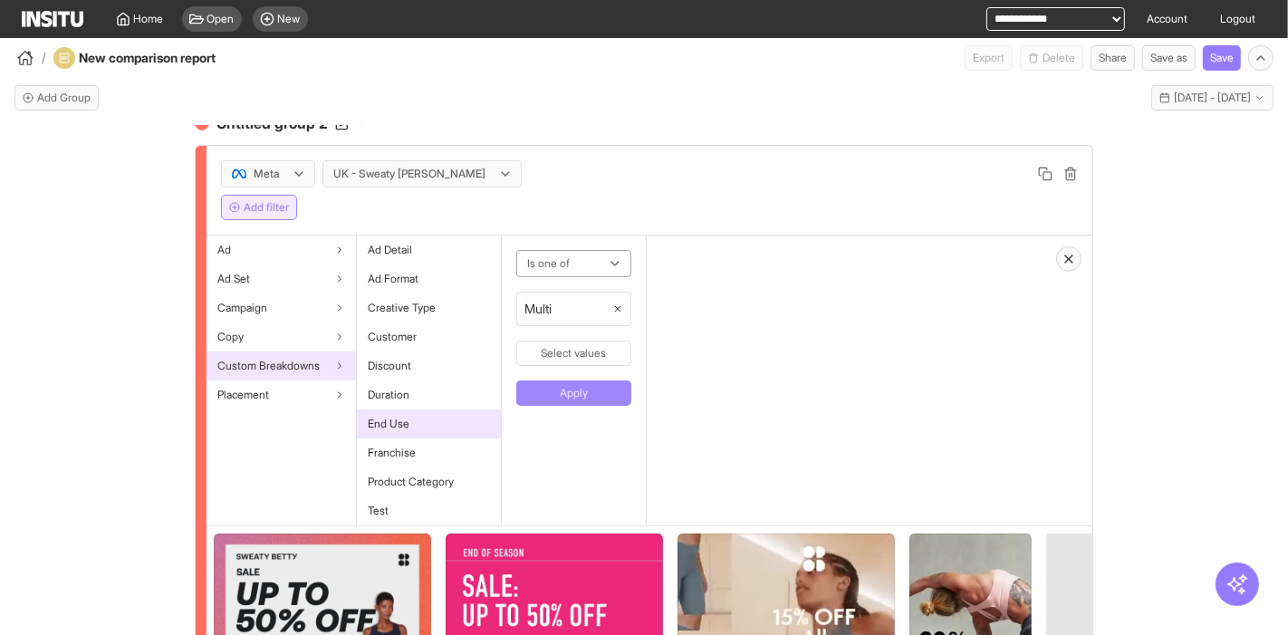
click at [598, 406] on button "Apply" at bounding box center [573, 392] width 115 height 25
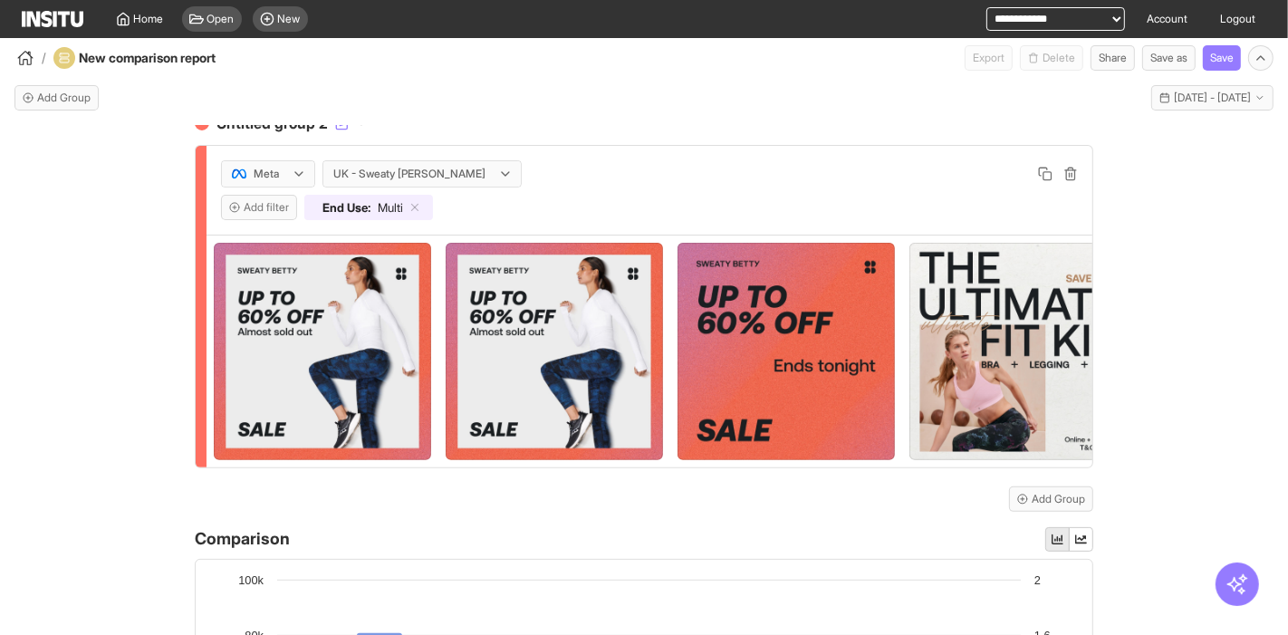
click at [264, 134] on h4 "Untitled group 2" at bounding box center [644, 123] width 899 height 22
click at [264, 134] on input "**********" at bounding box center [289, 123] width 152 height 22
click at [262, 134] on input "**********" at bounding box center [289, 123] width 152 height 22
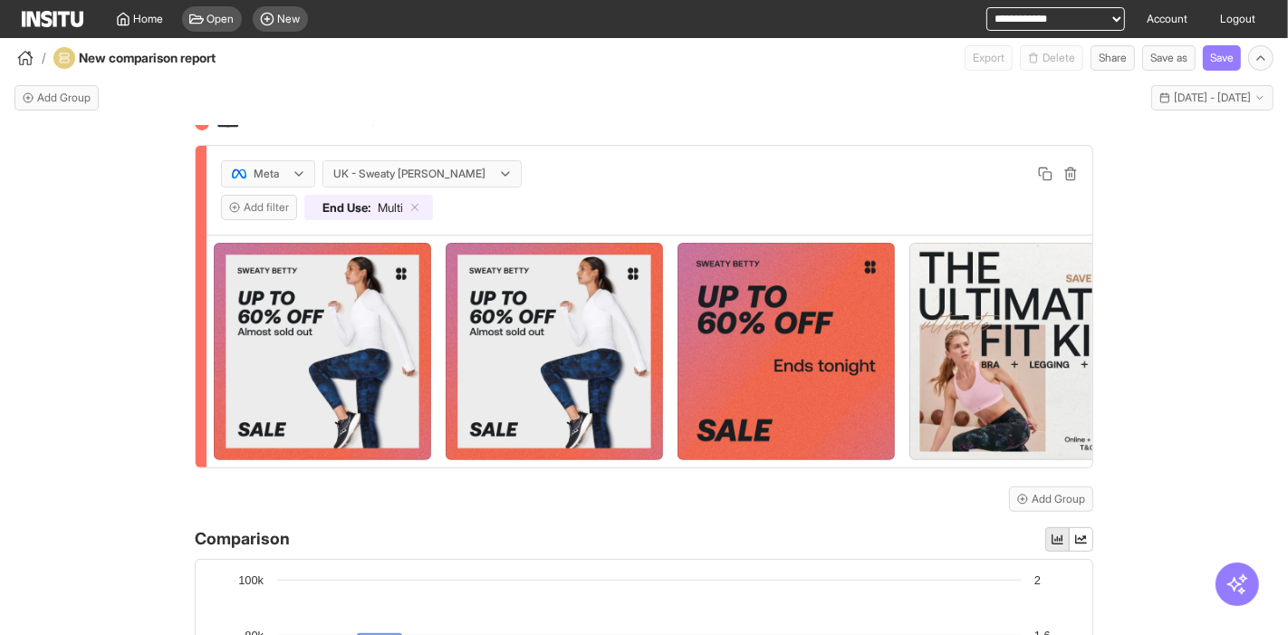
type input "*****"
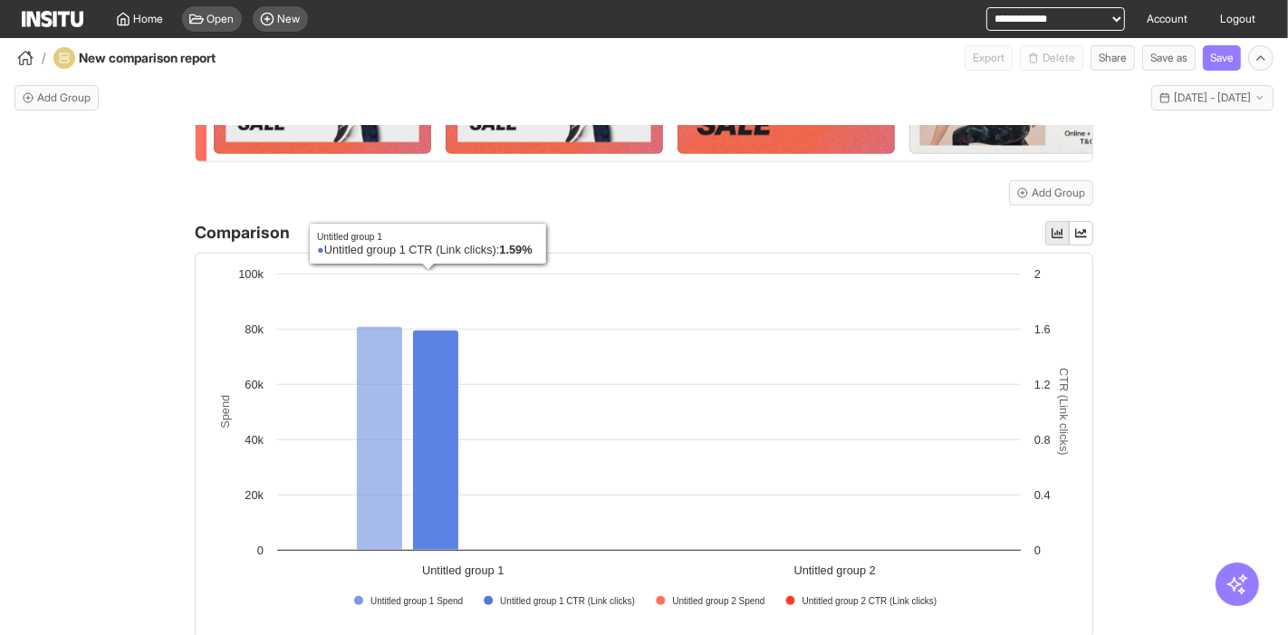
scroll to position [804, 0]
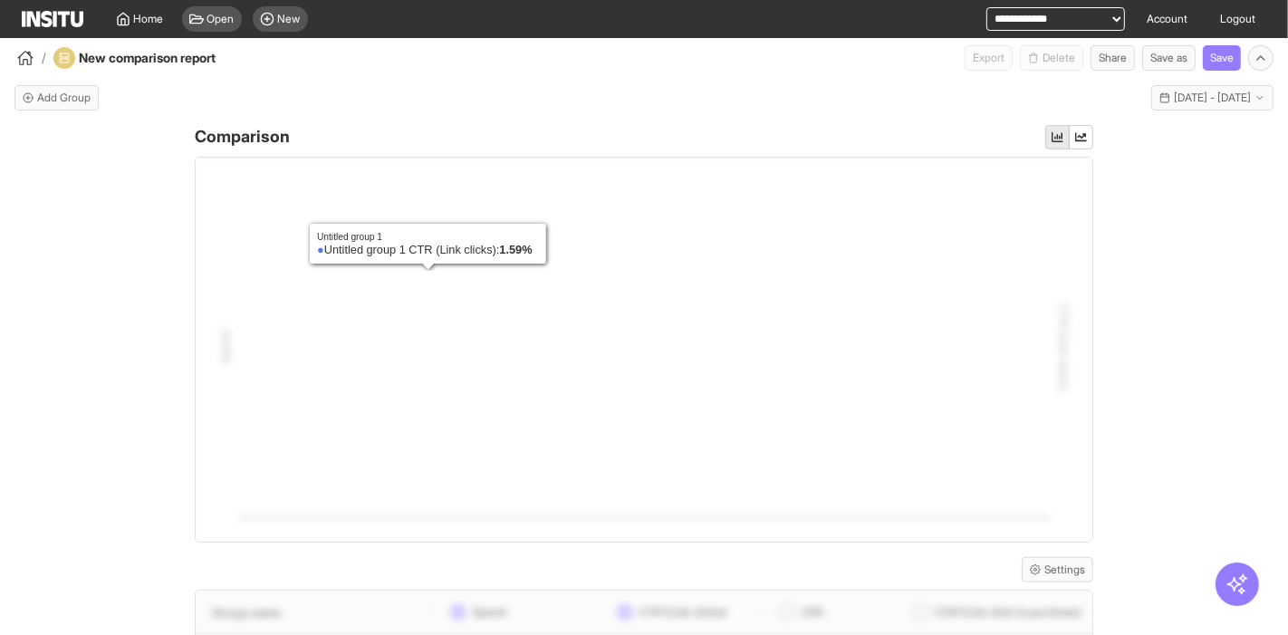
click at [159, 411] on div "Untitled group 1 Meta UK - Sweaty Betty Add filter End Use : Live multi Meta UK…" at bounding box center [644, 397] width 1288 height 542
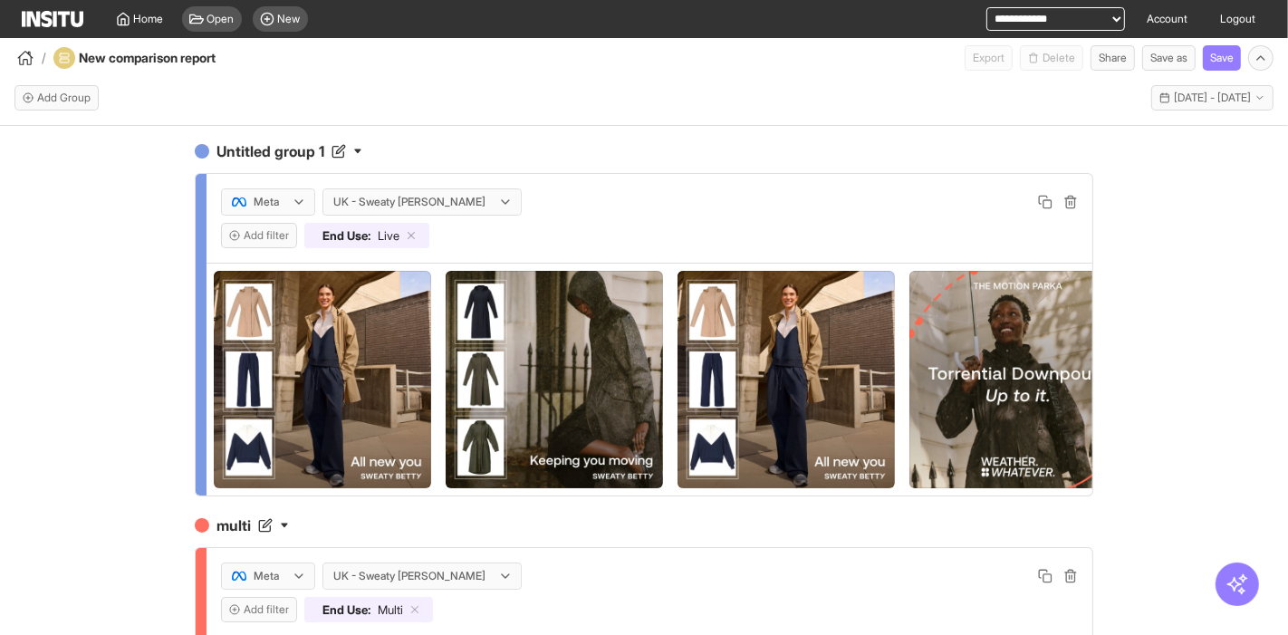
scroll to position [201, 0]
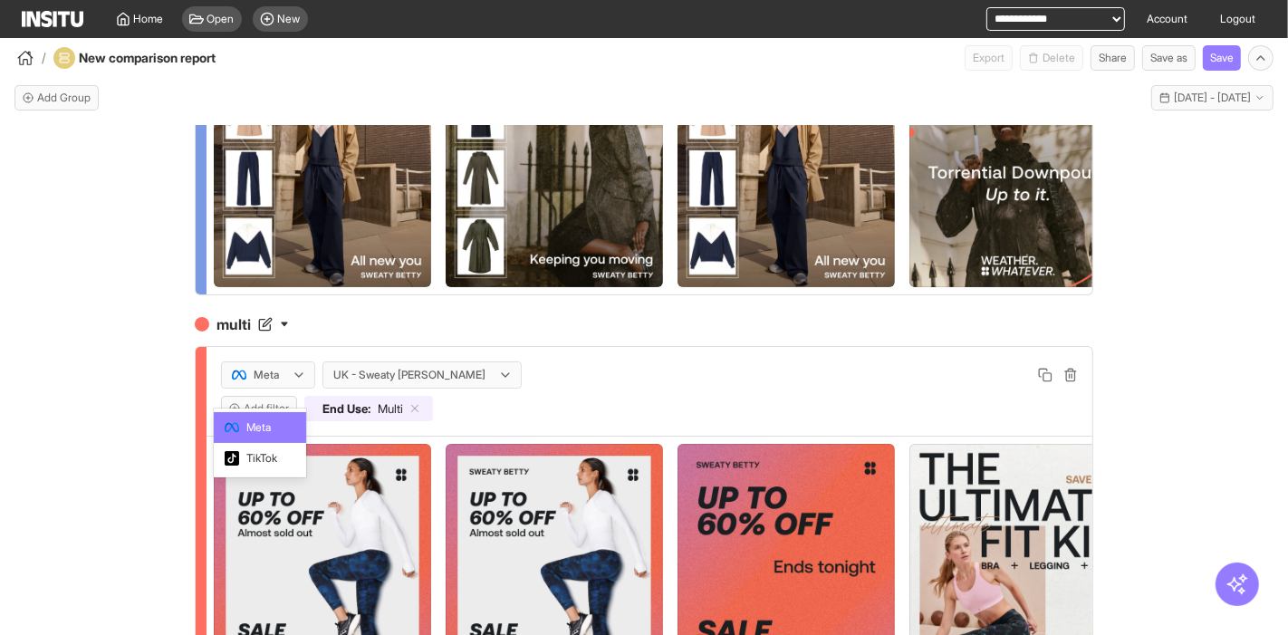
click at [254, 384] on div at bounding box center [255, 375] width 51 height 18
click at [264, 456] on span "TikTok" at bounding box center [261, 458] width 31 height 16
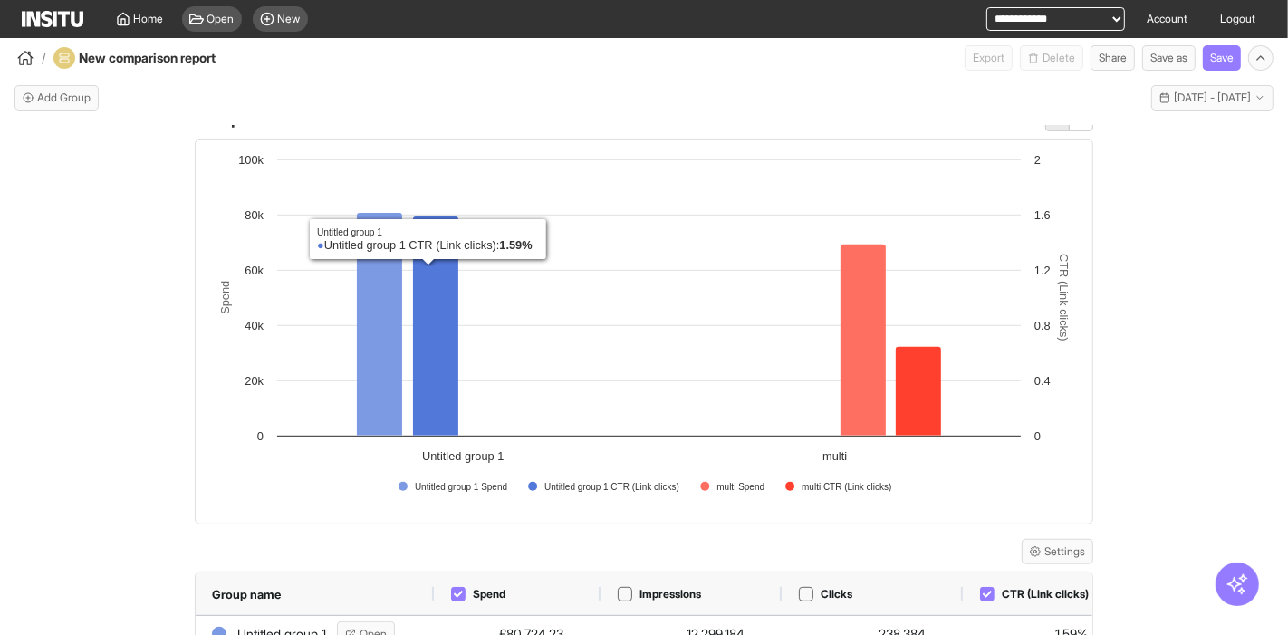
scroll to position [741, 0]
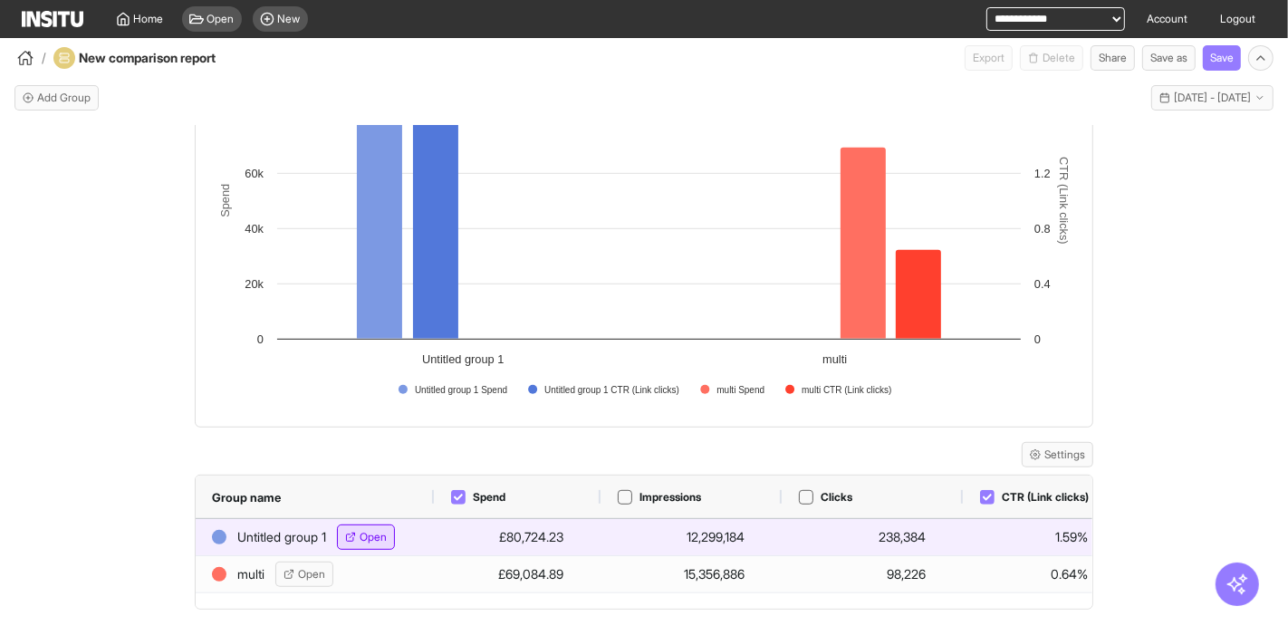
click at [369, 539] on span "Open" at bounding box center [373, 537] width 27 height 14
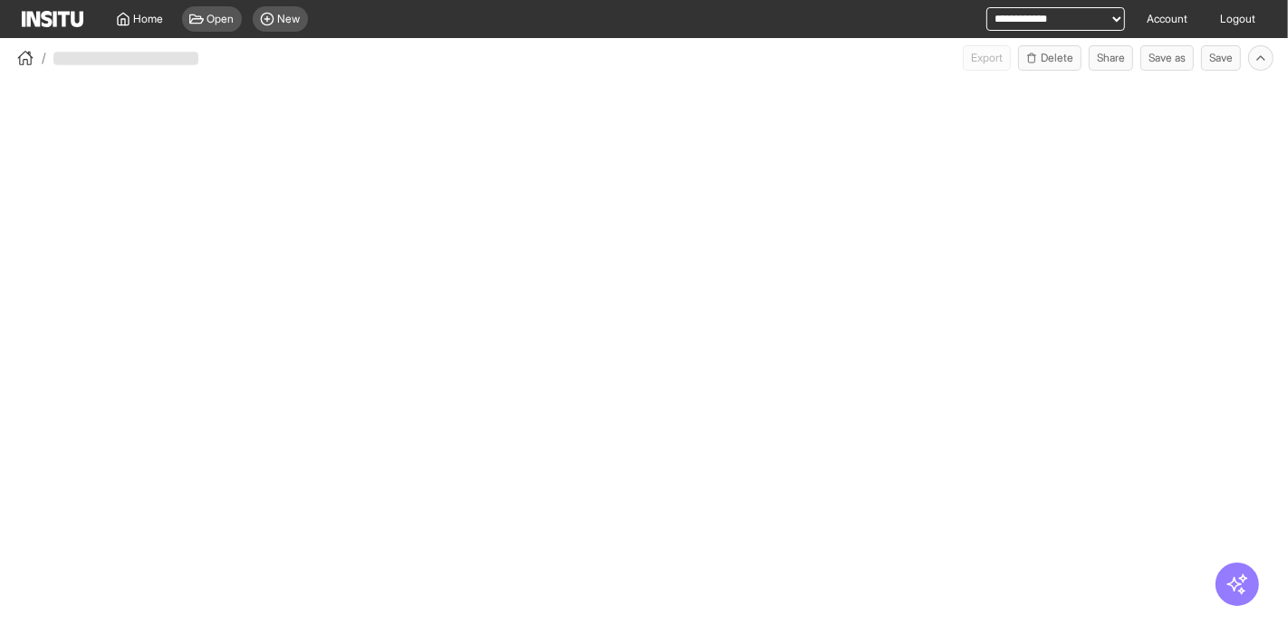
select select "**"
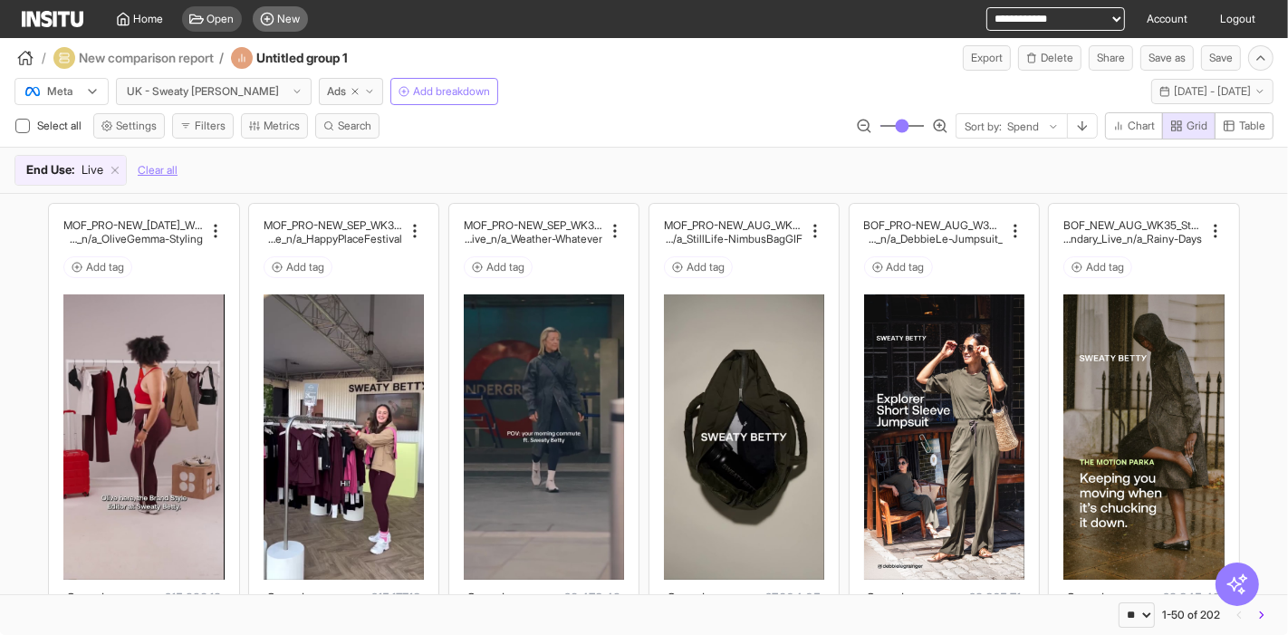
click at [273, 17] on circle at bounding box center [267, 19] width 12 height 12
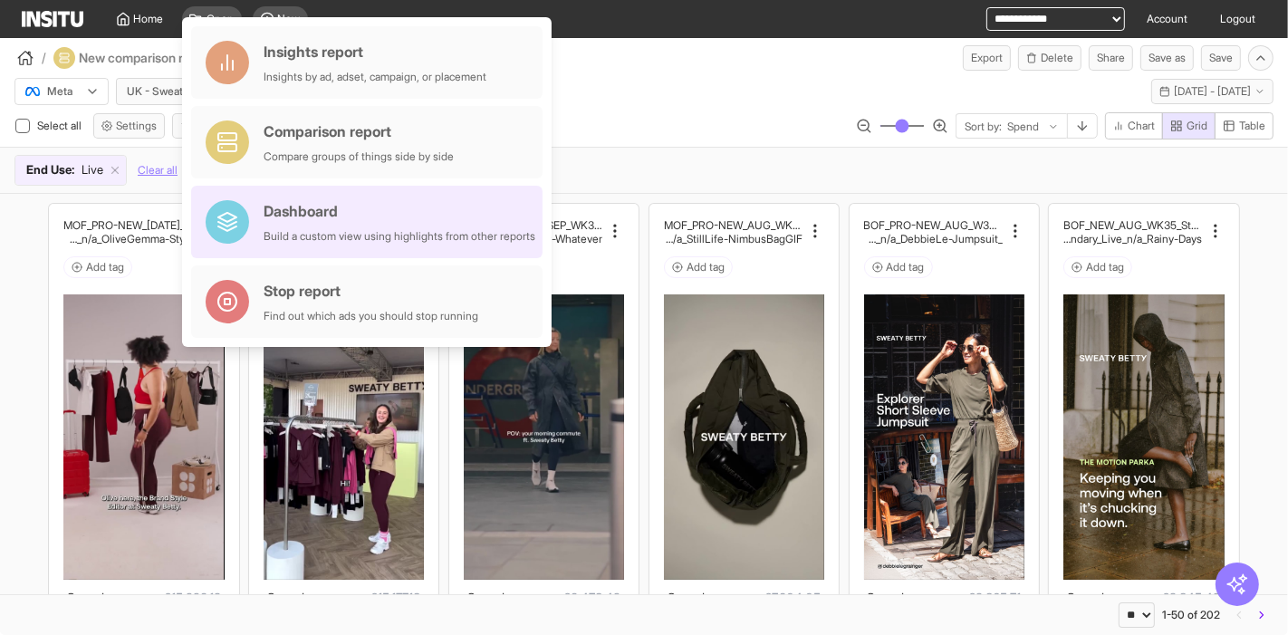
click at [357, 221] on div "Dashboard" at bounding box center [400, 211] width 272 height 22
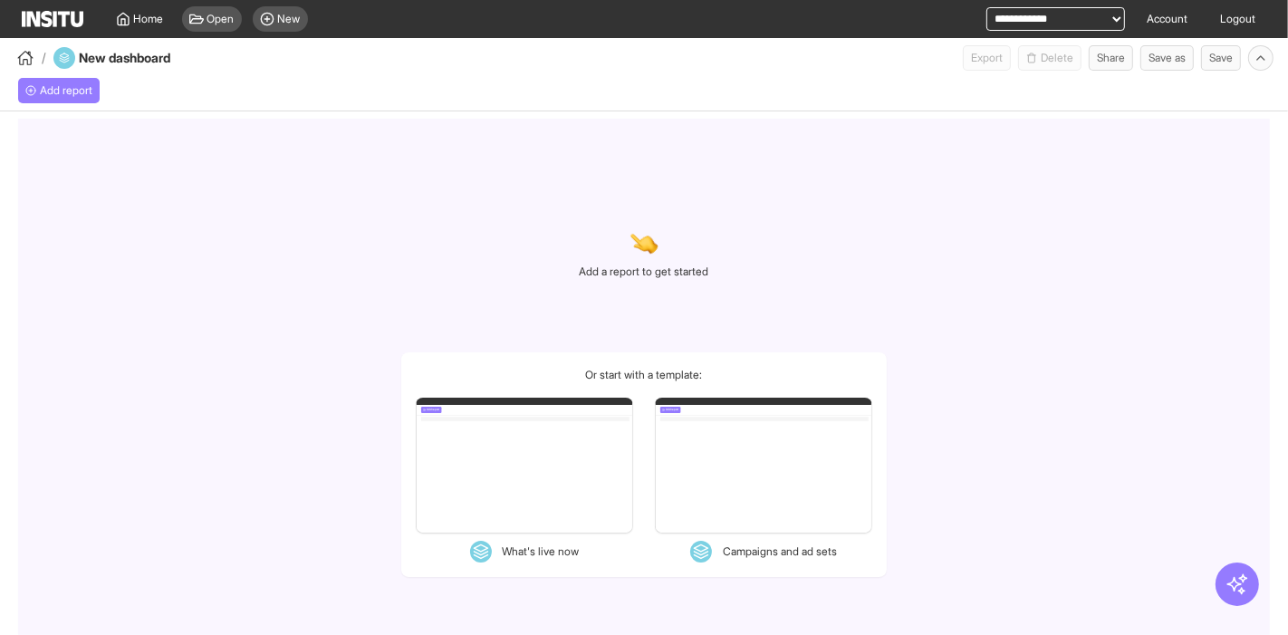
select select "**"
click at [68, 89] on span "Add report" at bounding box center [66, 90] width 53 height 14
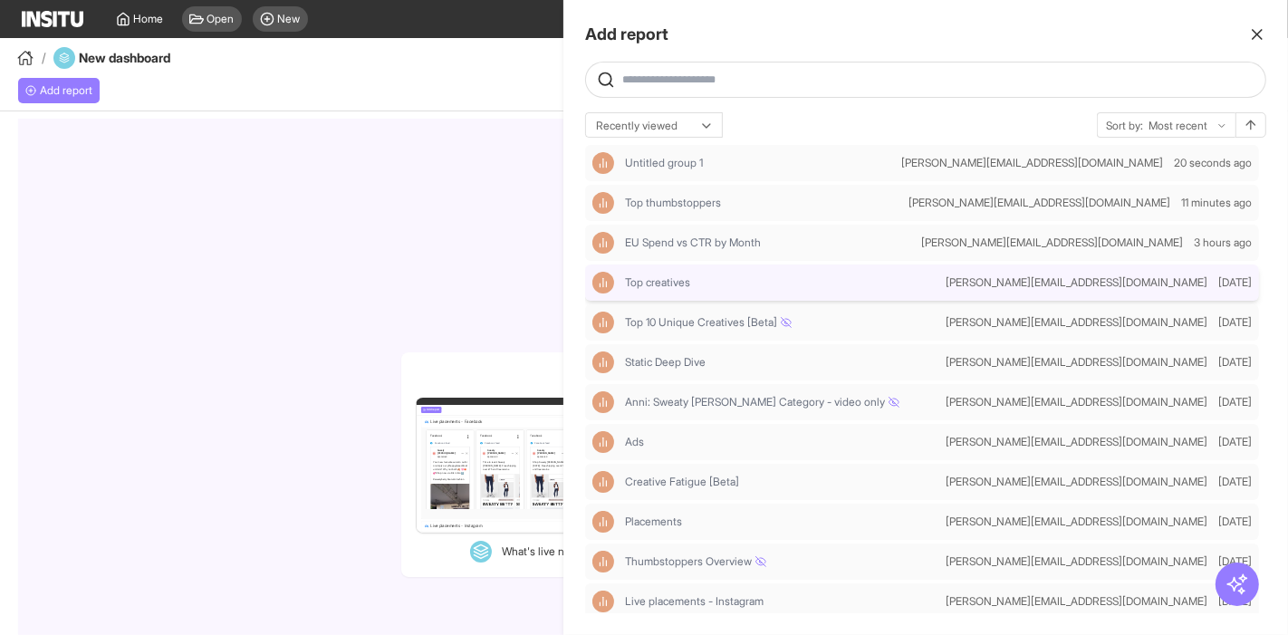
click at [684, 202] on span "Top thumbstoppers" at bounding box center [673, 203] width 96 height 14
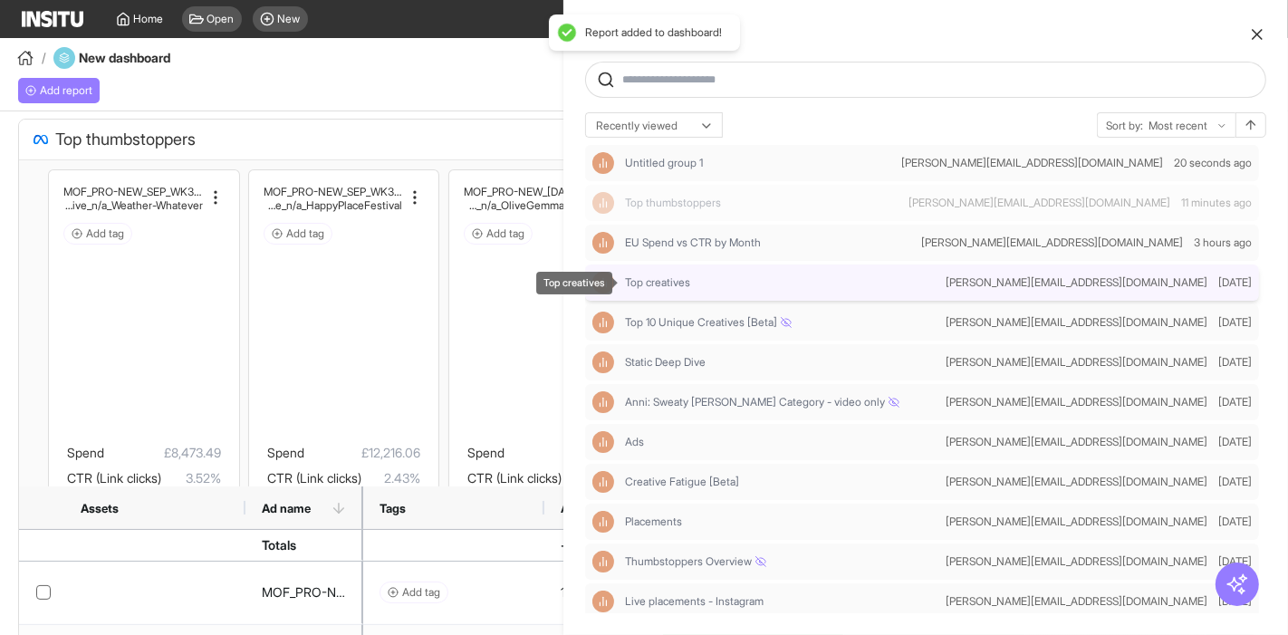
click at [679, 283] on span "Top creatives" at bounding box center [657, 282] width 65 height 14
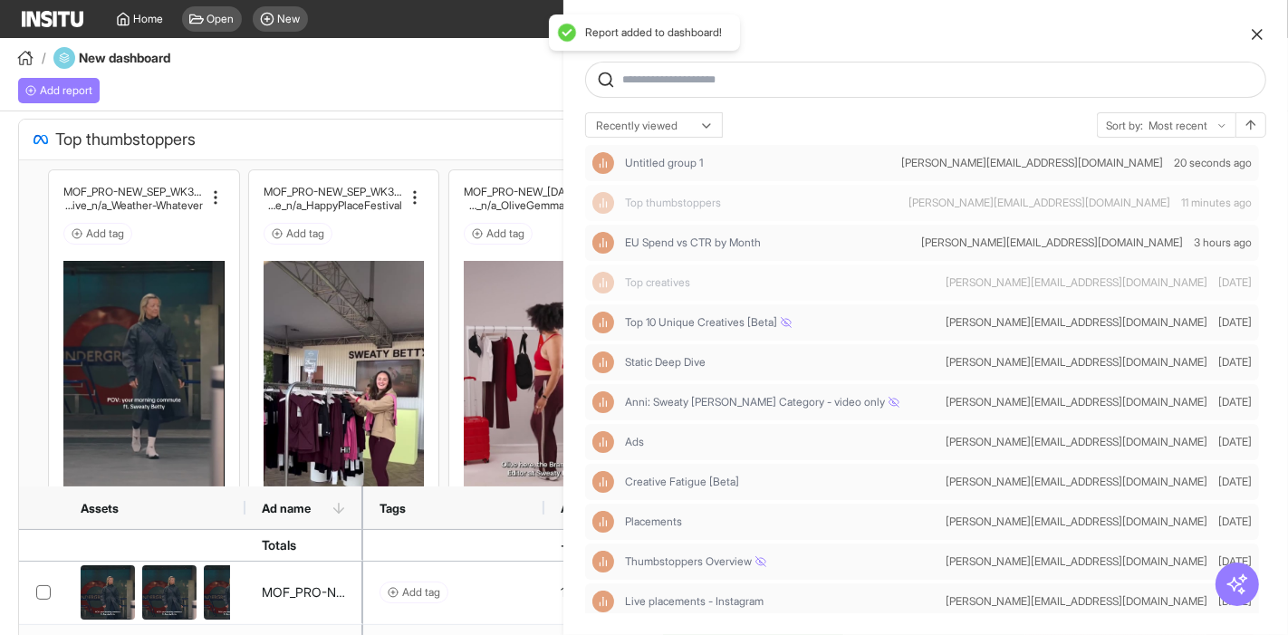
click at [1262, 31] on icon "button" at bounding box center [1257, 34] width 18 height 18
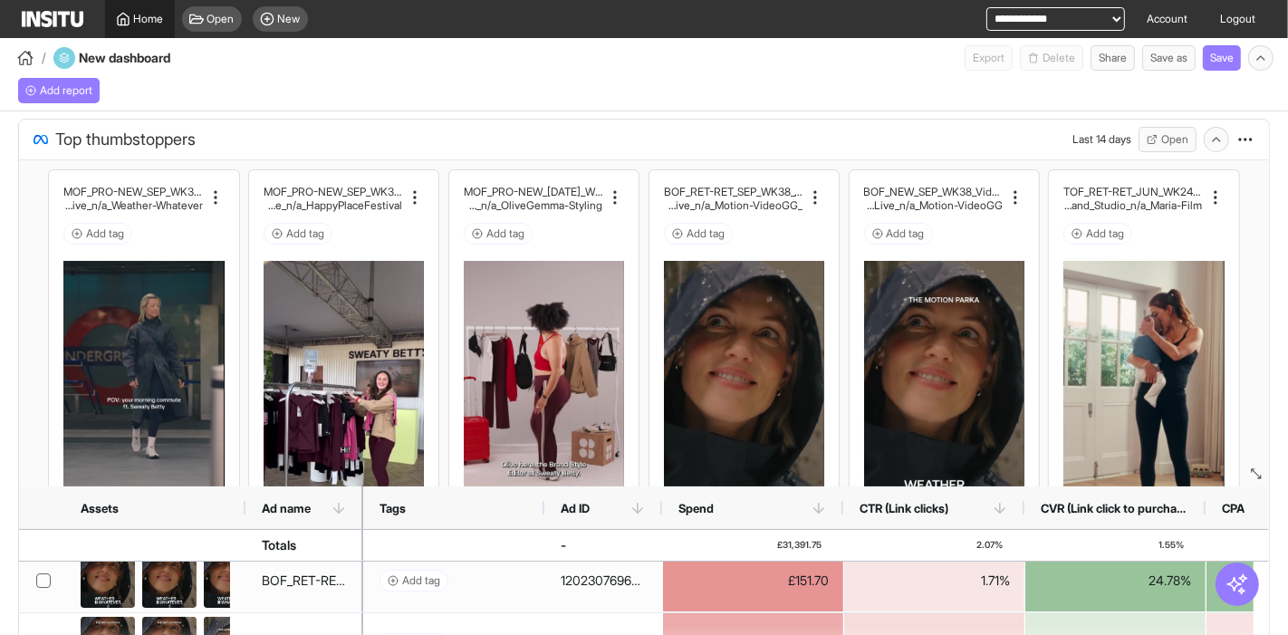
click at [132, 18] on div "Home" at bounding box center [140, 19] width 48 height 14
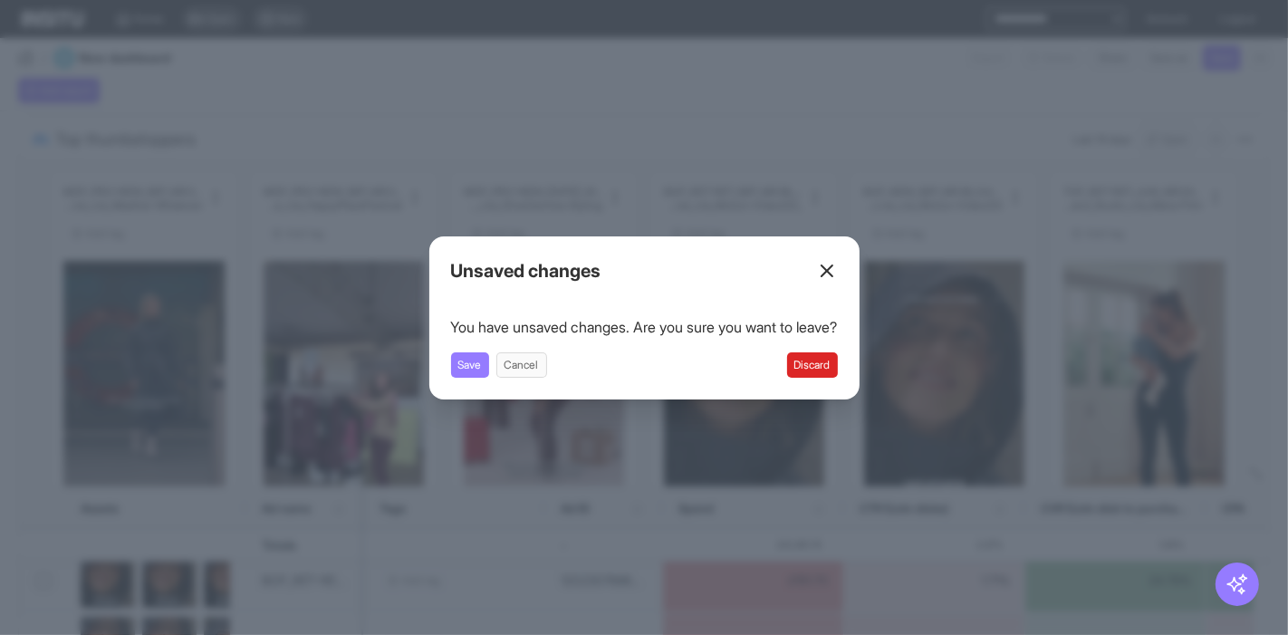
click at [813, 365] on button "Discard" at bounding box center [812, 364] width 51 height 25
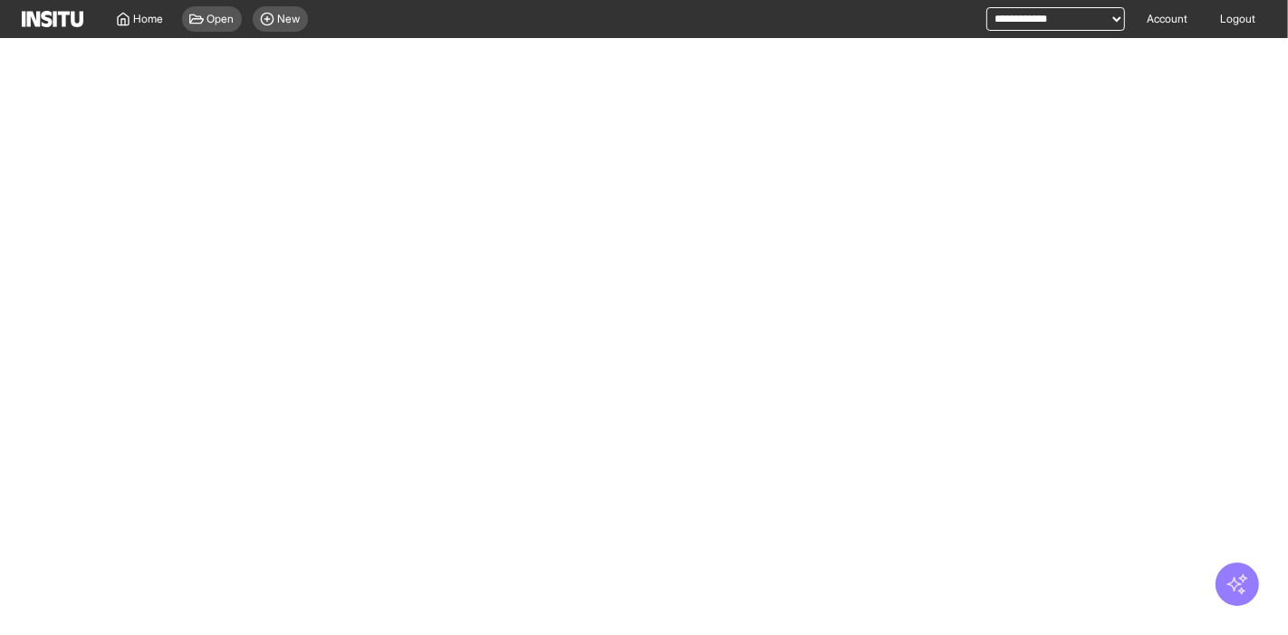
click at [1237, 585] on icon "button" at bounding box center [1236, 583] width 19 height 19
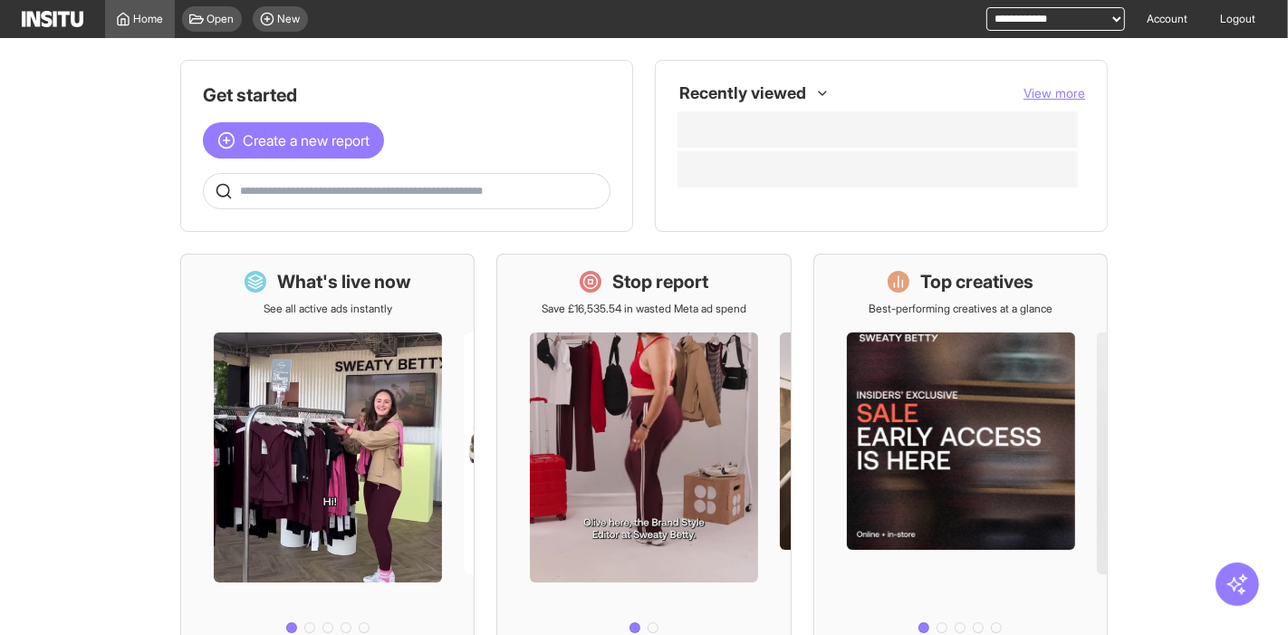
click at [1245, 513] on main "Get started Create a new report Ask questions like: Which campaigns had the hig…" at bounding box center [644, 336] width 1288 height 597
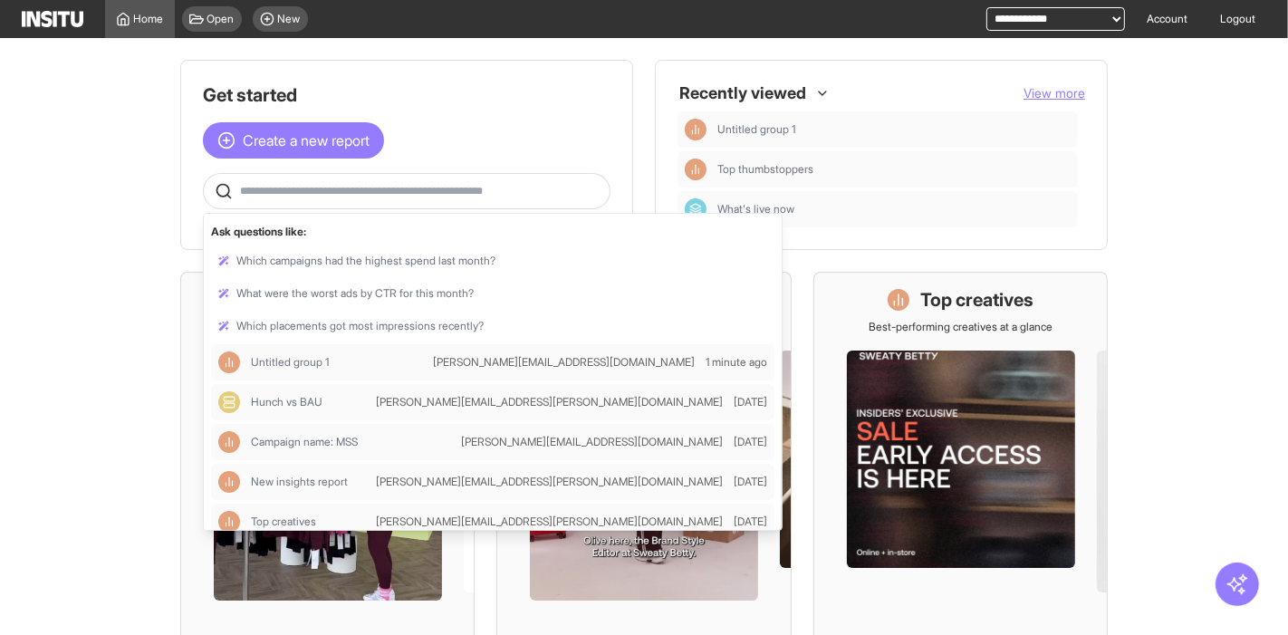
click at [321, 184] on input "text" at bounding box center [421, 191] width 362 height 14
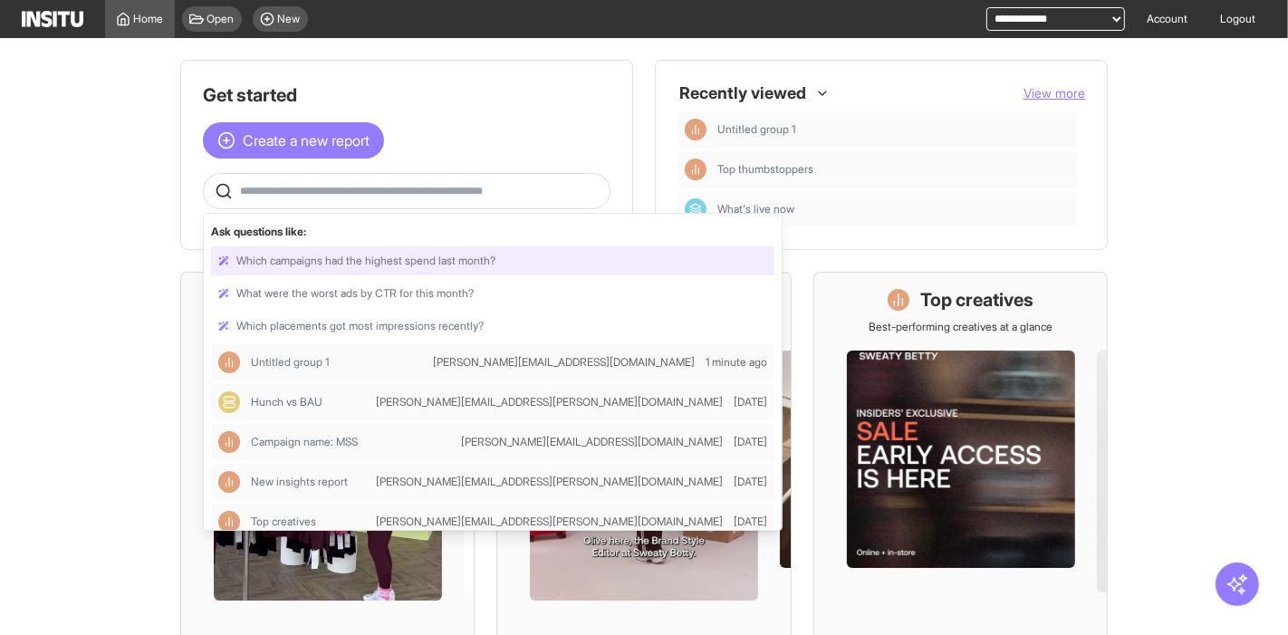
click at [388, 257] on div at bounding box center [492, 260] width 563 height 29
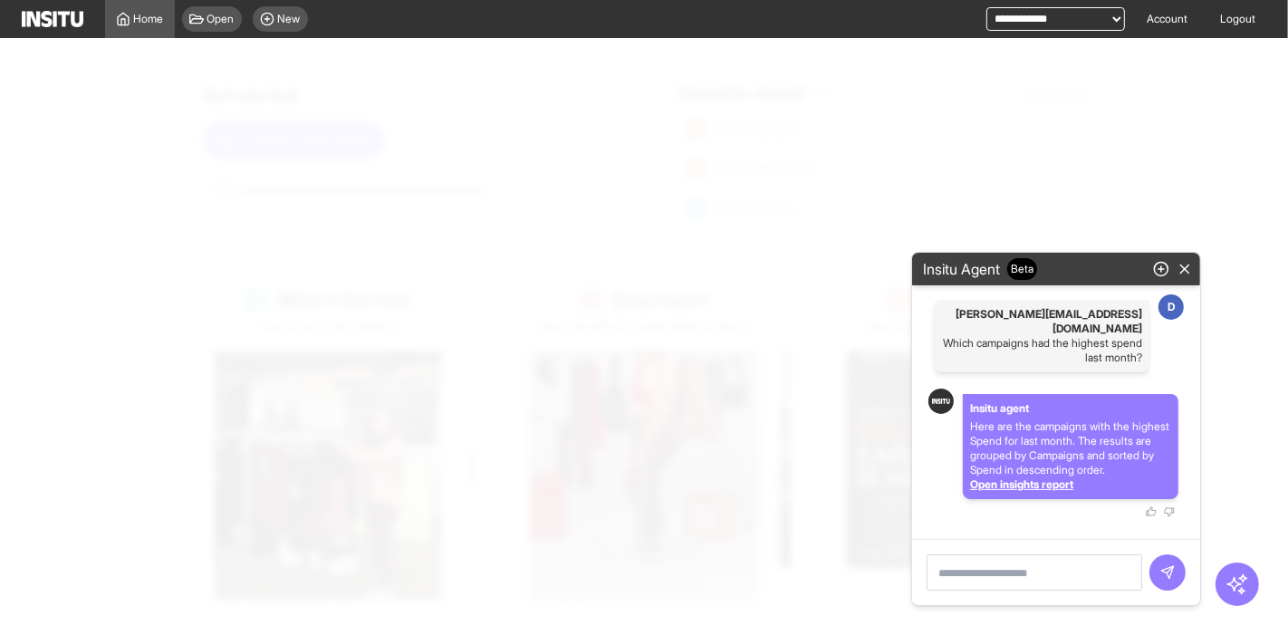
select select "**"
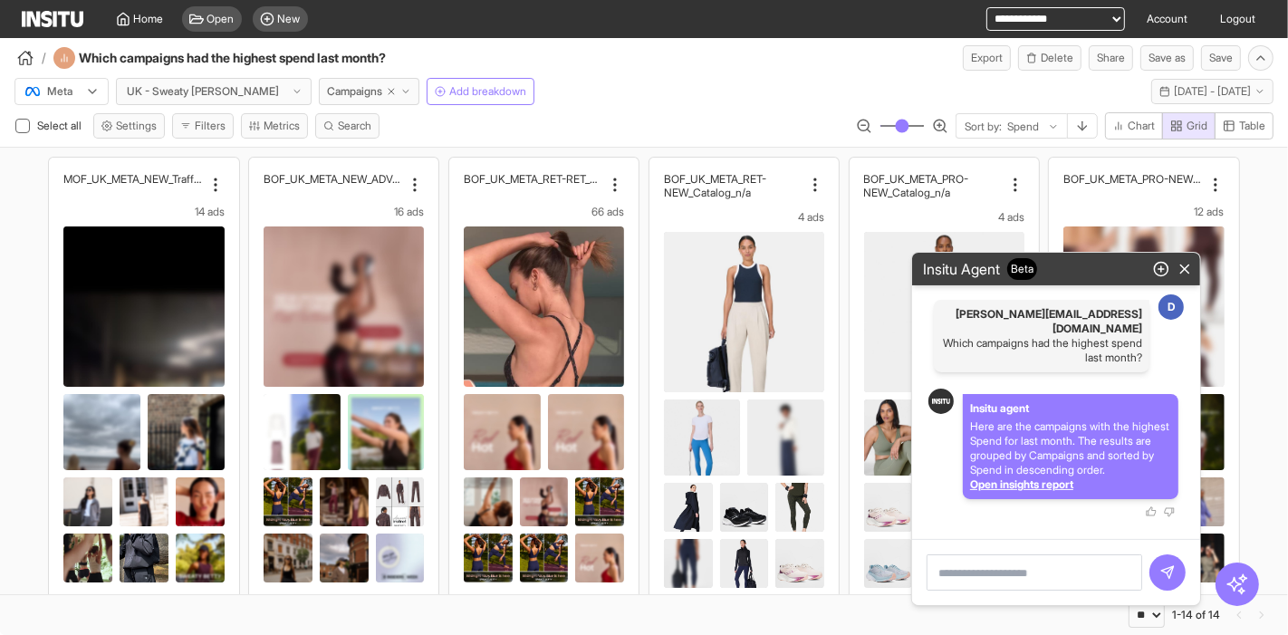
click at [1024, 572] on textarea at bounding box center [1035, 572] width 216 height 36
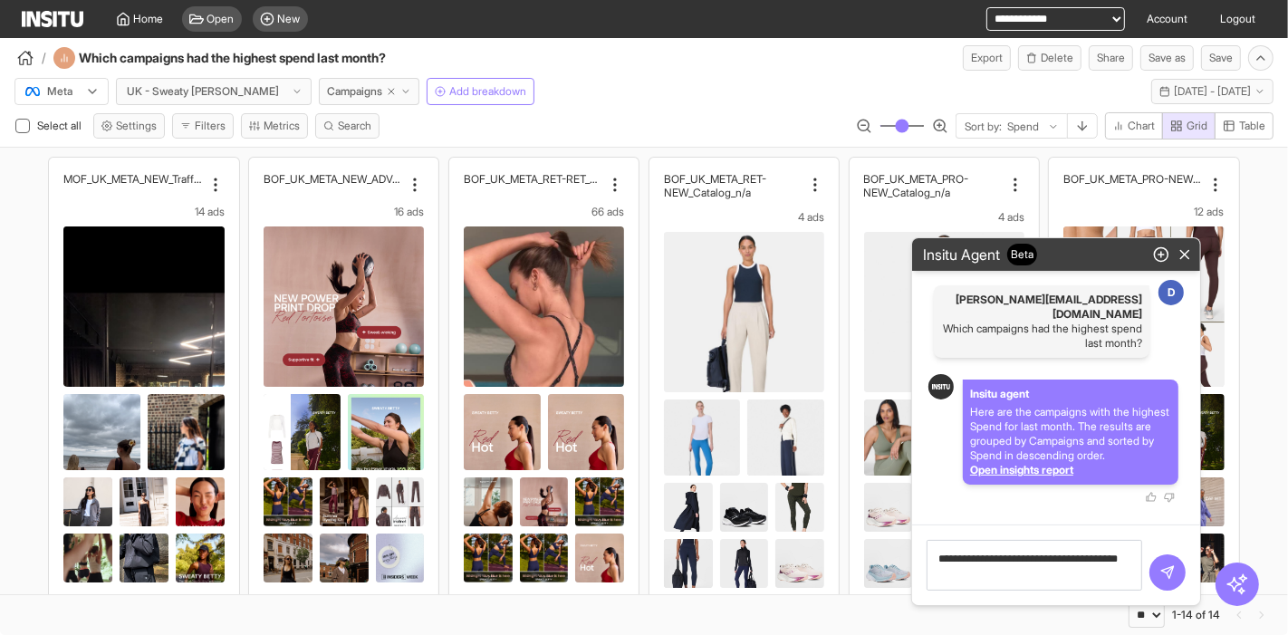
type textarea "**********"
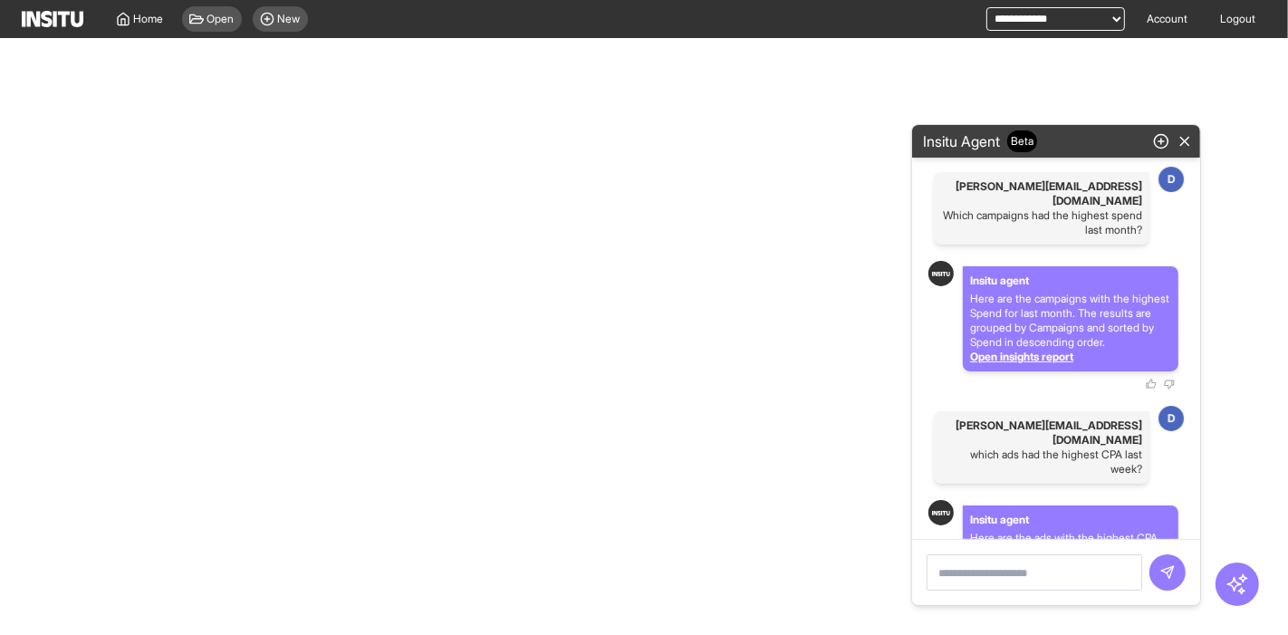
select select "**"
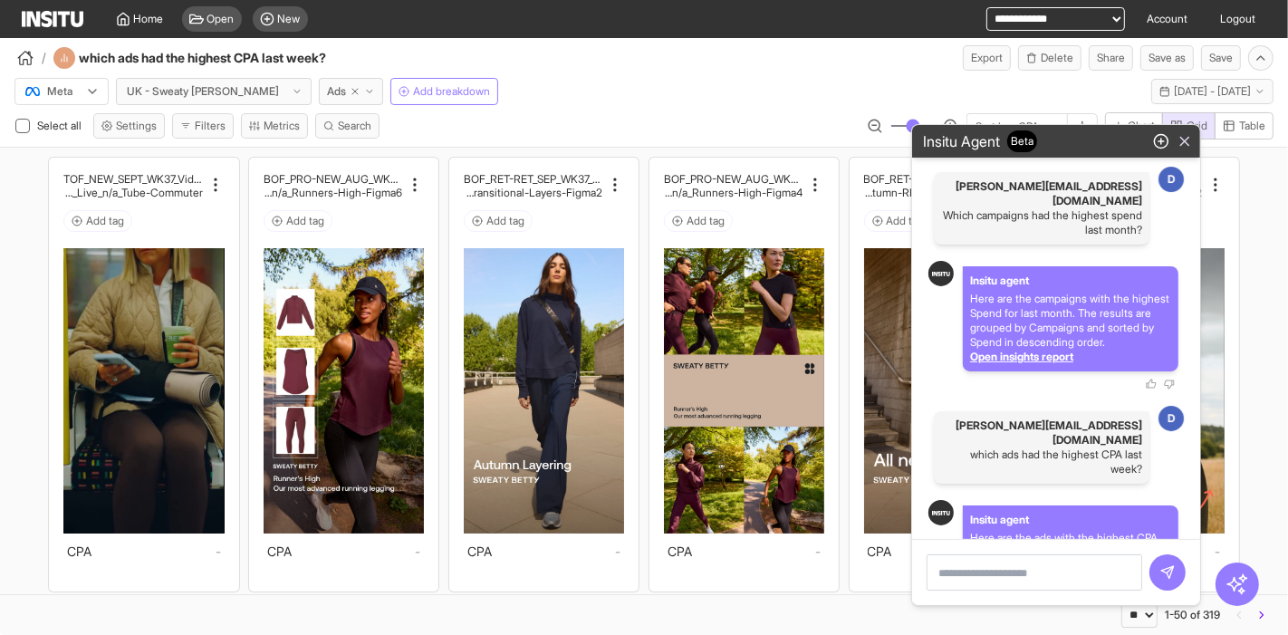
click at [1182, 143] on icon "button" at bounding box center [1185, 141] width 16 height 16
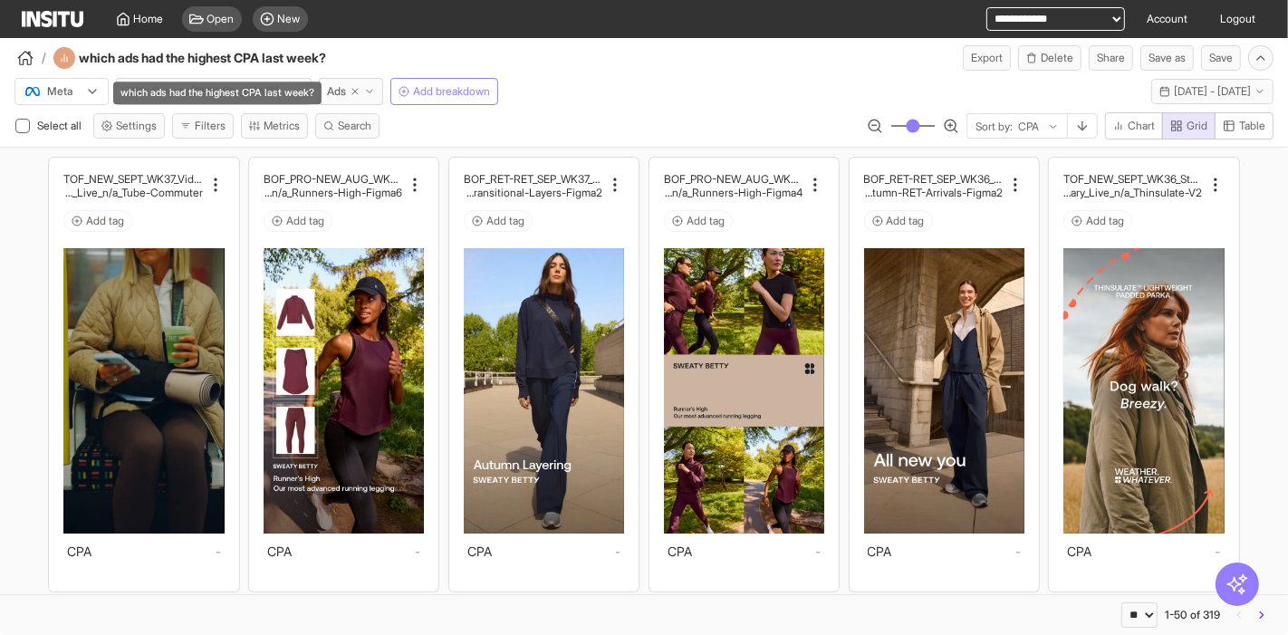
drag, startPoint x: 331, startPoint y: 59, endPoint x: 284, endPoint y: 97, distance: 59.8
click at [284, 97] on div "which ads had the highest CPA last week?" at bounding box center [217, 93] width 208 height 23
click at [350, 91] on icon "button" at bounding box center [355, 91] width 11 height 11
click at [327, 94] on span "Ads" at bounding box center [336, 91] width 19 height 14
select select "**"
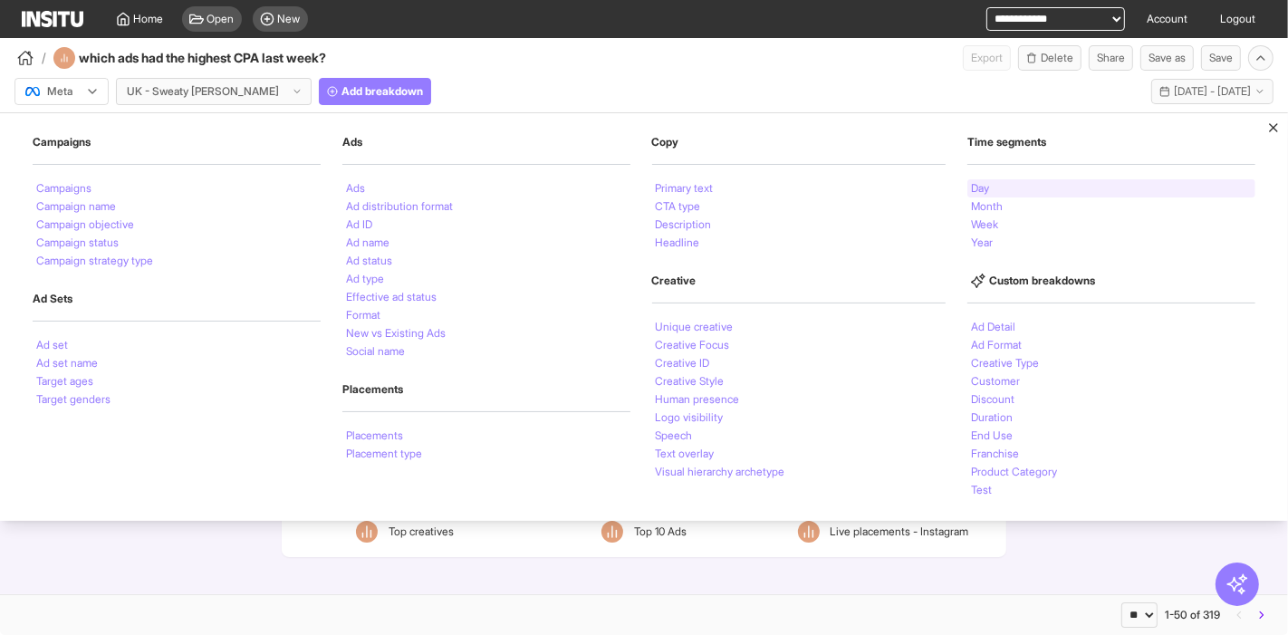
click at [998, 189] on div "Day" at bounding box center [1111, 188] width 288 height 18
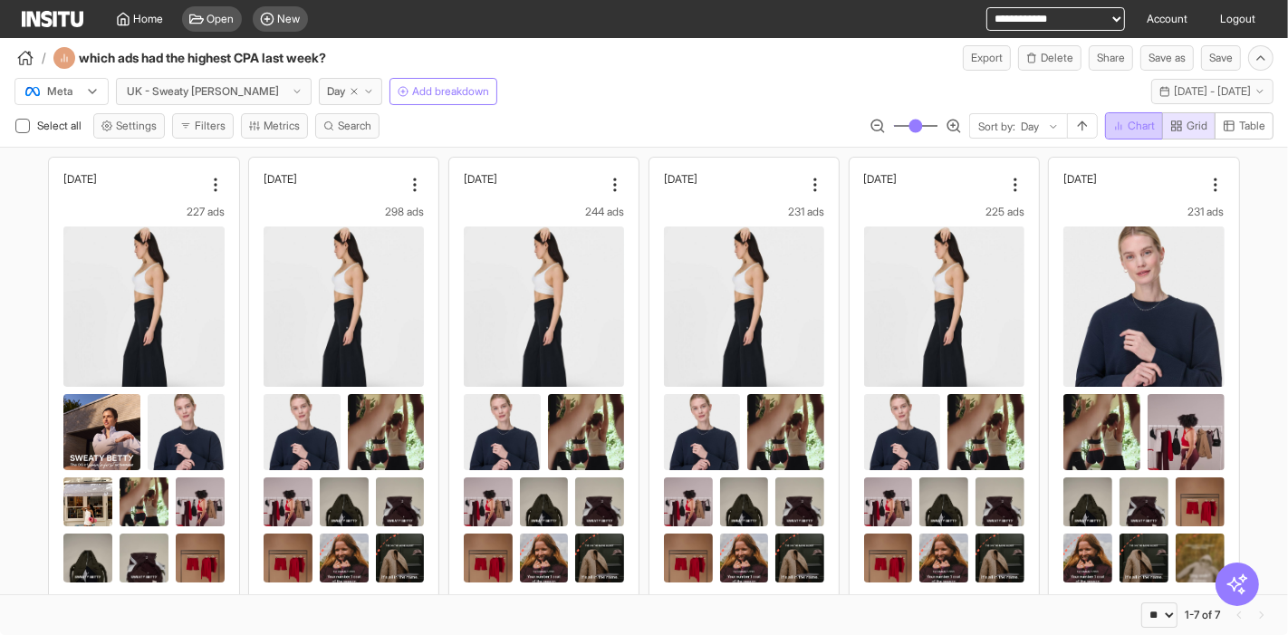
click at [1138, 125] on span "Chart" at bounding box center [1141, 126] width 27 height 14
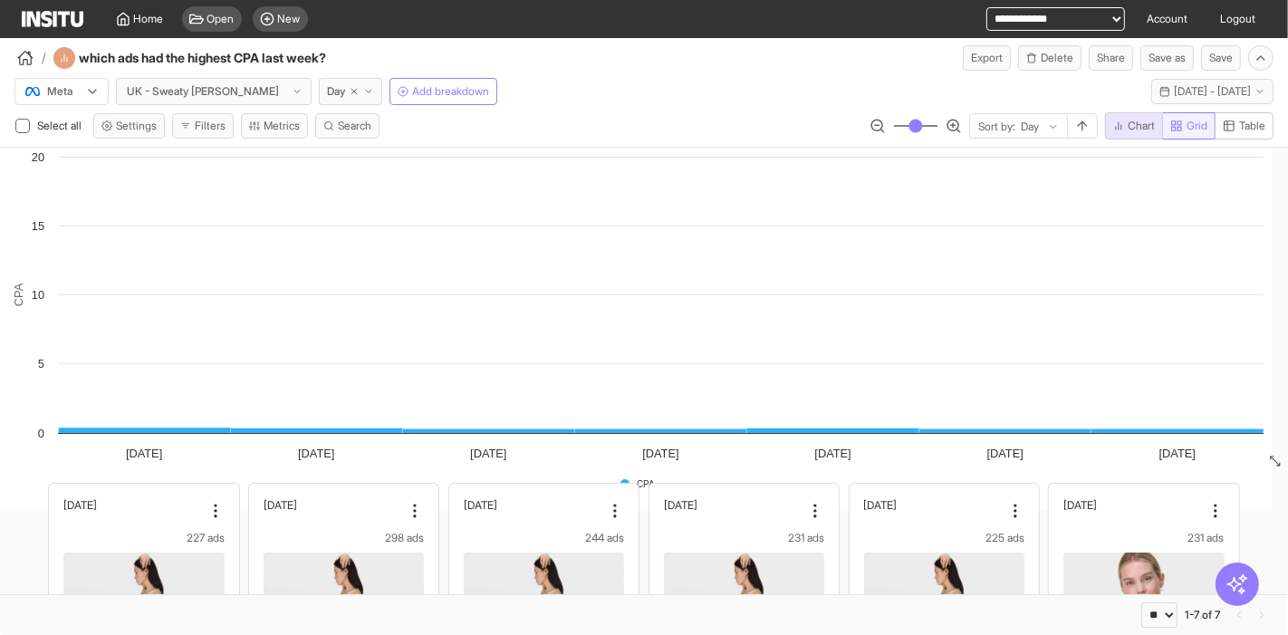
click at [1190, 125] on span "Grid" at bounding box center [1197, 126] width 21 height 14
